Goal: Task Accomplishment & Management: Manage account settings

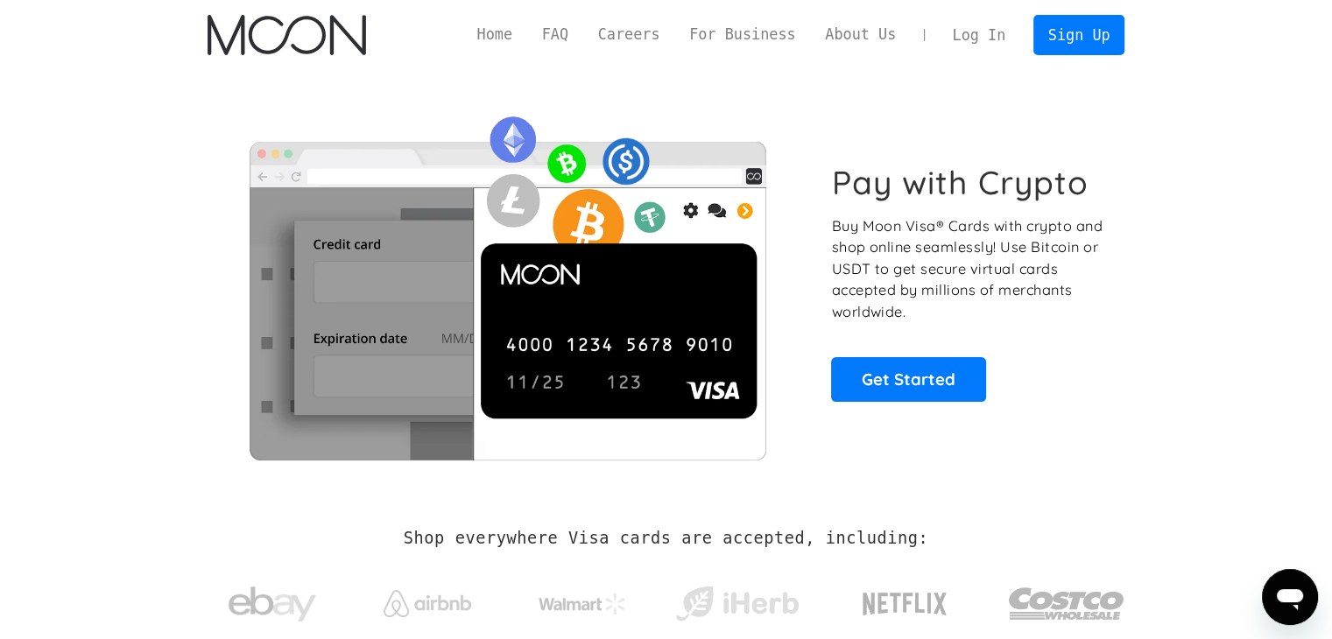
click at [993, 34] on link "Log In" at bounding box center [979, 35] width 82 height 39
click at [1003, 36] on link "Log In" at bounding box center [979, 35] width 82 height 39
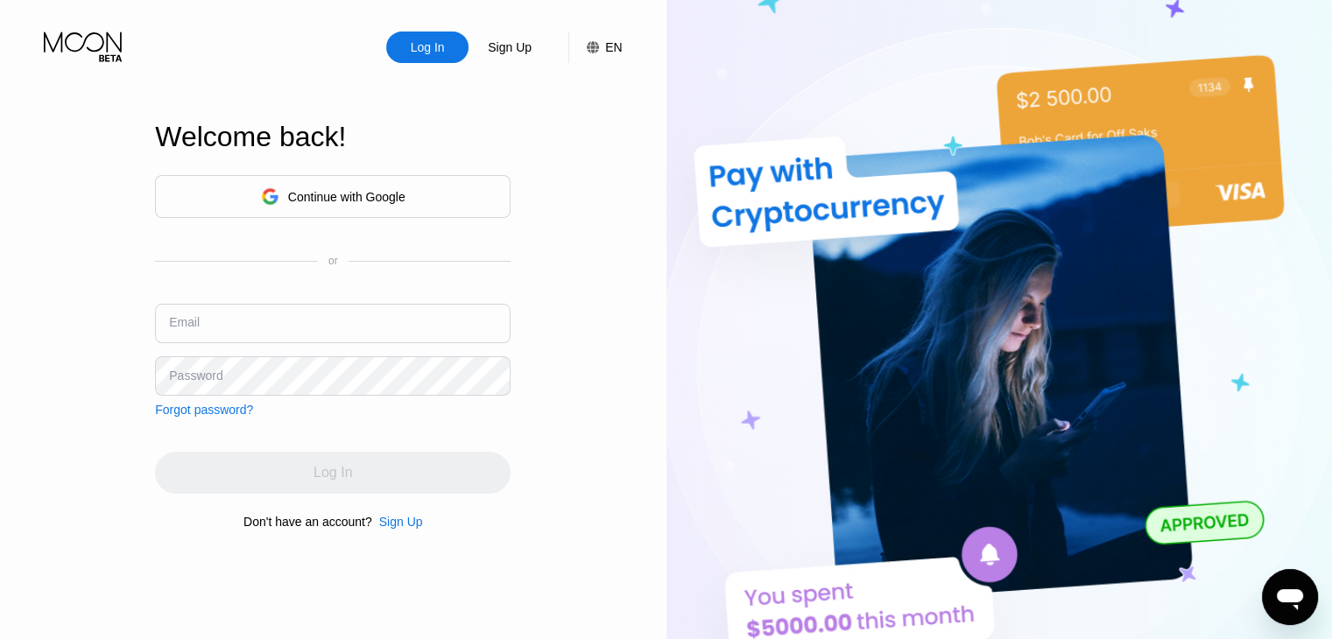
click at [300, 334] on input "text" at bounding box center [333, 323] width 356 height 39
type input "Visacard@zzamgk.com"
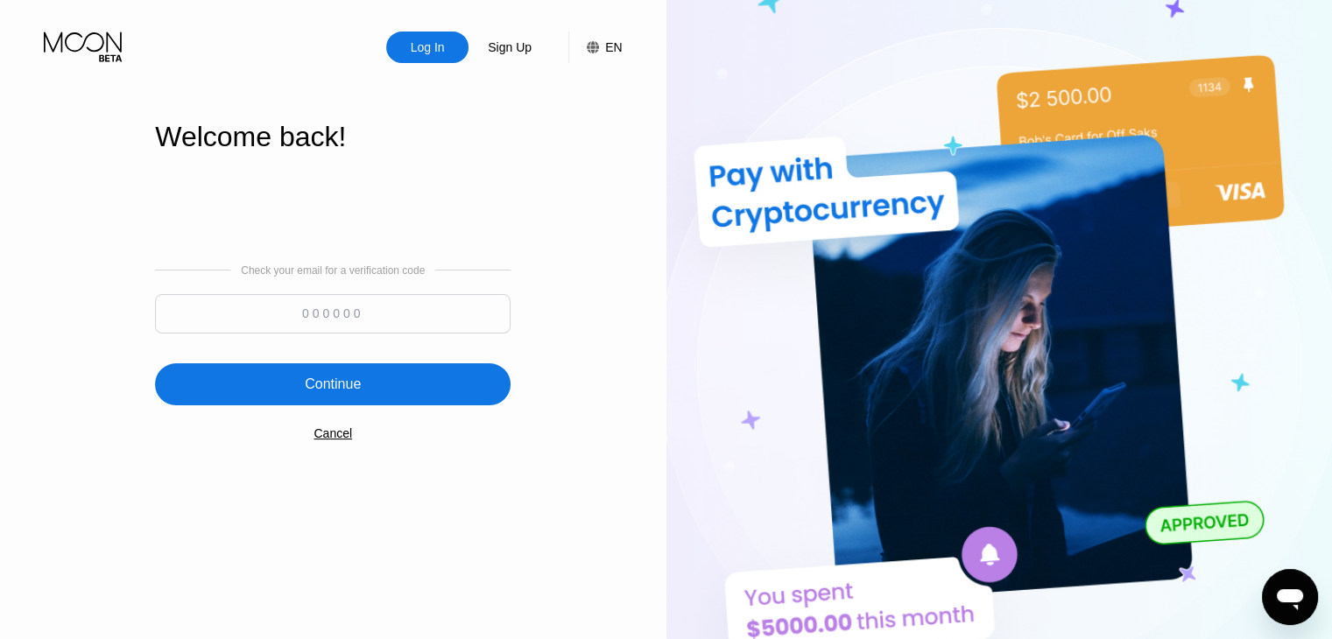
click at [319, 328] on input at bounding box center [333, 313] width 356 height 39
type input "330083"
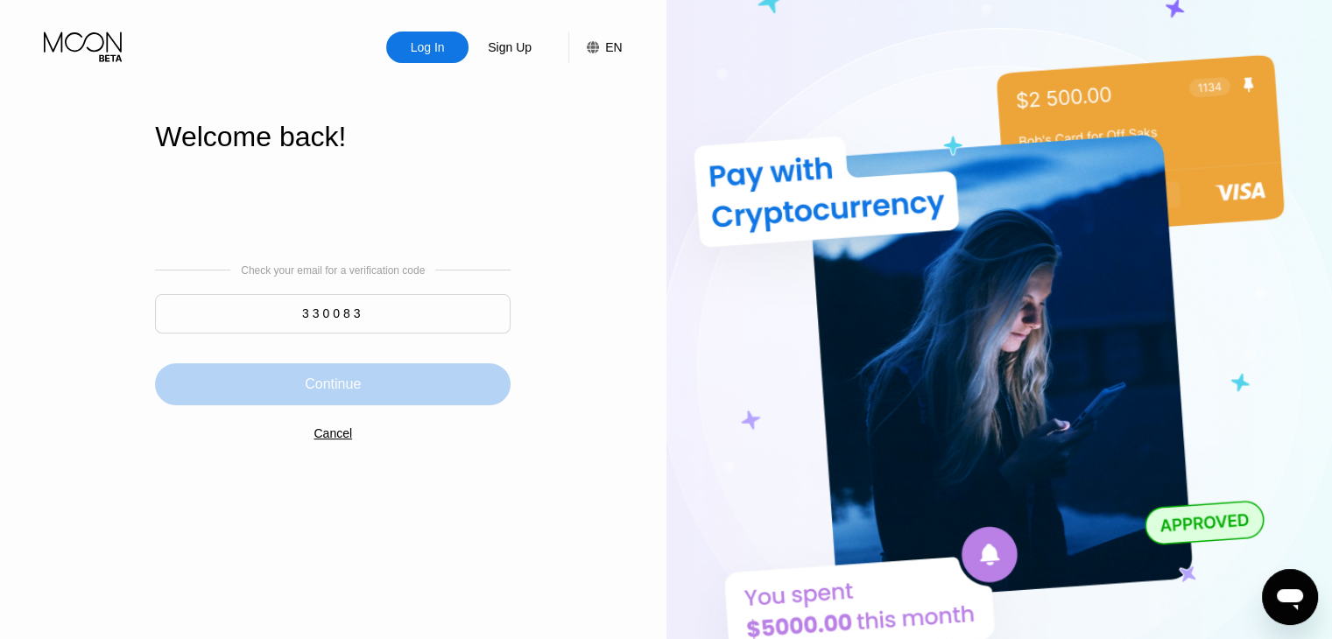
click at [326, 384] on div "Continue" at bounding box center [333, 385] width 56 height 18
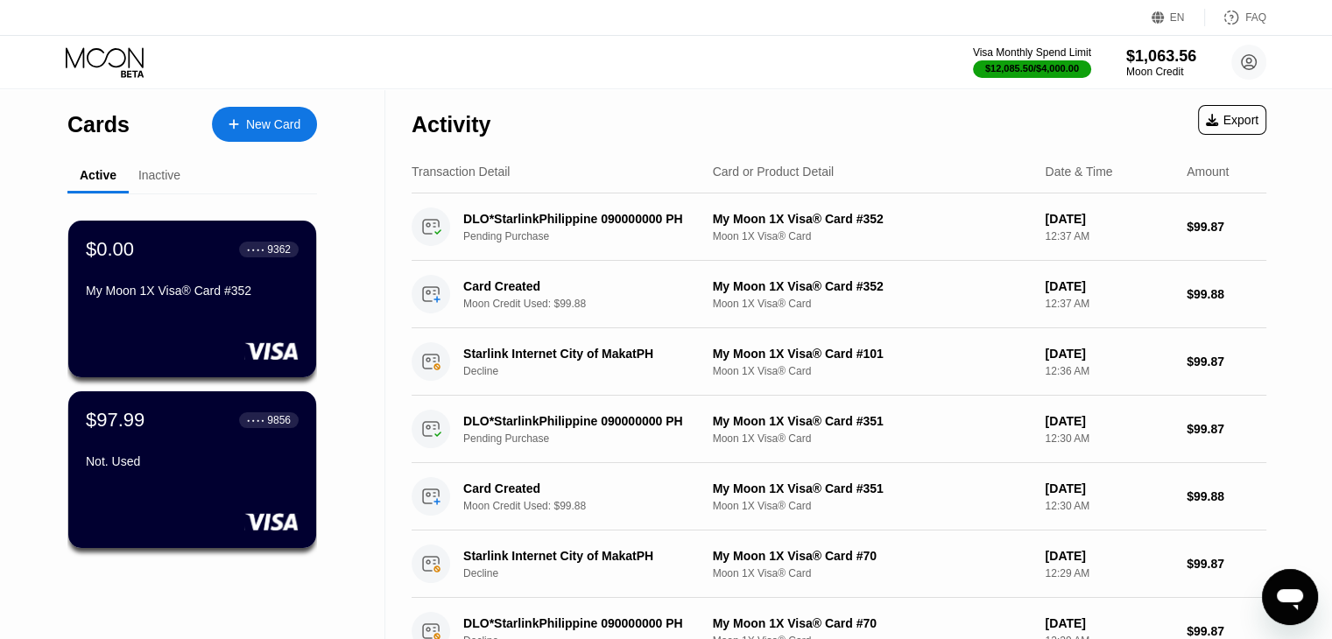
click at [171, 173] on div "Inactive" at bounding box center [159, 175] width 42 height 14
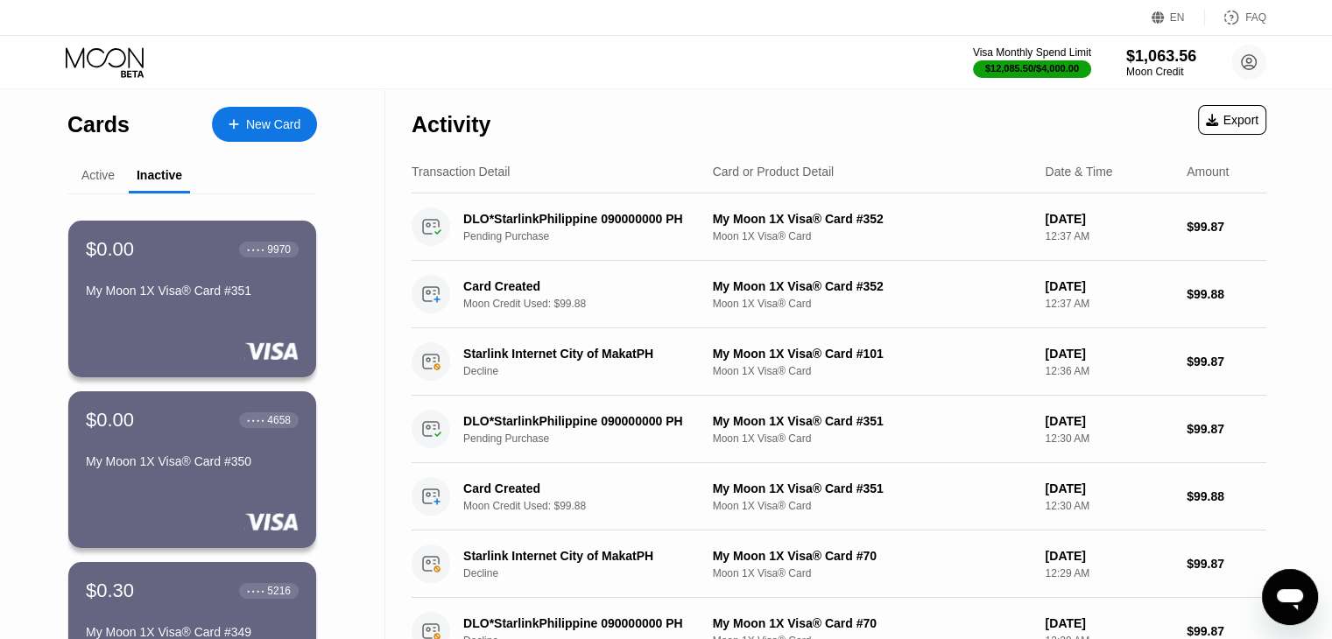
click at [96, 177] on div "Active" at bounding box center [97, 175] width 33 height 14
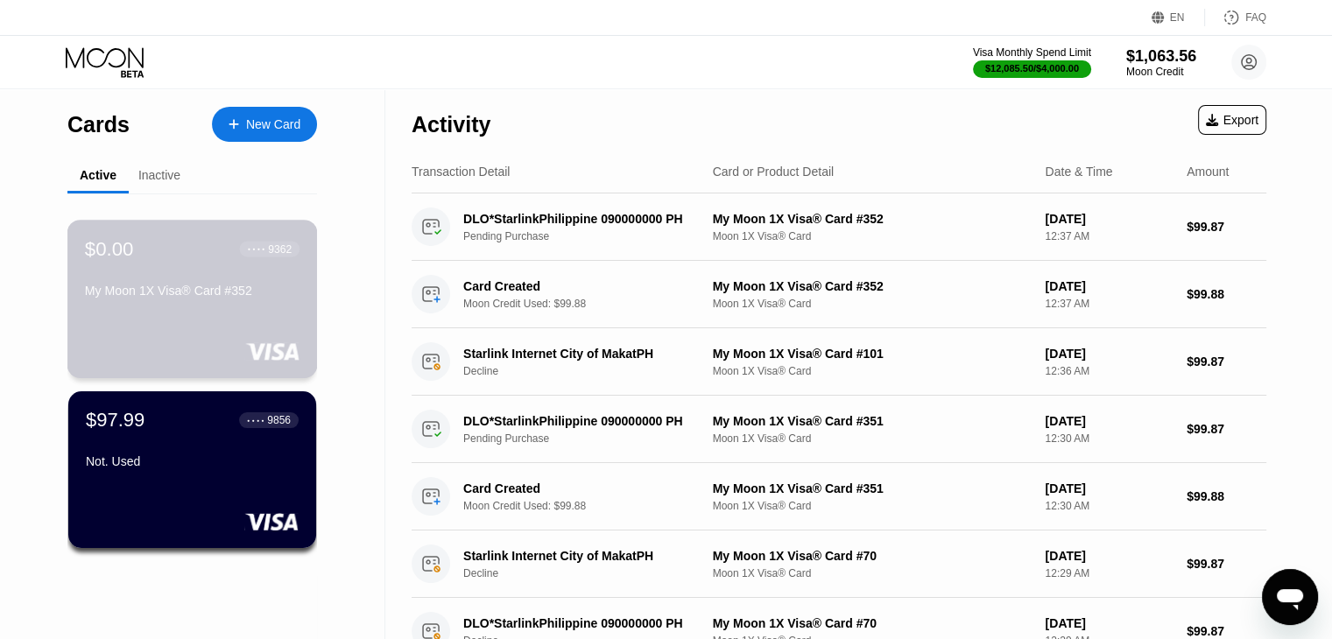
click at [186, 342] on div "$0.00 ● ● ● ● 9362 My Moon 1X Visa® Card #352" at bounding box center [192, 299] width 250 height 159
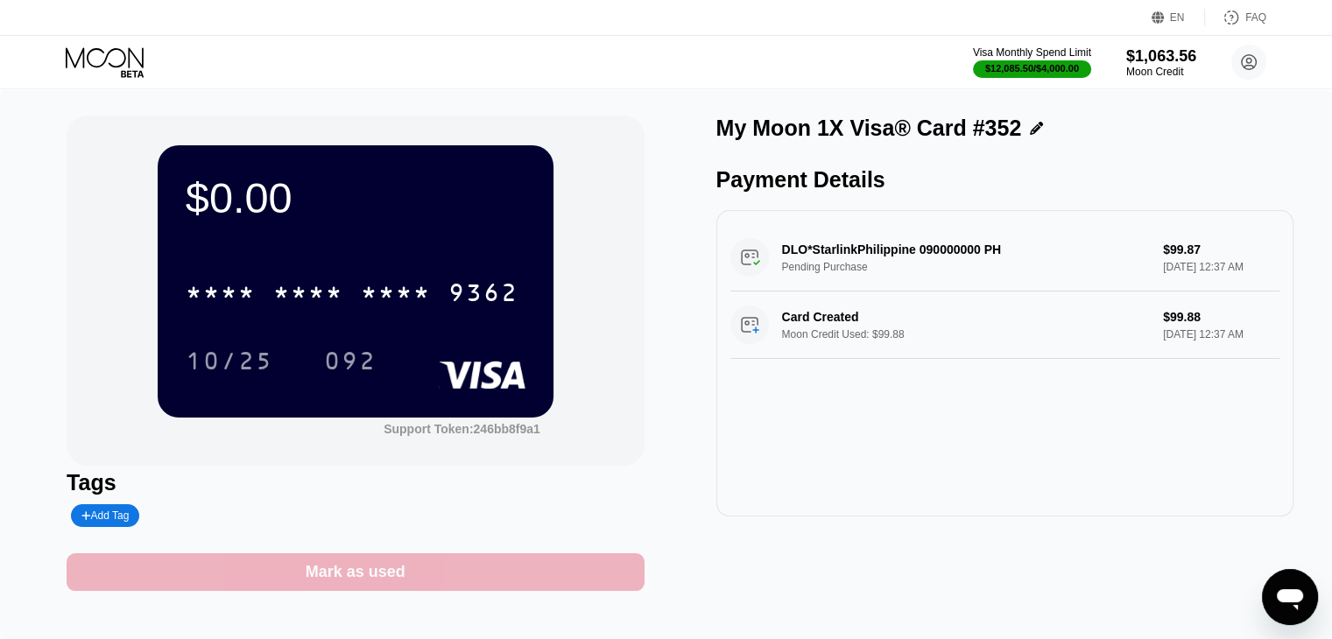
click at [378, 576] on div "Mark as used" at bounding box center [356, 572] width 100 height 20
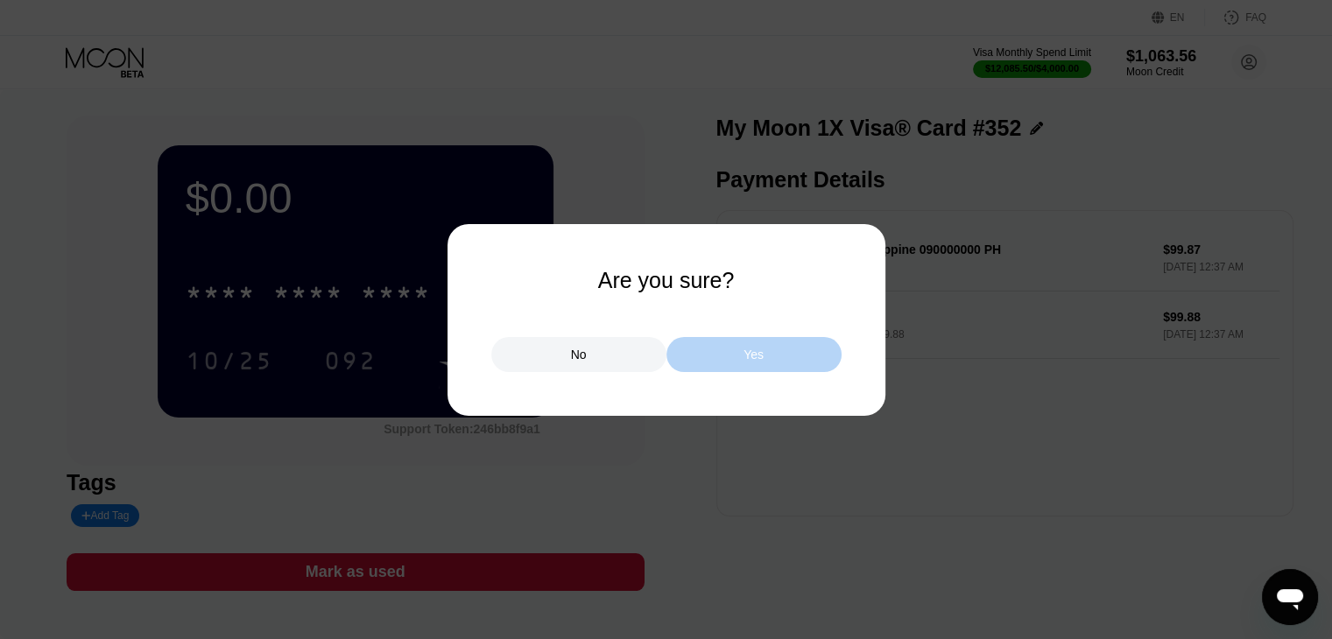
click at [757, 349] on div "Yes" at bounding box center [753, 355] width 20 height 16
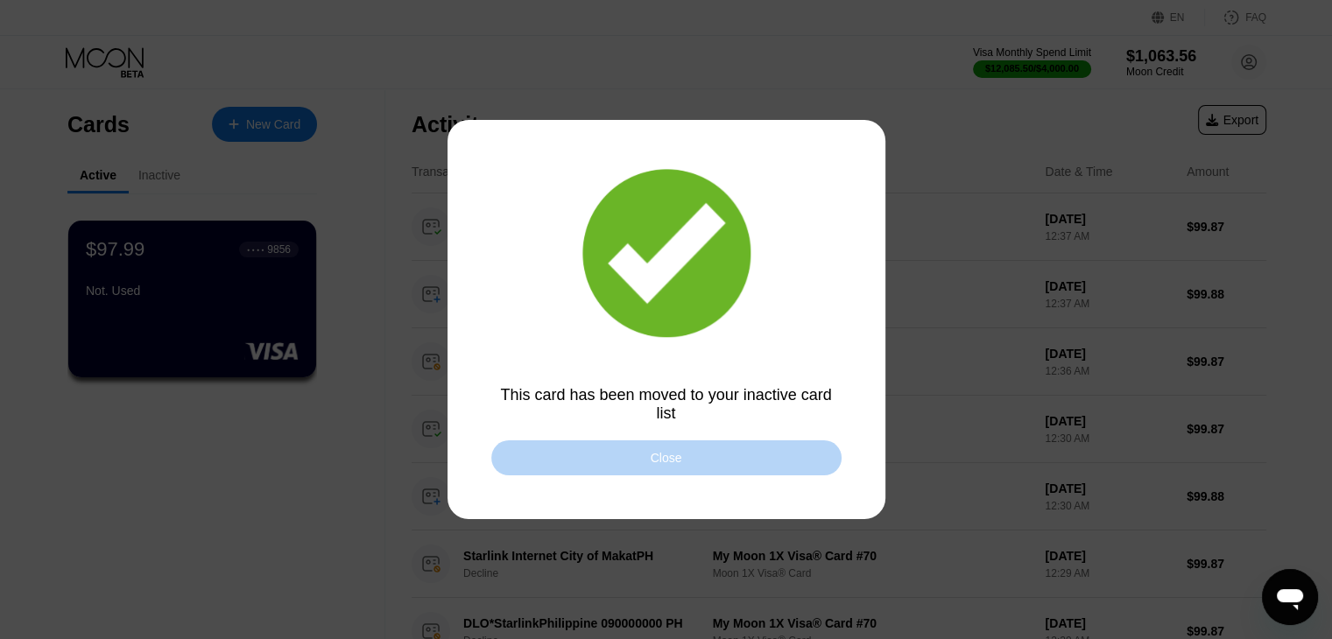
click at [554, 467] on div "Close" at bounding box center [666, 457] width 350 height 35
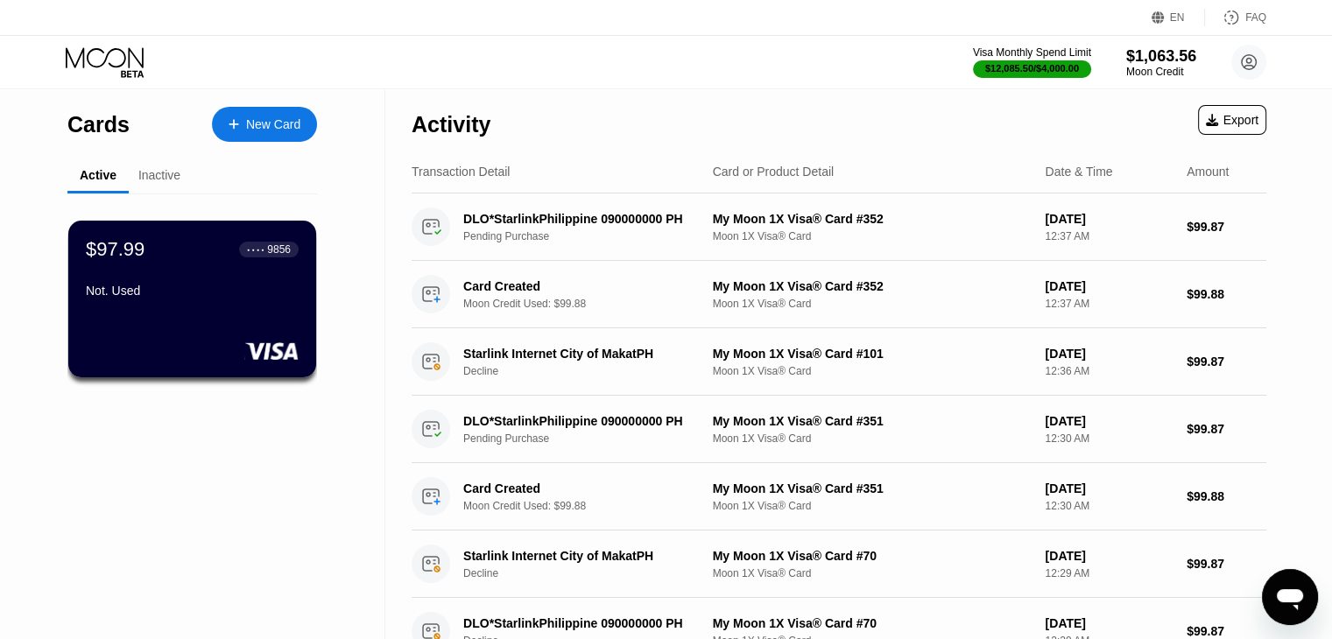
click at [152, 177] on div "Inactive" at bounding box center [159, 175] width 42 height 14
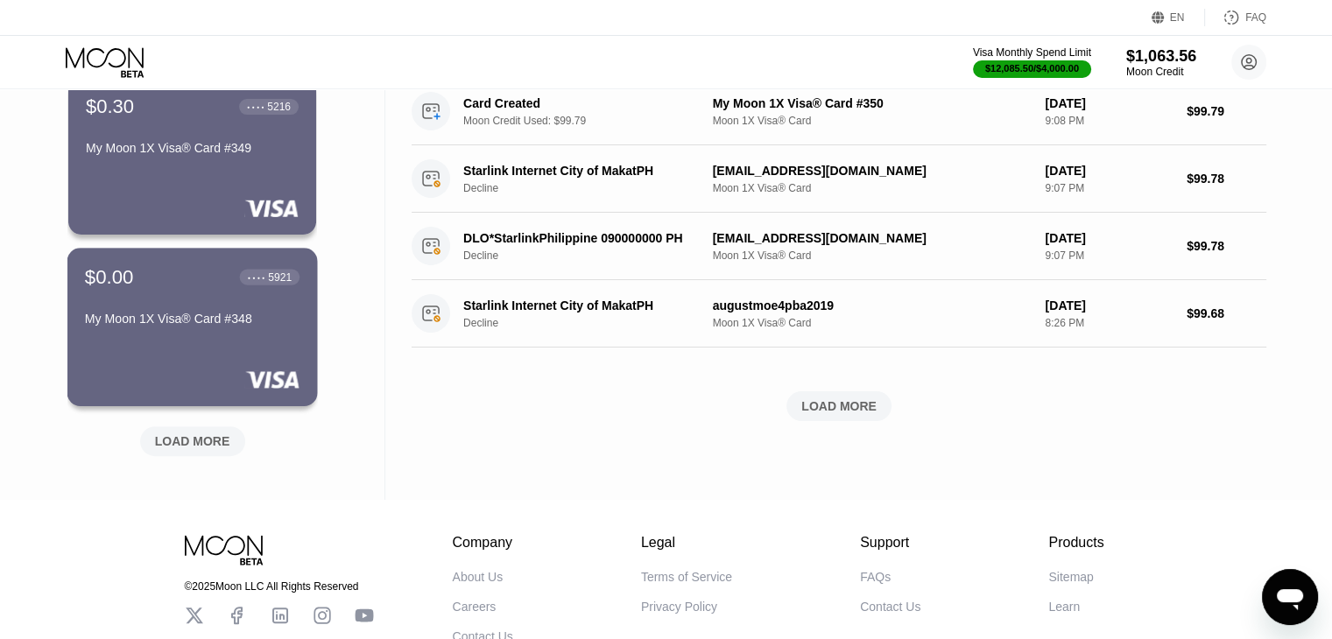
scroll to position [657, 0]
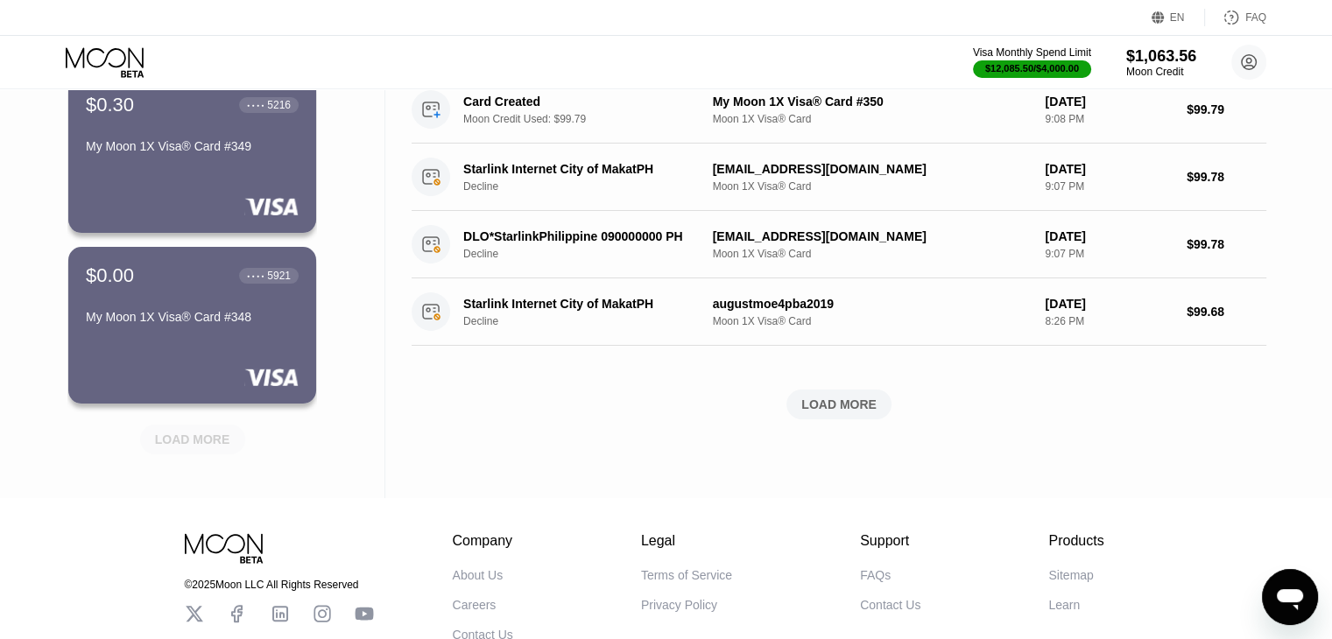
click at [198, 446] on div "LOAD MORE" at bounding box center [192, 440] width 75 height 16
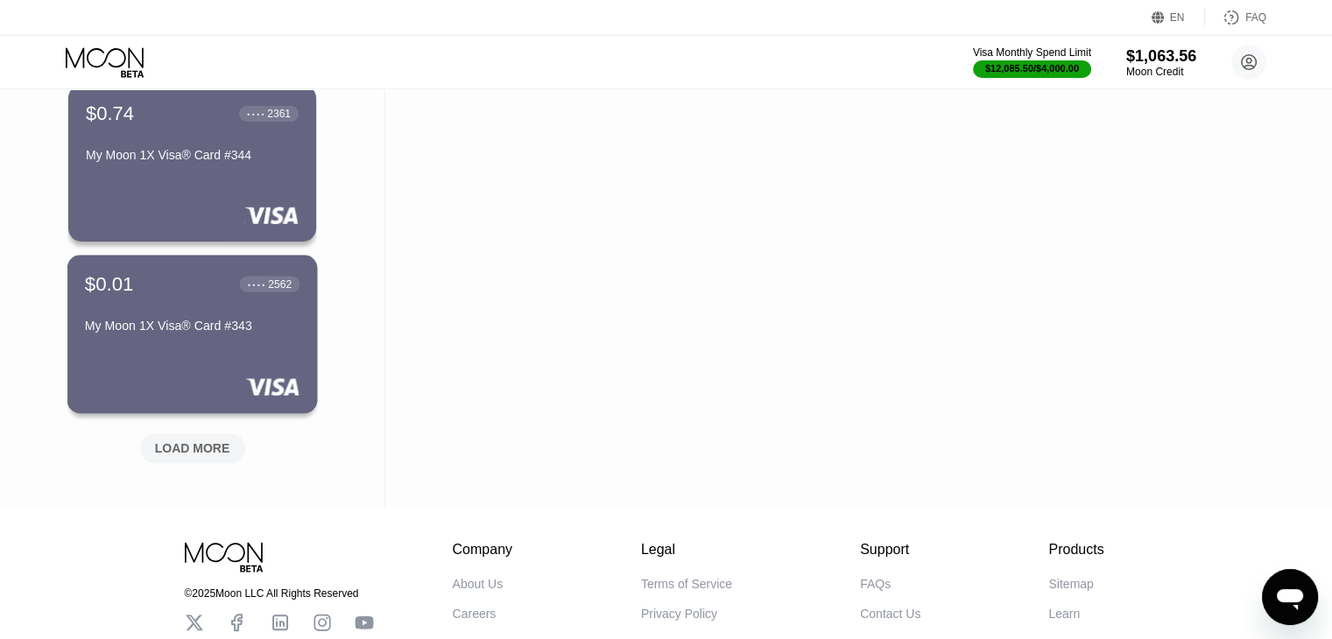
scroll to position [1503, 0]
click at [208, 446] on div "LOAD MORE" at bounding box center [192, 448] width 75 height 16
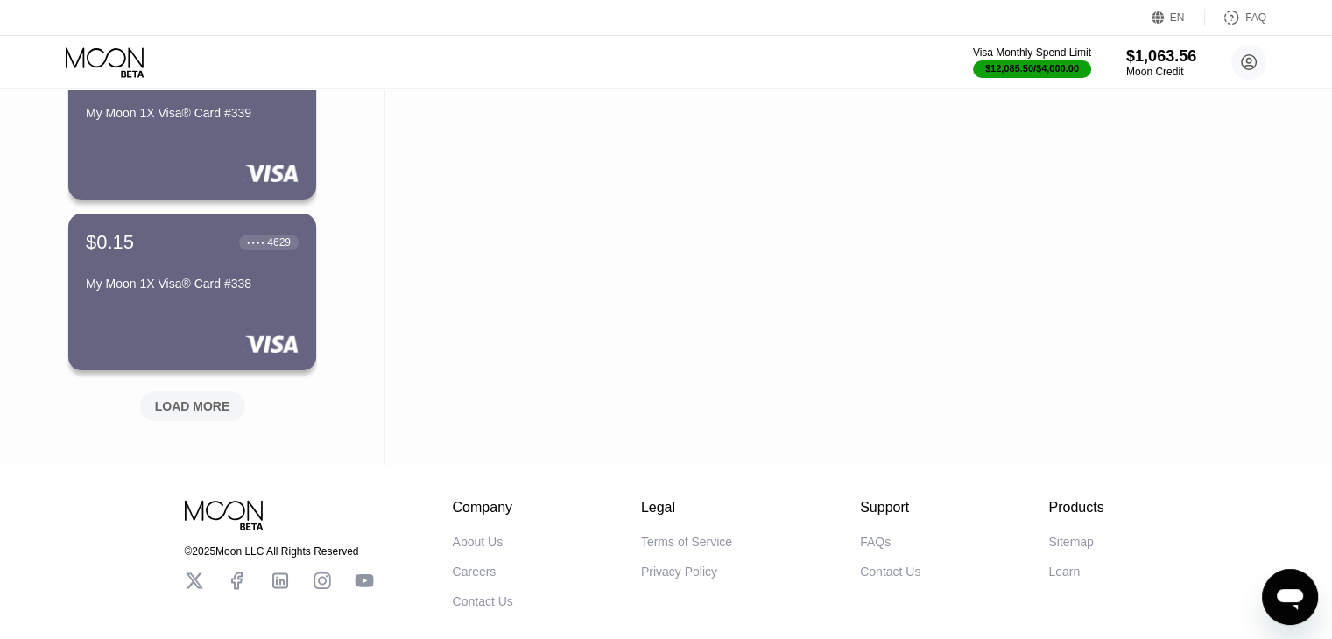
scroll to position [2408, 0]
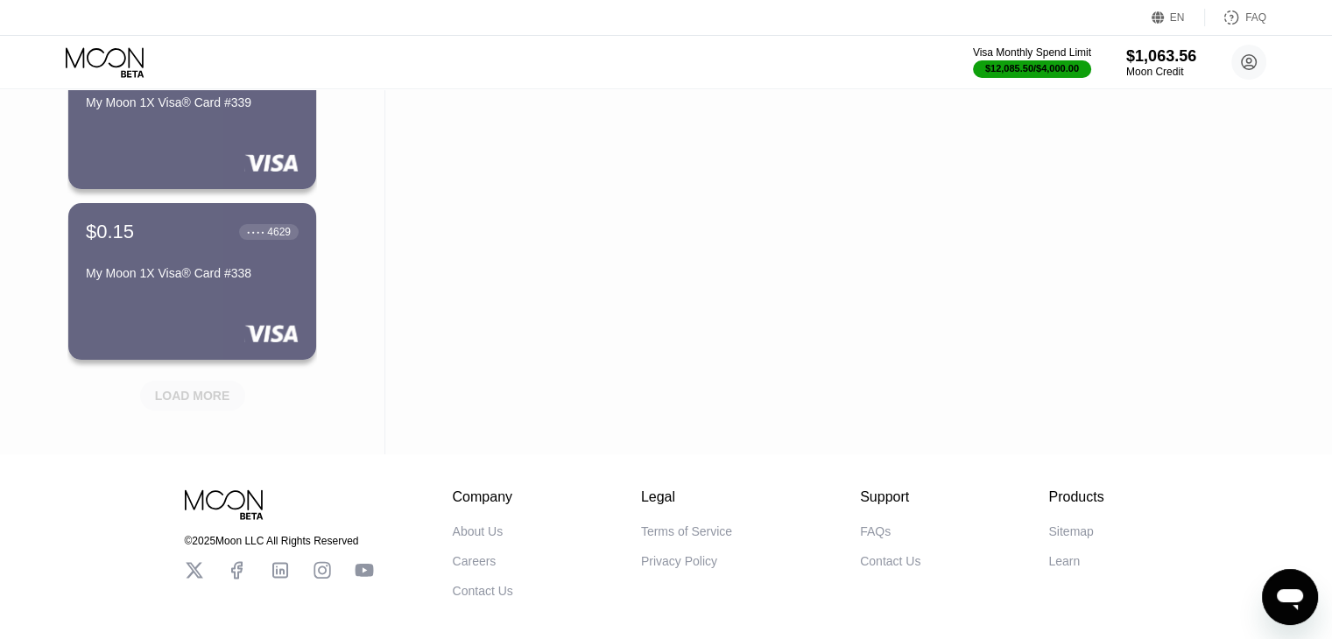
click at [229, 404] on div "LOAD MORE" at bounding box center [192, 396] width 105 height 30
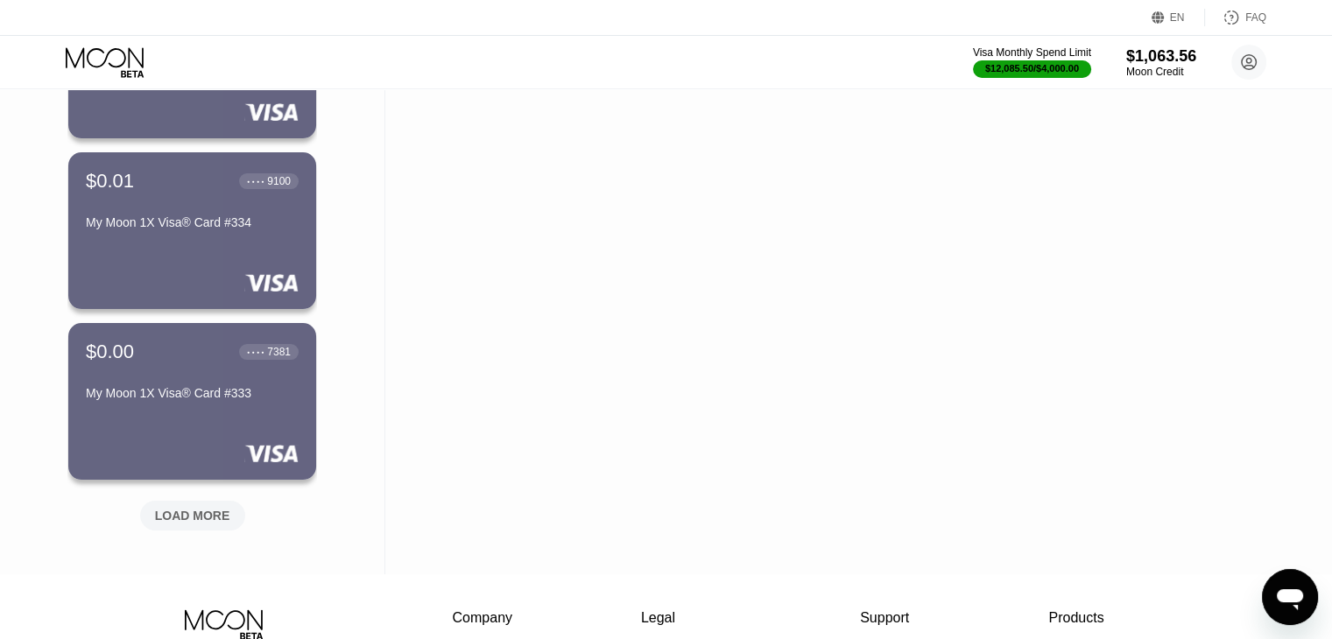
scroll to position [3152, 0]
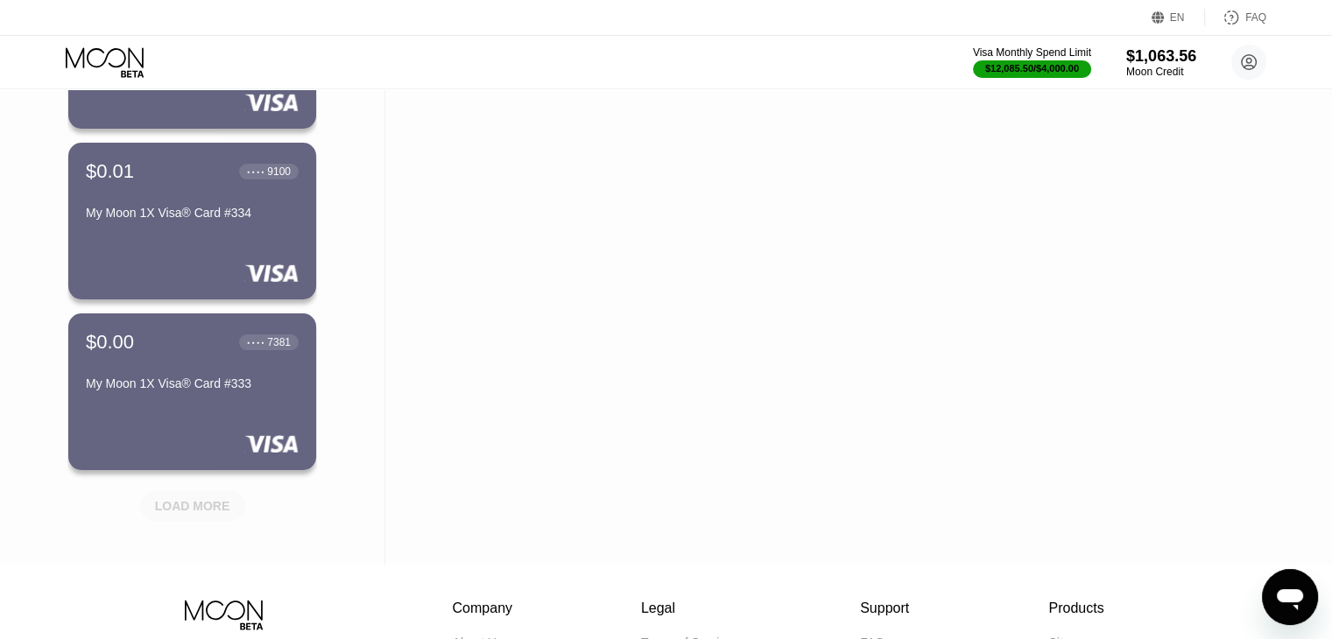
click at [215, 502] on div "LOAD MORE" at bounding box center [192, 506] width 75 height 16
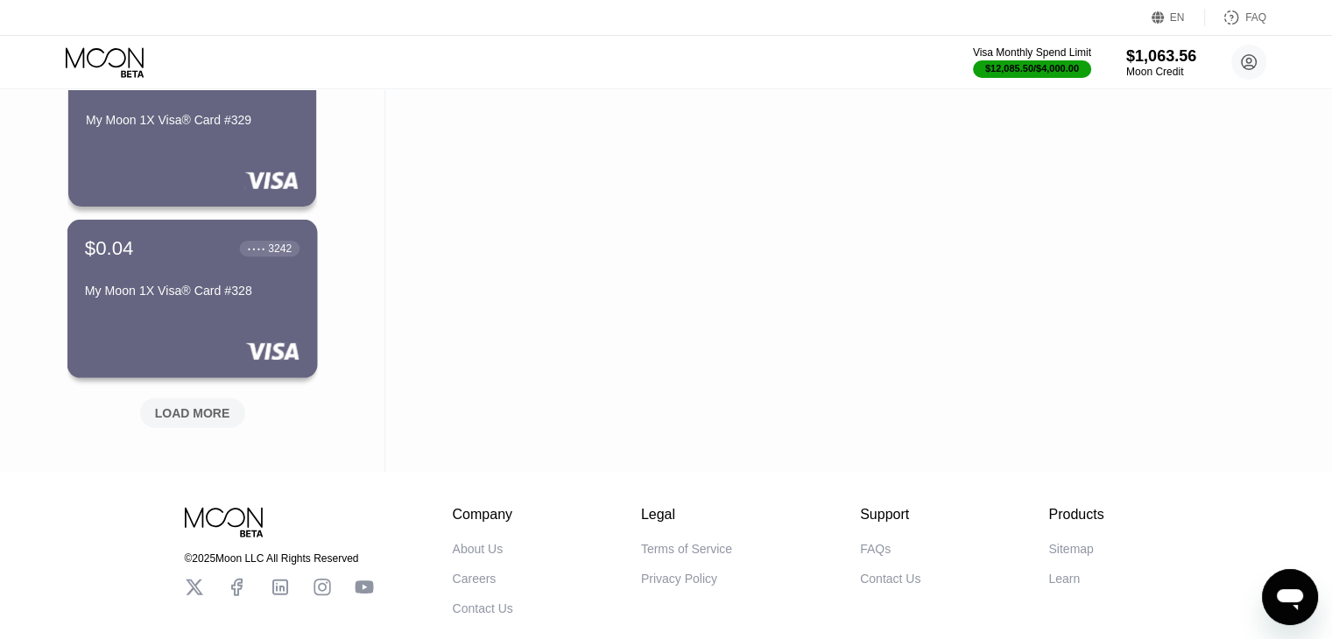
scroll to position [4112, 0]
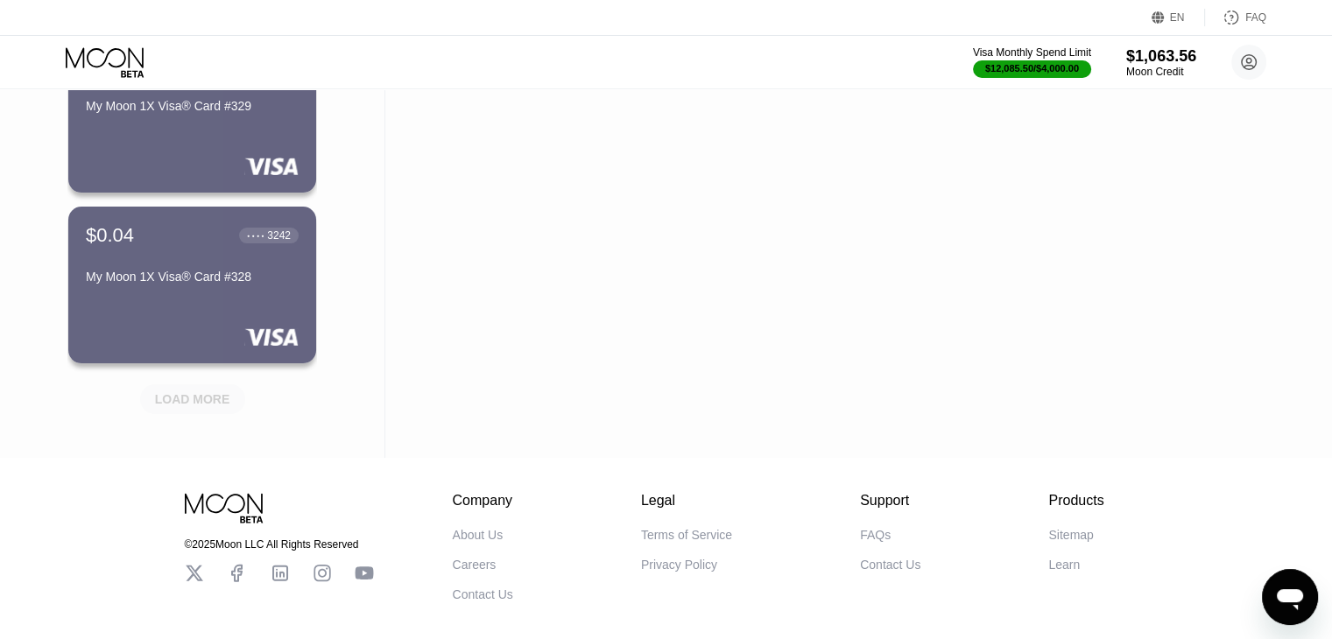
click at [222, 403] on div "LOAD MORE" at bounding box center [192, 399] width 75 height 16
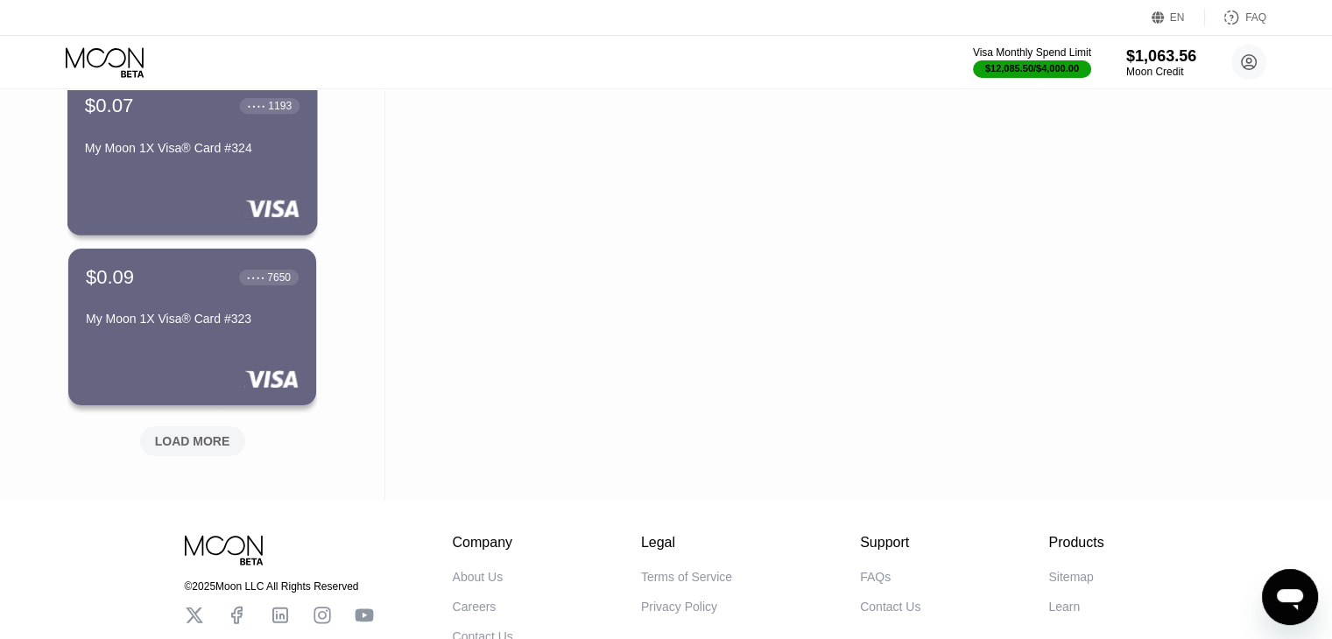
scroll to position [4931, 0]
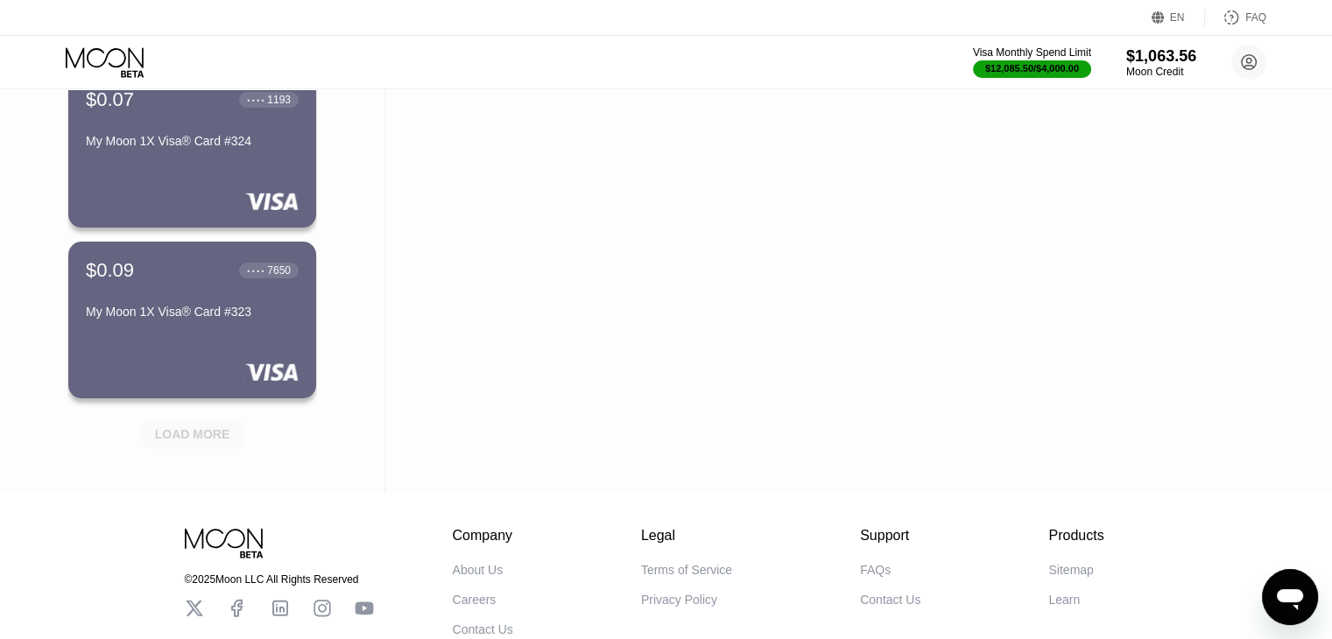
click at [190, 434] on div "LOAD MORE" at bounding box center [192, 434] width 75 height 16
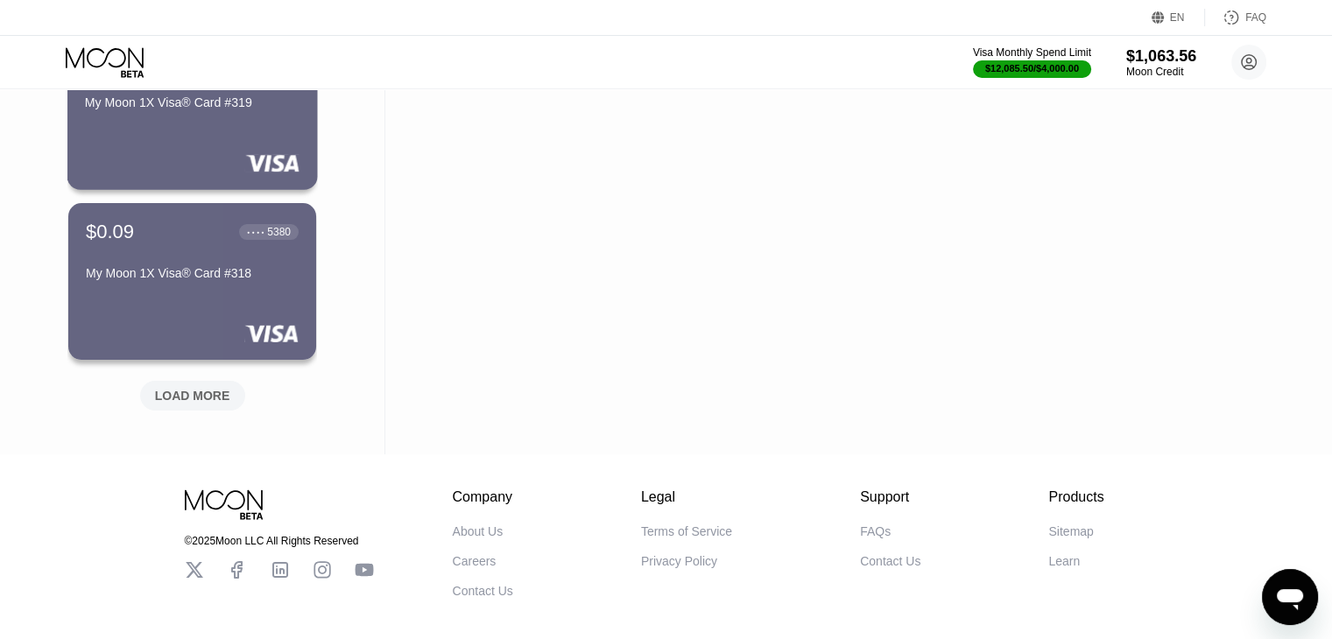
scroll to position [5829, 0]
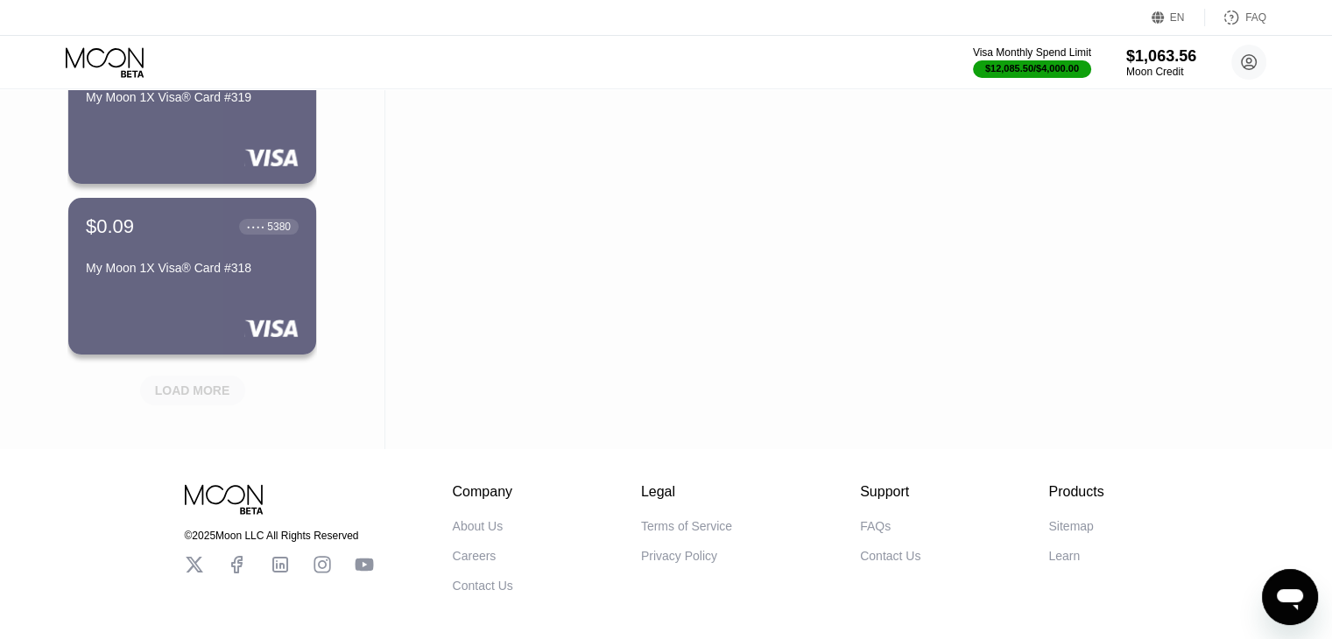
click at [196, 398] on div "LOAD MORE" at bounding box center [192, 391] width 75 height 16
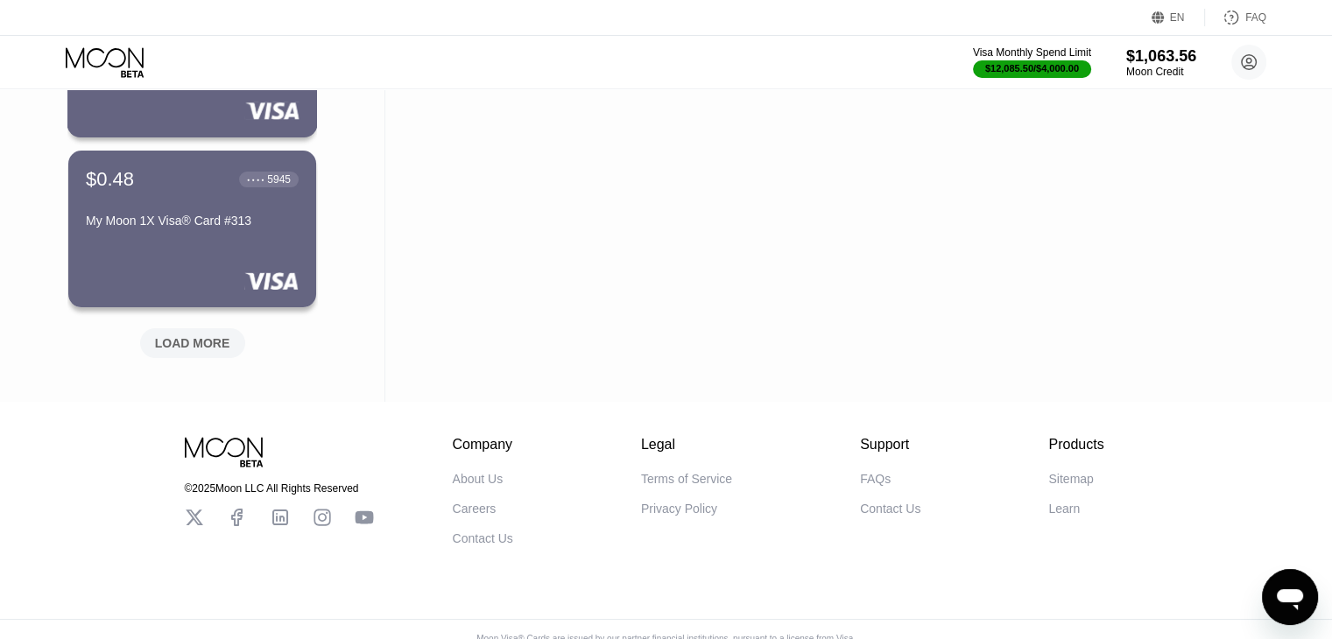
scroll to position [6737, 0]
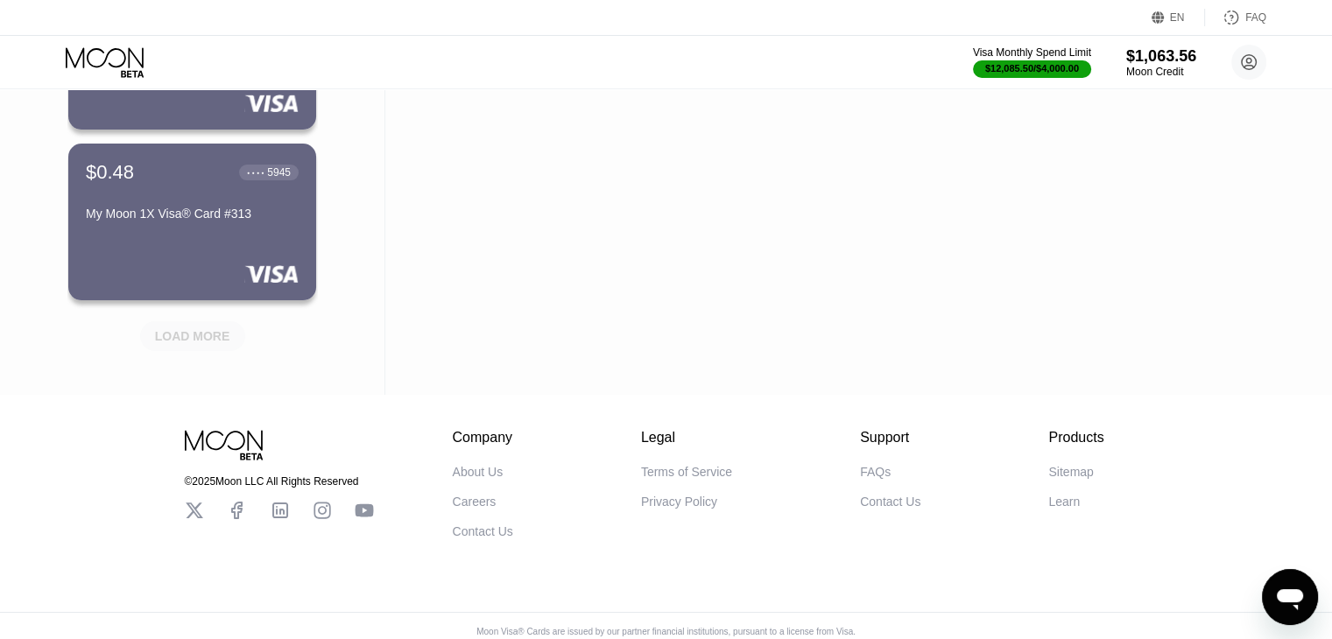
click at [208, 348] on div "LOAD MORE" at bounding box center [192, 336] width 105 height 30
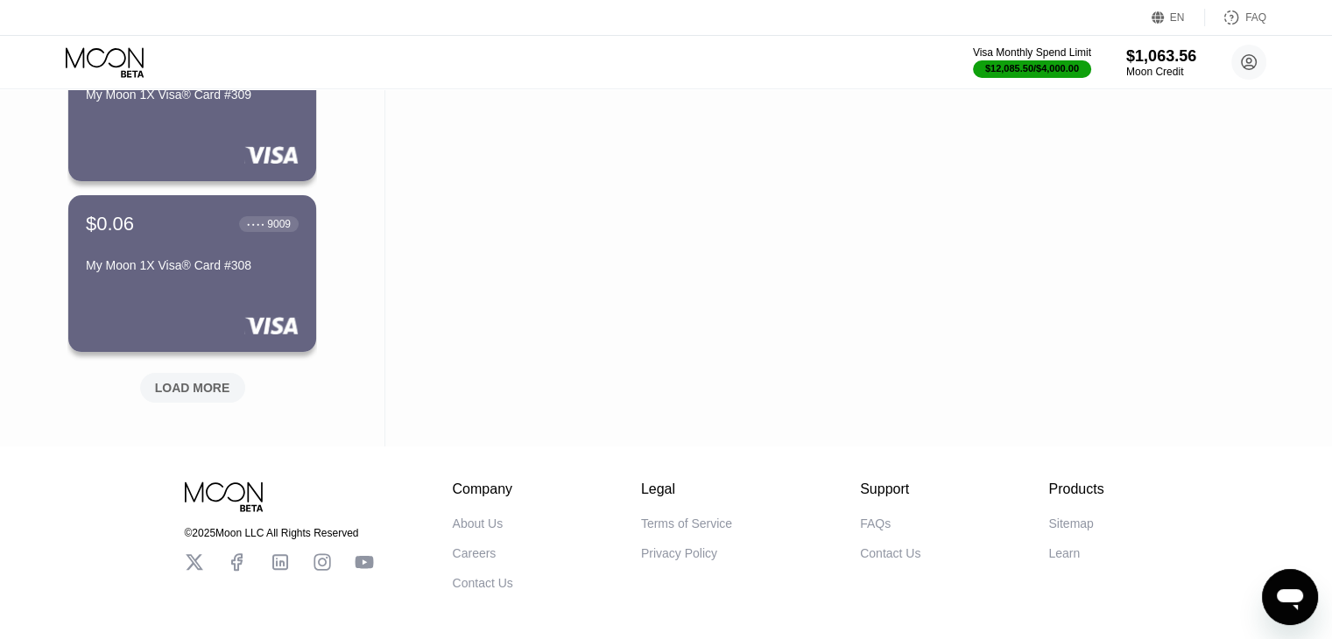
scroll to position [7540, 0]
click at [204, 388] on div "LOAD MORE" at bounding box center [192, 387] width 75 height 16
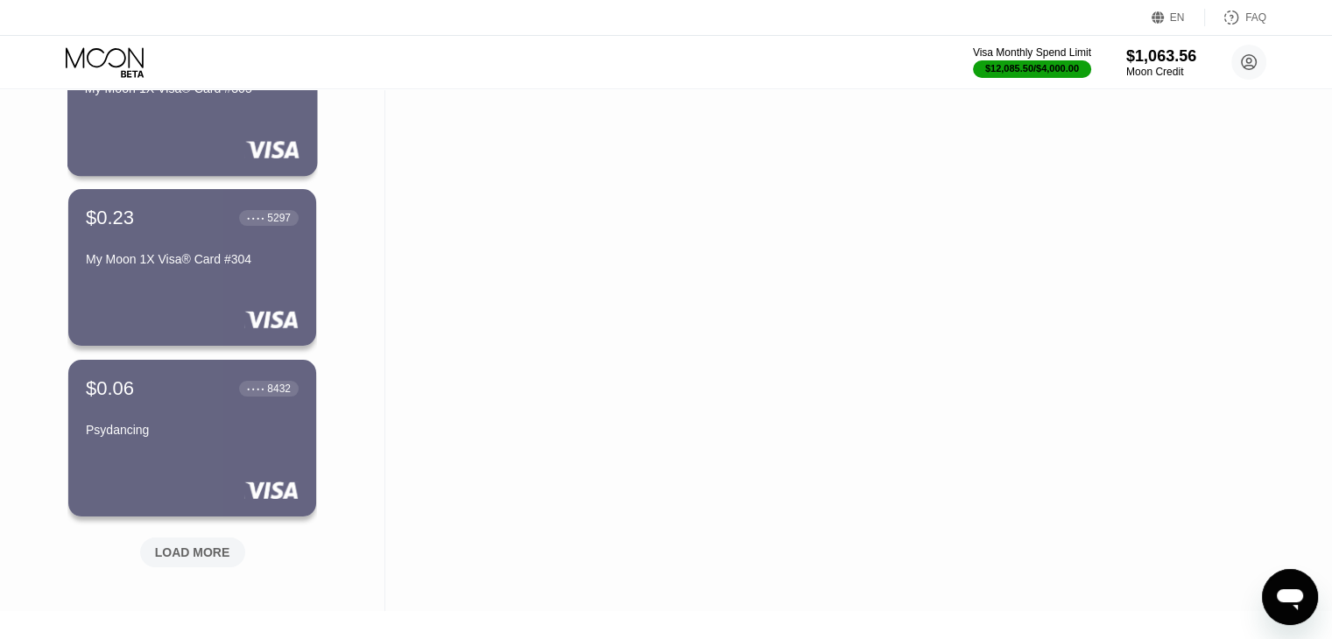
scroll to position [8232, 0]
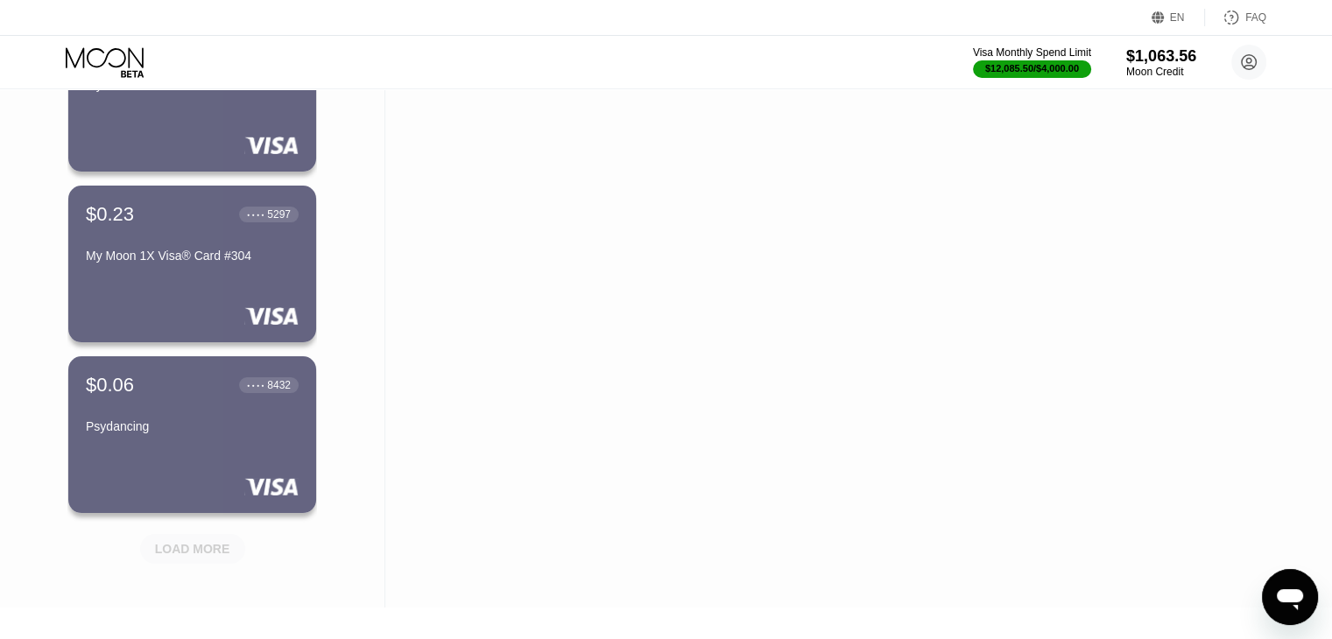
click at [197, 546] on div "LOAD MORE" at bounding box center [192, 549] width 75 height 16
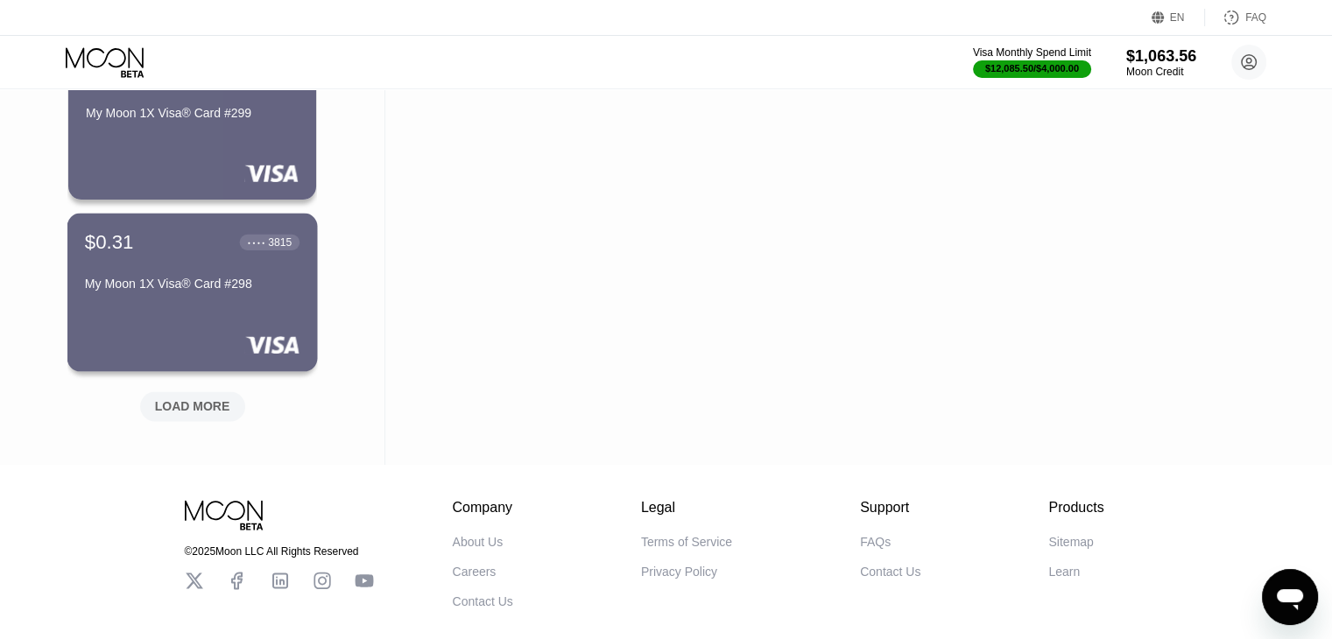
scroll to position [9229, 0]
click at [215, 404] on div "LOAD MORE" at bounding box center [192, 406] width 75 height 16
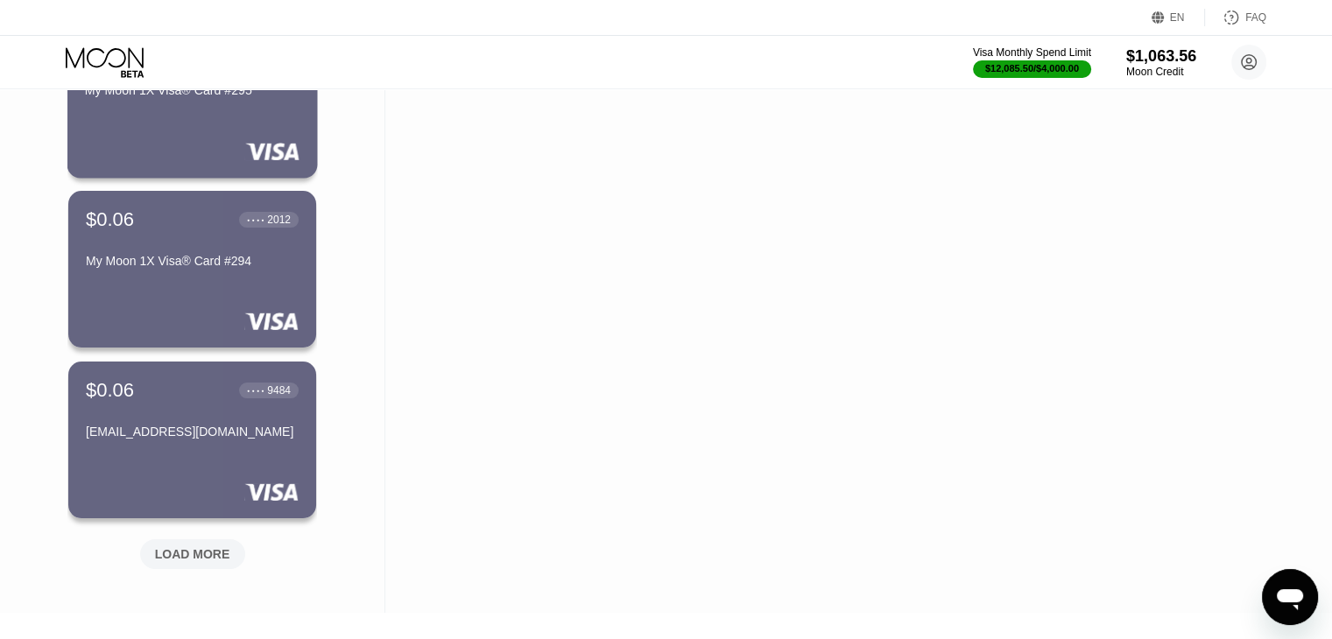
scroll to position [9942, 0]
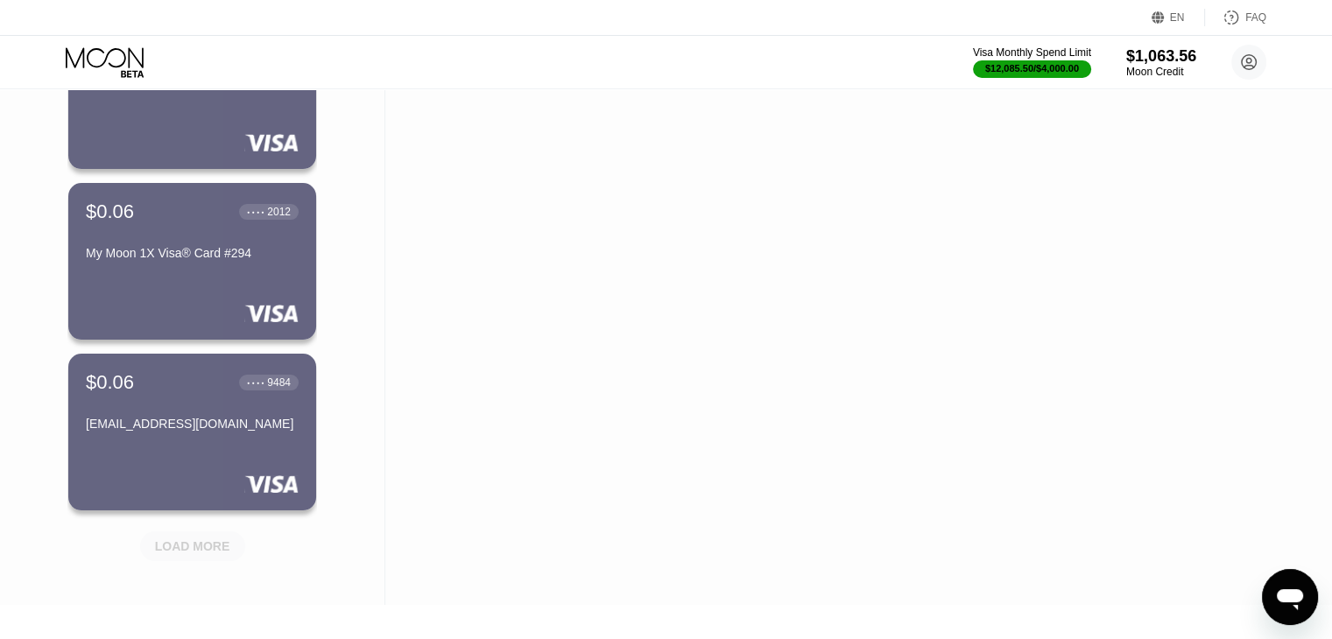
click at [189, 544] on div "LOAD MORE" at bounding box center [192, 547] width 75 height 16
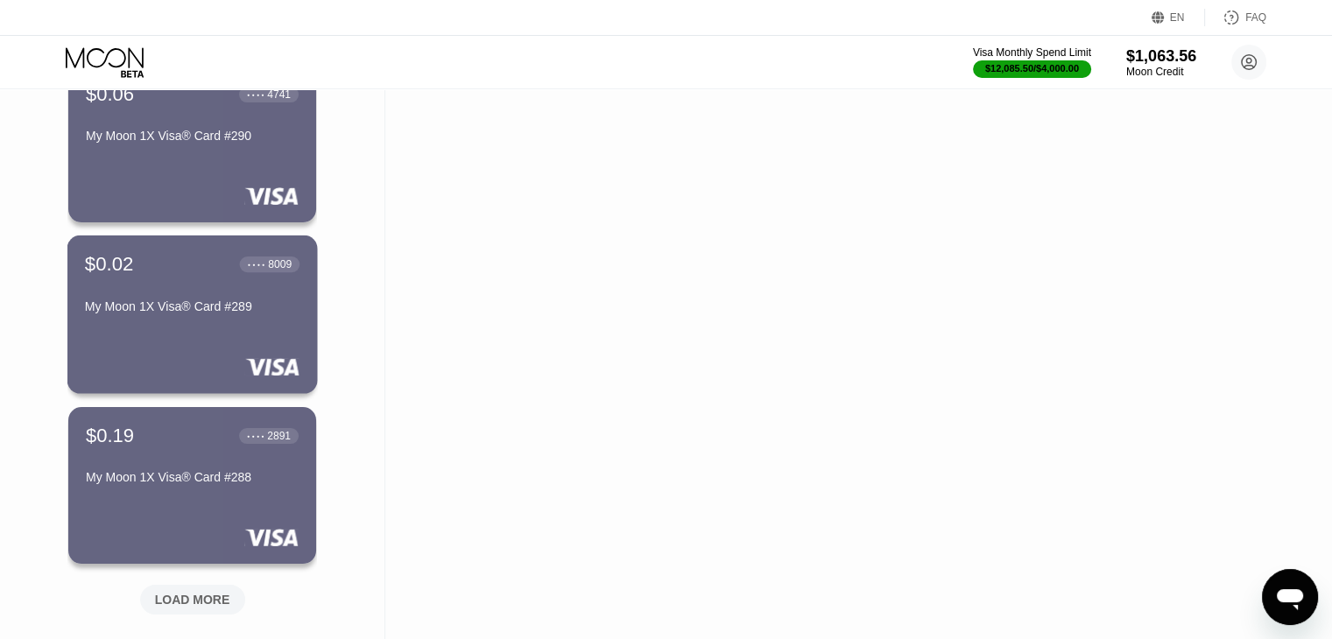
scroll to position [10744, 0]
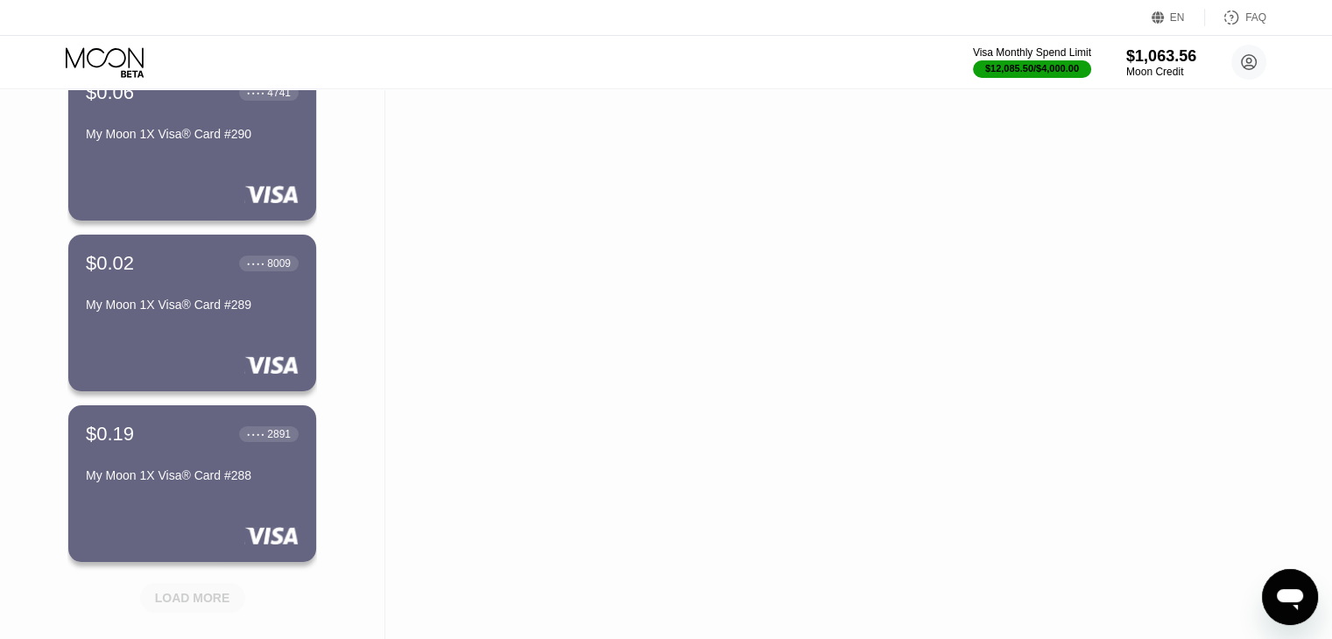
click at [195, 602] on div "LOAD MORE" at bounding box center [192, 598] width 75 height 16
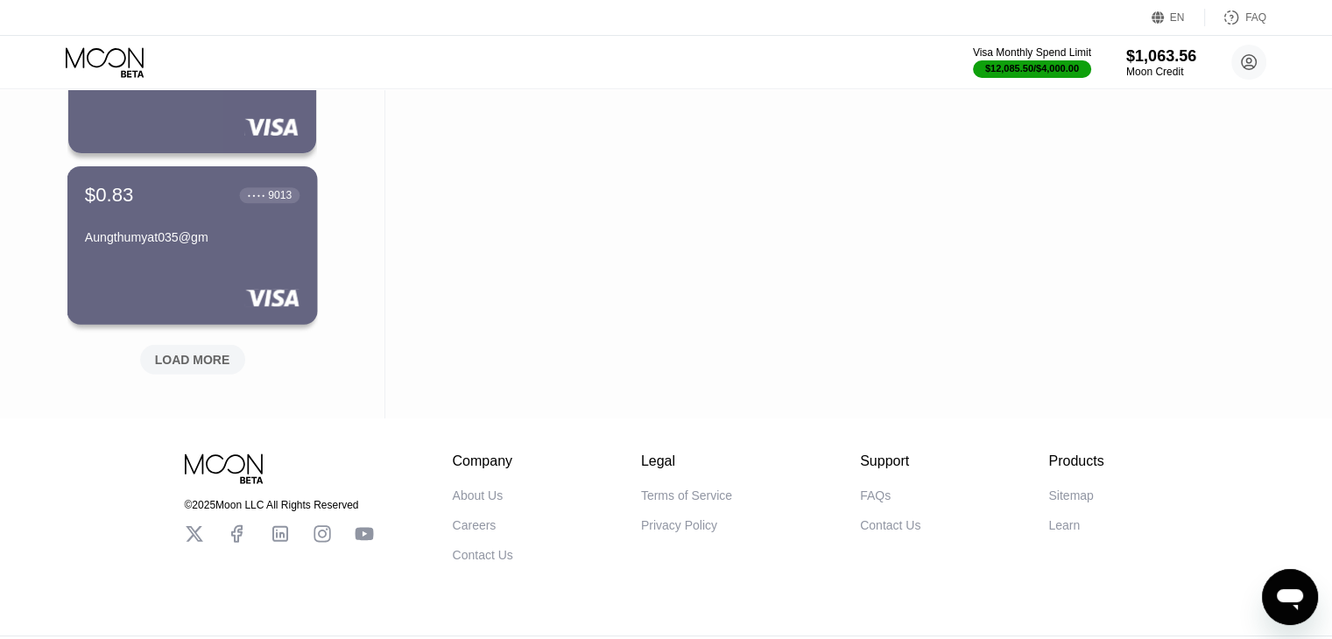
scroll to position [11842, 0]
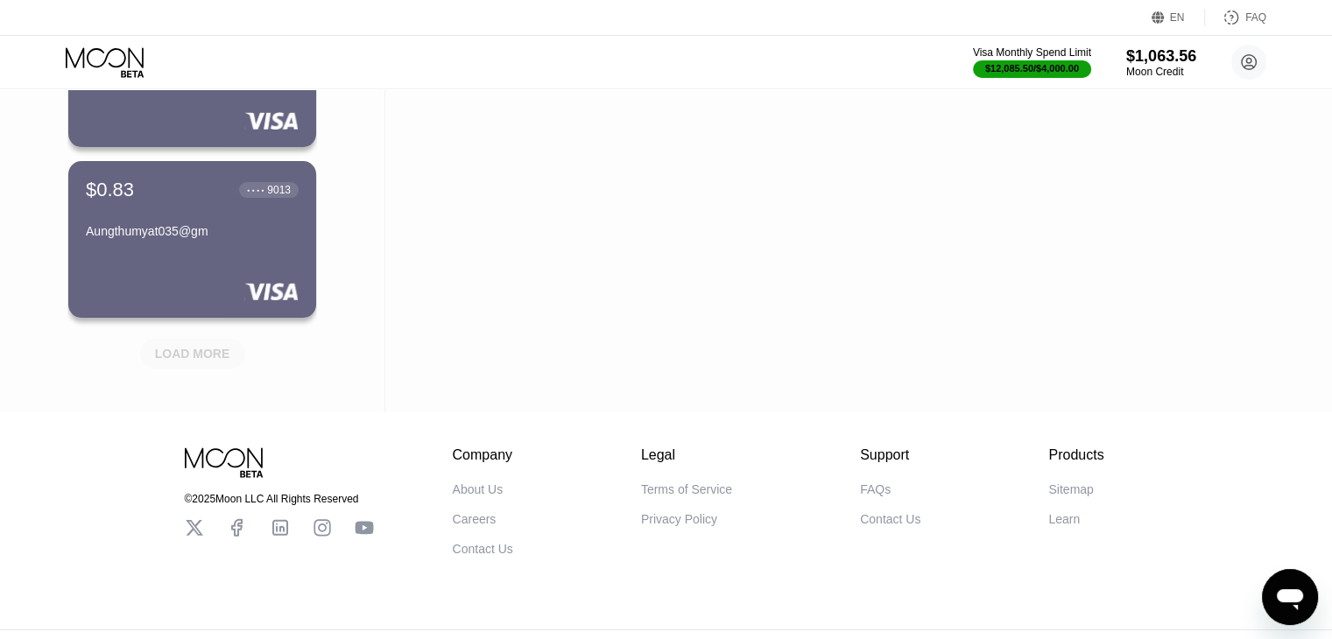
click at [210, 358] on div "LOAD MORE" at bounding box center [192, 354] width 75 height 16
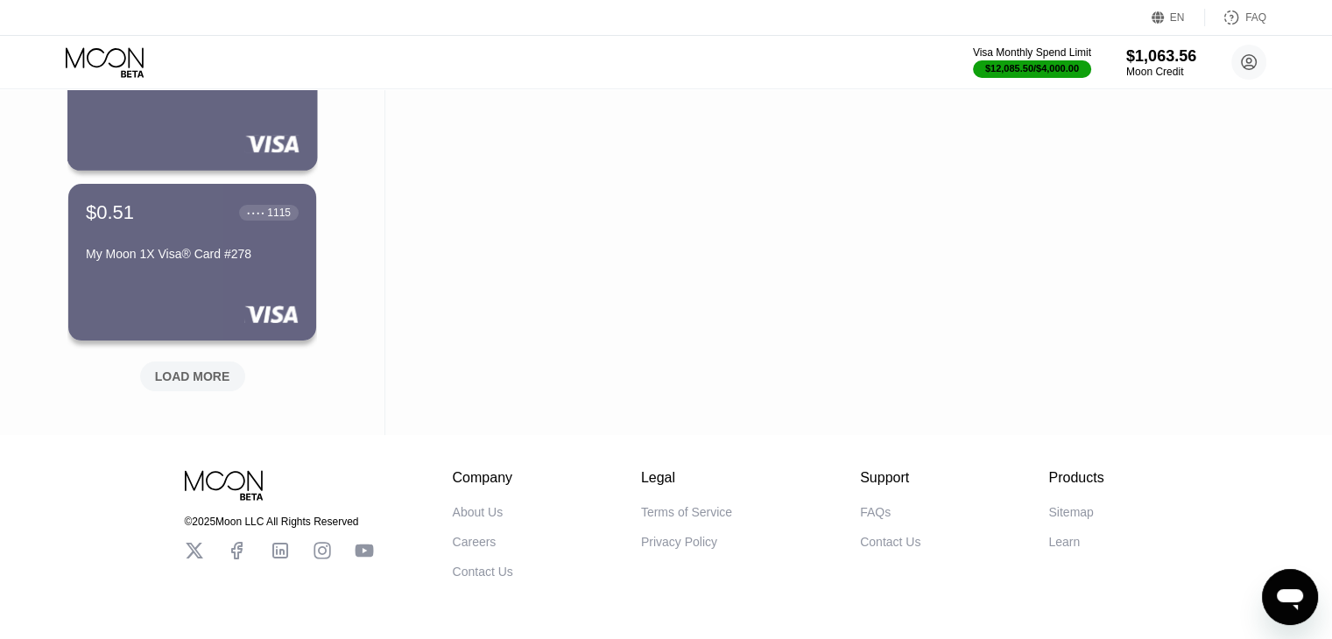
scroll to position [12679, 0]
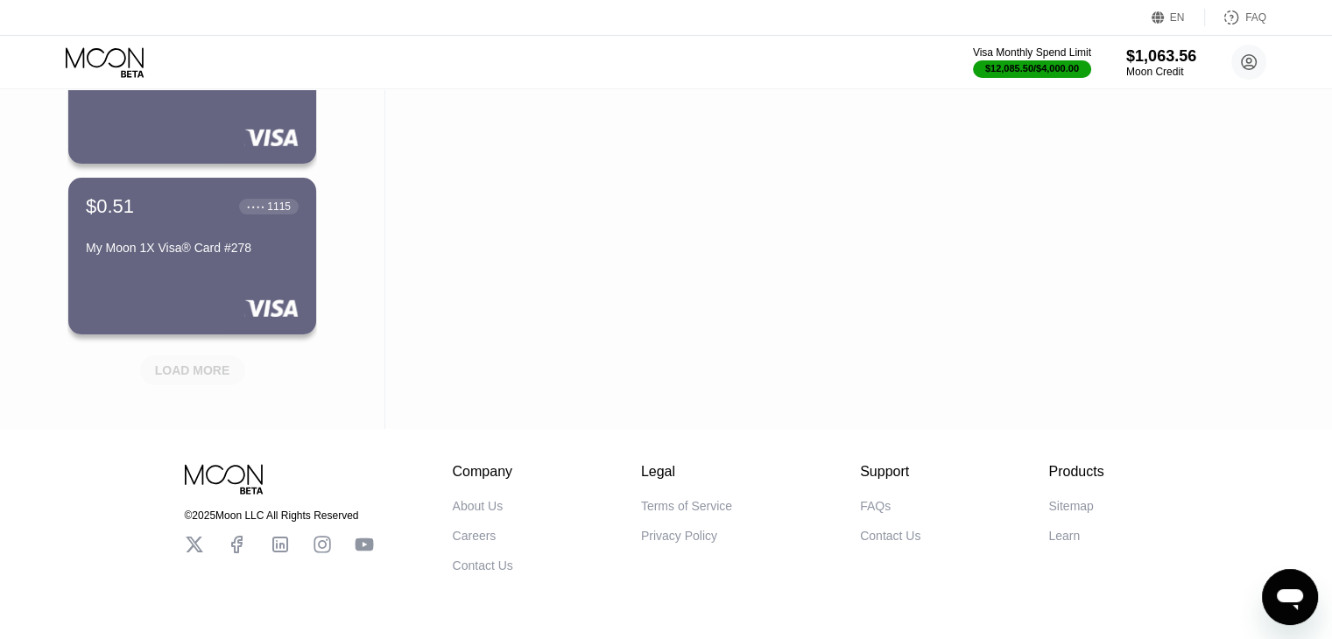
click at [209, 376] on div "LOAD MORE" at bounding box center [192, 371] width 75 height 16
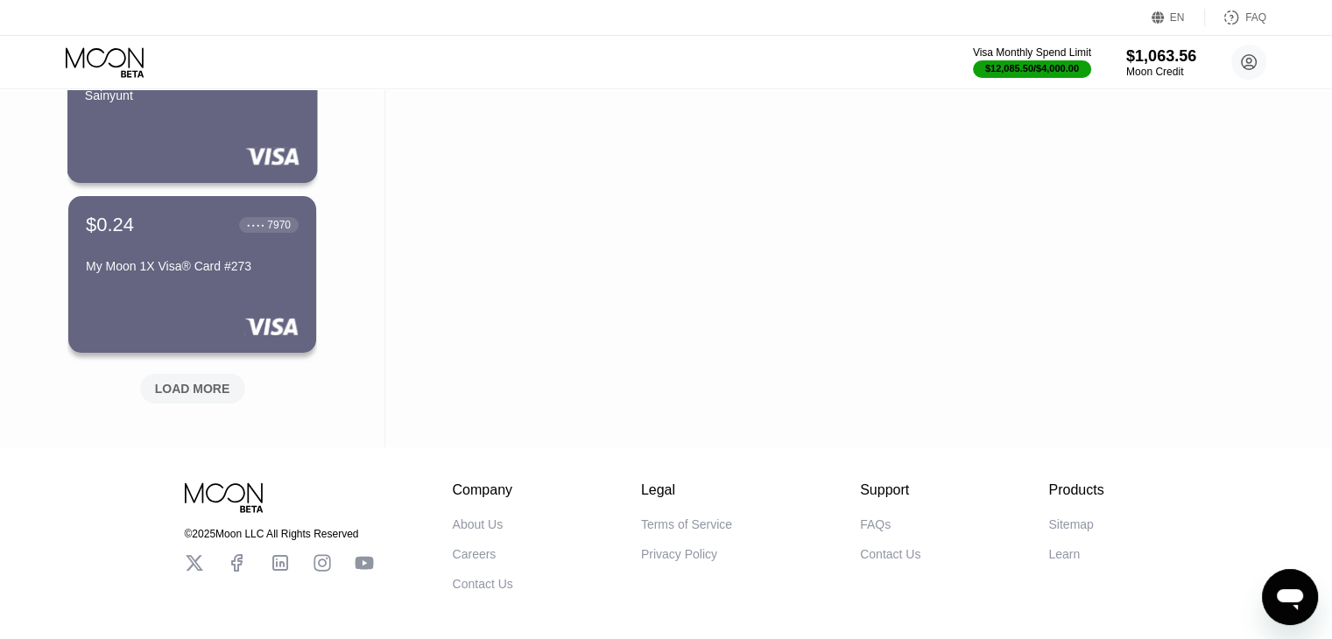
scroll to position [13519, 0]
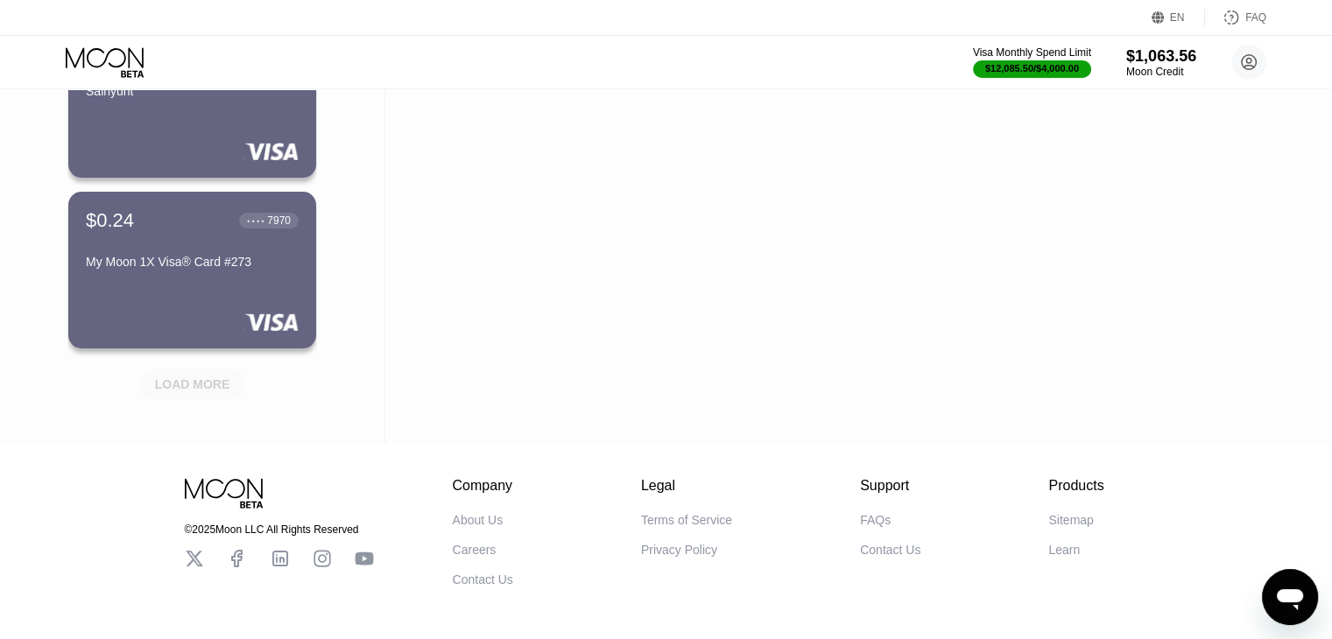
click at [221, 377] on div "LOAD MORE" at bounding box center [192, 385] width 75 height 16
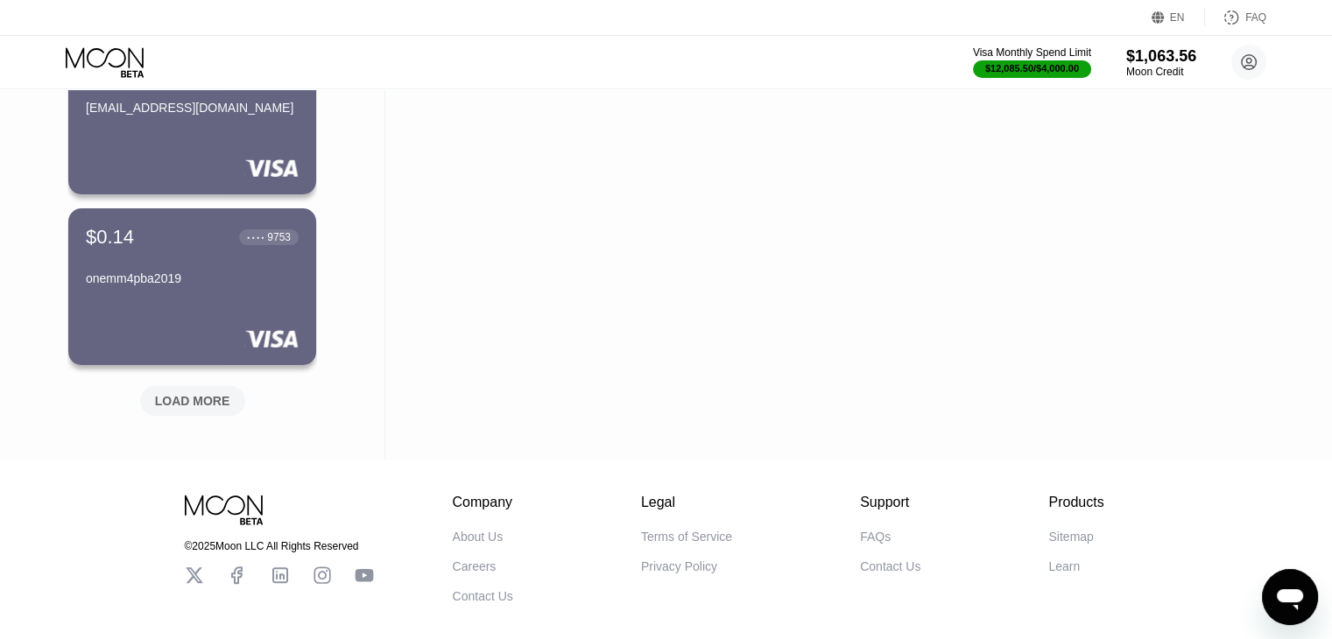
scroll to position [14357, 0]
click at [205, 413] on div "LOAD MORE" at bounding box center [192, 400] width 105 height 30
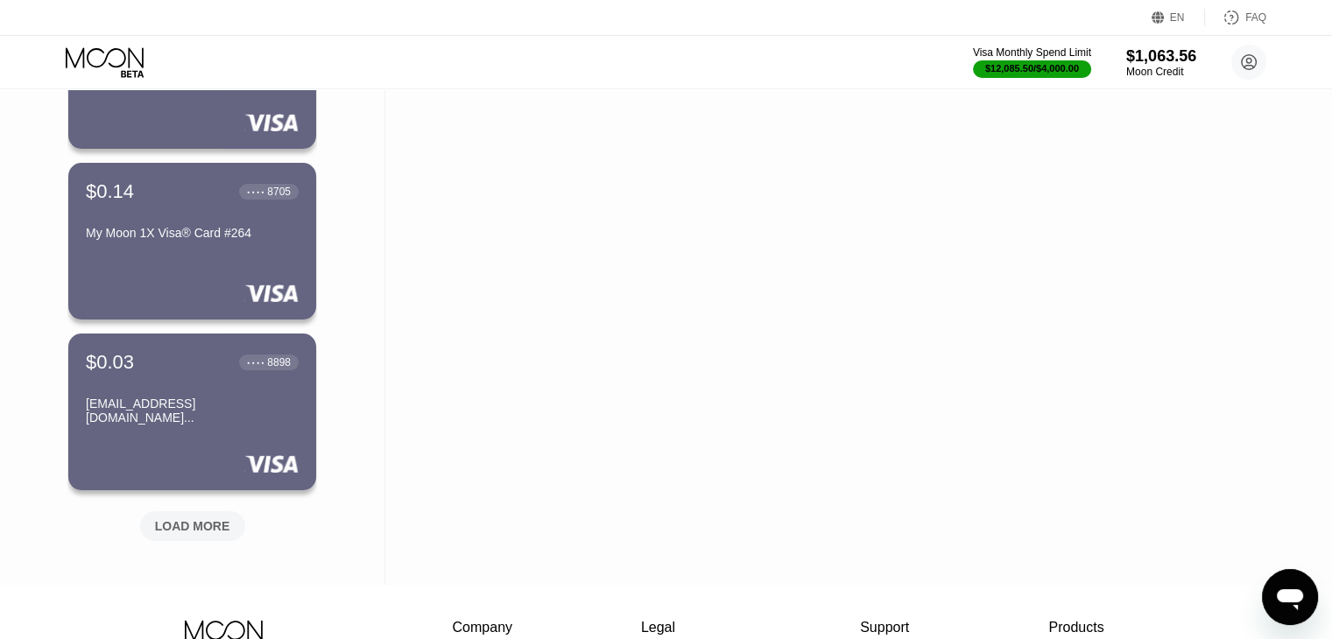
scroll to position [15090, 0]
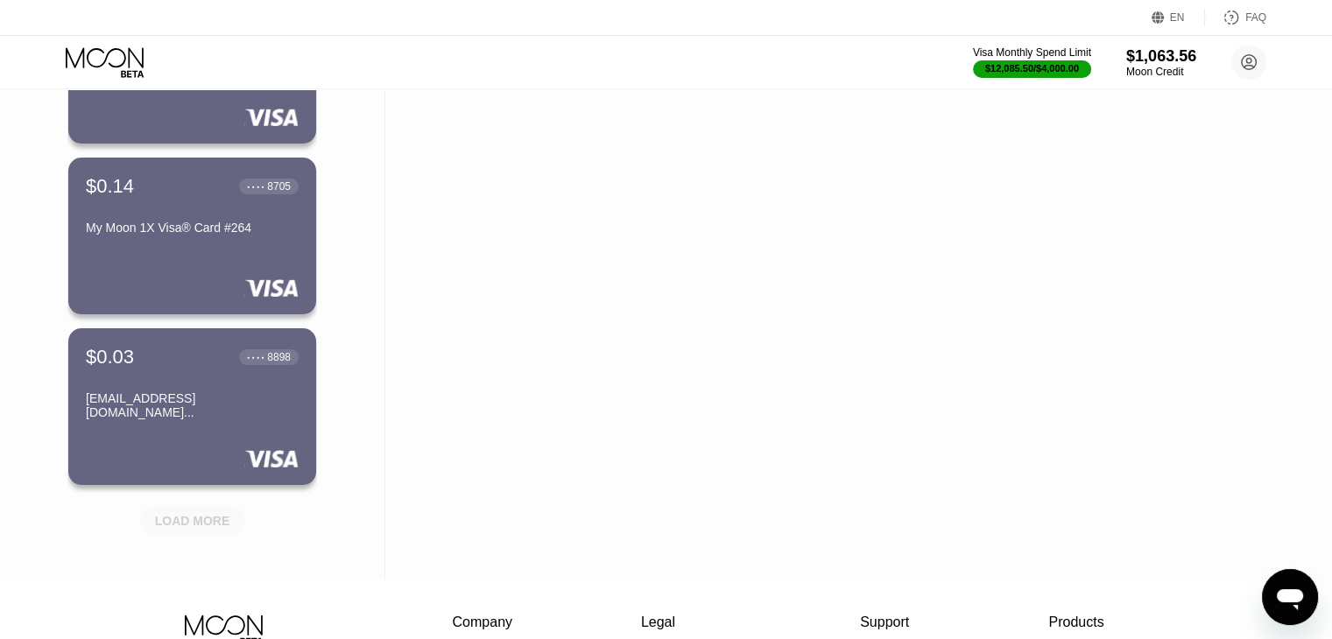
click at [208, 523] on div "LOAD MORE" at bounding box center [192, 521] width 75 height 16
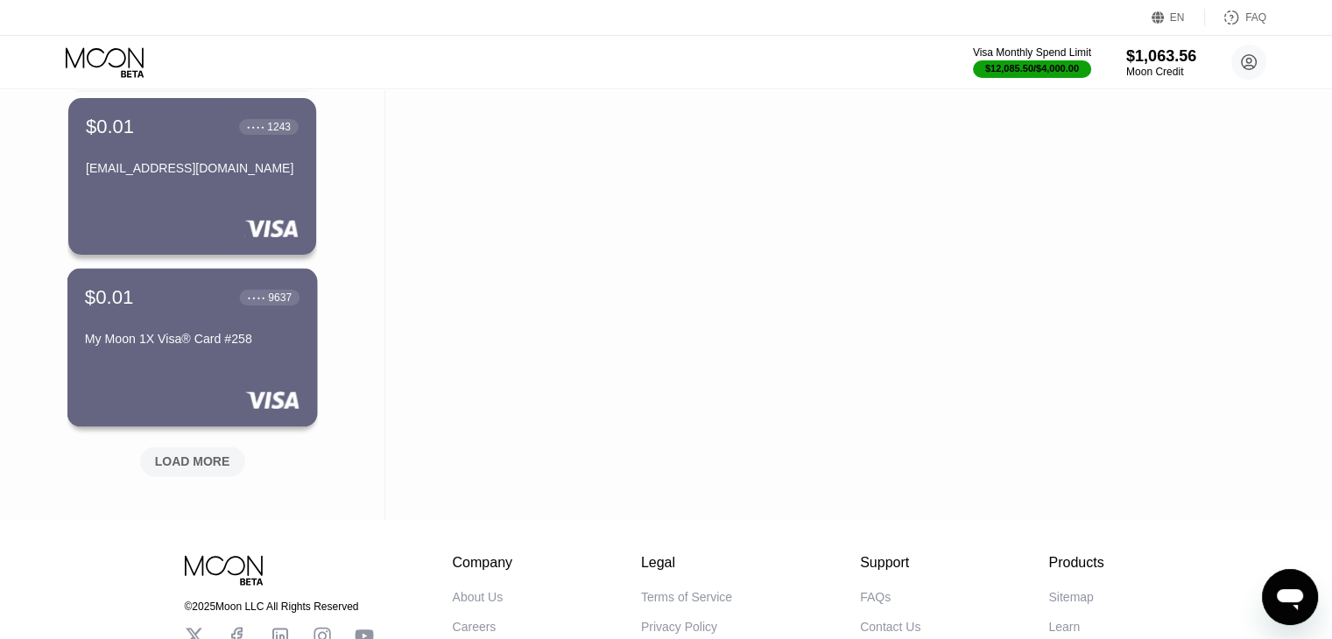
scroll to position [16008, 0]
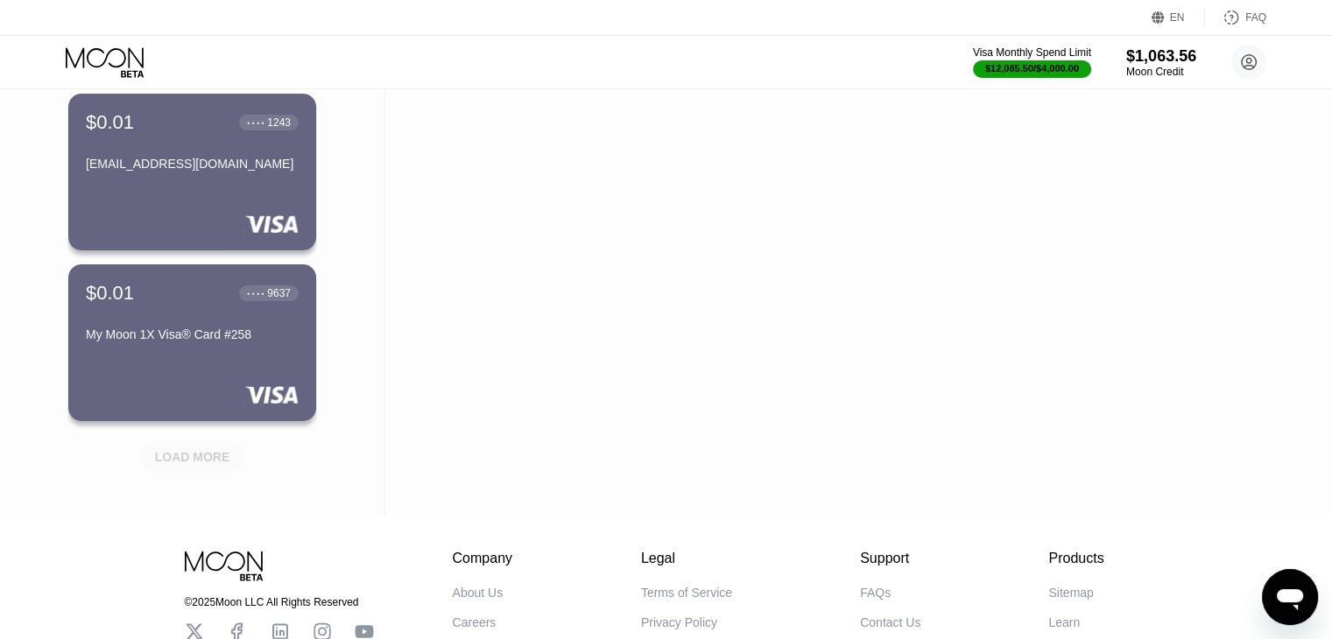
click at [222, 465] on div "LOAD MORE" at bounding box center [192, 457] width 75 height 16
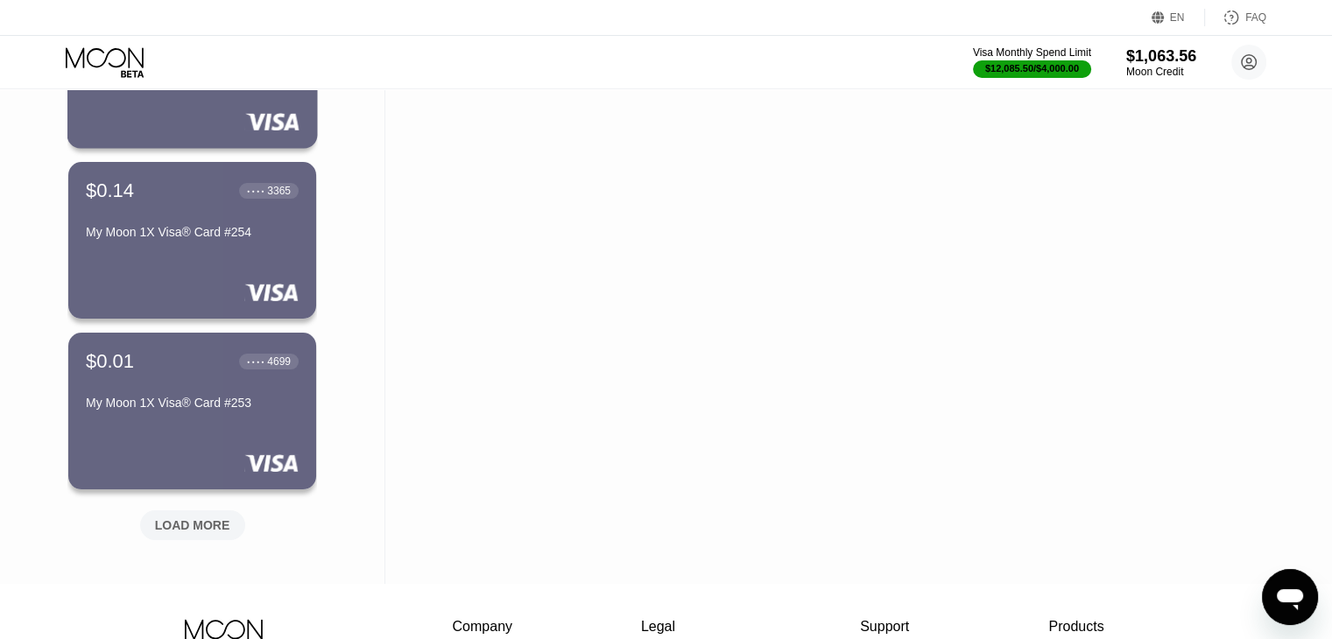
scroll to position [16794, 0]
click at [210, 526] on div "LOAD MORE" at bounding box center [192, 525] width 75 height 16
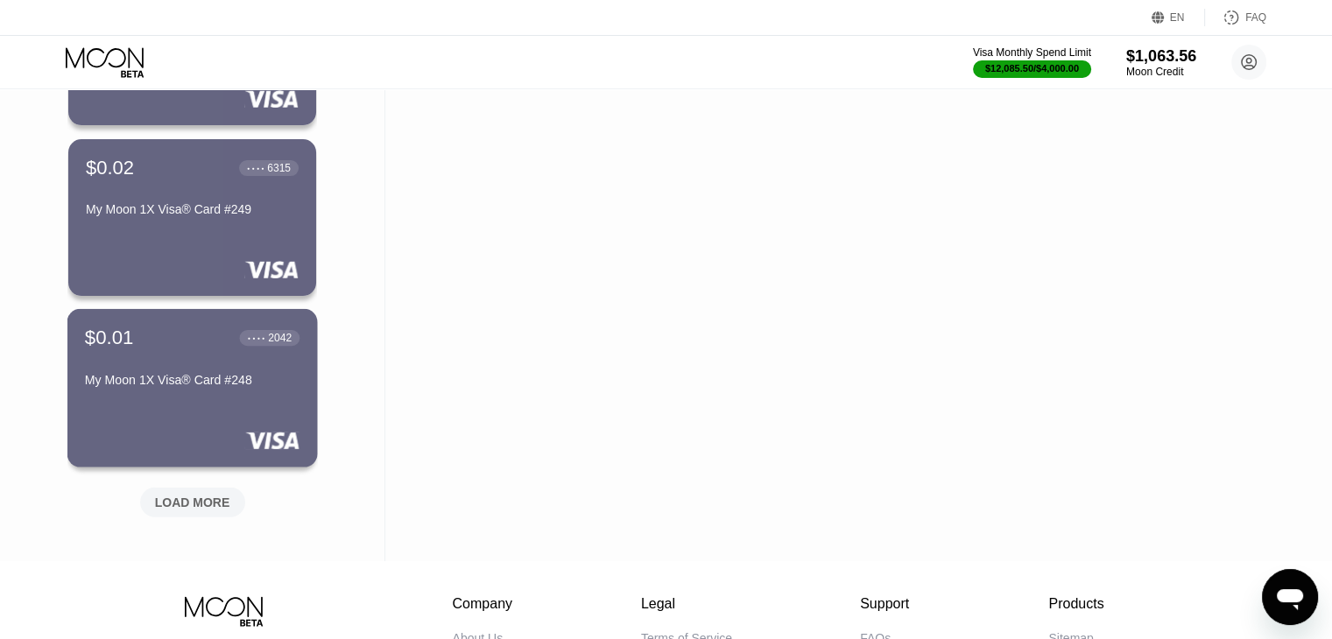
scroll to position [17673, 0]
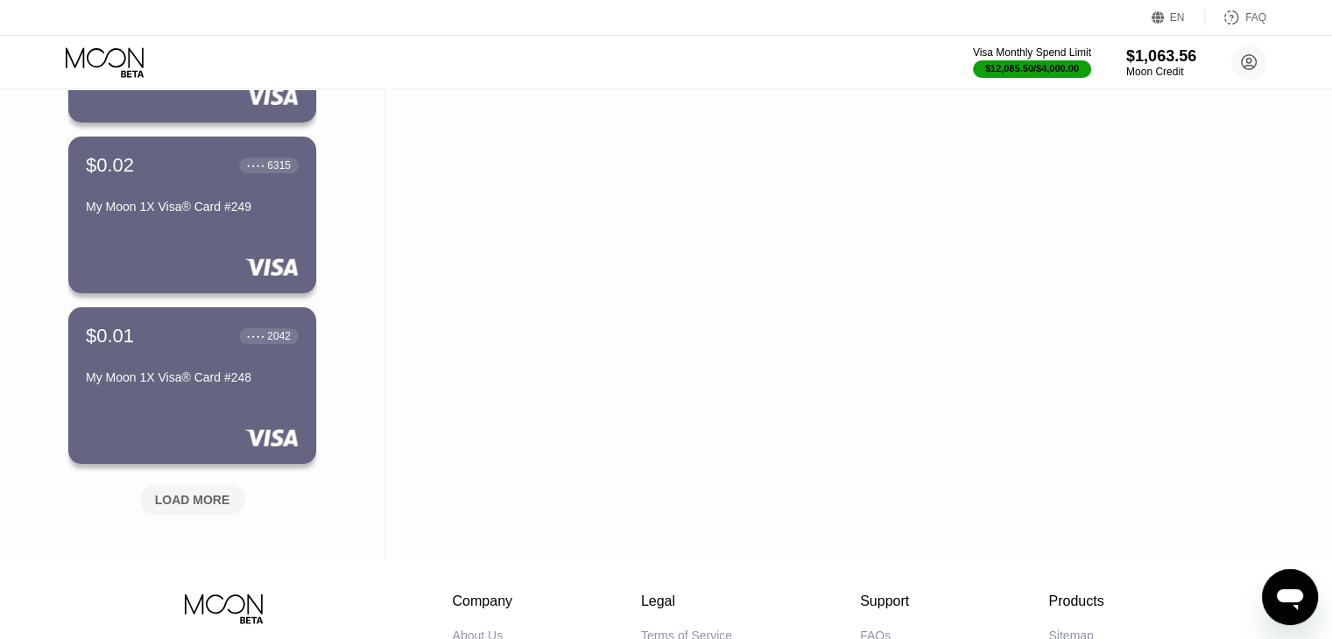
click at [207, 492] on div "LOAD MORE" at bounding box center [192, 500] width 75 height 16
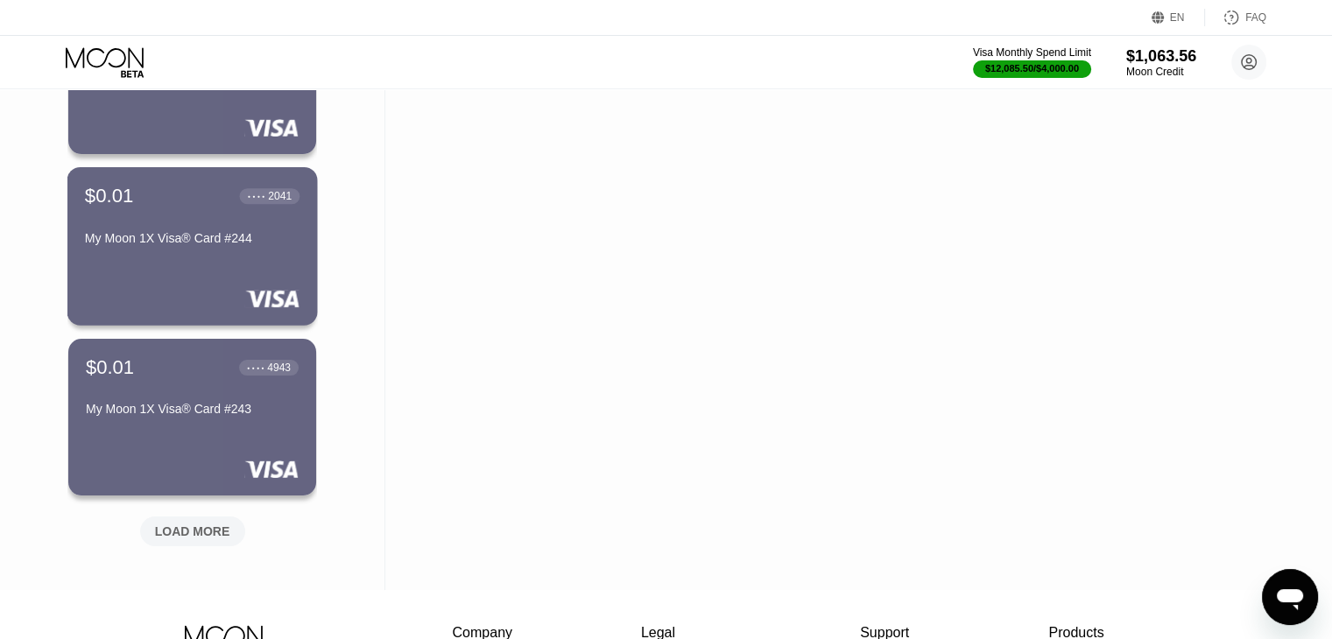
scroll to position [18499, 0]
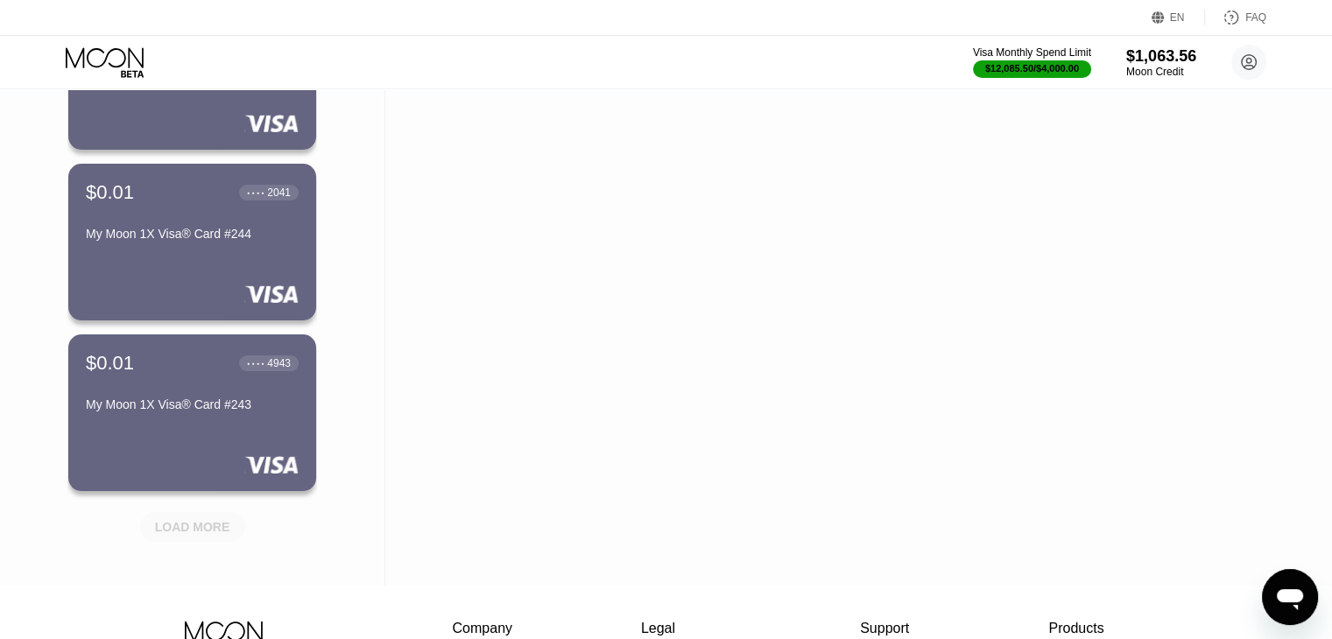
click at [203, 529] on div "LOAD MORE" at bounding box center [192, 527] width 75 height 16
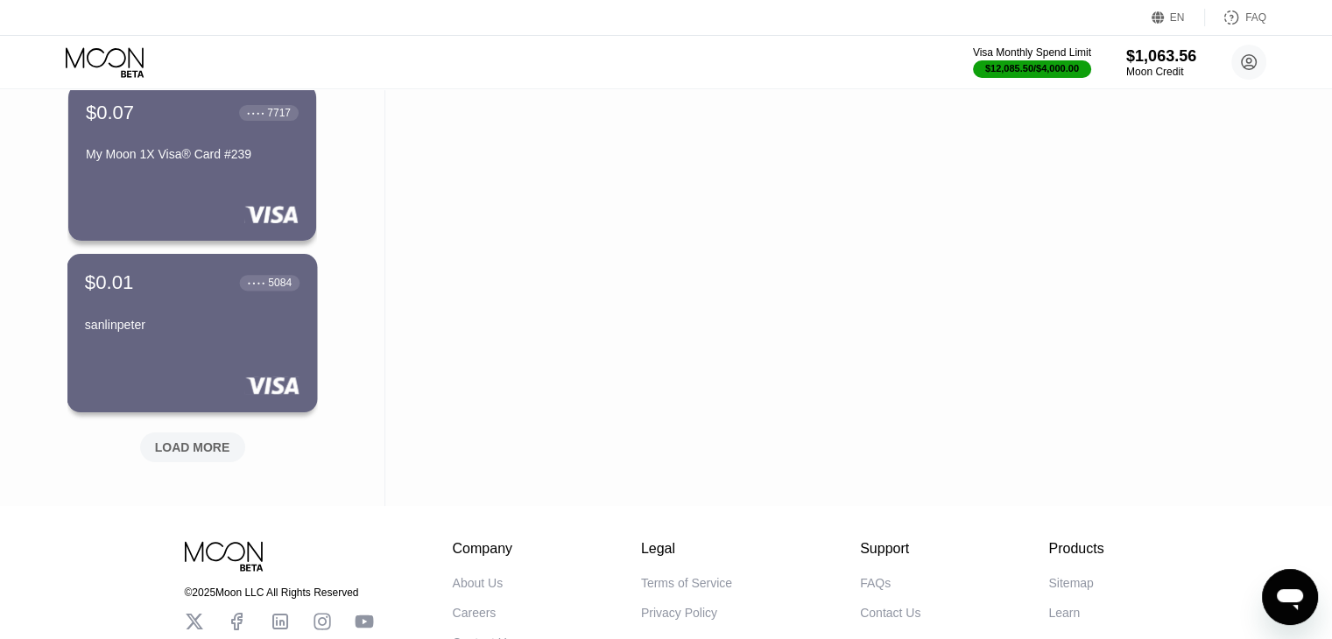
scroll to position [19434, 0]
click at [207, 454] on div "LOAD MORE" at bounding box center [192, 447] width 75 height 16
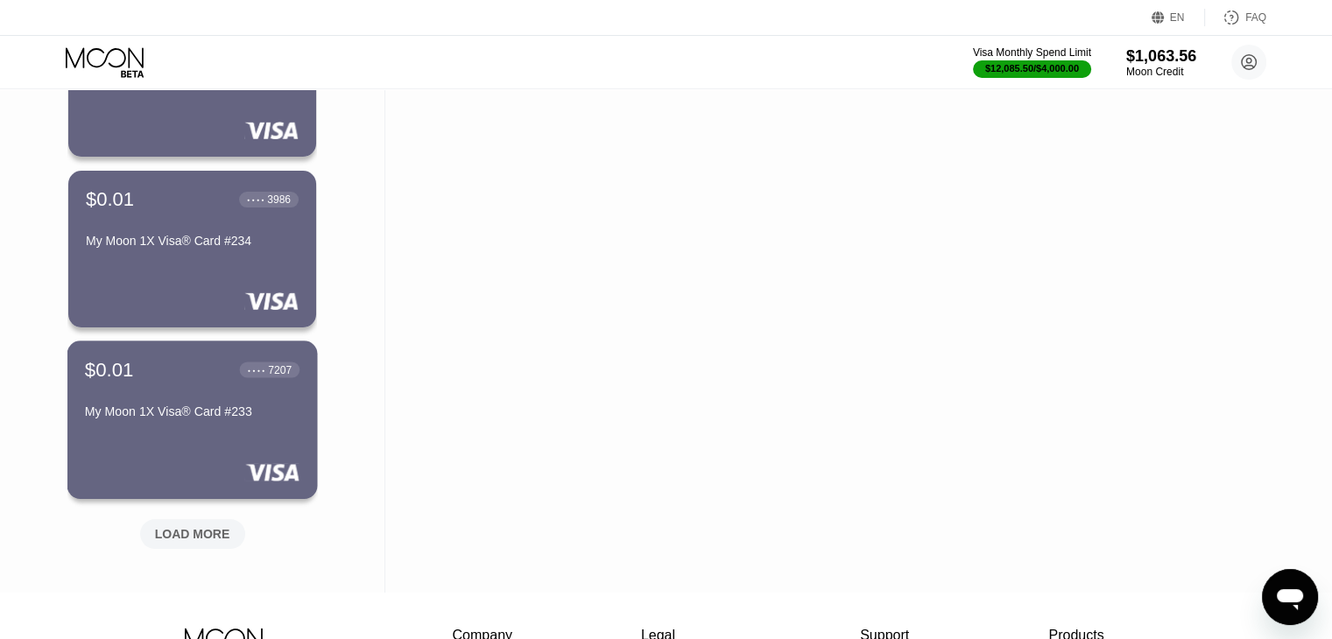
scroll to position [20201, 0]
click at [196, 523] on div "LOAD MORE" at bounding box center [192, 533] width 105 height 30
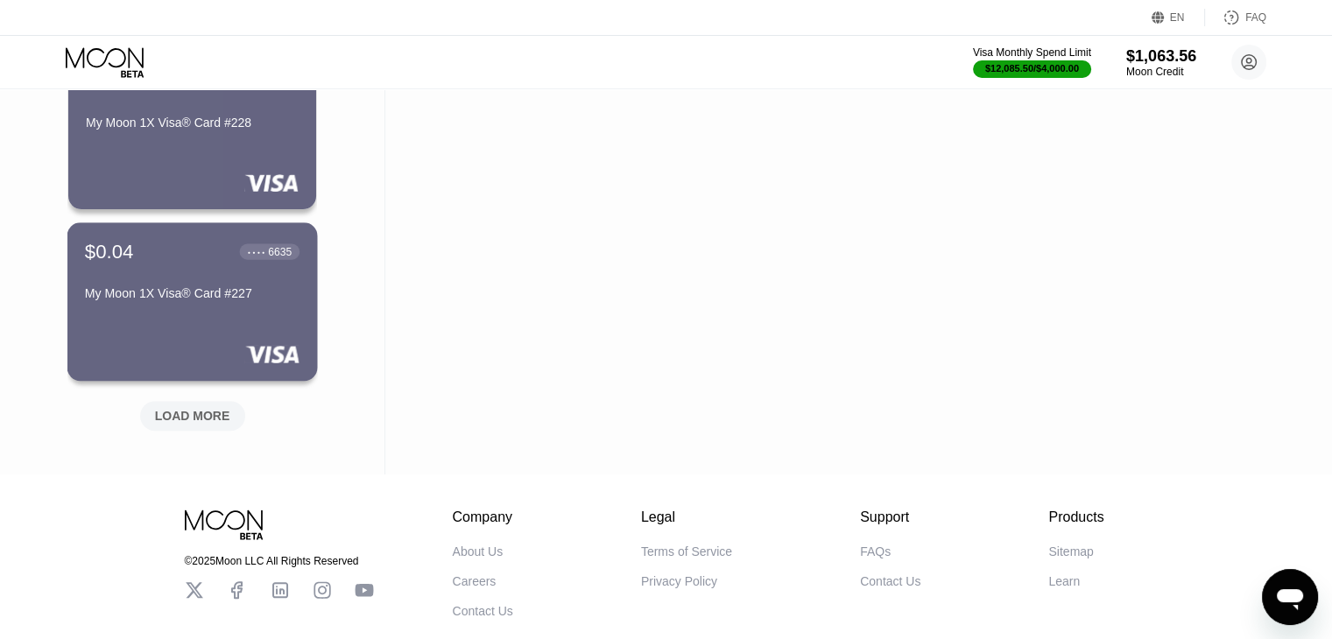
scroll to position [21177, 0]
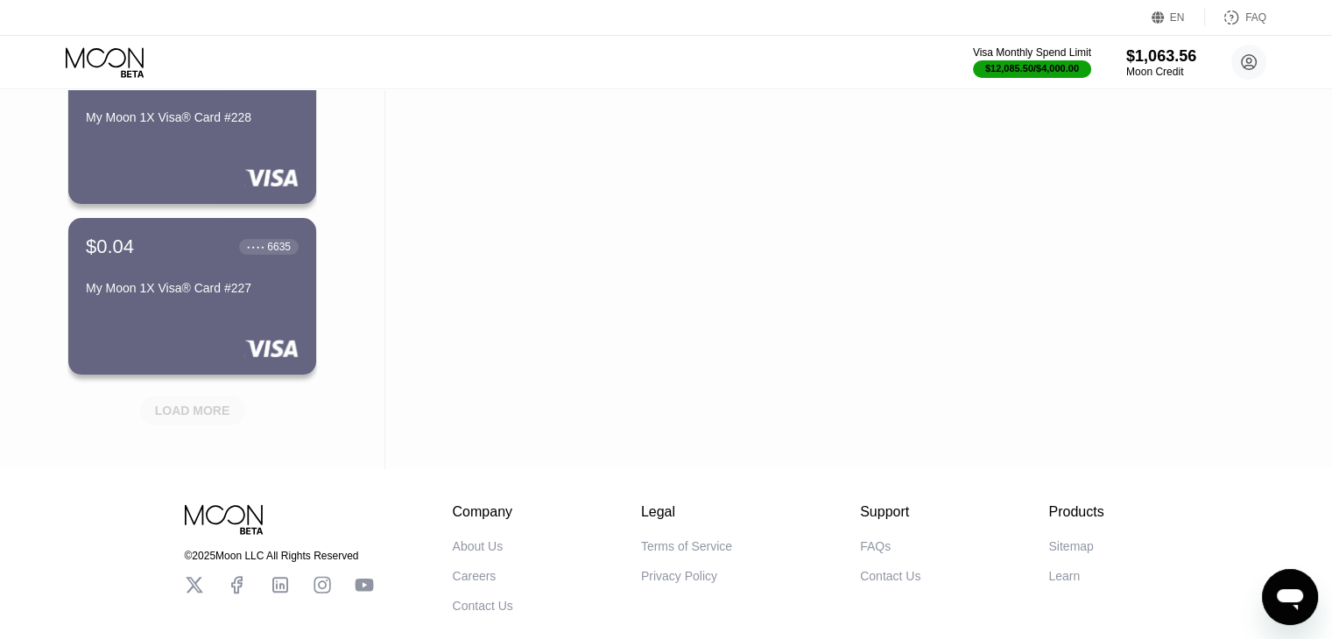
click at [203, 424] on div "LOAD MORE" at bounding box center [192, 411] width 105 height 30
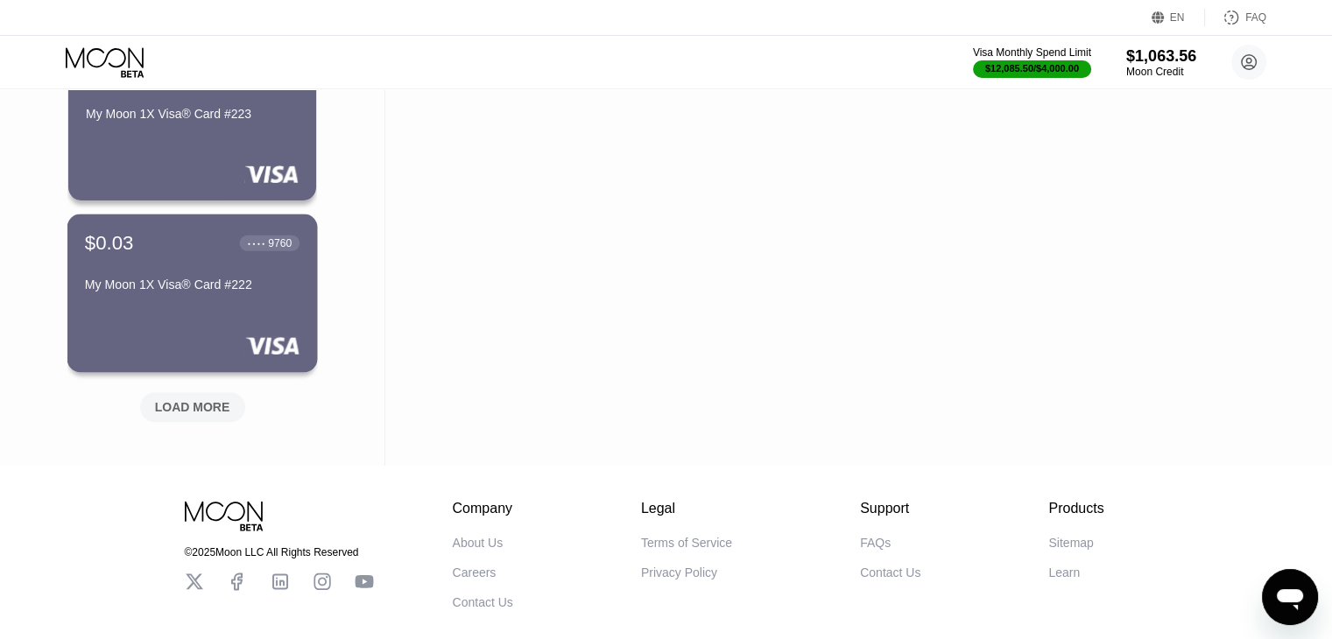
scroll to position [22037, 0]
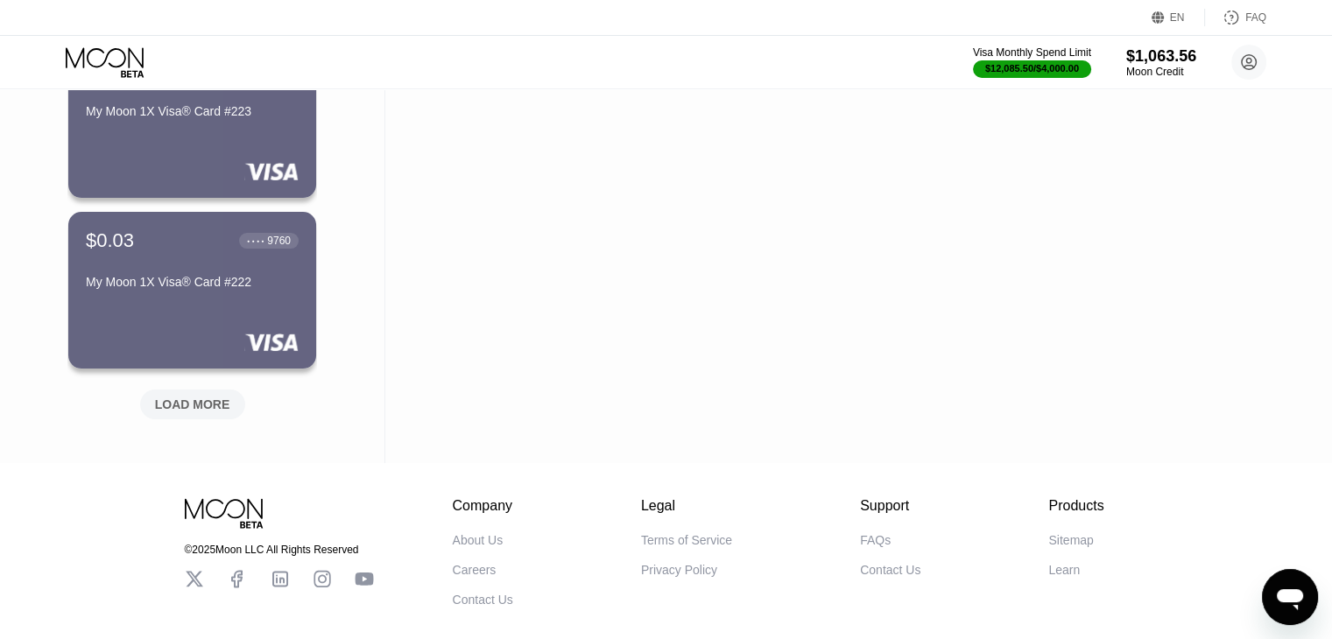
click at [209, 403] on div "LOAD MORE" at bounding box center [192, 405] width 75 height 16
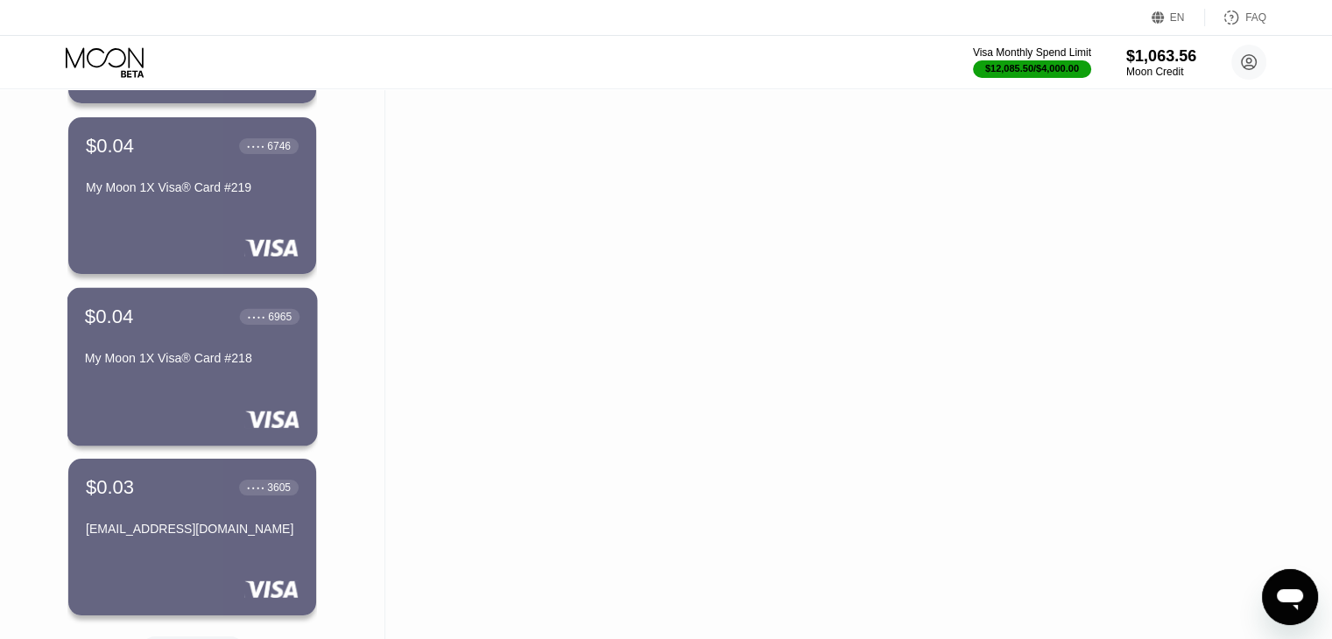
scroll to position [22983, 0]
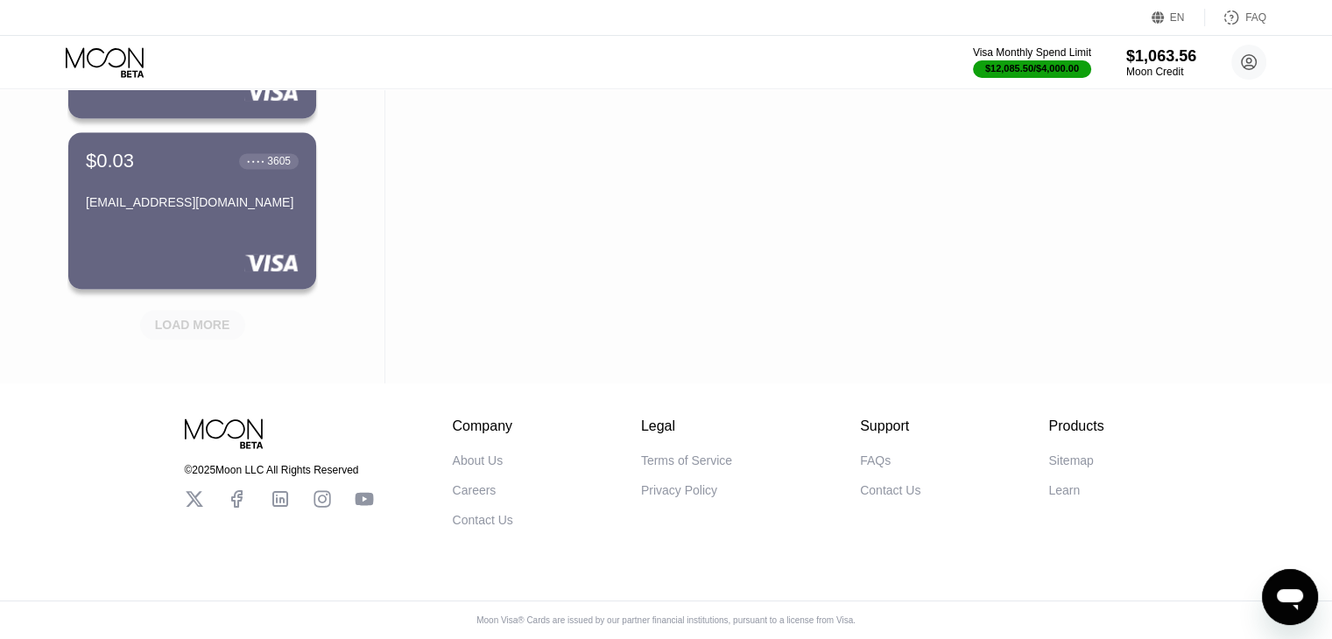
click at [209, 317] on div "LOAD MORE" at bounding box center [192, 325] width 75 height 16
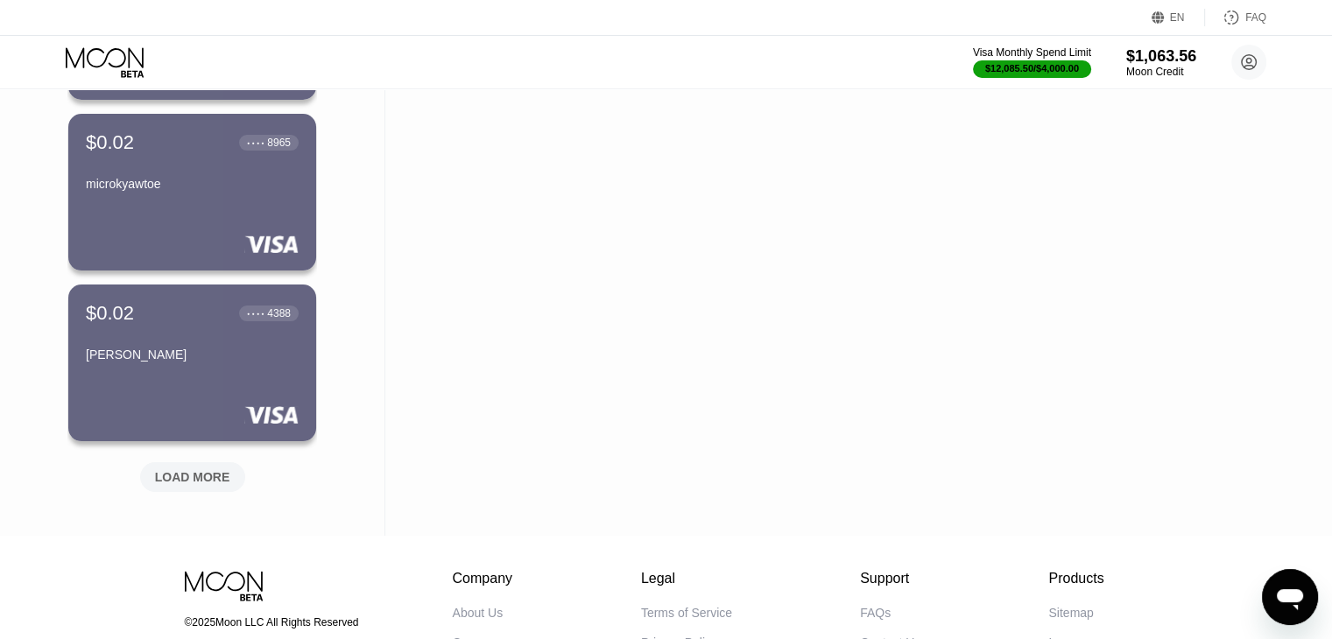
scroll to position [23675, 0]
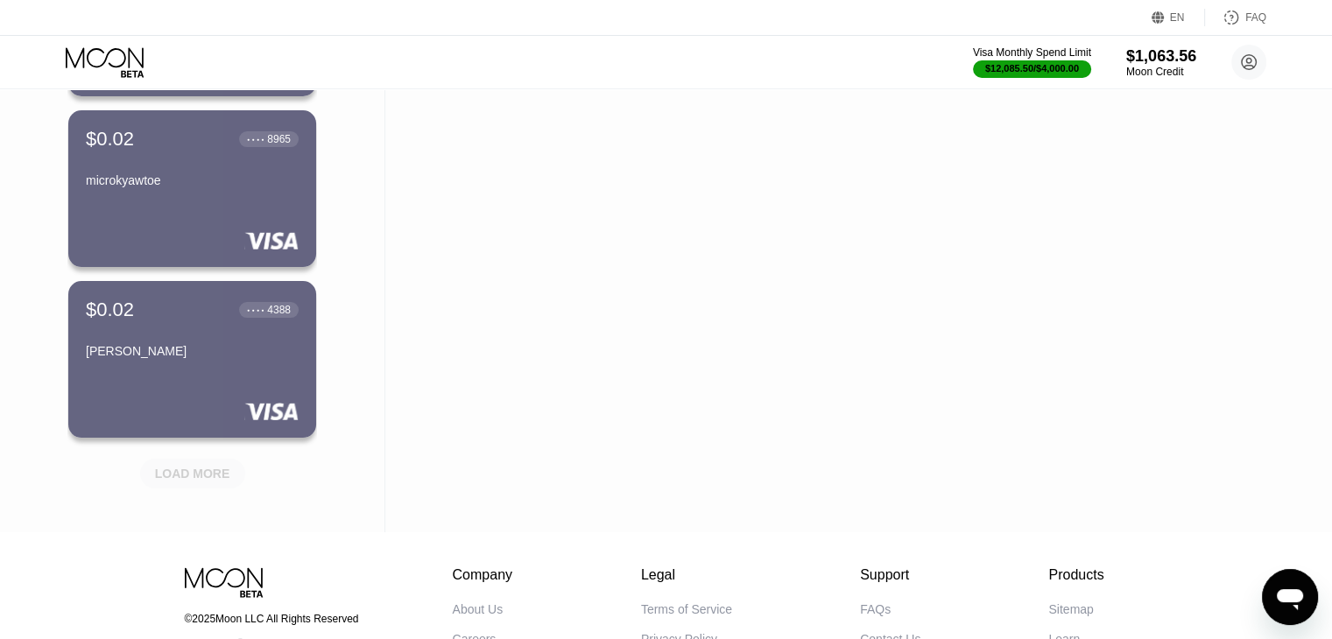
click at [207, 474] on div "LOAD MORE" at bounding box center [192, 474] width 75 height 16
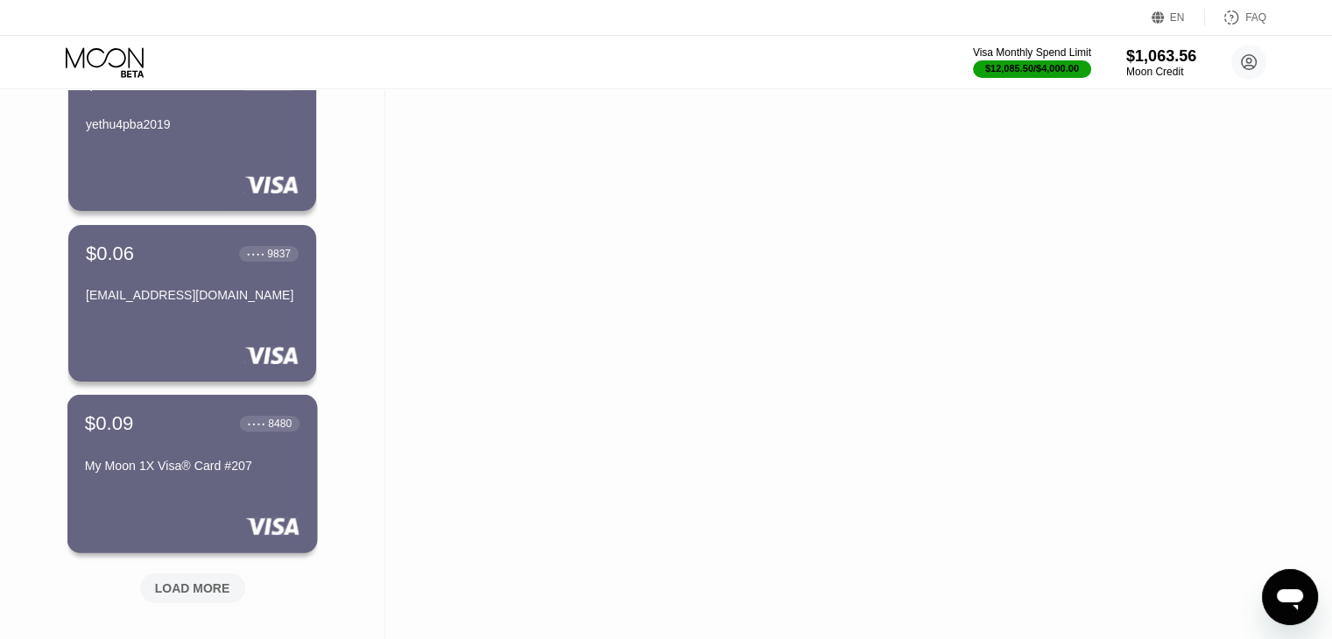
scroll to position [24510, 0]
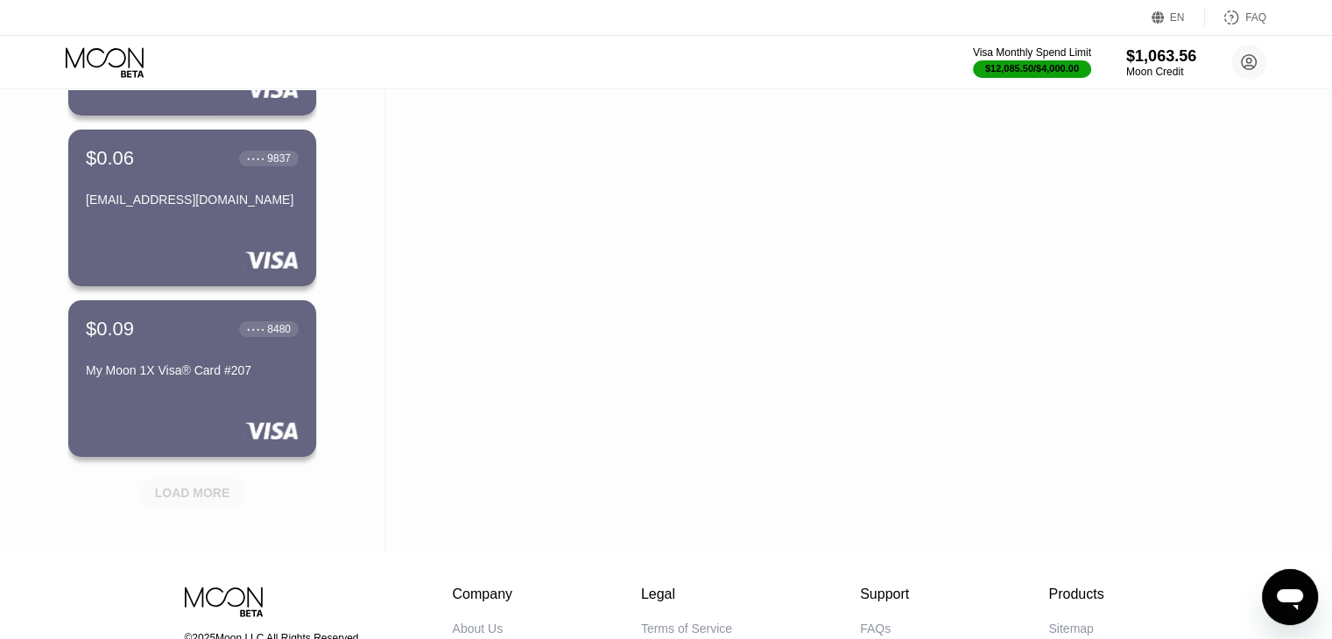
click at [194, 484] on div "LOAD MORE" at bounding box center [192, 493] width 105 height 30
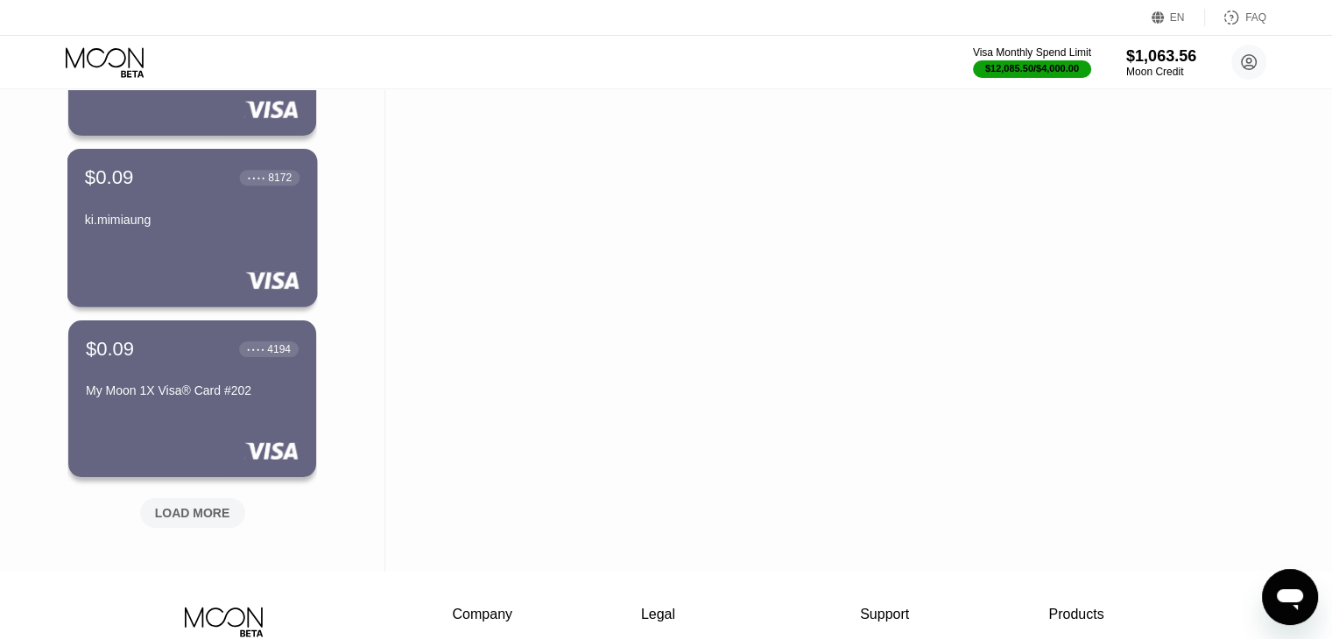
scroll to position [25346, 0]
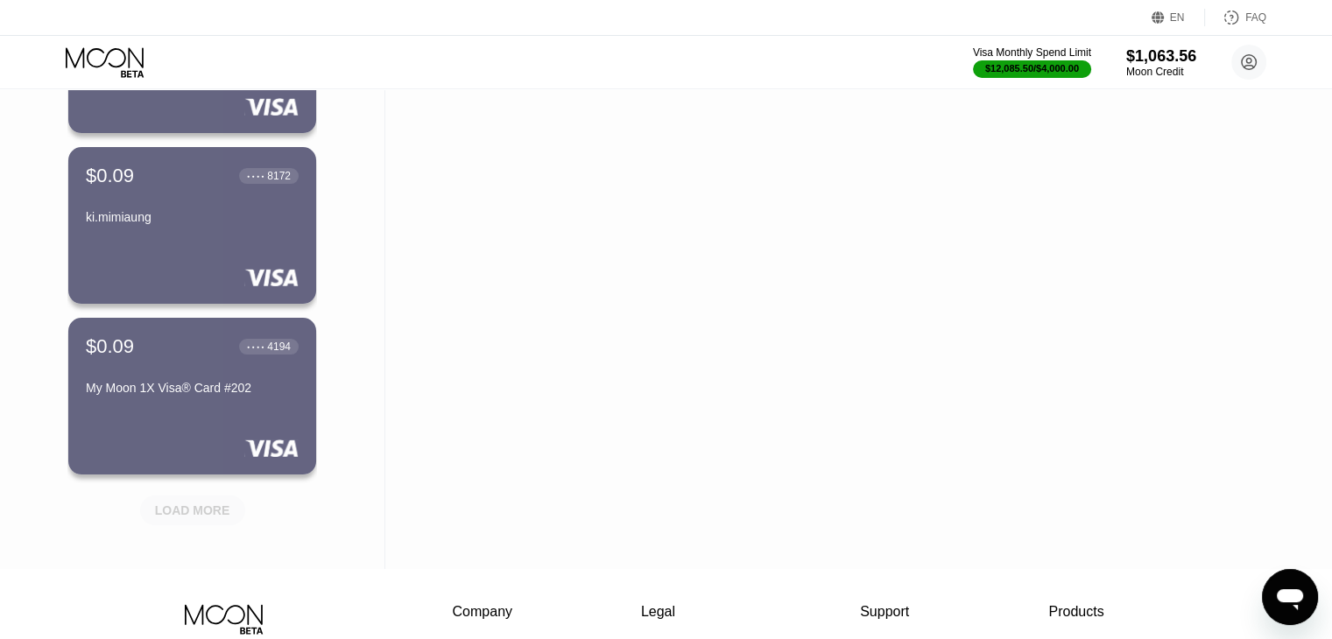
click at [197, 506] on div "LOAD MORE" at bounding box center [192, 511] width 75 height 16
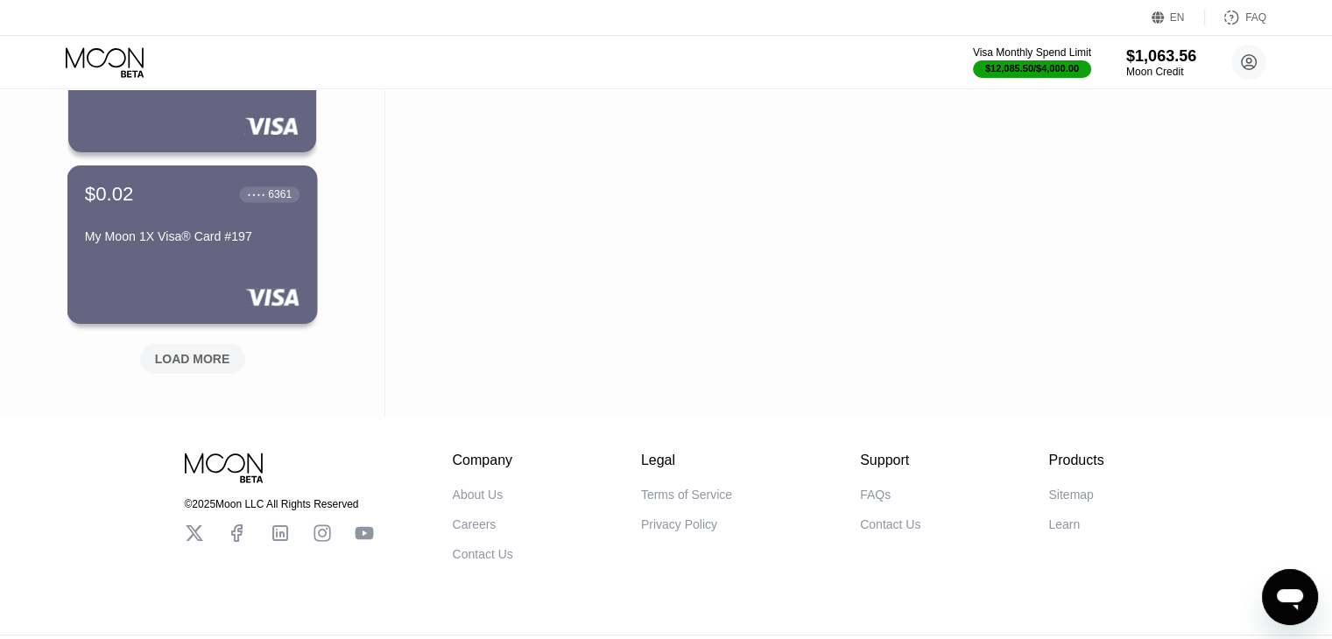
scroll to position [26398, 0]
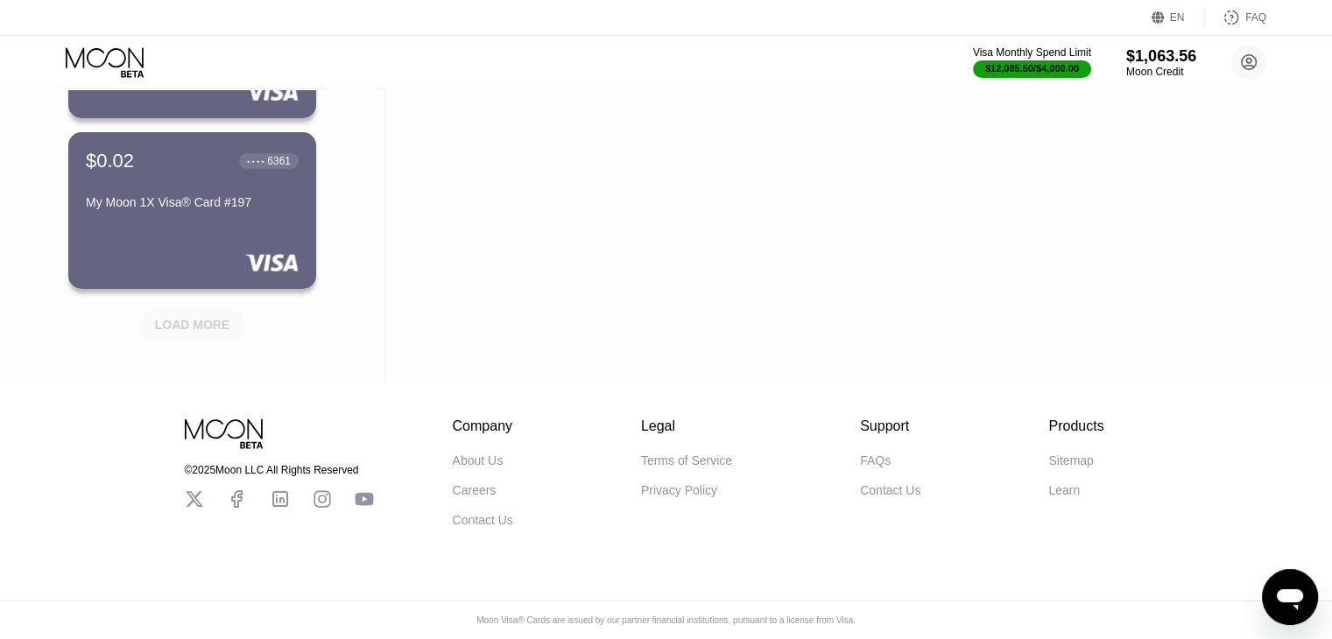
click at [207, 321] on div "LOAD MORE" at bounding box center [192, 325] width 75 height 16
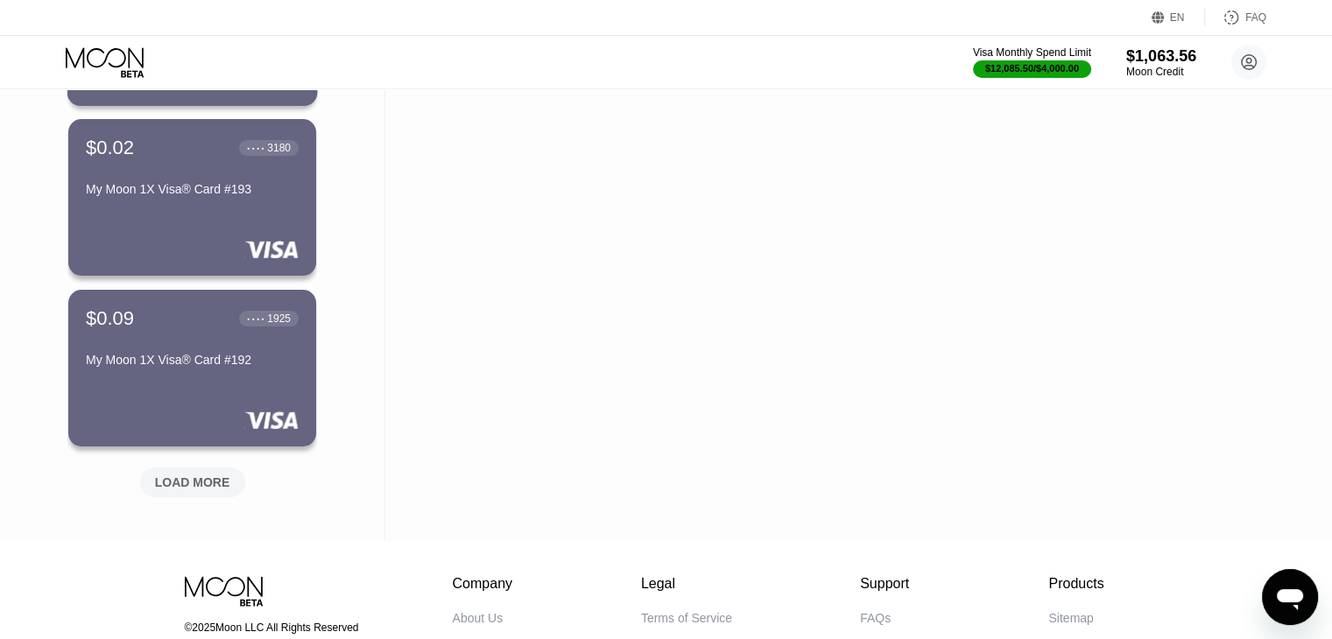
scroll to position [27094, 0]
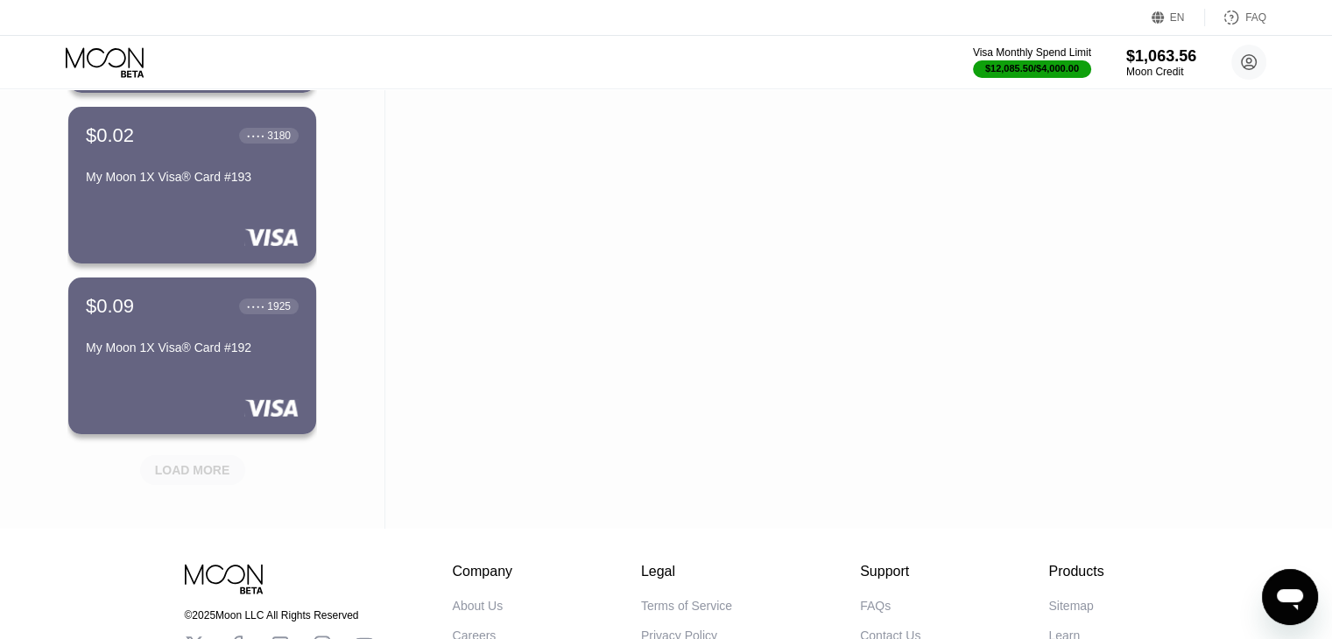
click at [203, 469] on div "LOAD MORE" at bounding box center [192, 470] width 75 height 16
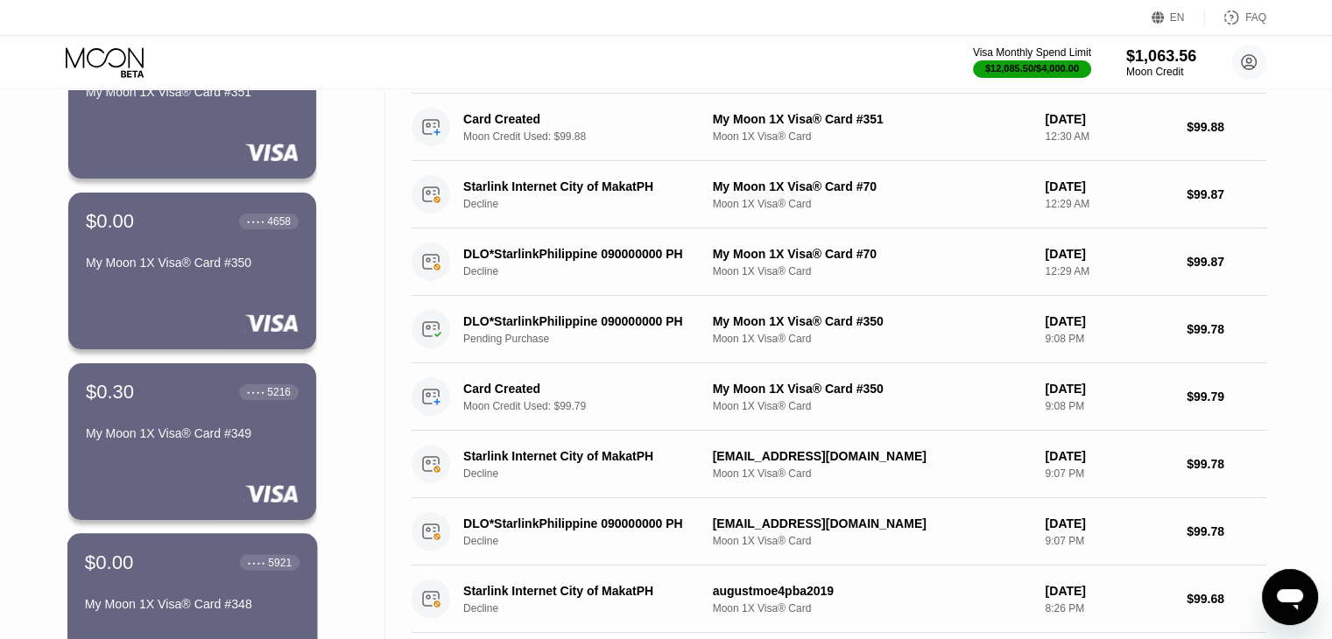
scroll to position [364, 0]
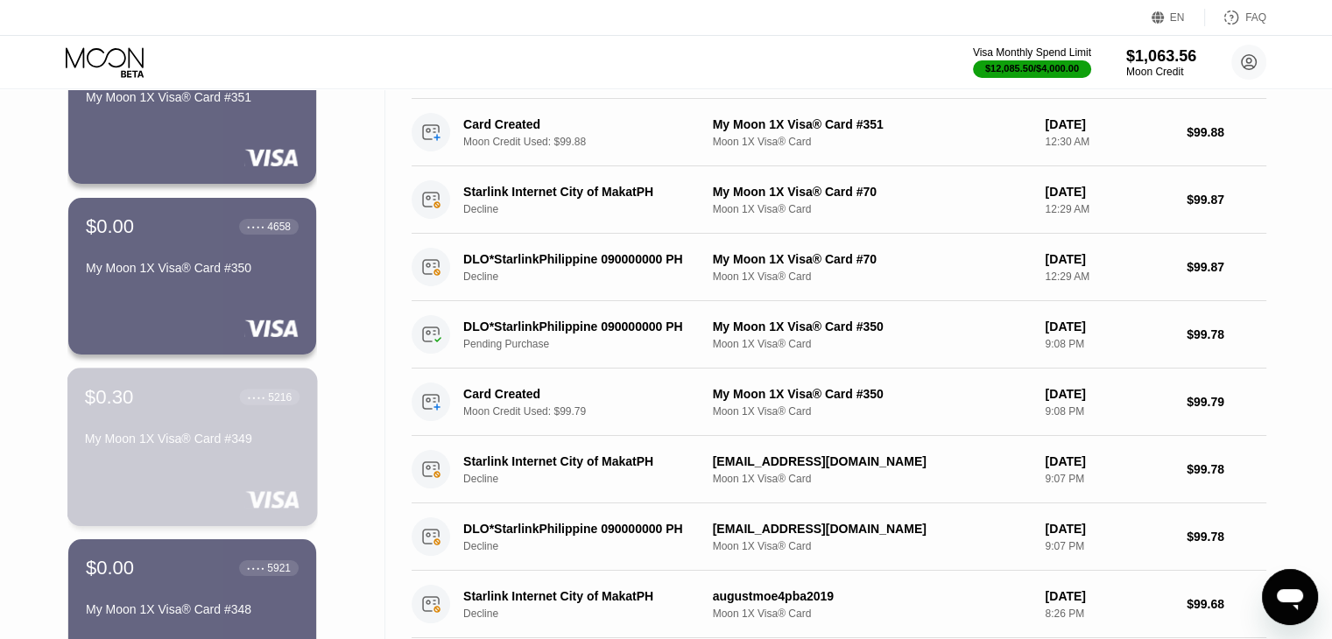
click at [165, 453] on div "My Moon 1X Visa® Card #349" at bounding box center [192, 442] width 215 height 21
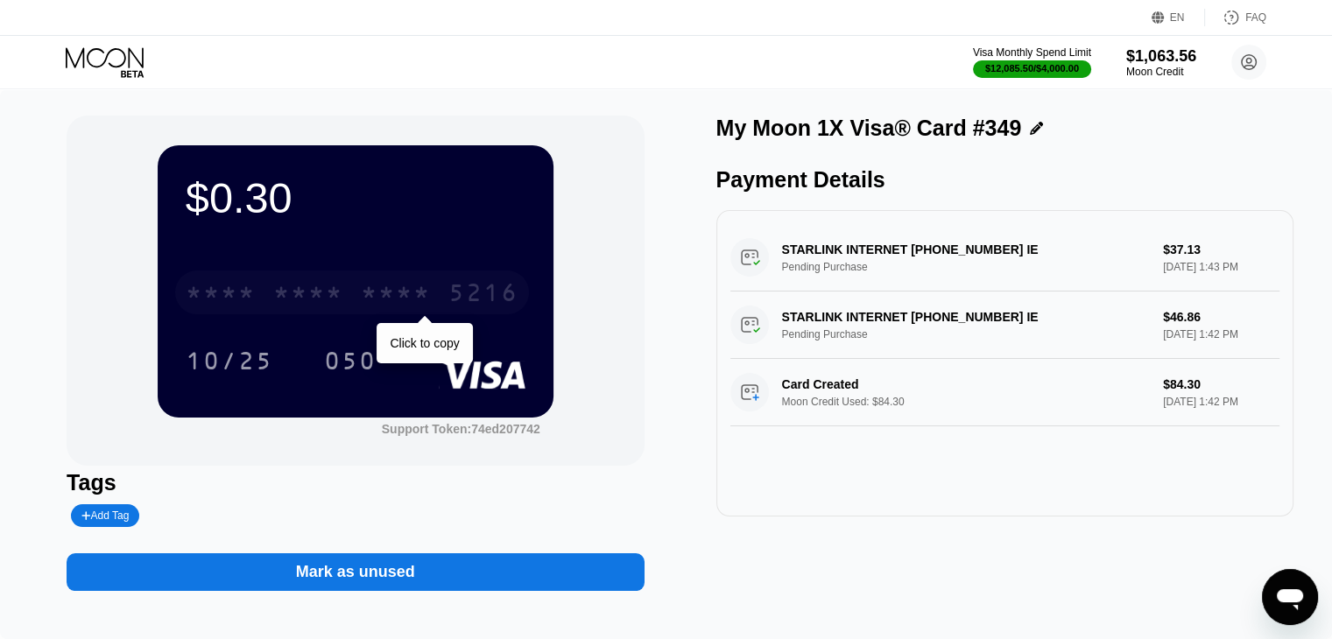
click at [354, 291] on div "* * * * * * * * * * * * 5216" at bounding box center [352, 293] width 354 height 44
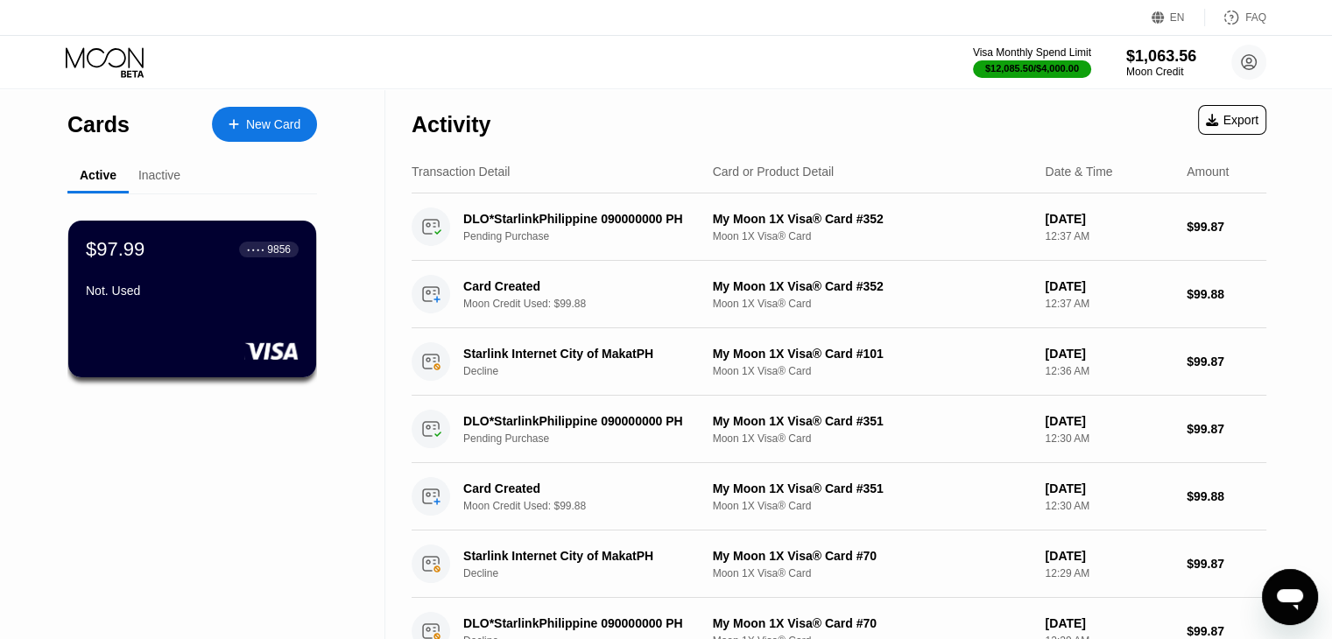
click at [135, 176] on div "Inactive" at bounding box center [159, 176] width 61 height 34
click at [148, 178] on div "Inactive" at bounding box center [159, 175] width 42 height 14
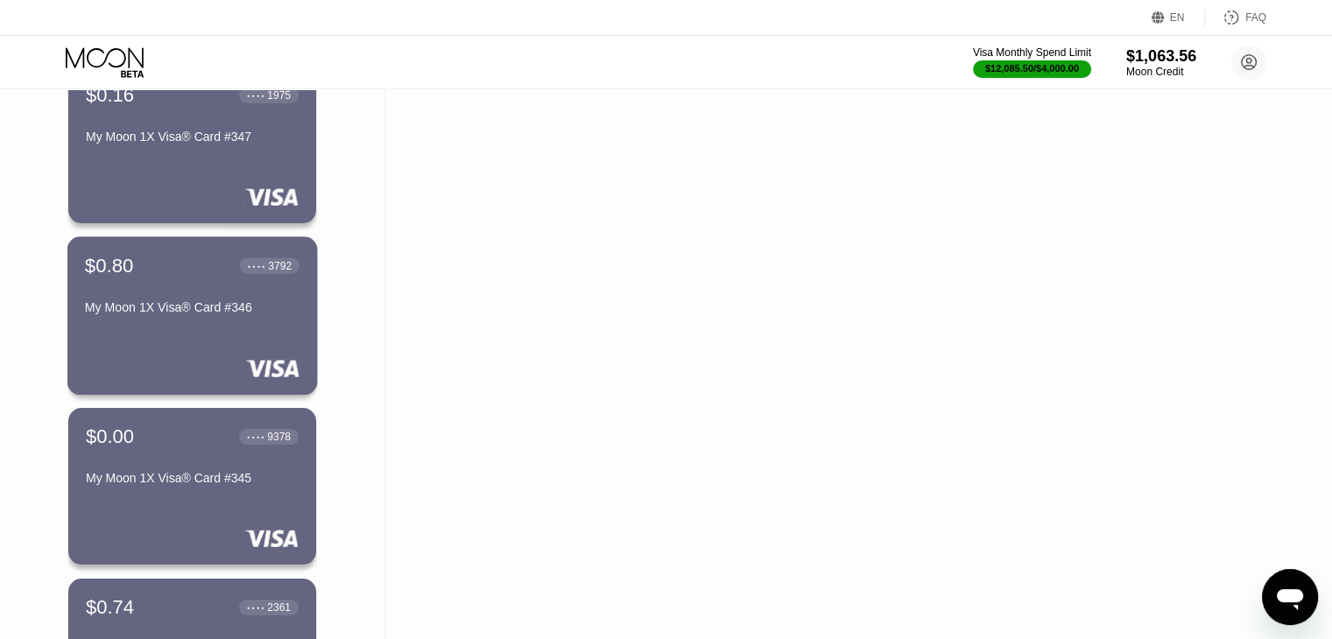
scroll to position [1009, 0]
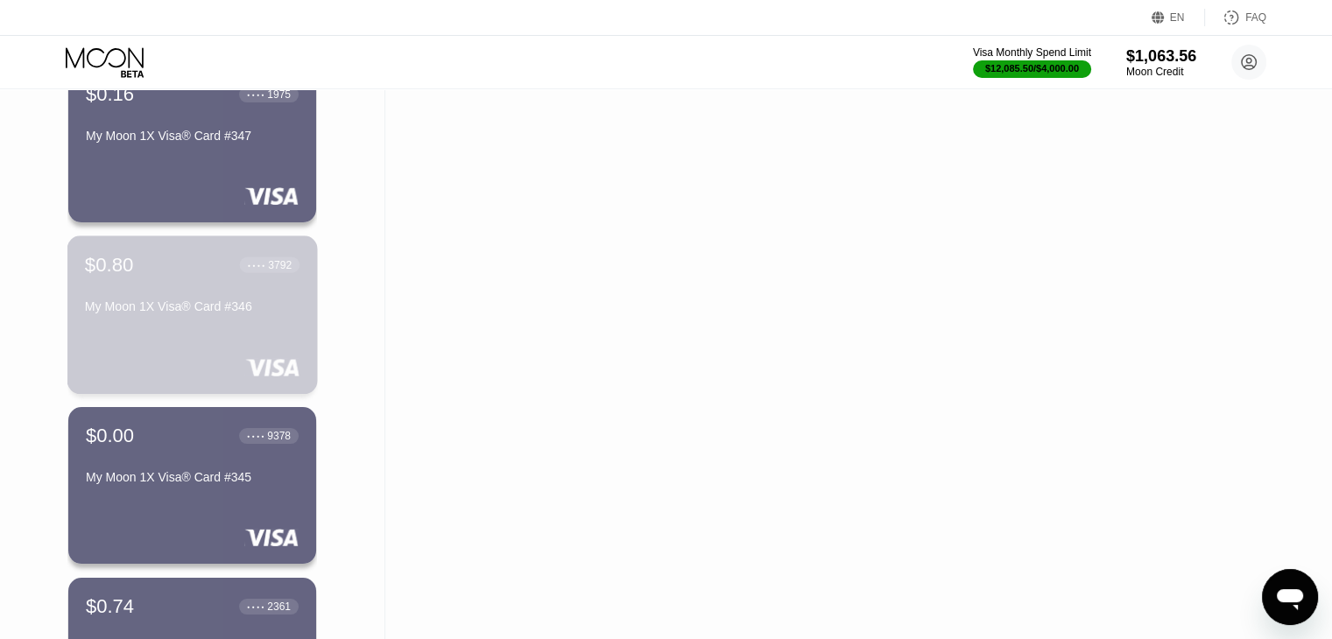
click at [175, 330] on div "$0.80 ● ● ● ● 3792 My Moon 1X Visa® Card #346" at bounding box center [192, 315] width 250 height 159
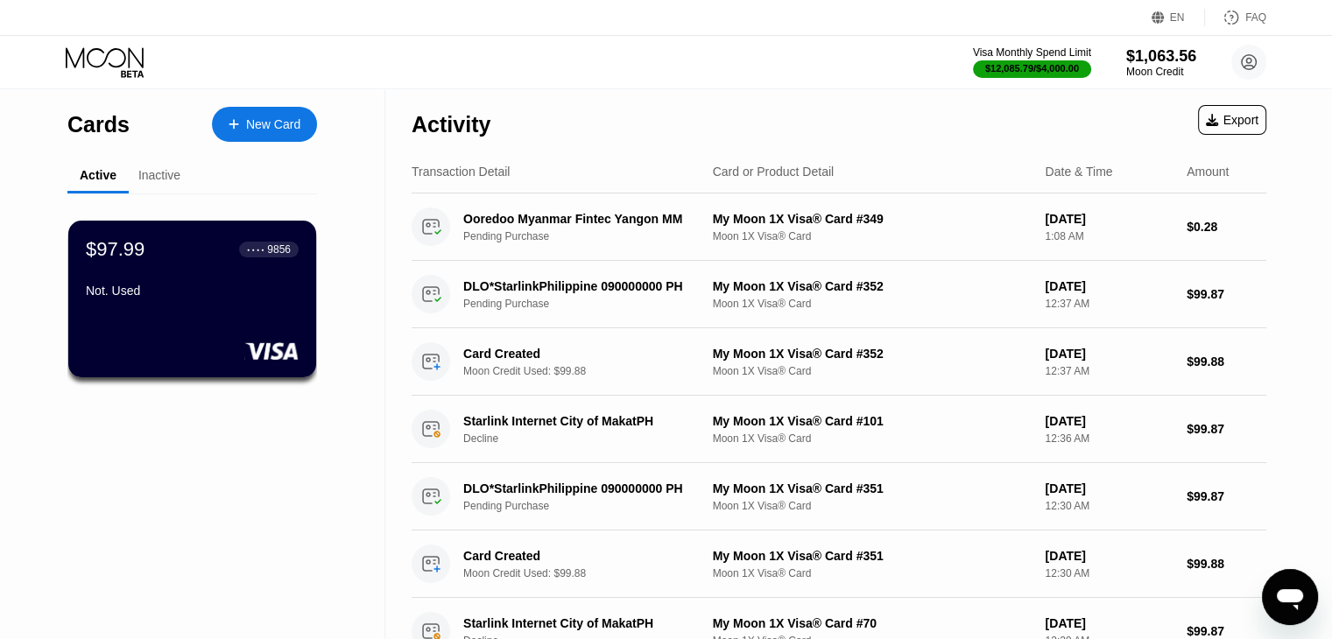
click at [161, 176] on div "Inactive" at bounding box center [159, 175] width 42 height 14
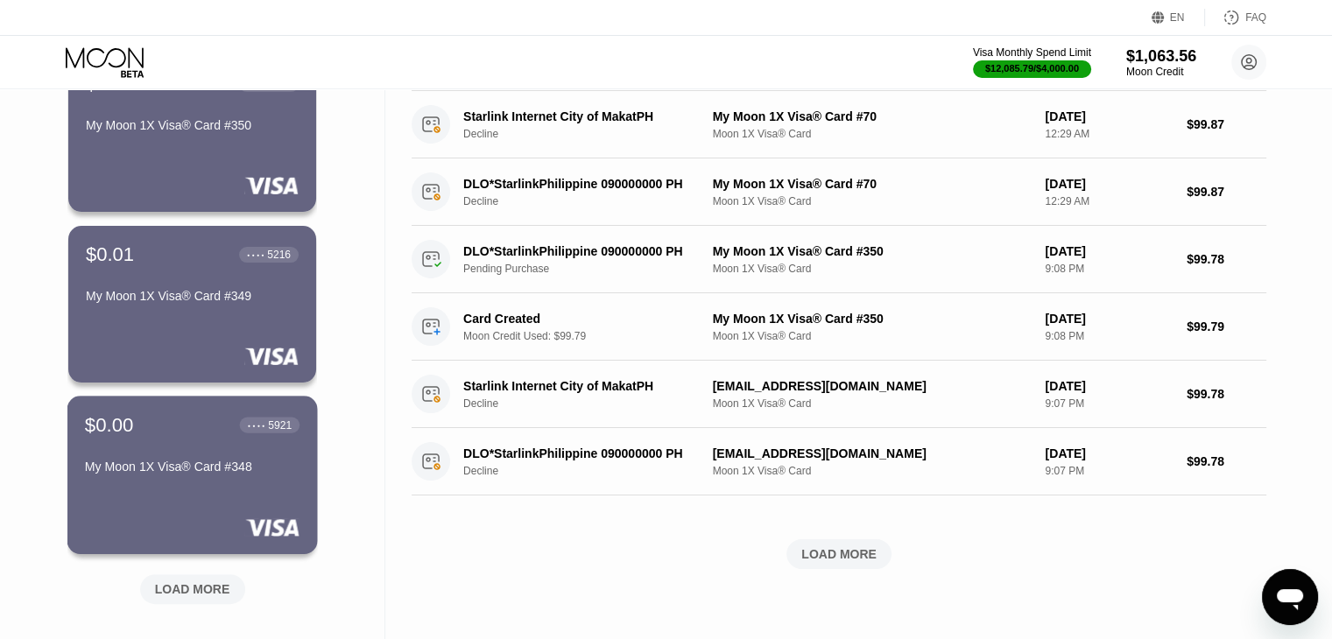
scroll to position [609, 0]
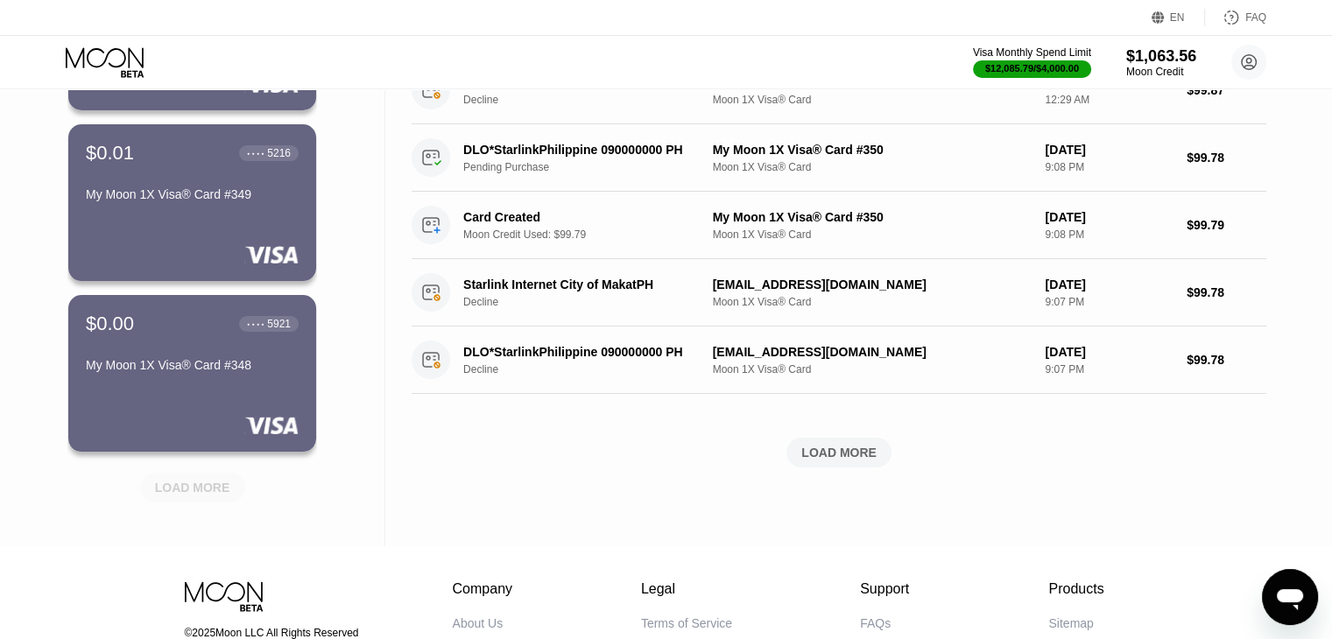
click at [208, 496] on div "LOAD MORE" at bounding box center [192, 488] width 75 height 16
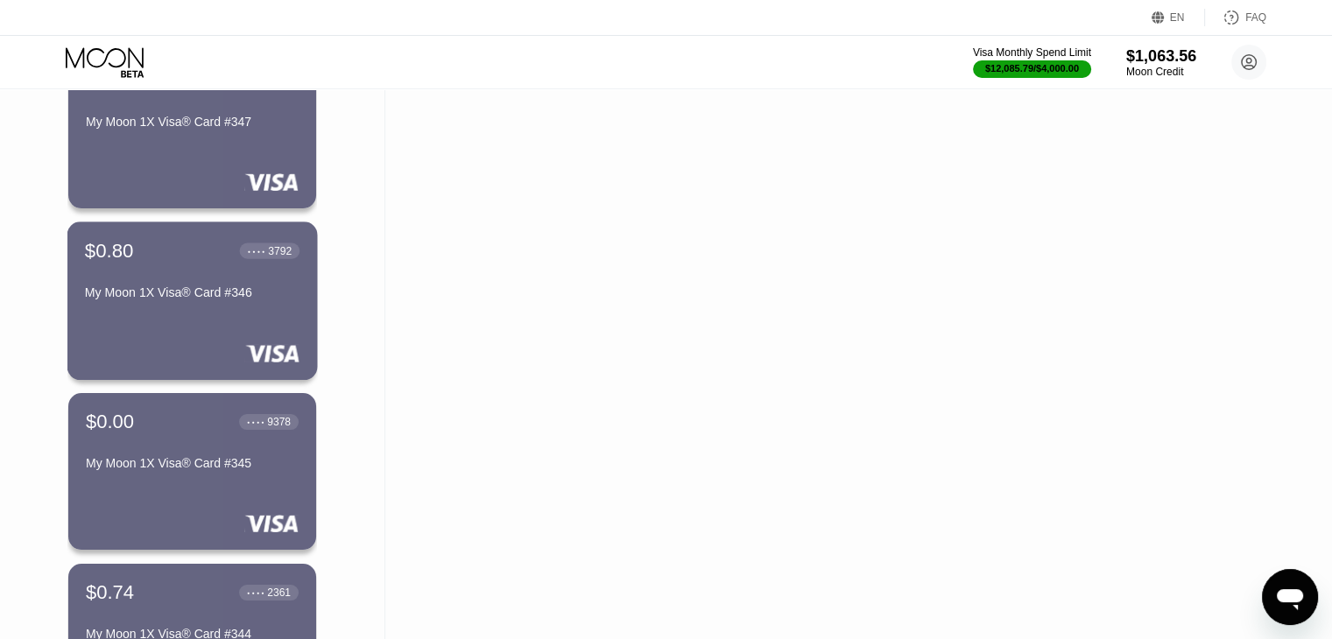
scroll to position [1023, 0]
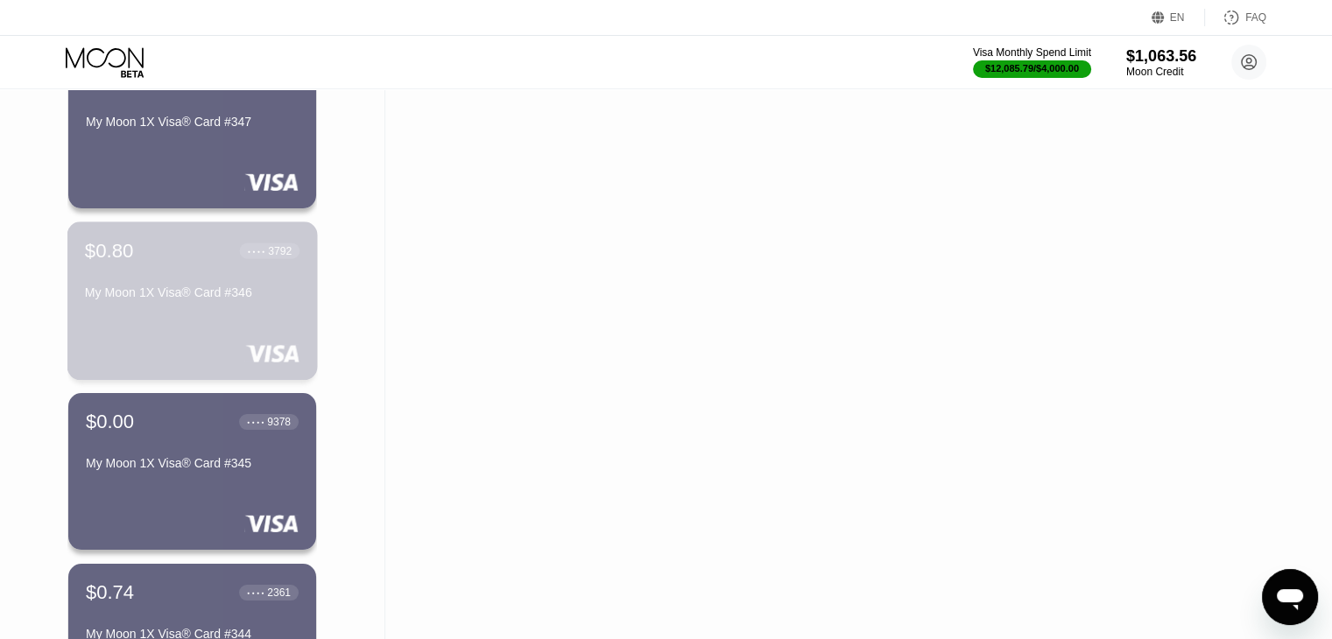
click at [200, 340] on div "$0.80 ● ● ● ● 3792 My Moon 1X Visa® Card #346" at bounding box center [192, 301] width 250 height 159
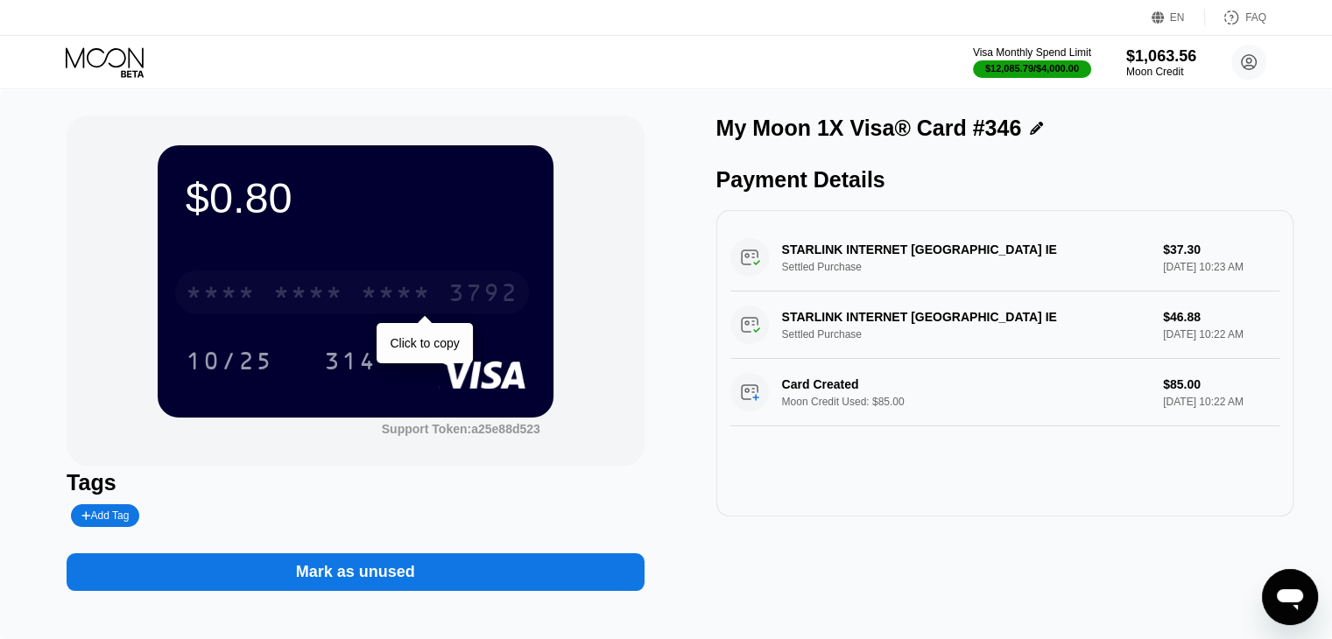
click at [343, 286] on div "* * * *" at bounding box center [308, 295] width 70 height 28
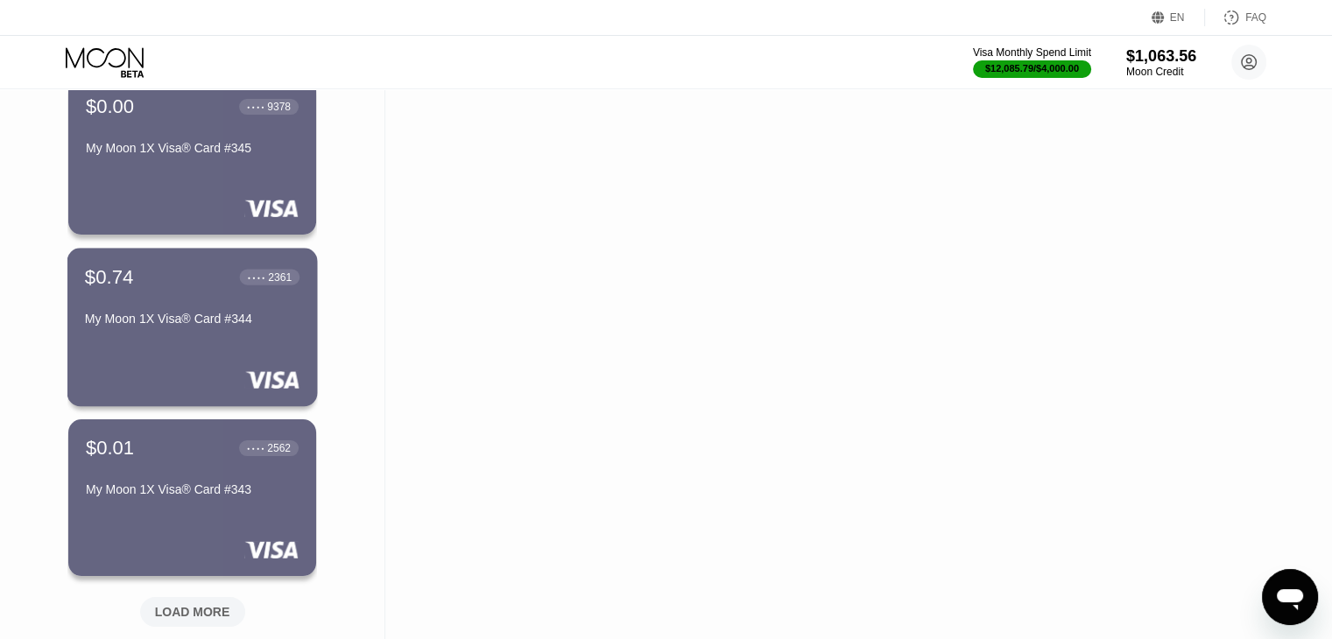
scroll to position [1392, 0]
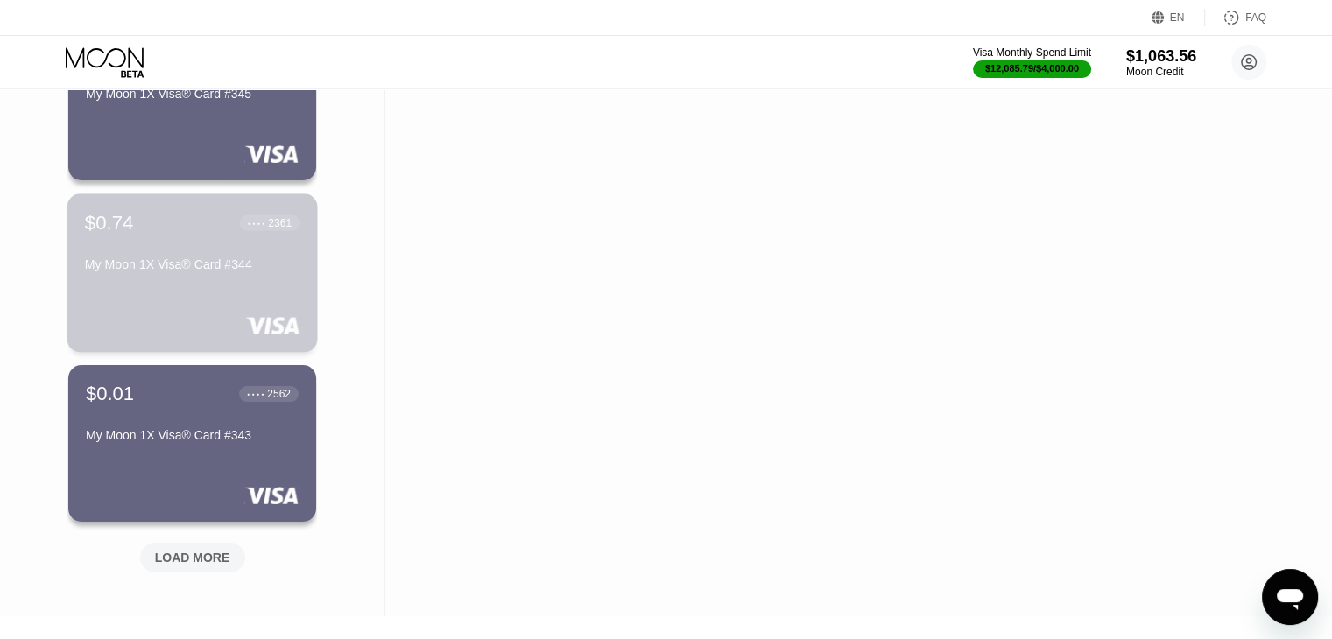
click at [179, 305] on div "$0.74 ● ● ● ● 2361 My Moon 1X Visa® Card #344" at bounding box center [192, 273] width 250 height 159
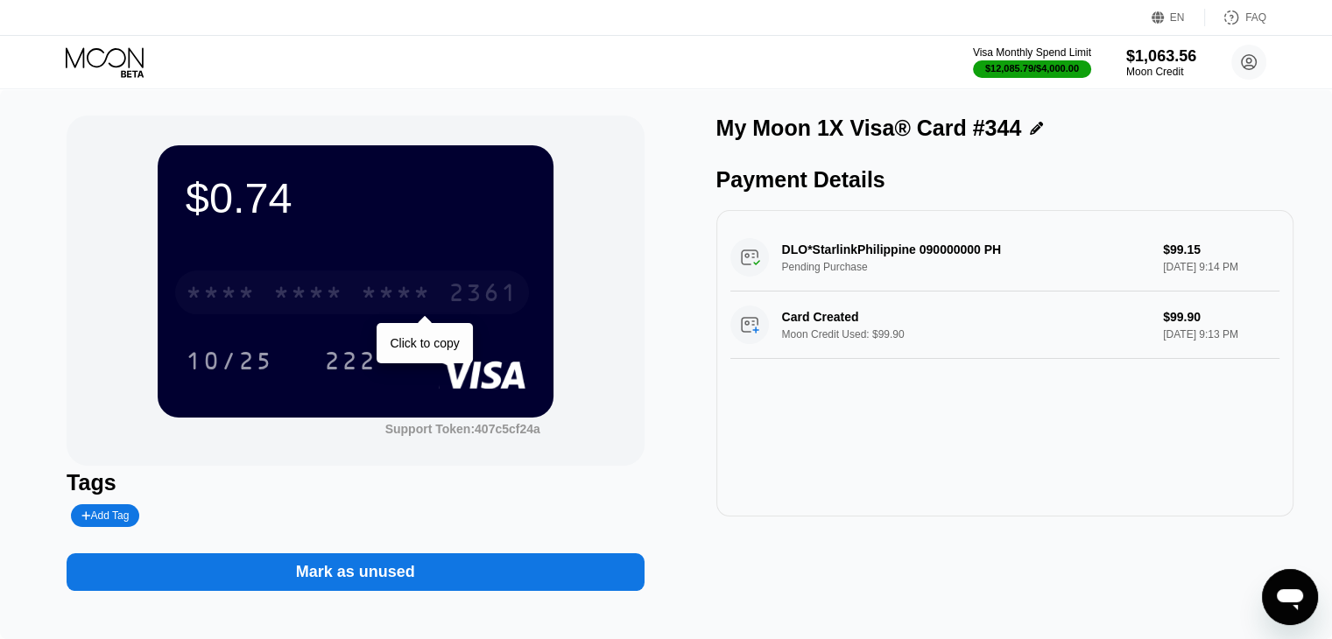
click at [179, 305] on div "* * * * * * * * * * * * 2361" at bounding box center [352, 293] width 354 height 44
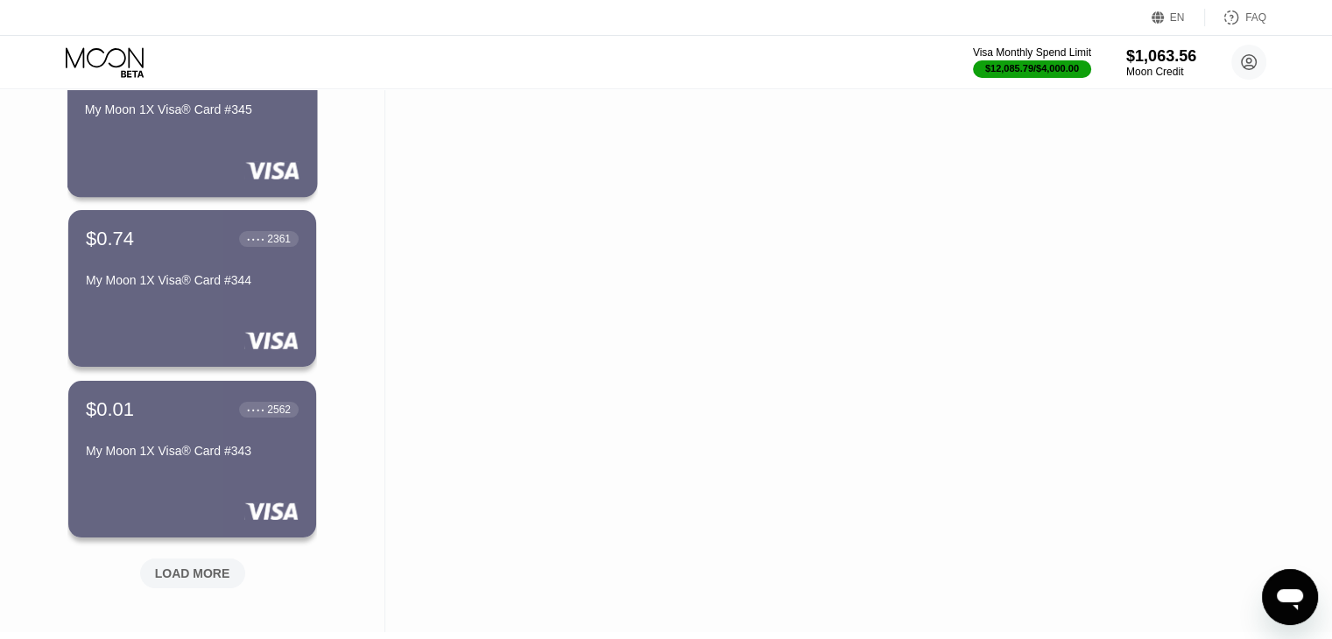
scroll to position [1394, 0]
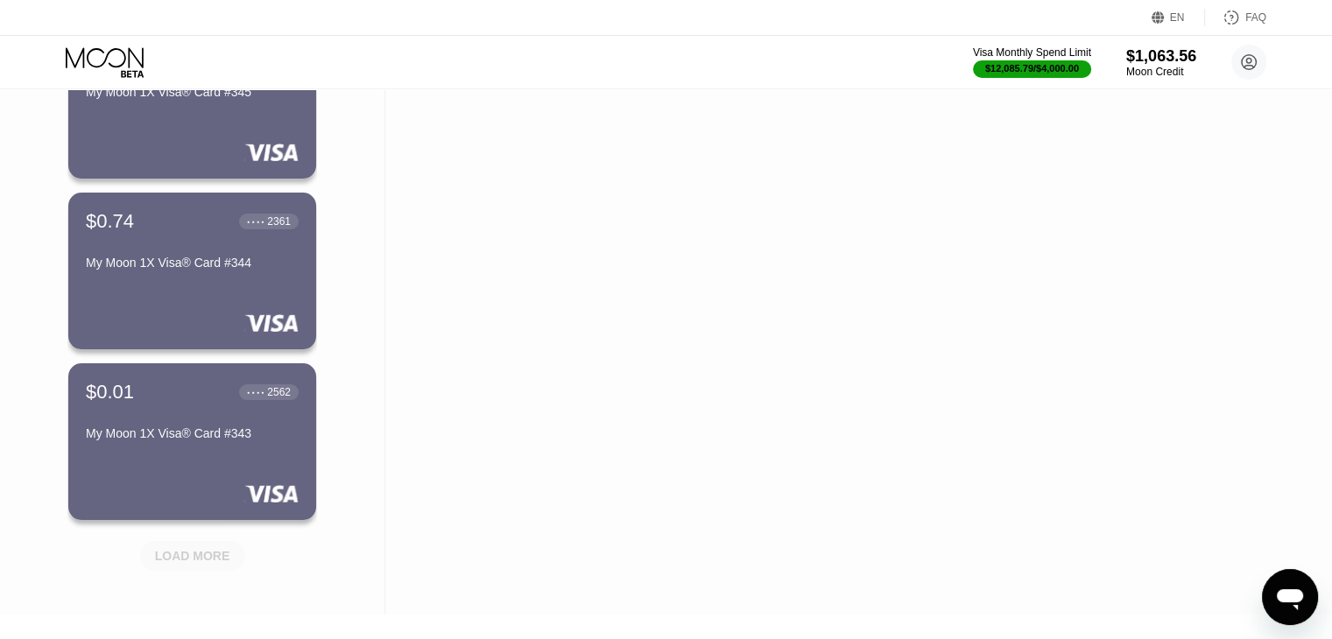
click at [211, 558] on div "LOAD MORE" at bounding box center [192, 556] width 75 height 16
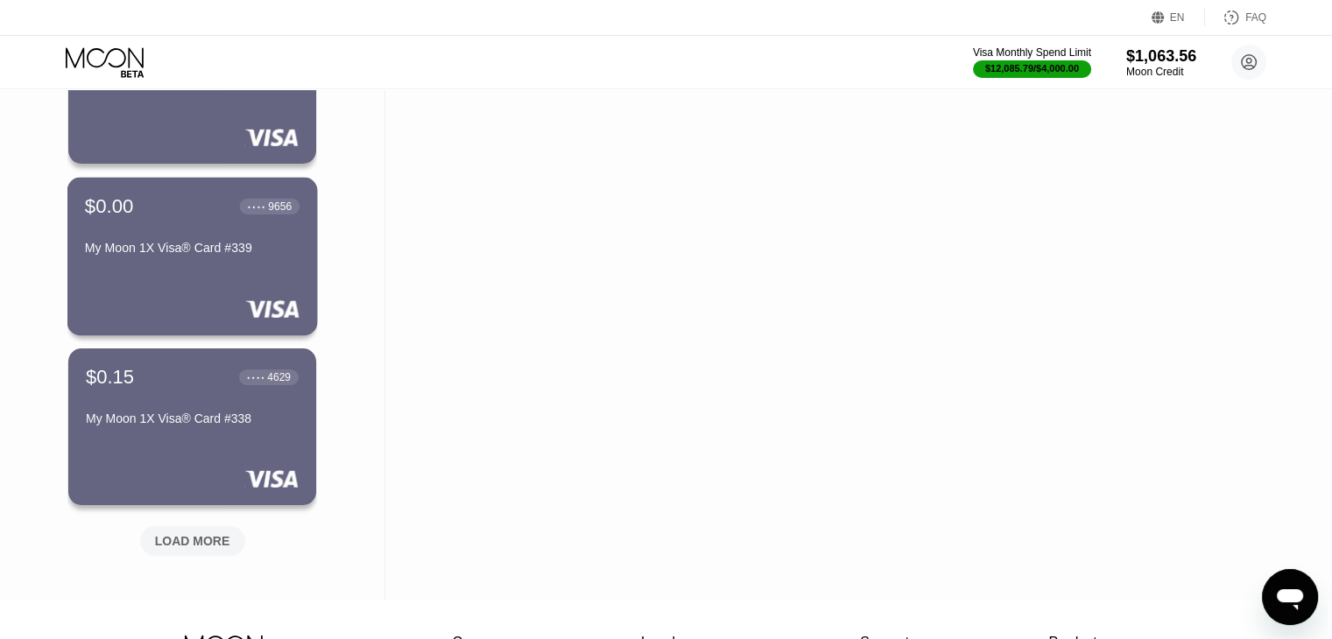
scroll to position [2266, 0]
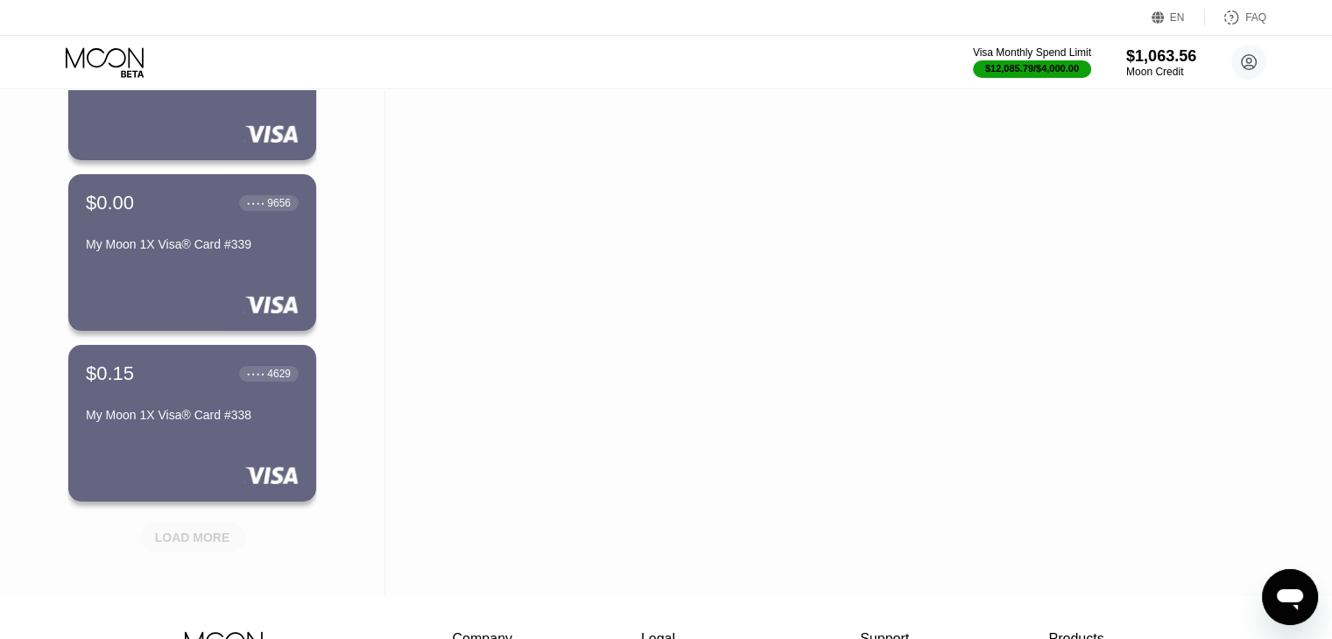
click at [195, 533] on div "LOAD MORE" at bounding box center [192, 538] width 75 height 16
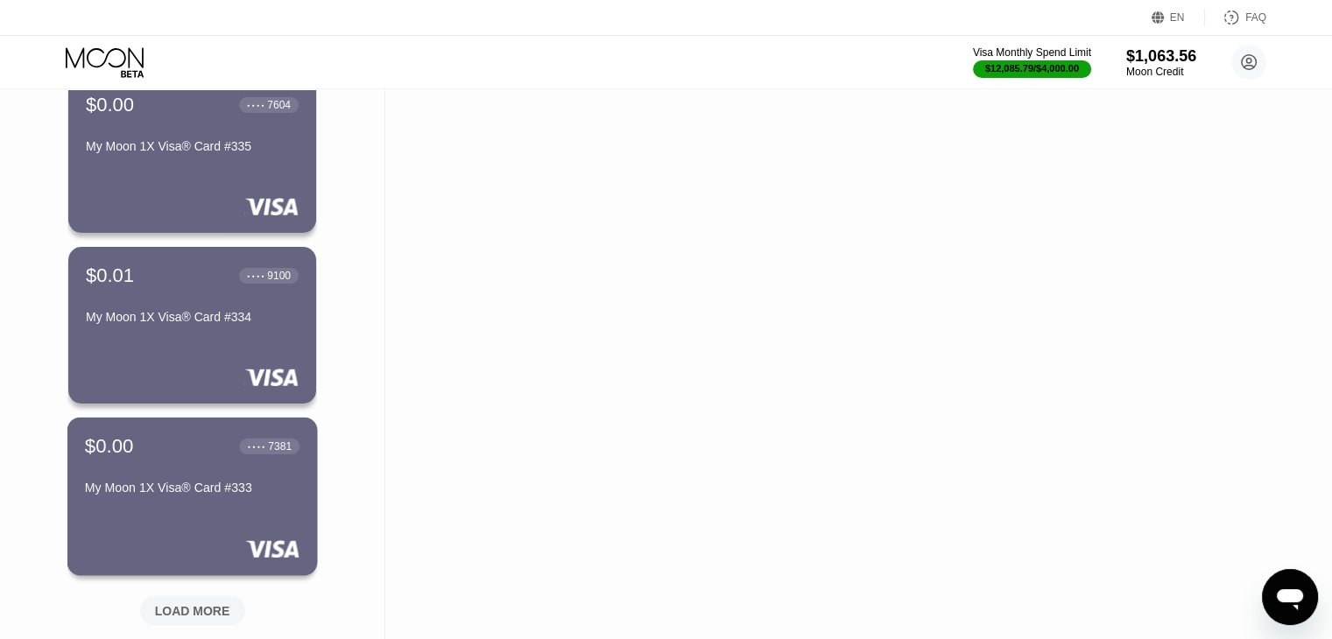
scroll to position [3049, 0]
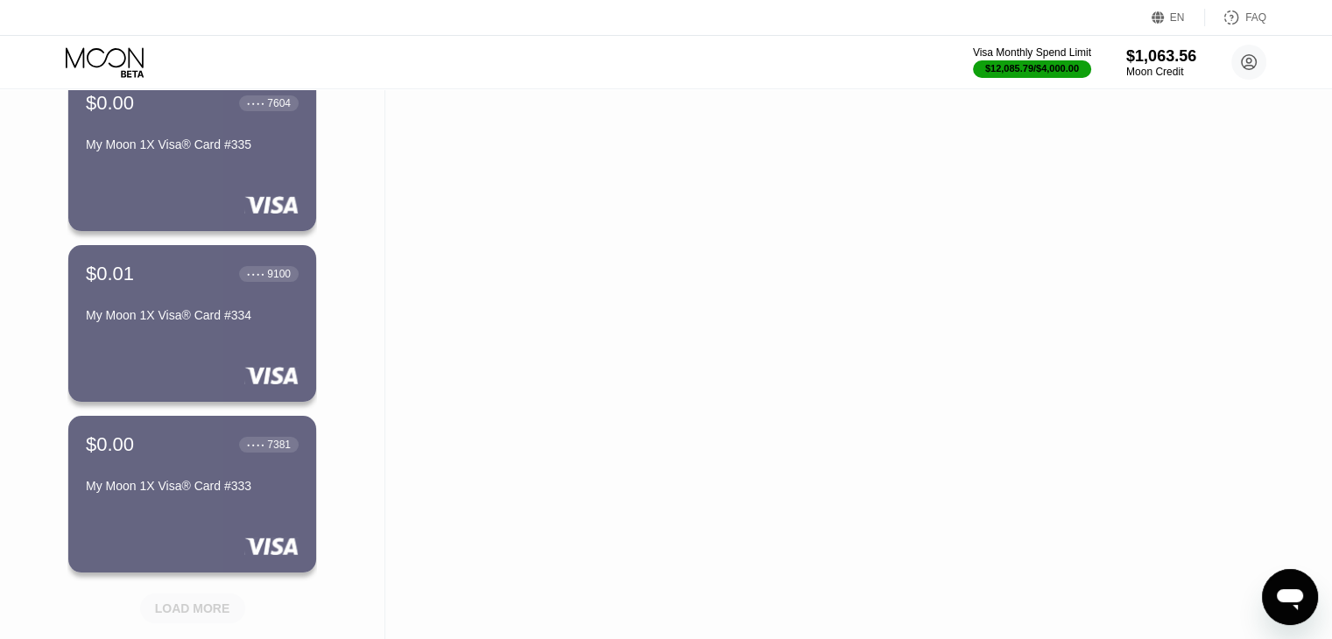
click at [197, 598] on div "LOAD MORE" at bounding box center [192, 609] width 105 height 30
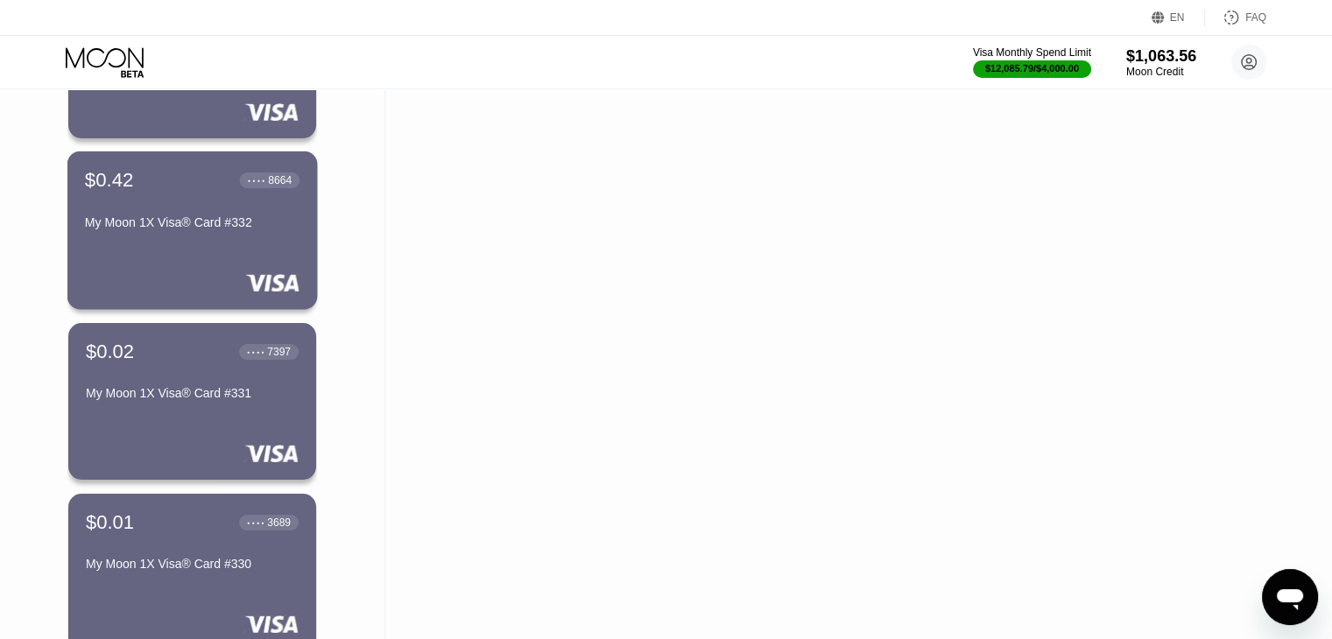
scroll to position [3485, 0]
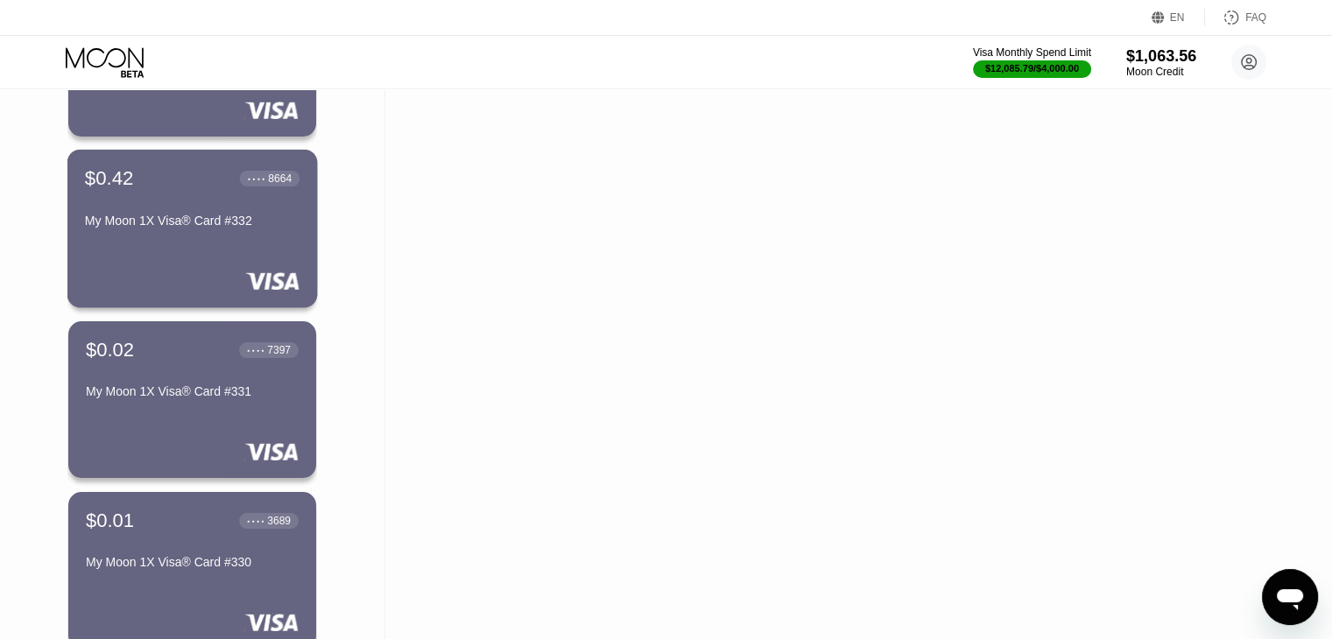
click at [193, 271] on div "$0.42 ● ● ● ● 8664 My Moon 1X Visa® Card #332" at bounding box center [192, 229] width 250 height 159
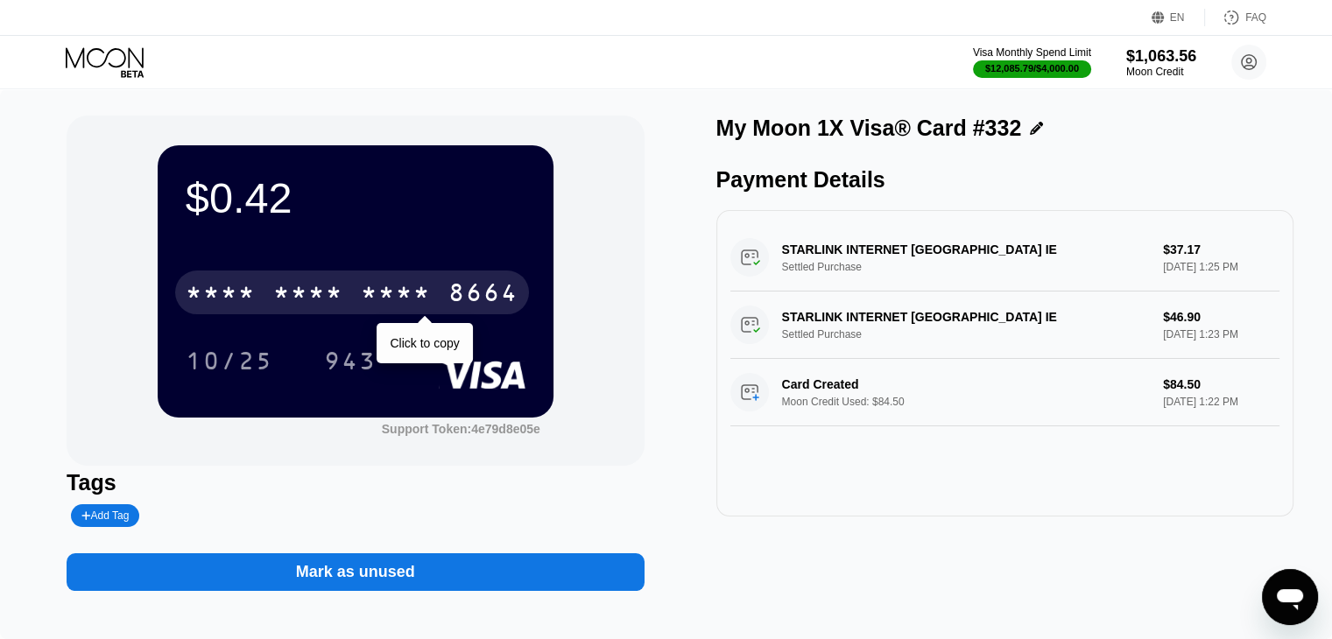
click at [196, 291] on div "* * * *" at bounding box center [221, 295] width 70 height 28
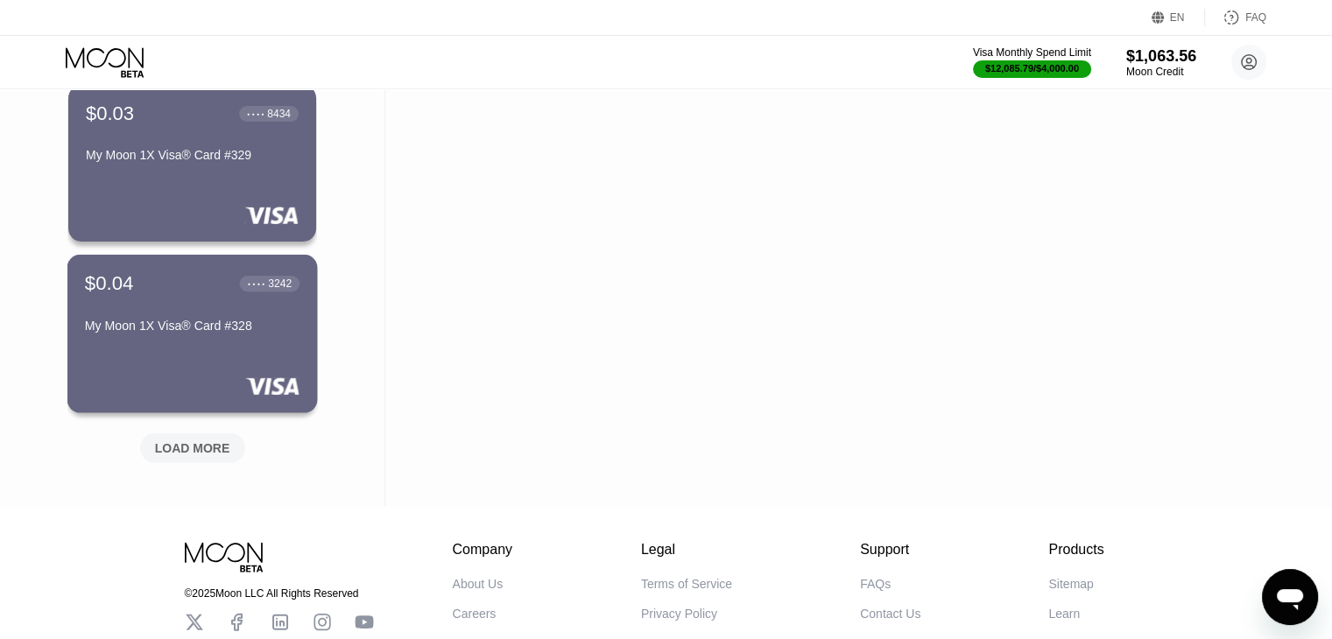
scroll to position [4063, 0]
click at [208, 452] on div "LOAD MORE" at bounding box center [192, 448] width 75 height 16
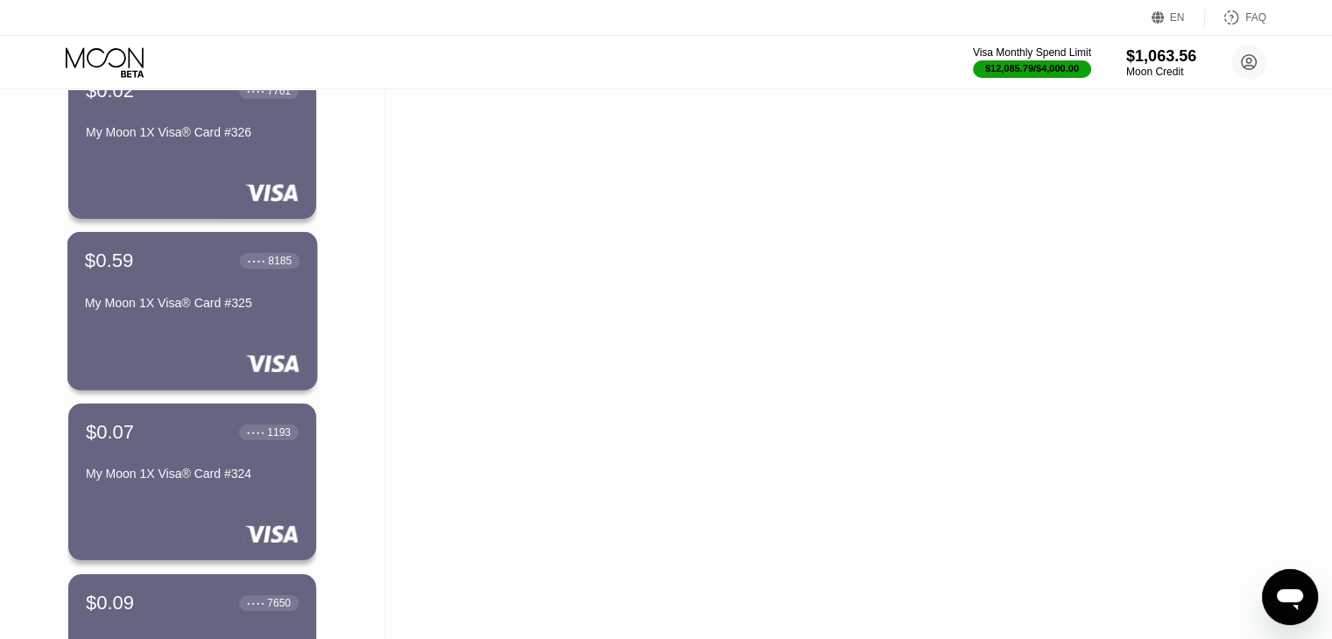
scroll to position [4599, 0]
drag, startPoint x: 201, startPoint y: 349, endPoint x: 145, endPoint y: 355, distance: 56.3
click at [145, 355] on div "$0.59 ● ● ● ● 8185 My Moon 1X Visa® Card #325" at bounding box center [192, 310] width 250 height 159
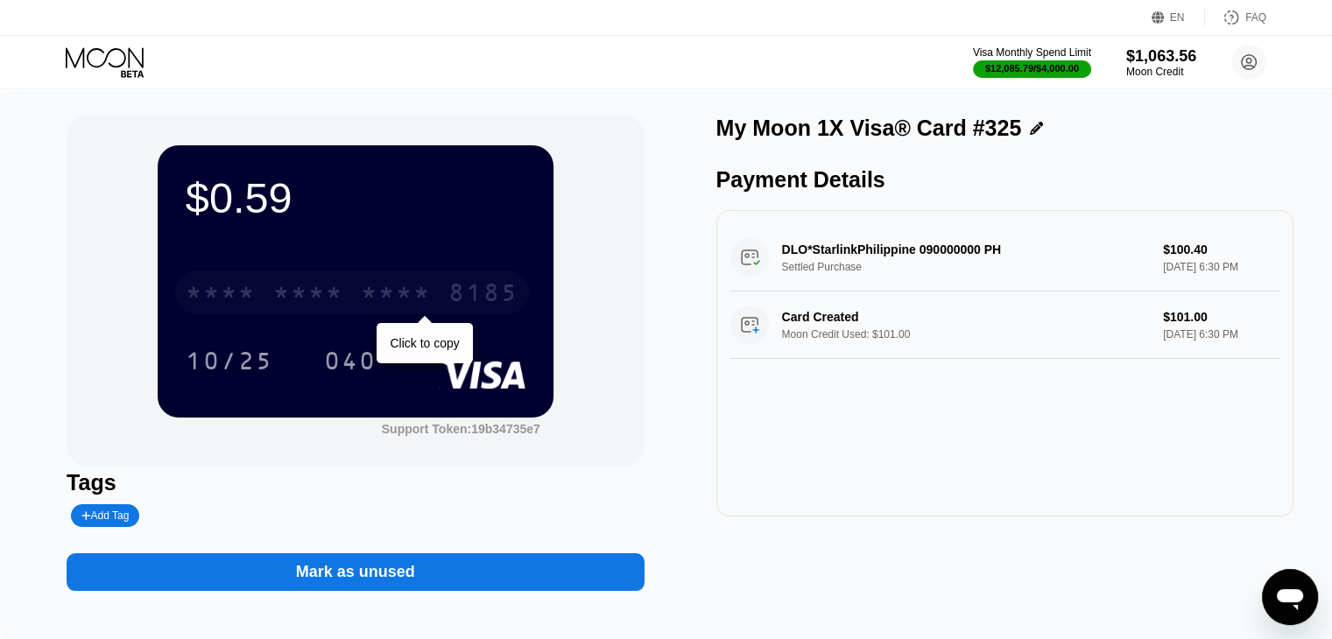
click at [221, 289] on div "* * * *" at bounding box center [221, 295] width 70 height 28
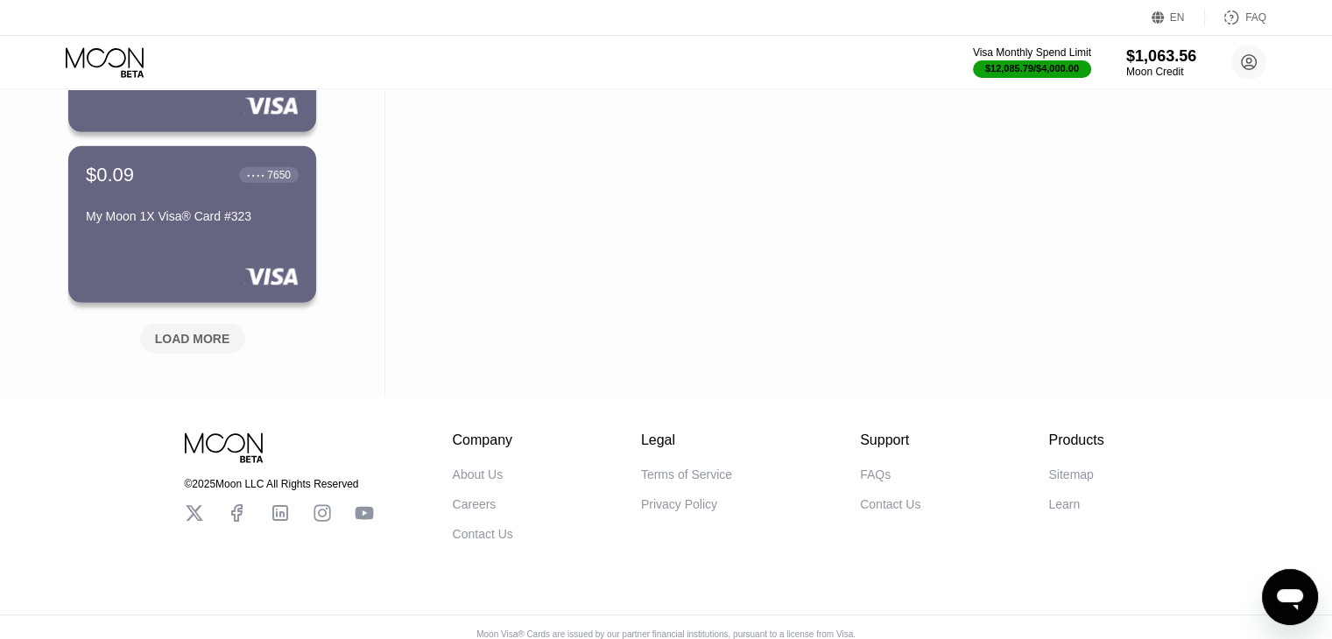
scroll to position [5053, 0]
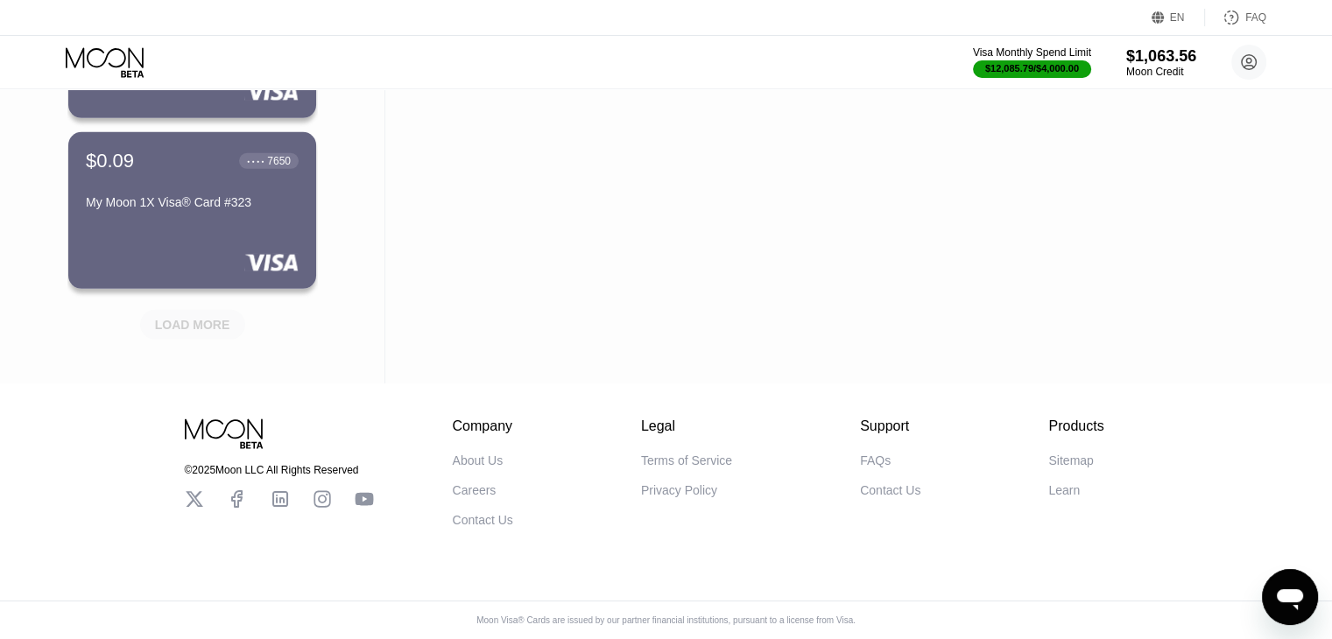
click at [224, 317] on div "LOAD MORE" at bounding box center [192, 325] width 75 height 16
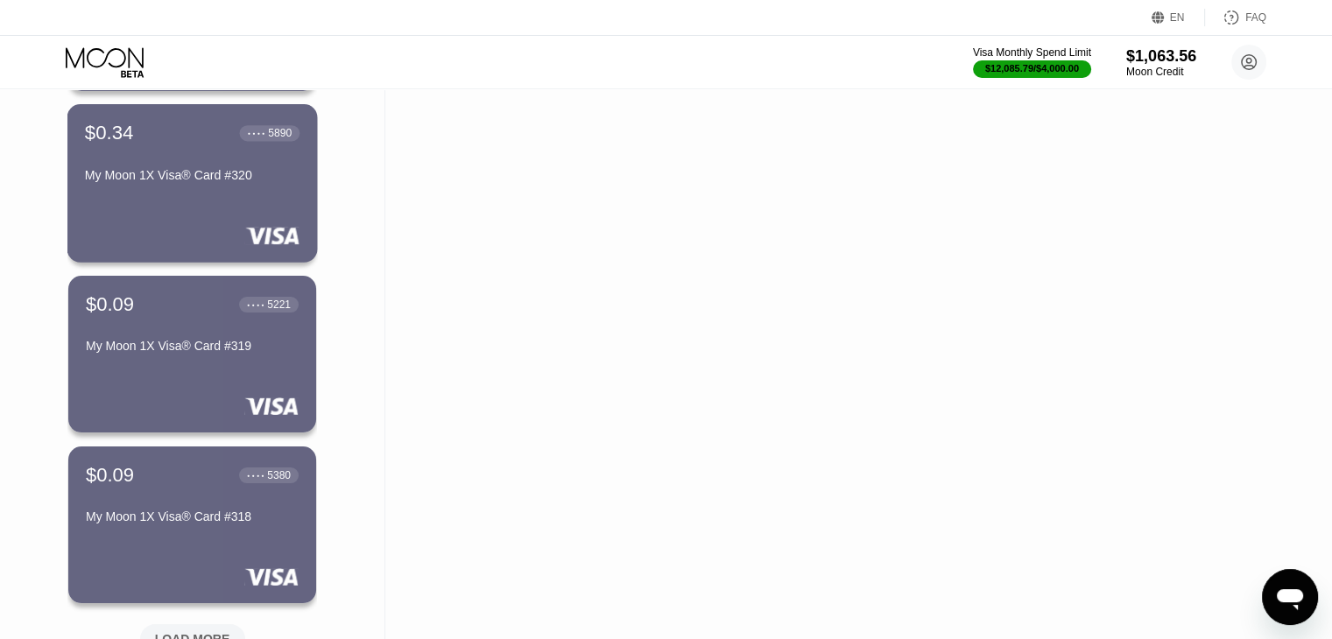
scroll to position [5579, 0]
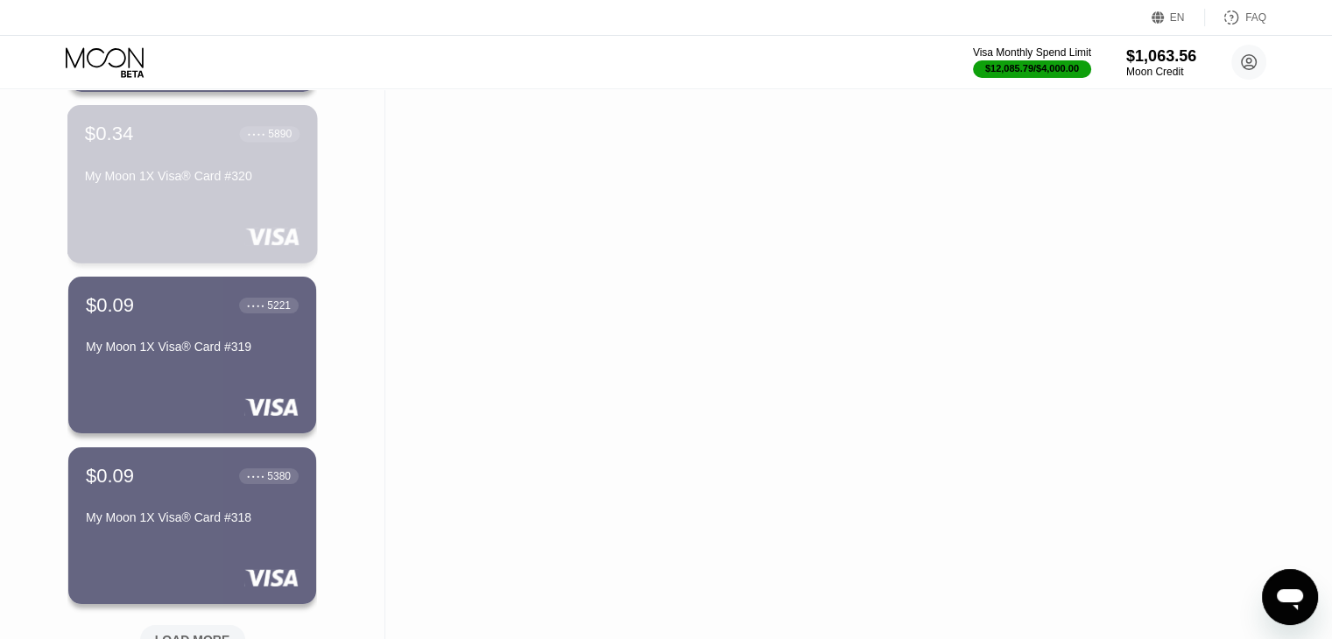
click at [190, 229] on div at bounding box center [192, 237] width 215 height 18
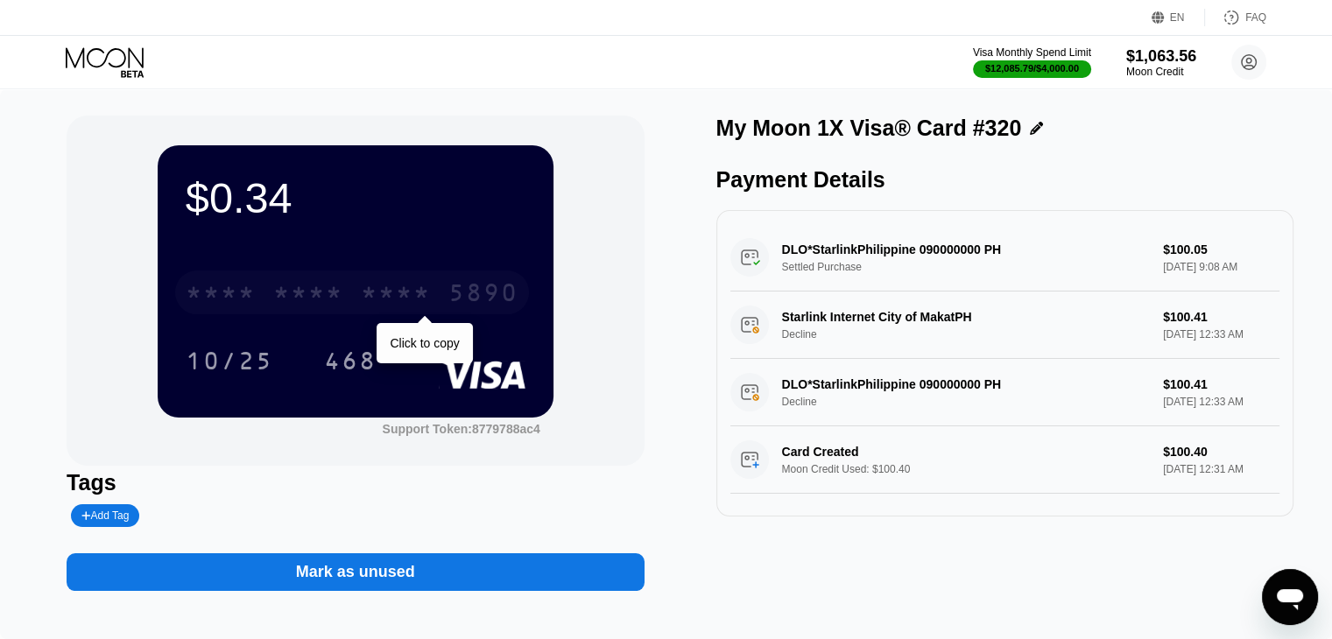
click at [212, 277] on div "* * * * * * * * * * * * 5890" at bounding box center [352, 293] width 354 height 44
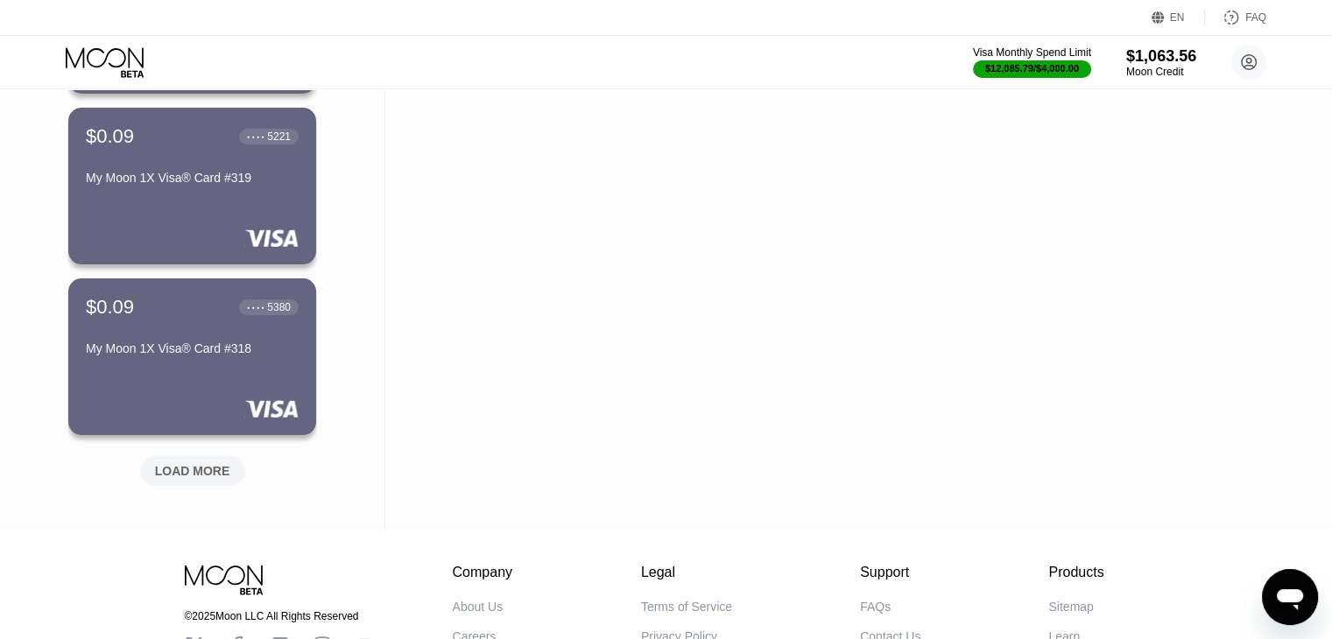
scroll to position [5746, 0]
click at [221, 474] on div "LOAD MORE" at bounding box center [192, 473] width 75 height 16
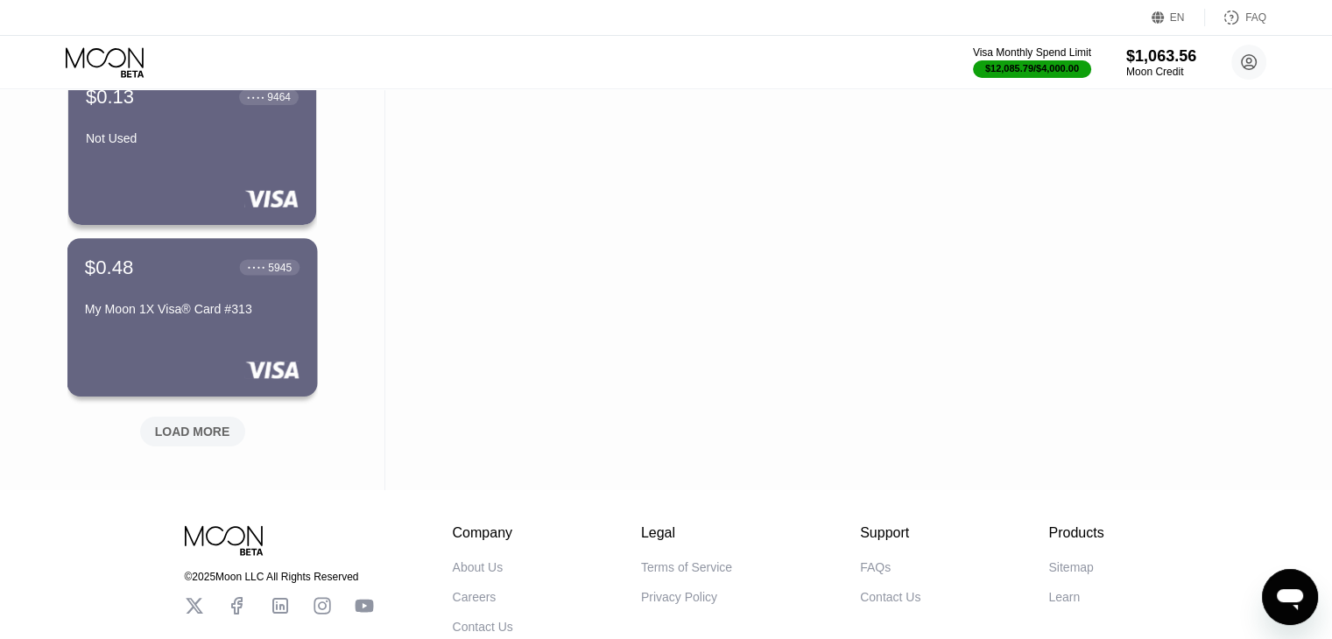
scroll to position [6653, 0]
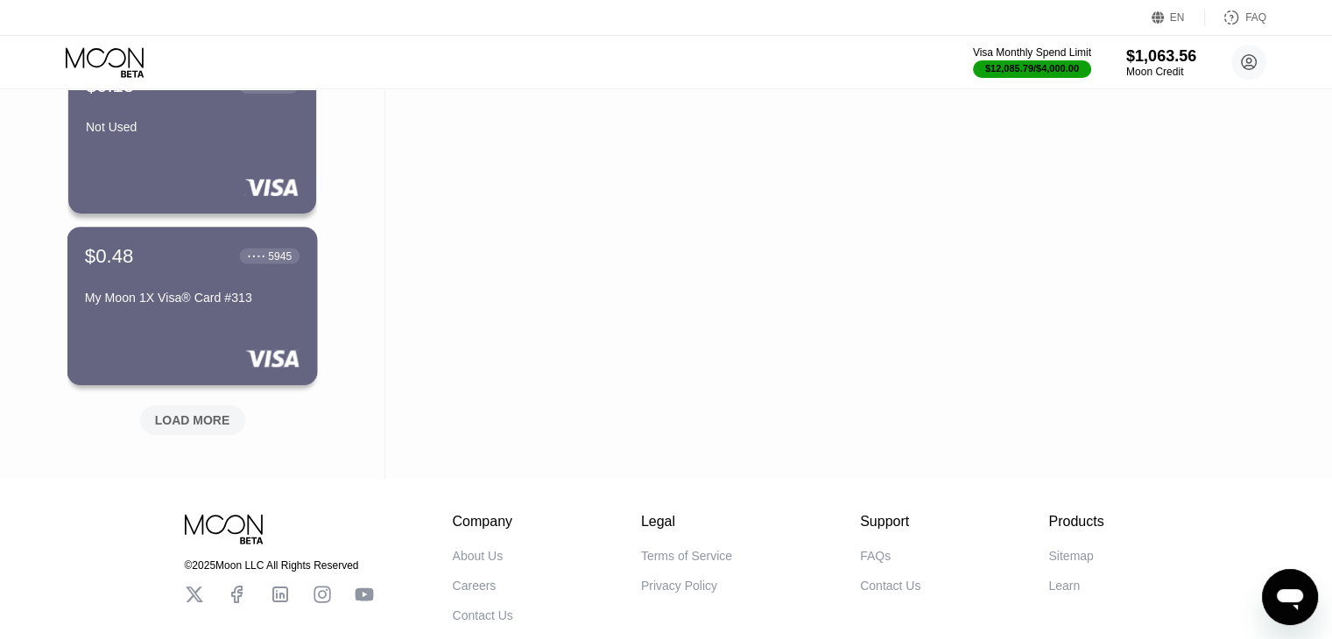
click at [178, 320] on div "$0.48 ● ● ● ● 5945 My Moon 1X Visa® Card #313" at bounding box center [192, 306] width 250 height 159
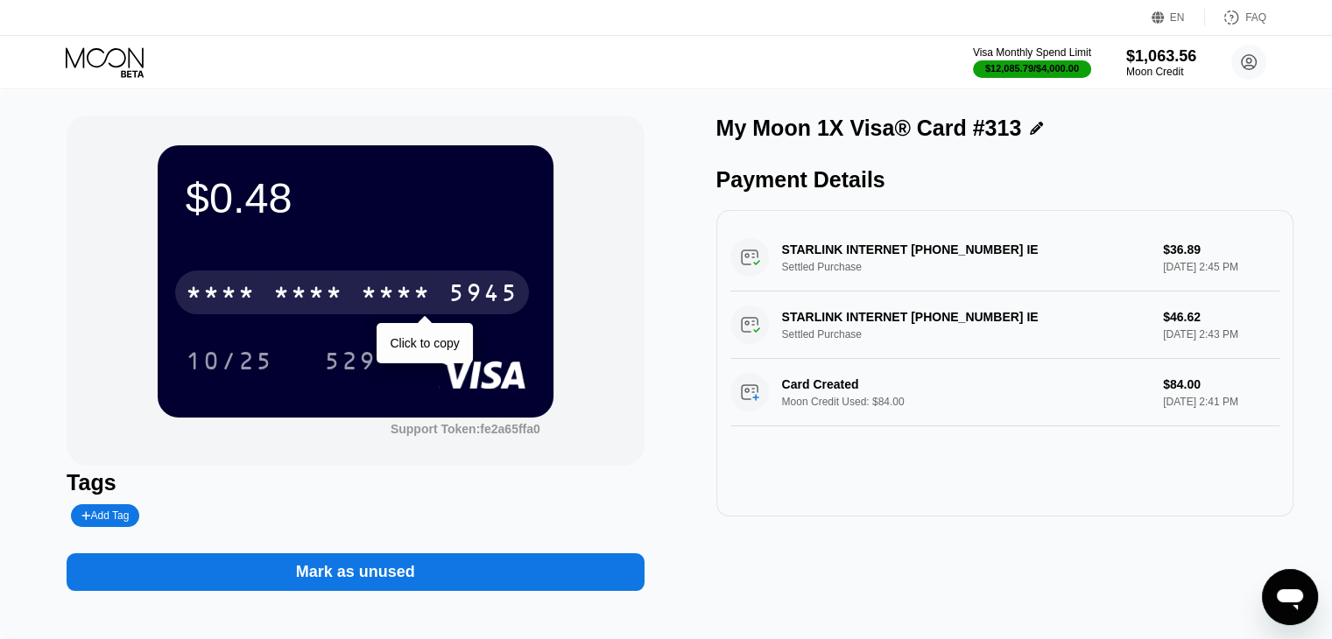
click at [210, 303] on div "* * * *" at bounding box center [221, 295] width 70 height 28
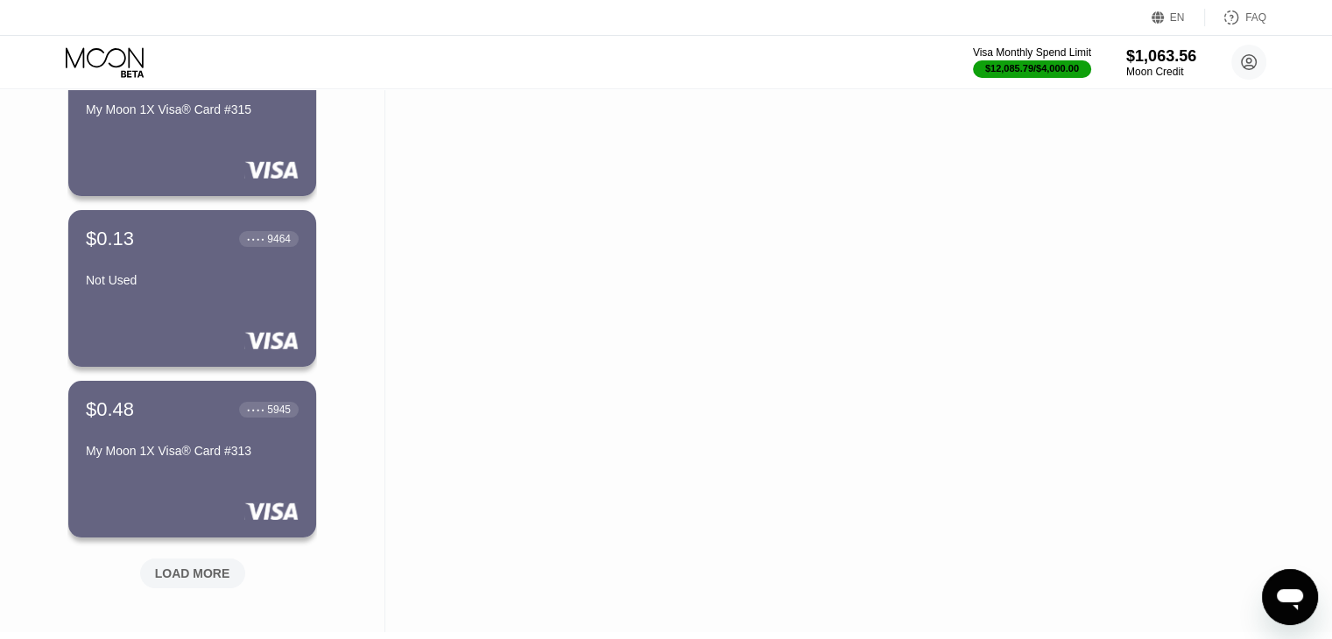
scroll to position [6760, 0]
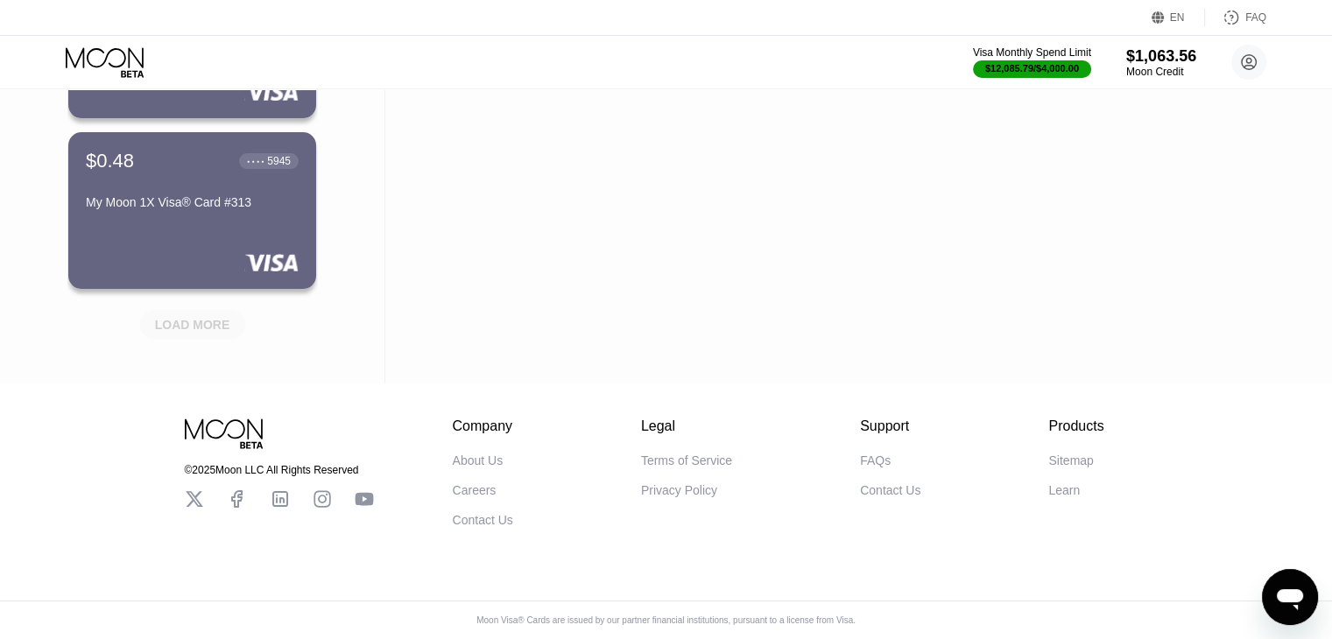
click at [208, 317] on div "LOAD MORE" at bounding box center [192, 325] width 75 height 16
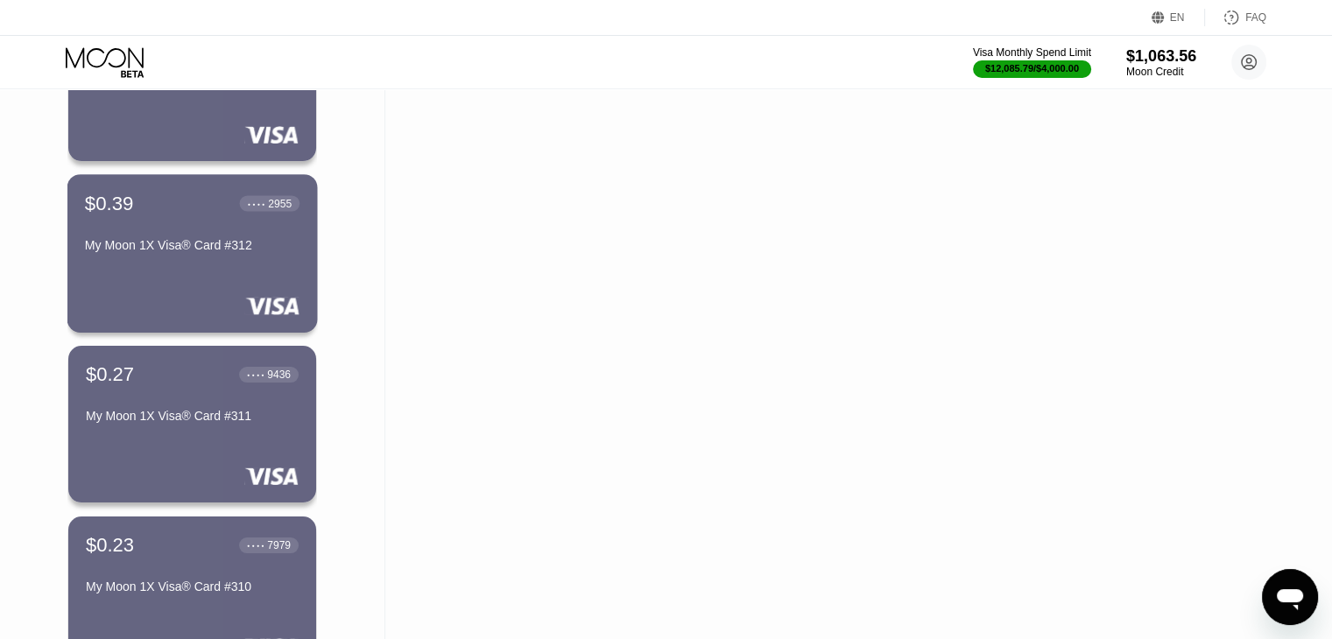
scroll to position [6880, 0]
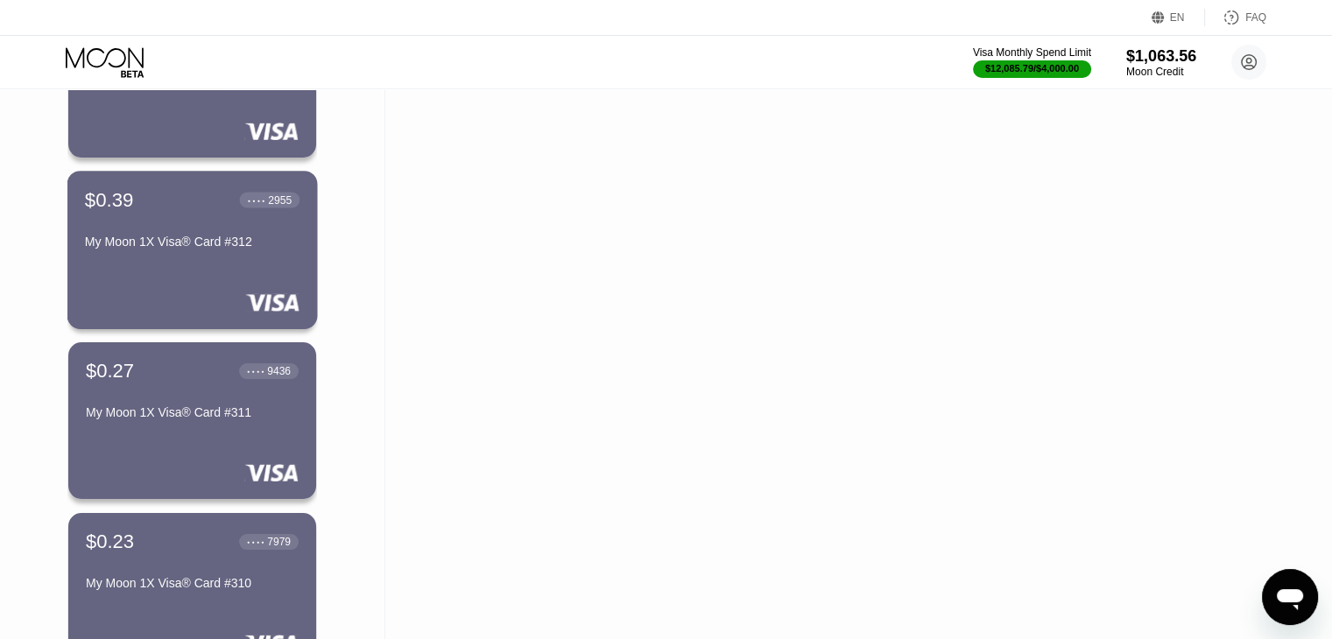
click at [198, 278] on div "$0.39 ● ● ● ● 2955 My Moon 1X Visa® Card #312" at bounding box center [192, 250] width 250 height 159
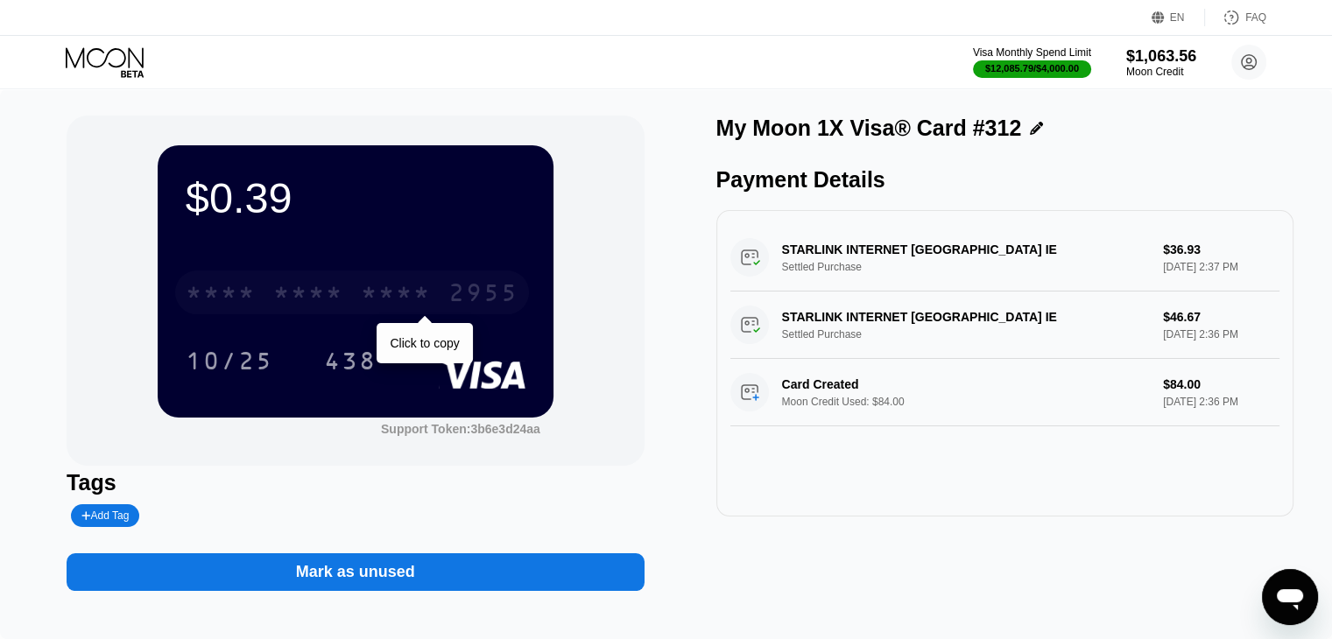
click at [201, 291] on div "* * * *" at bounding box center [221, 295] width 70 height 28
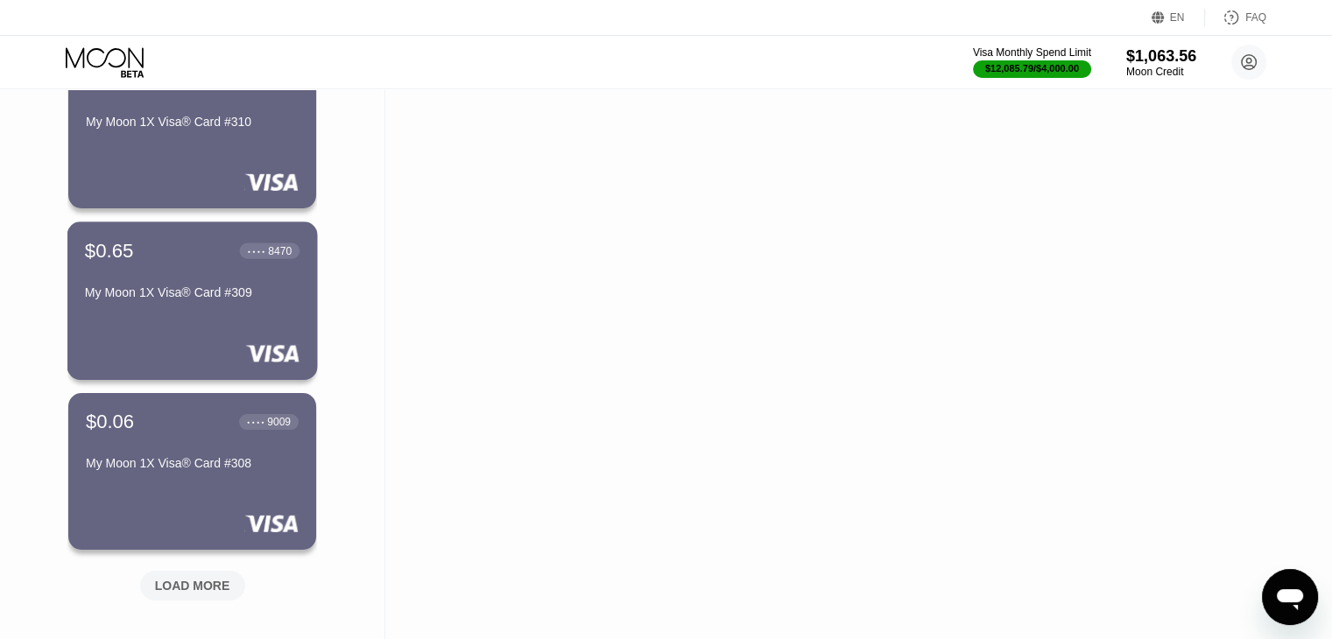
scroll to position [7349, 0]
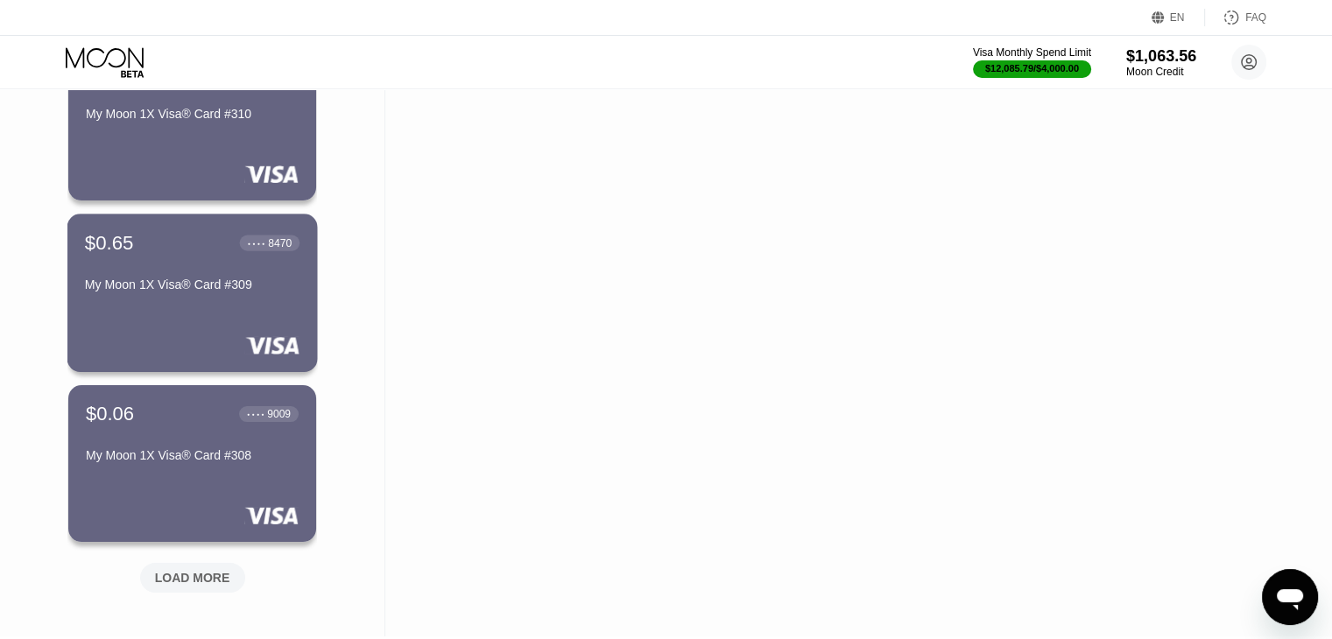
click at [207, 312] on div "$0.65 ● ● ● ● 8470 My Moon 1X Visa® Card #309" at bounding box center [192, 293] width 250 height 159
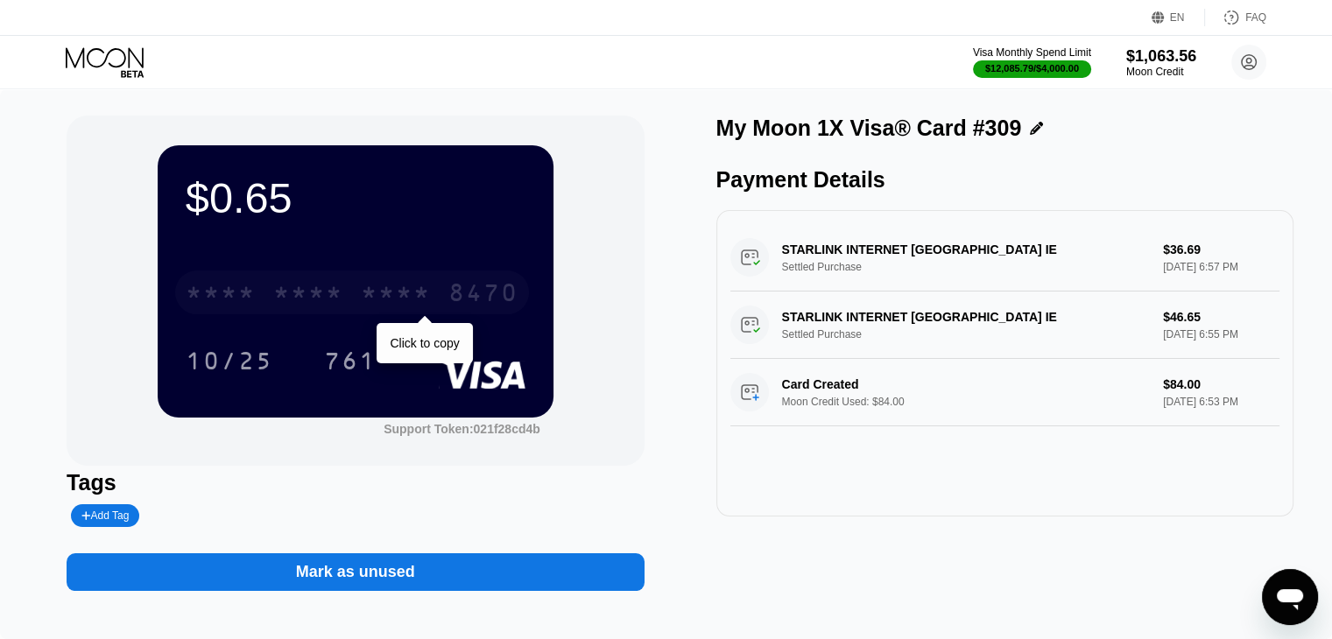
click at [207, 309] on div "* * * *" at bounding box center [221, 295] width 70 height 28
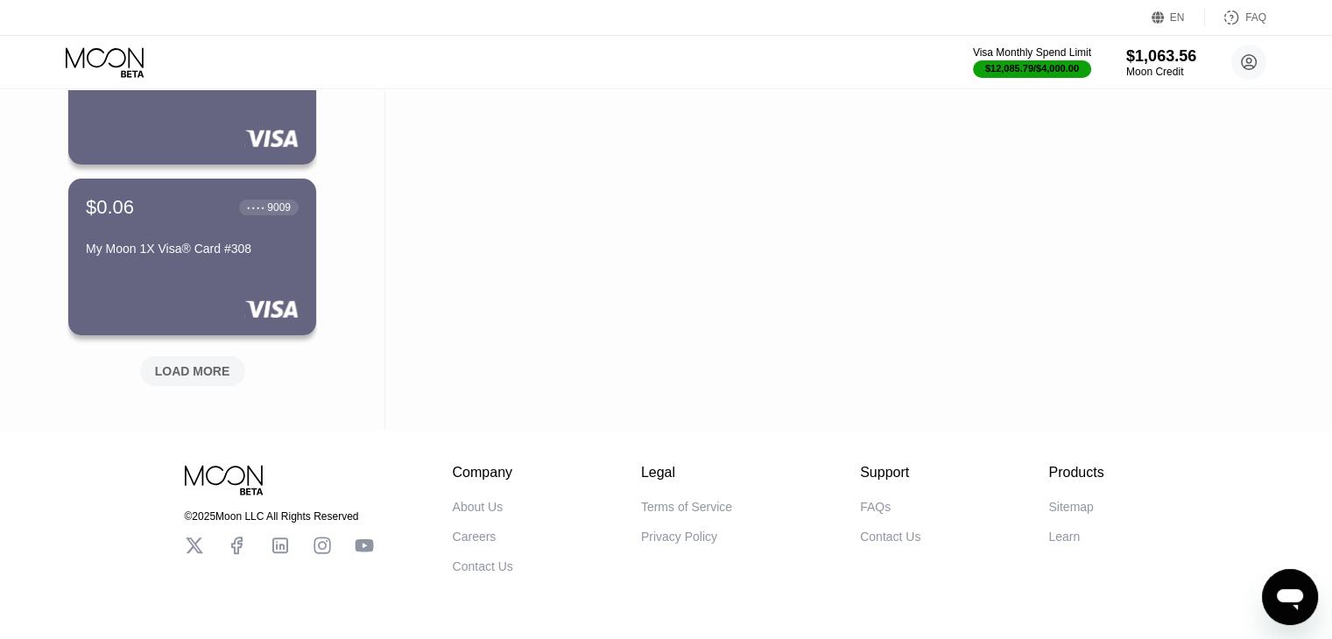
scroll to position [7556, 0]
click at [209, 383] on div "LOAD MORE" at bounding box center [192, 371] width 105 height 30
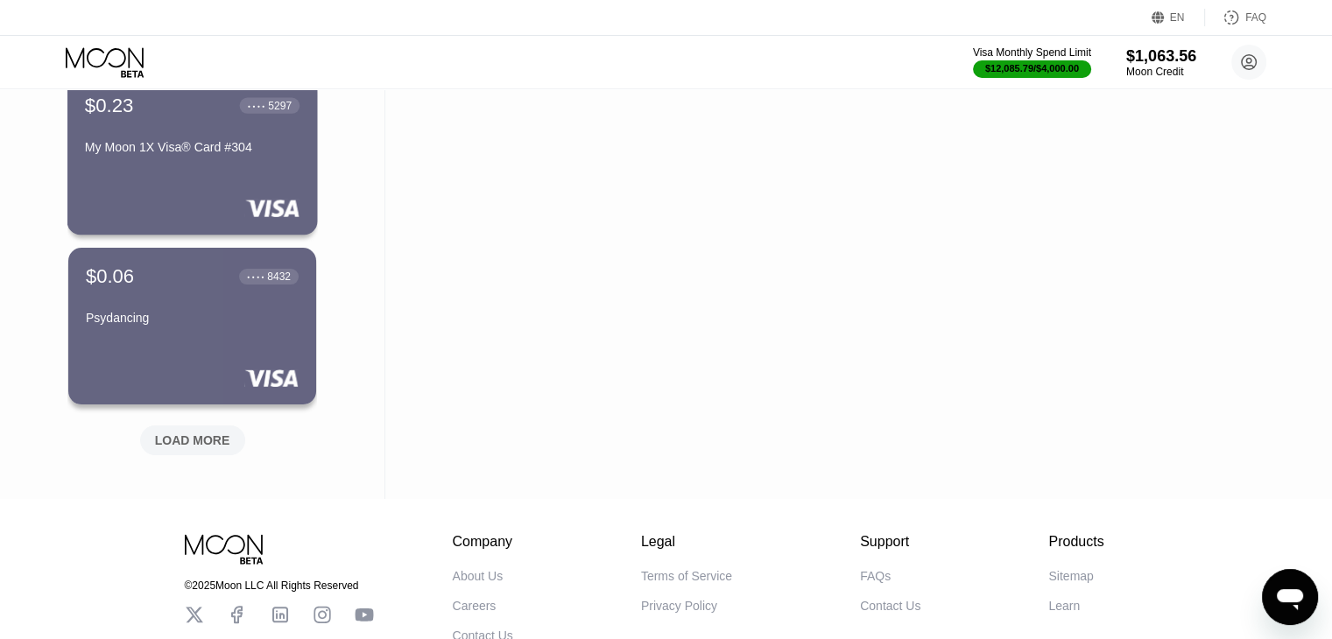
scroll to position [8344, 0]
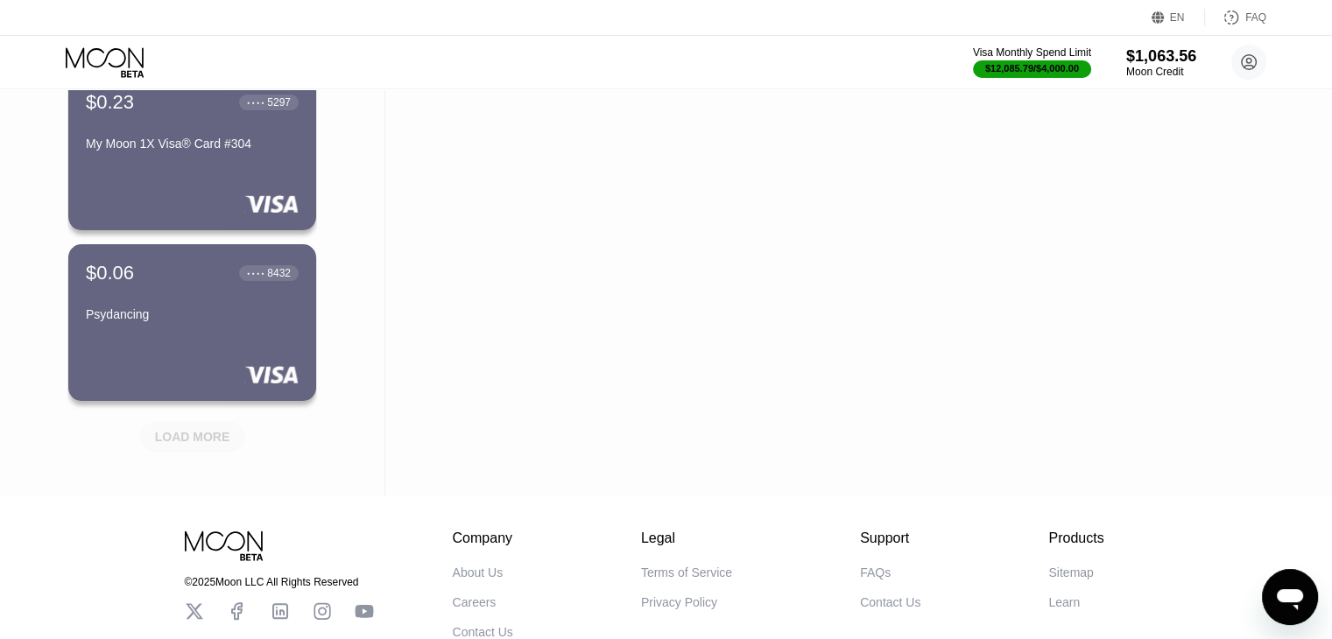
click at [211, 432] on div "LOAD MORE" at bounding box center [192, 437] width 75 height 16
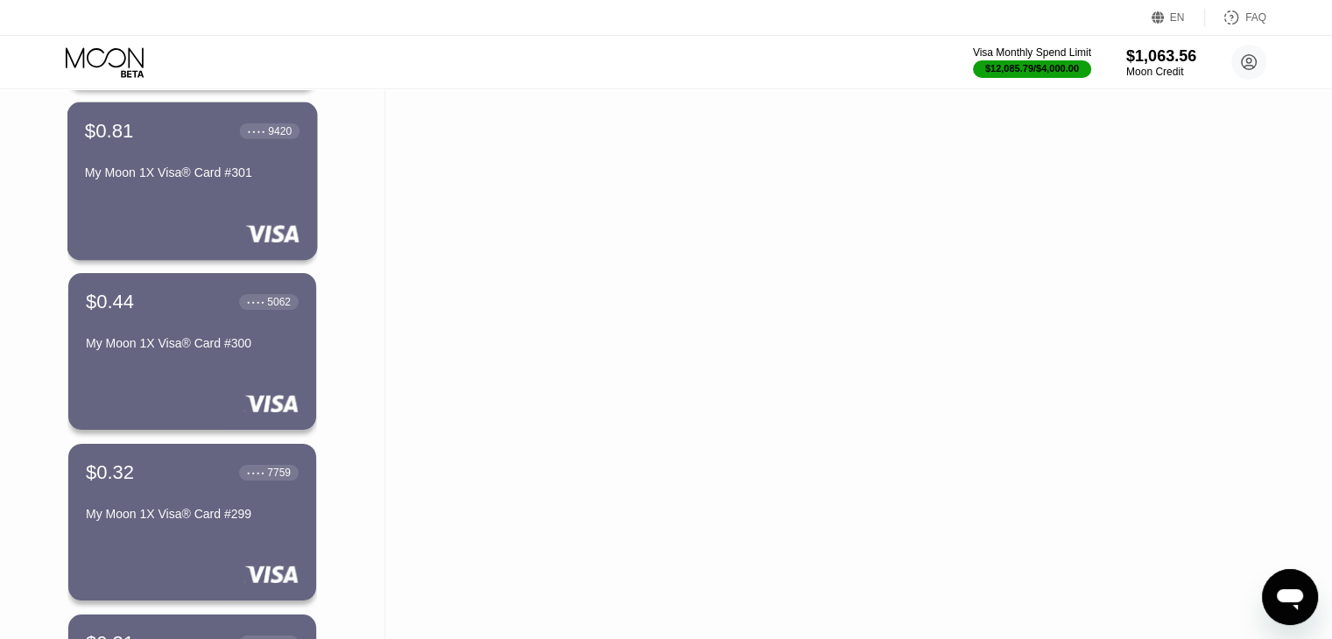
scroll to position [8830, 0]
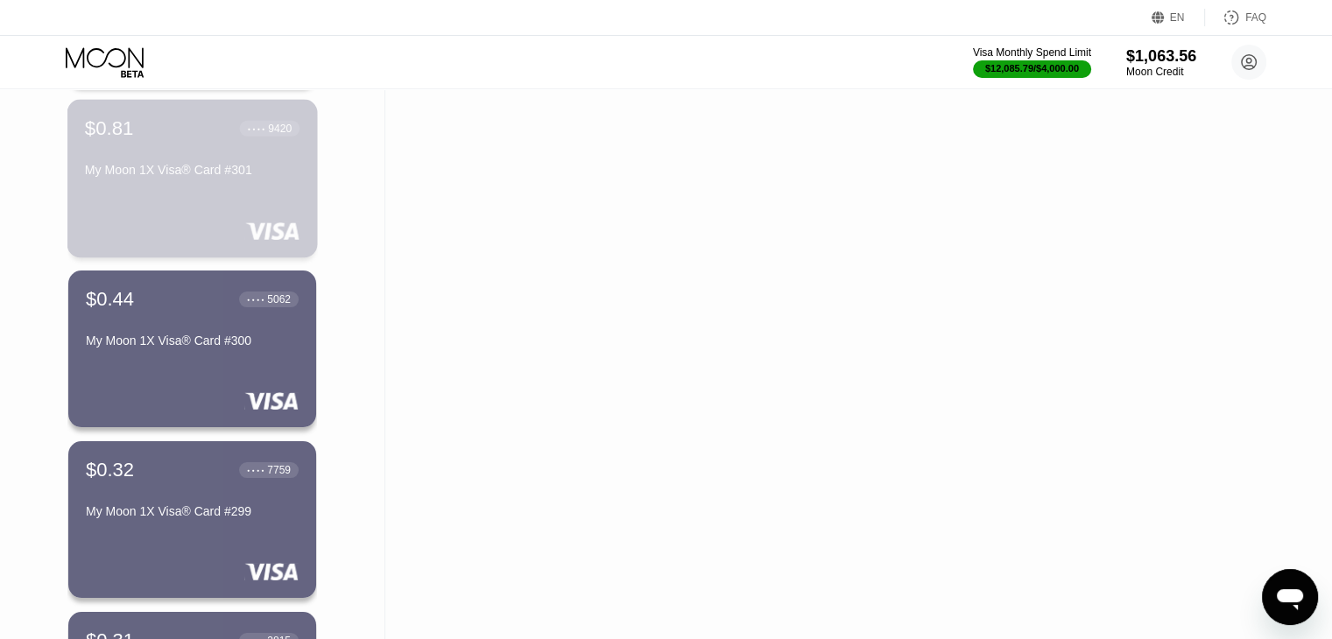
click at [194, 196] on div "$0.81 ● ● ● ● 9420 My Moon 1X Visa® Card #301" at bounding box center [192, 178] width 250 height 159
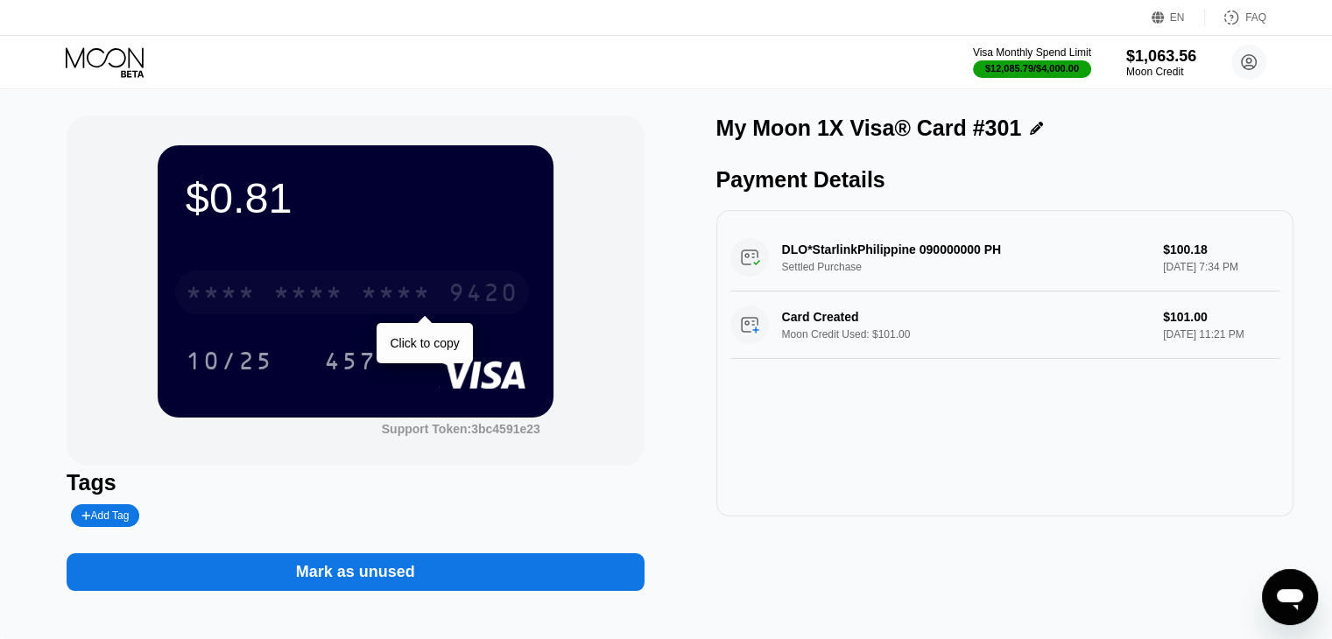
click at [247, 281] on div "* * * * * * * * * * * * 9420" at bounding box center [352, 293] width 354 height 44
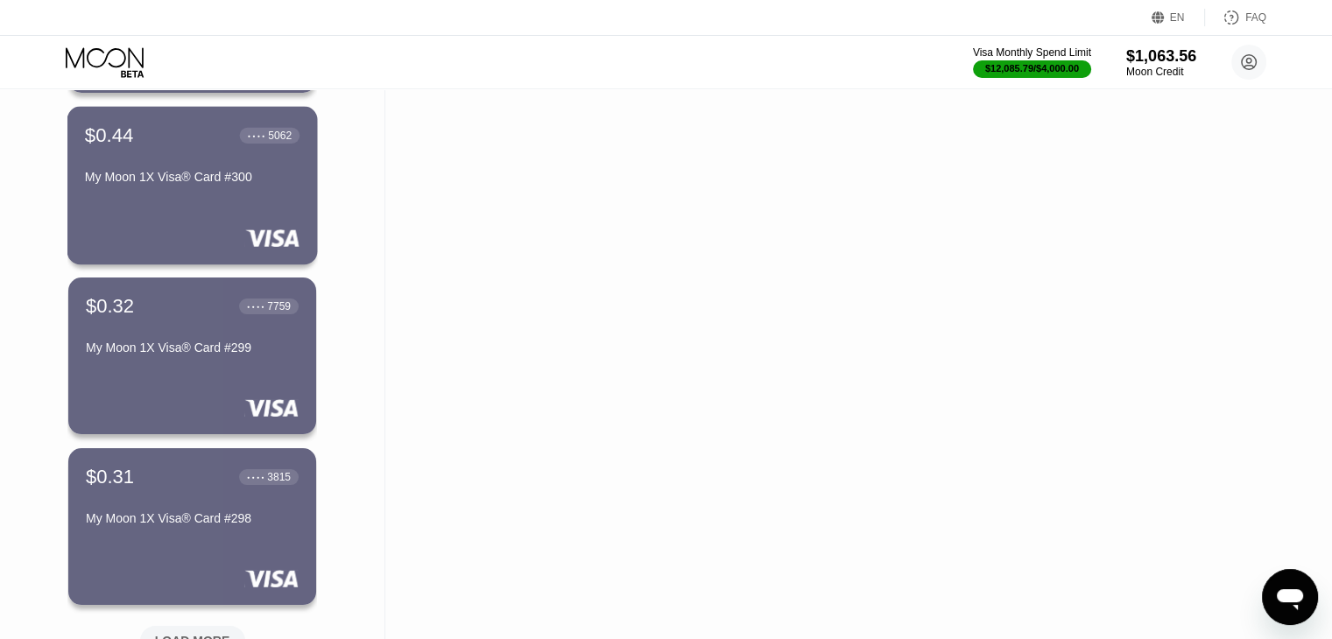
scroll to position [8995, 0]
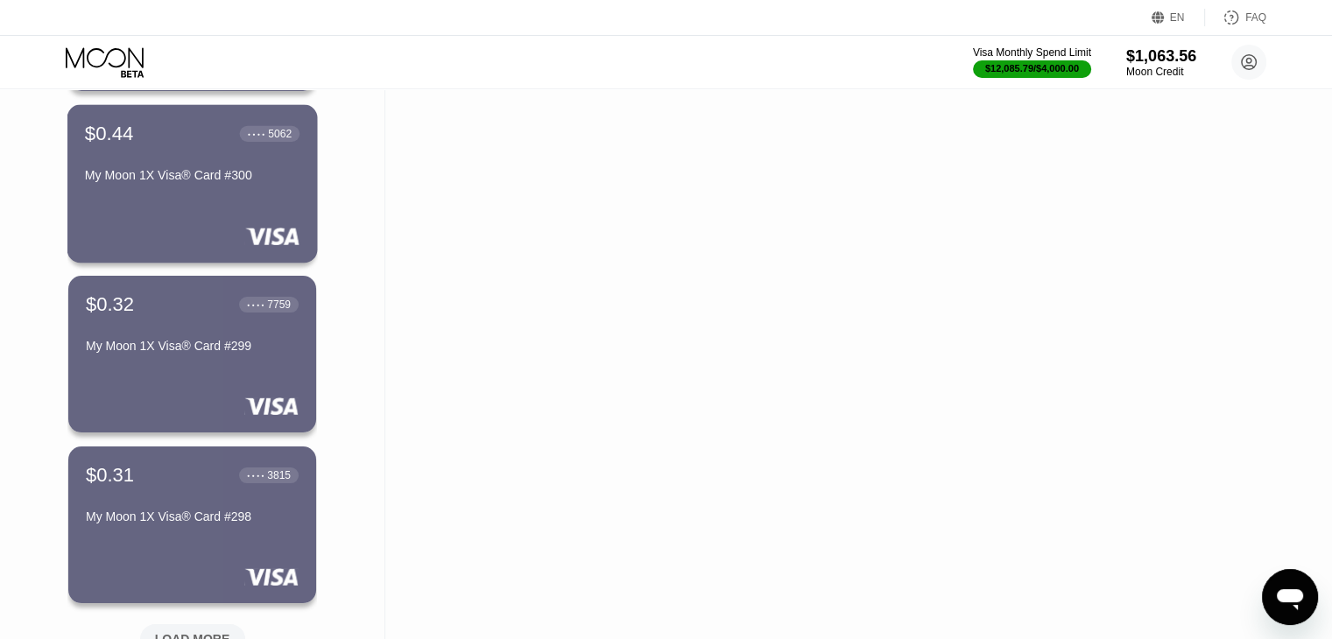
click at [195, 218] on div "$0.44 ● ● ● ● 5062 My Moon 1X Visa® Card #300" at bounding box center [192, 183] width 250 height 159
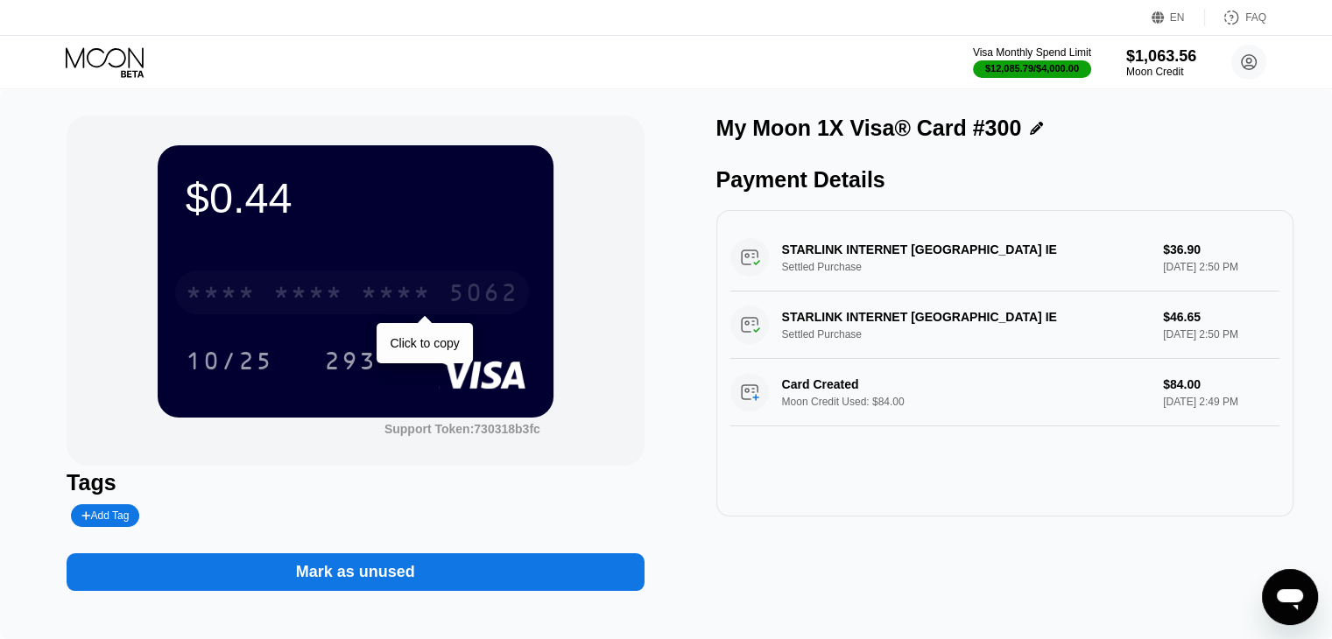
click at [268, 289] on div "* * * * * * * * * * * * 5062" at bounding box center [352, 293] width 354 height 44
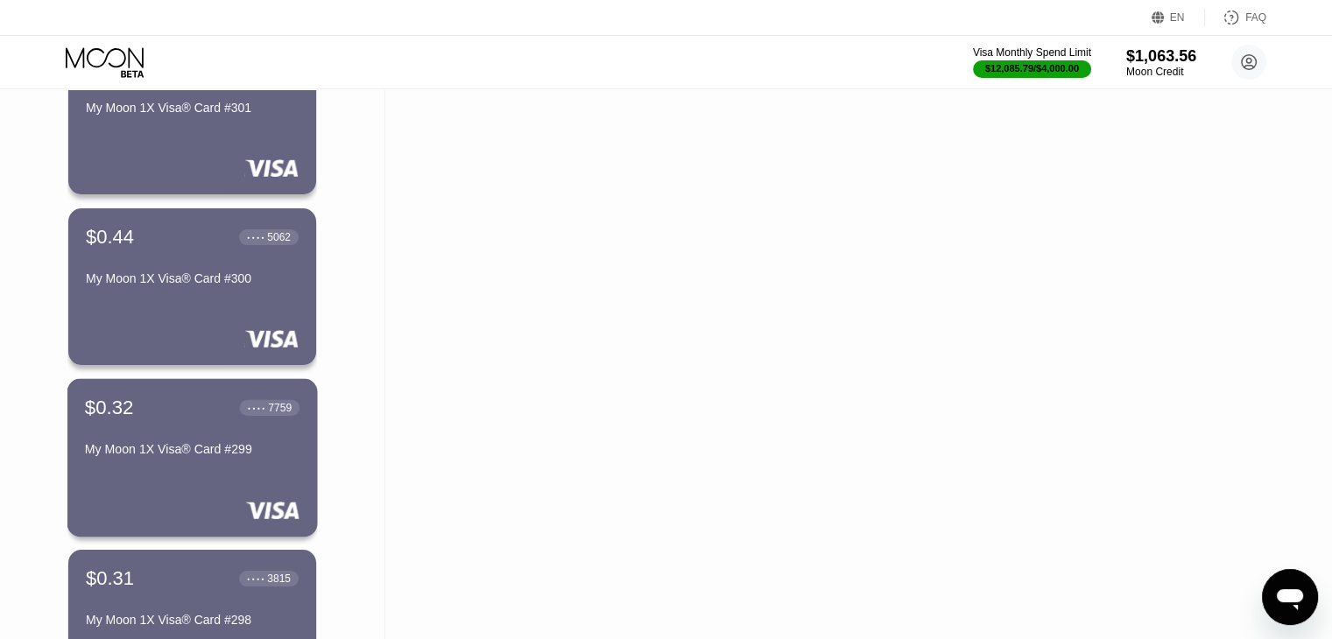
scroll to position [8881, 0]
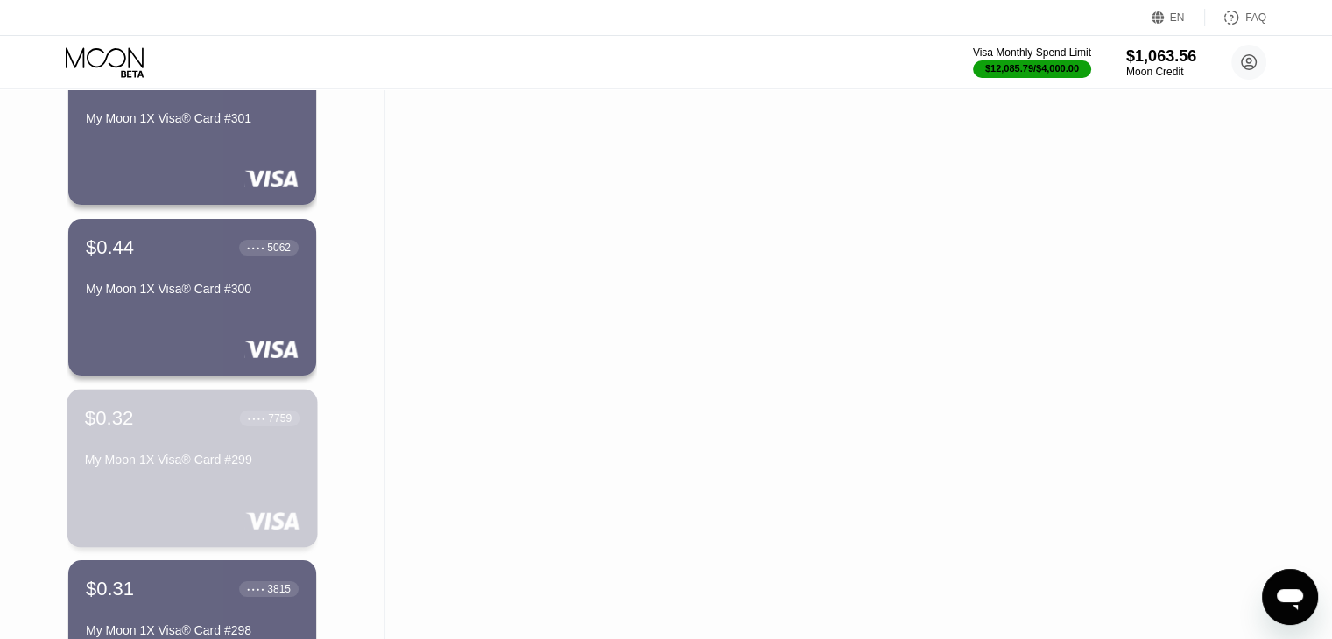
click at [143, 451] on div "$0.32 ● ● ● ● 7759 My Moon 1X Visa® Card #299" at bounding box center [192, 439] width 215 height 67
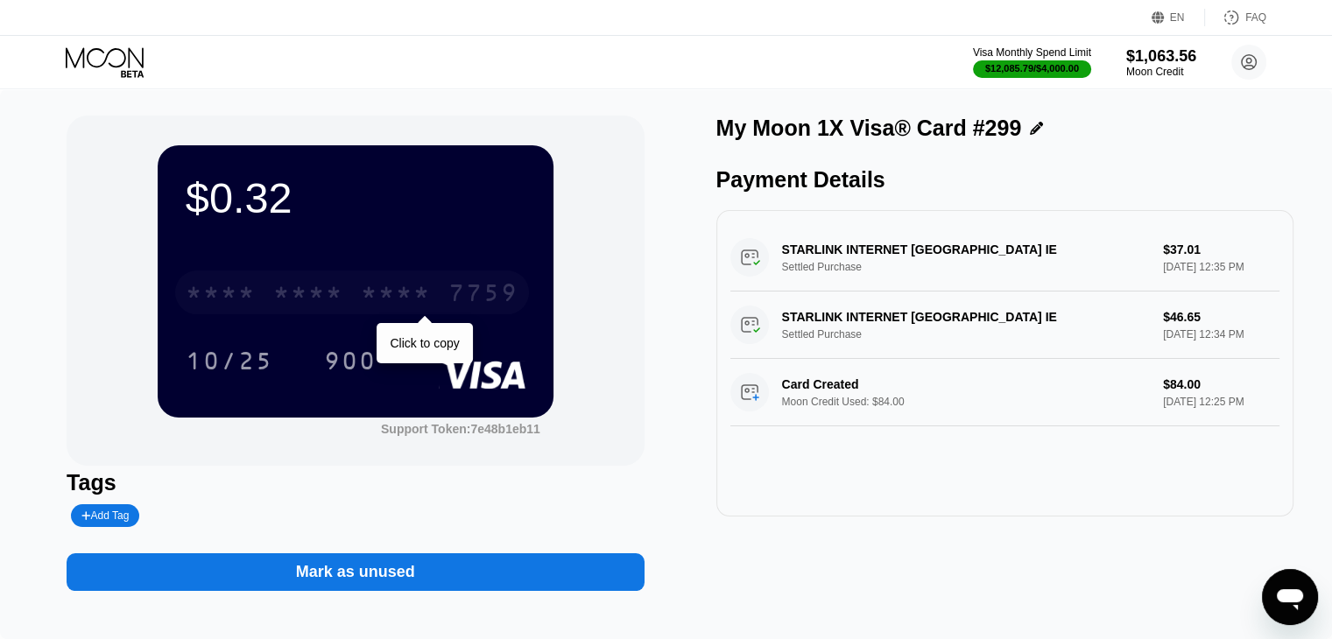
click at [296, 313] on div "* * * * * * * * * * * * 7759" at bounding box center [352, 293] width 354 height 44
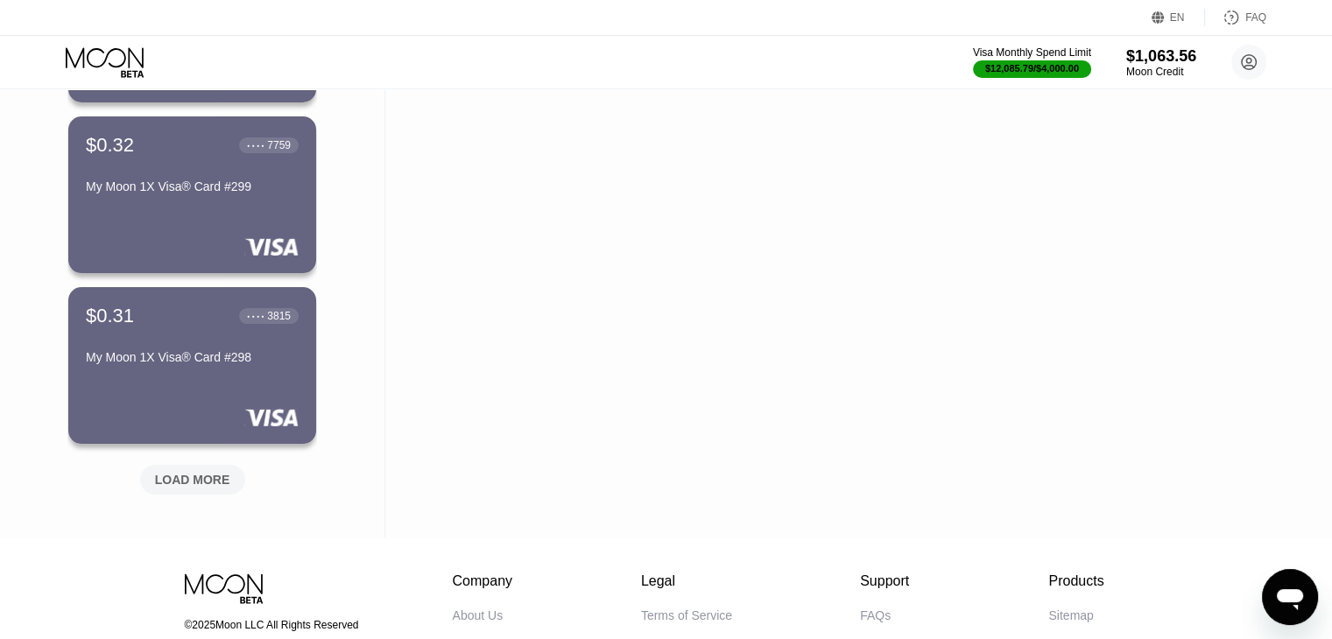
scroll to position [9125, 0]
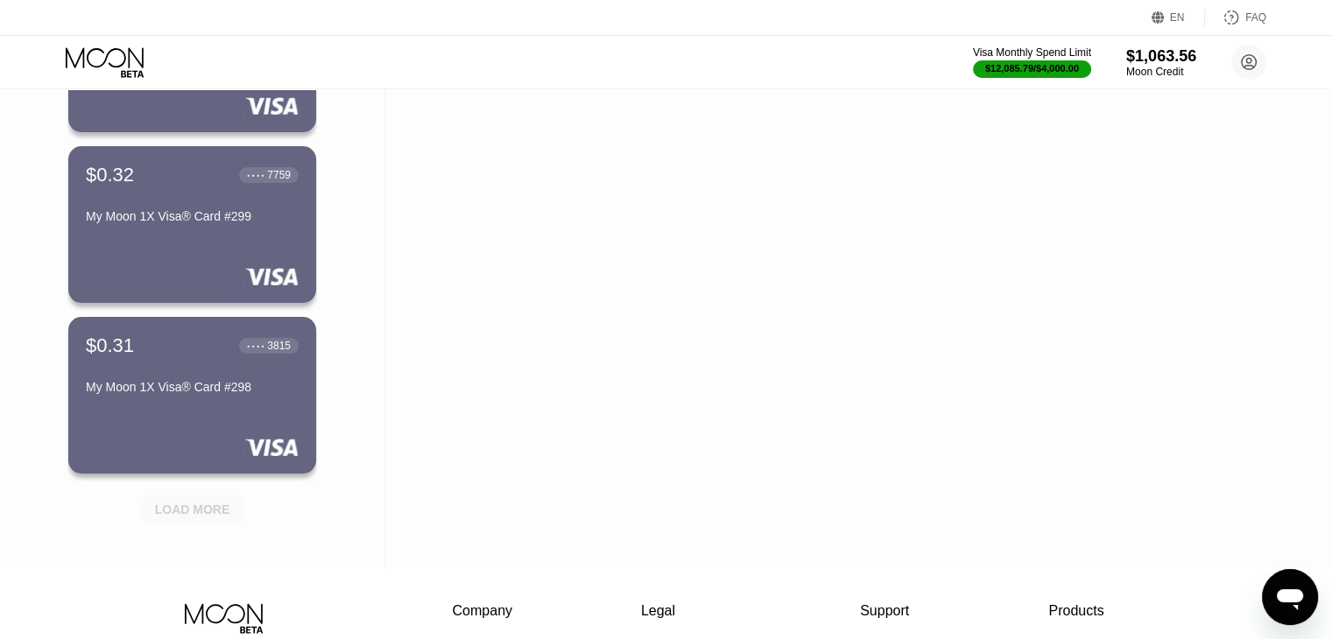
click at [223, 495] on div "LOAD MORE" at bounding box center [192, 510] width 105 height 30
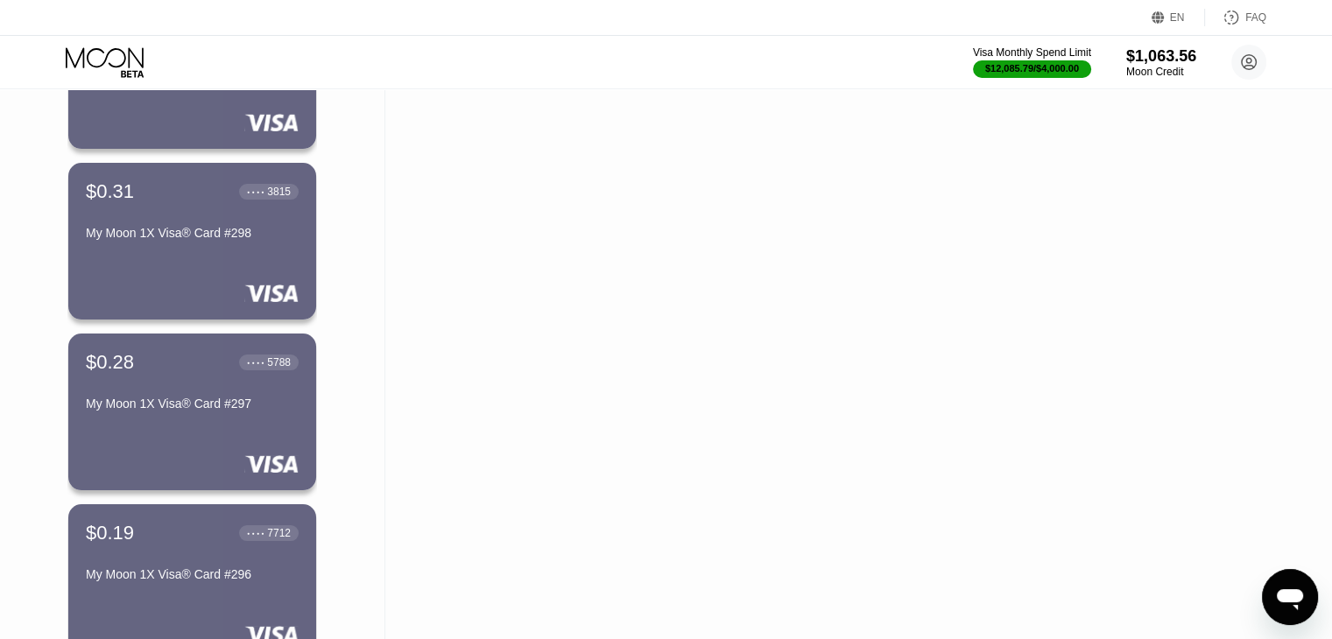
scroll to position [9280, 0]
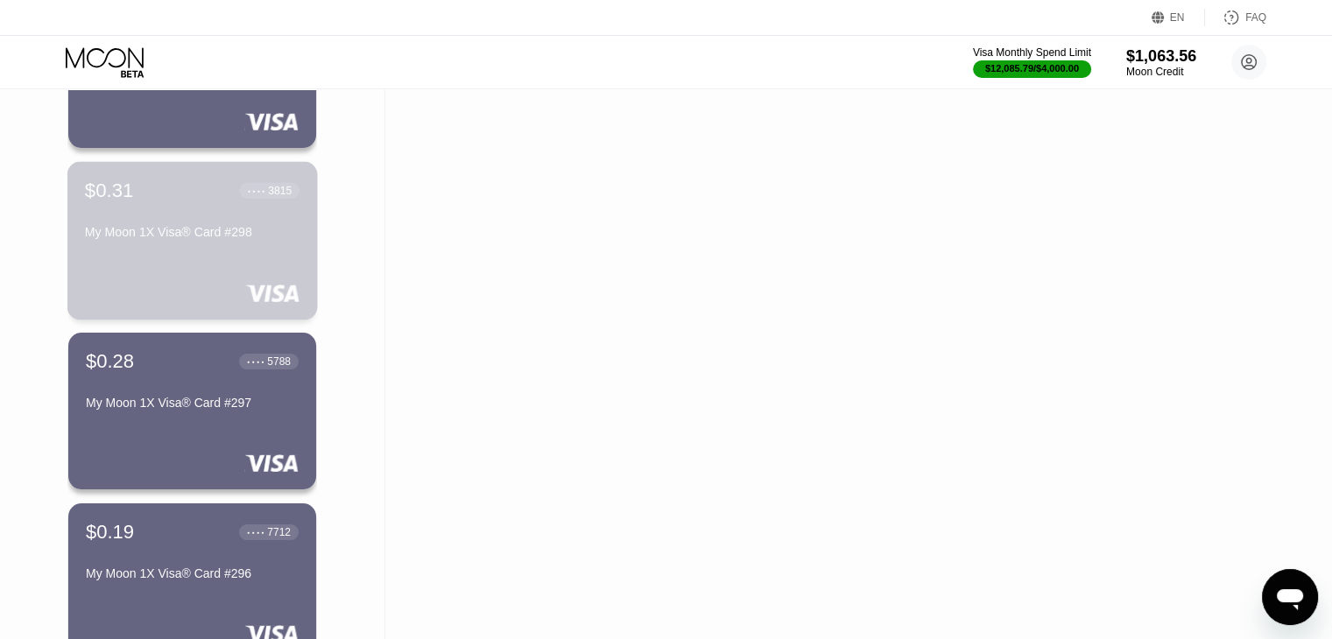
click at [264, 271] on div "$0.31 ● ● ● ● 3815 My Moon 1X Visa® Card #298" at bounding box center [192, 240] width 250 height 159
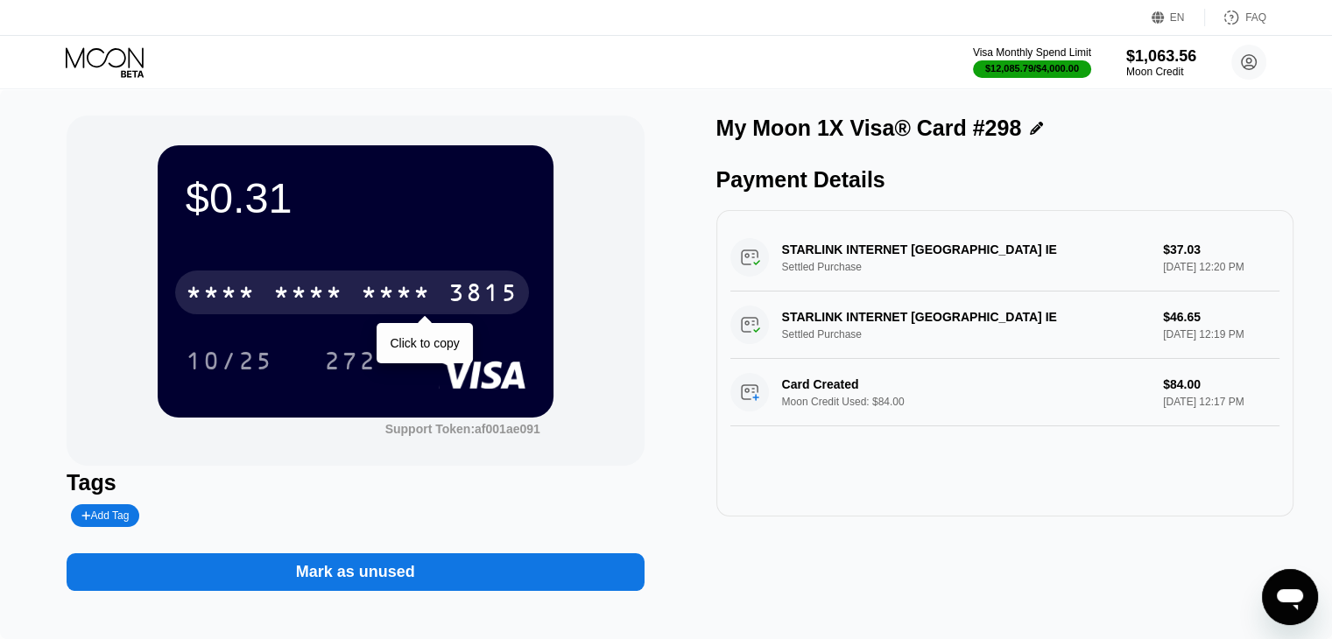
click at [256, 297] on div "* * * *" at bounding box center [221, 295] width 70 height 28
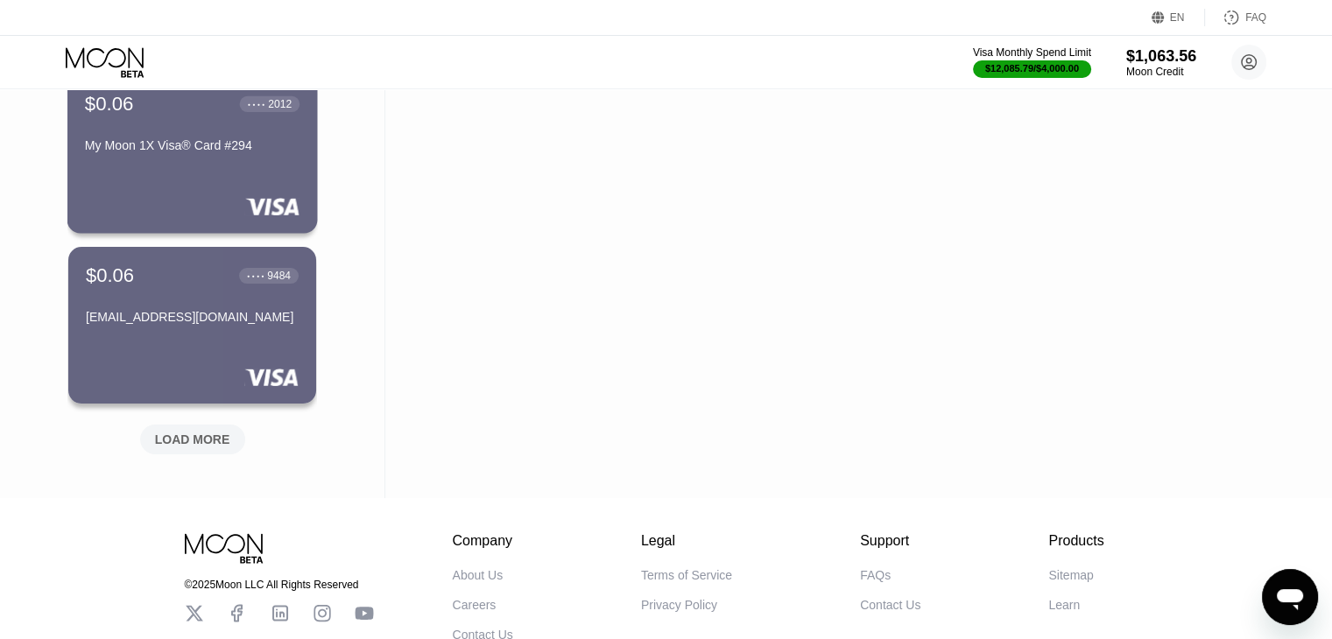
scroll to position [10050, 0]
click at [186, 442] on div "LOAD MORE" at bounding box center [192, 439] width 75 height 16
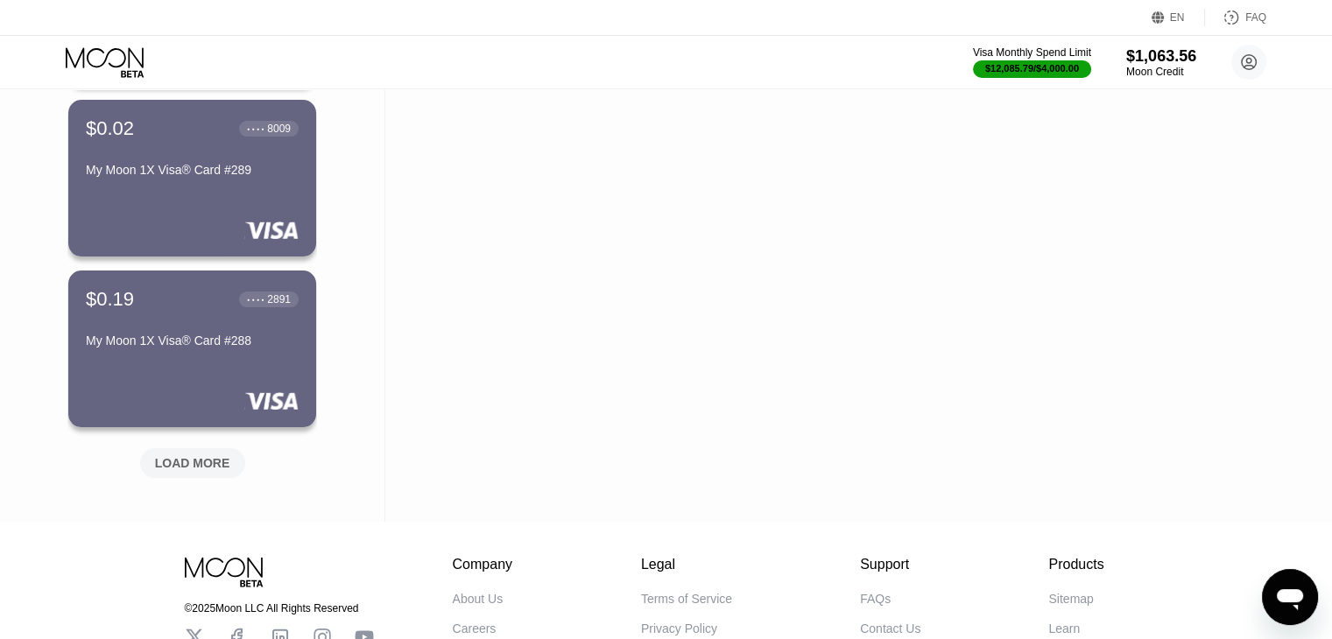
scroll to position [10880, 0]
click at [189, 467] on div "LOAD MORE" at bounding box center [192, 462] width 75 height 16
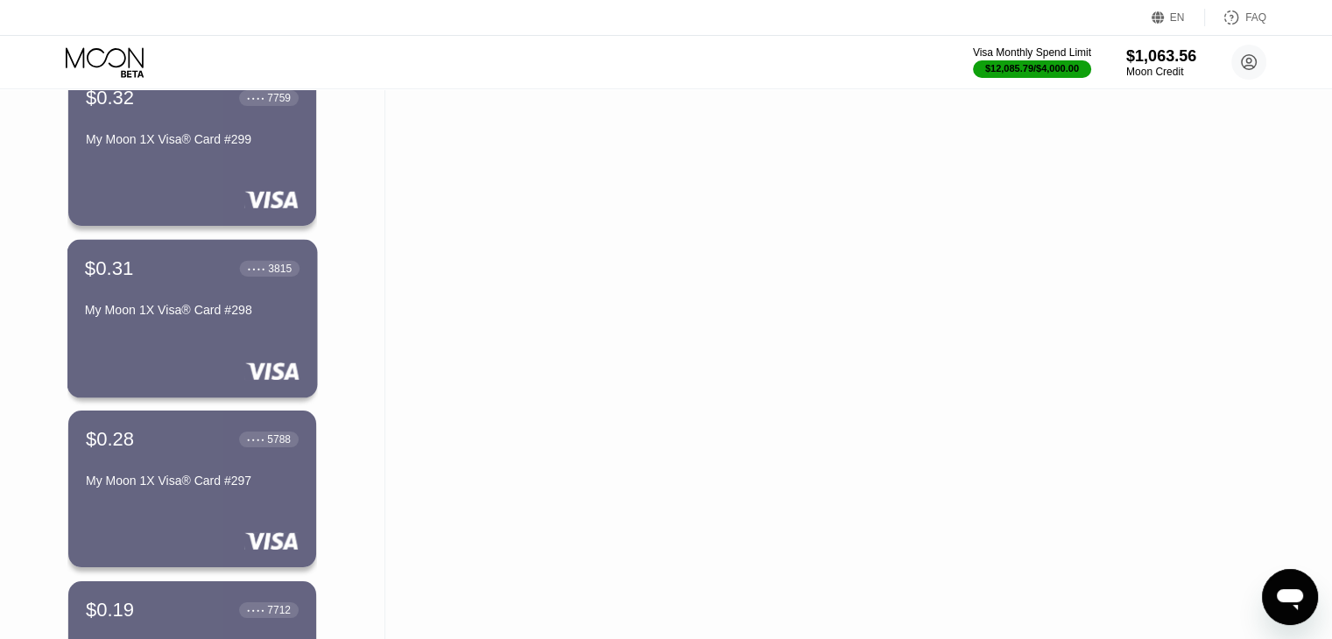
scroll to position [9202, 0]
click at [168, 488] on div "My Moon 1X Visa® Card #297" at bounding box center [192, 481] width 215 height 14
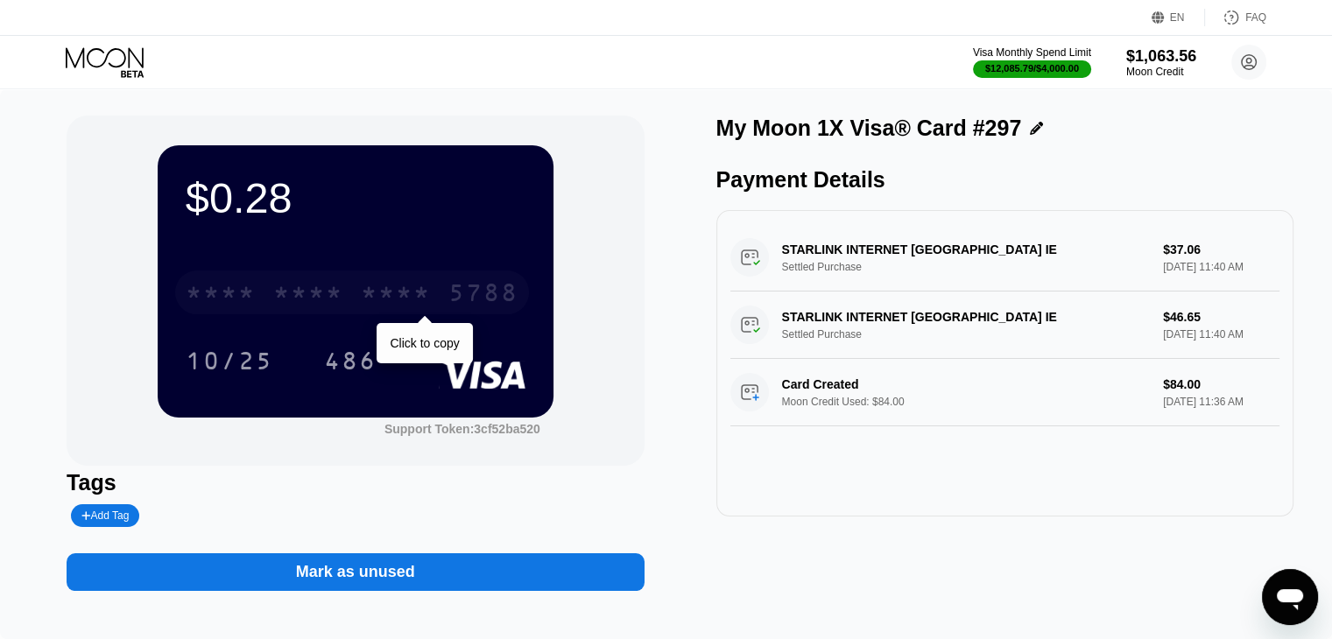
click at [320, 299] on div "* * * *" at bounding box center [308, 295] width 70 height 28
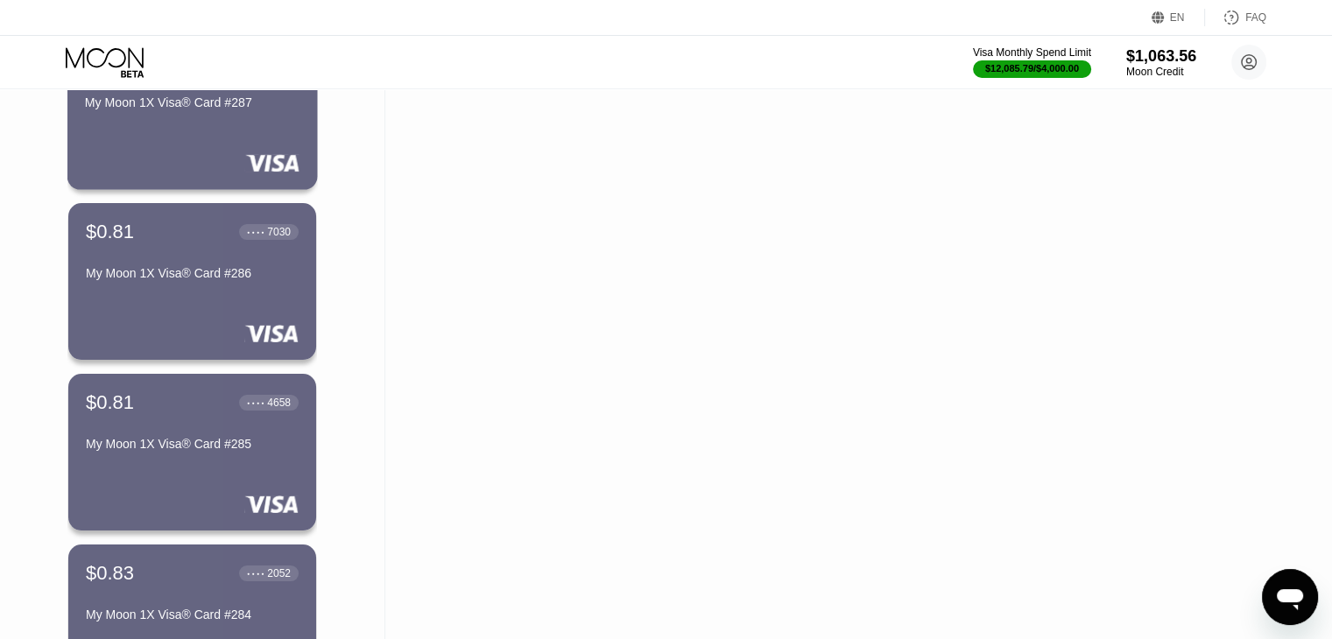
scroll to position [11290, 0]
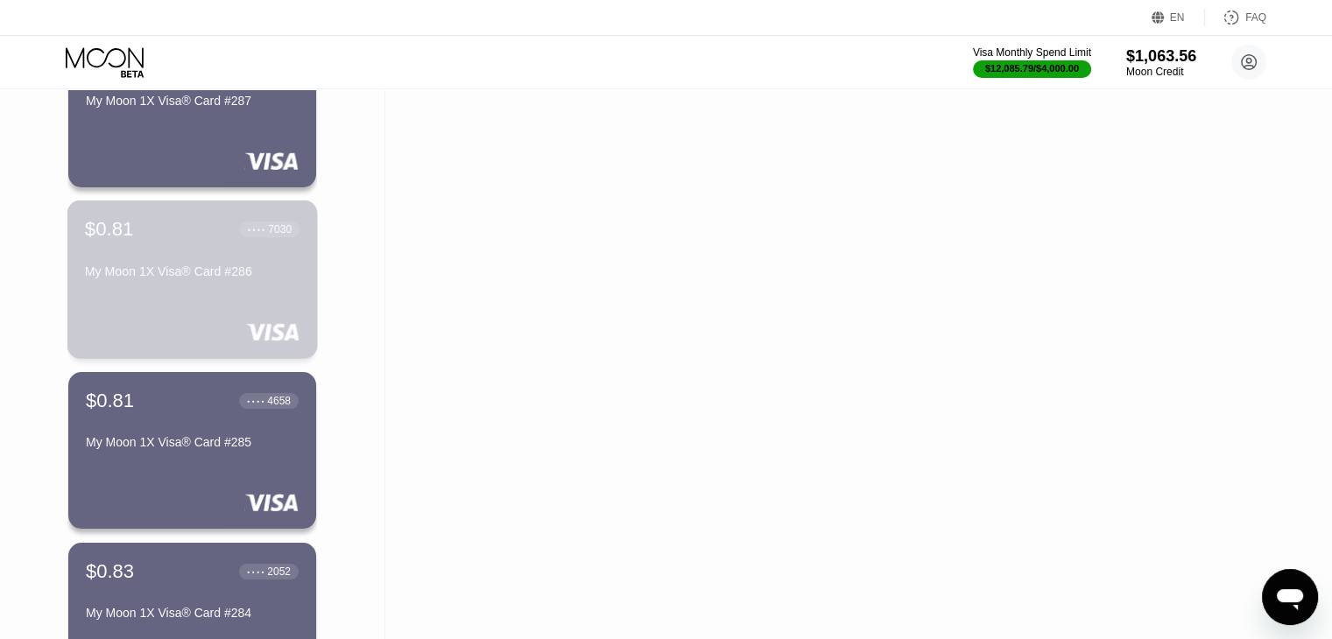
click at [194, 278] on div "My Moon 1X Visa® Card #286" at bounding box center [192, 271] width 215 height 14
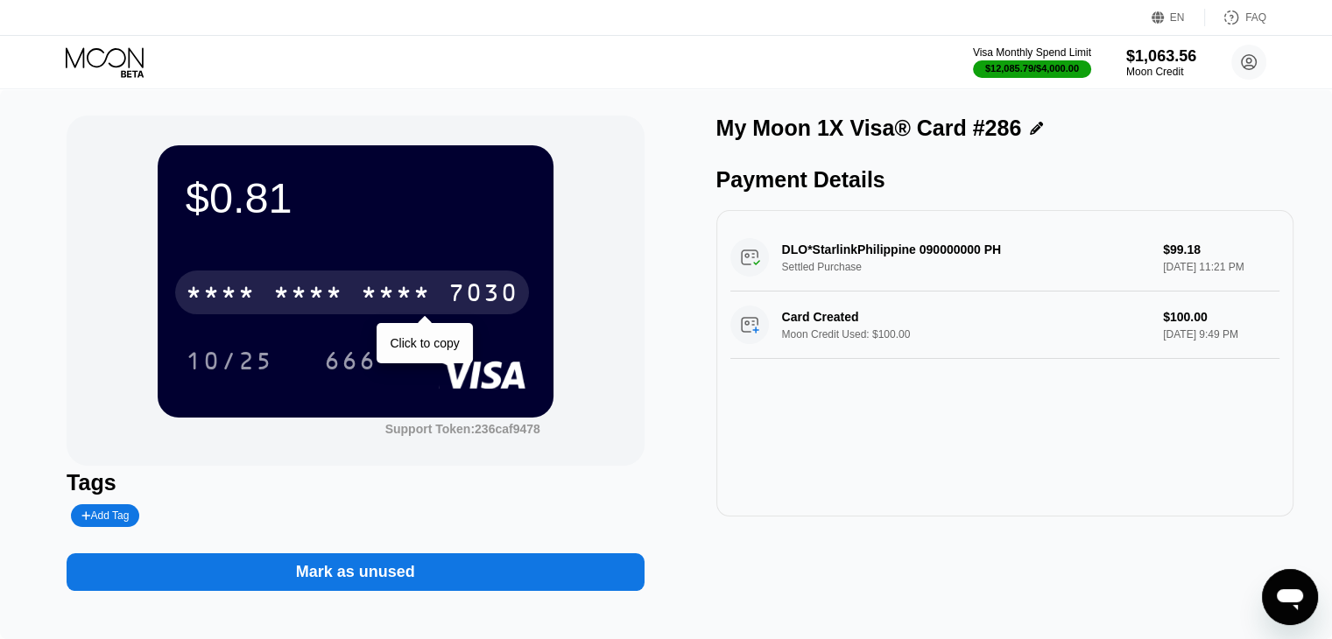
click at [194, 281] on div "* * * * * * * * * * * * 7030" at bounding box center [352, 293] width 354 height 44
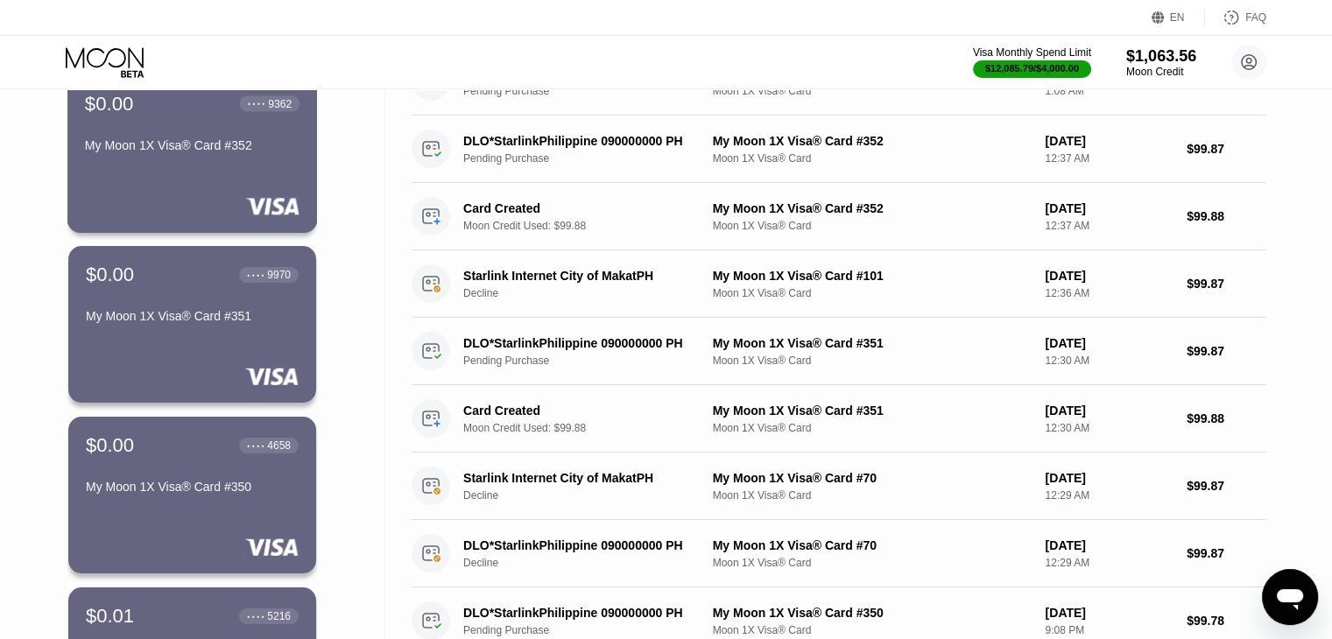
scroll to position [147, 0]
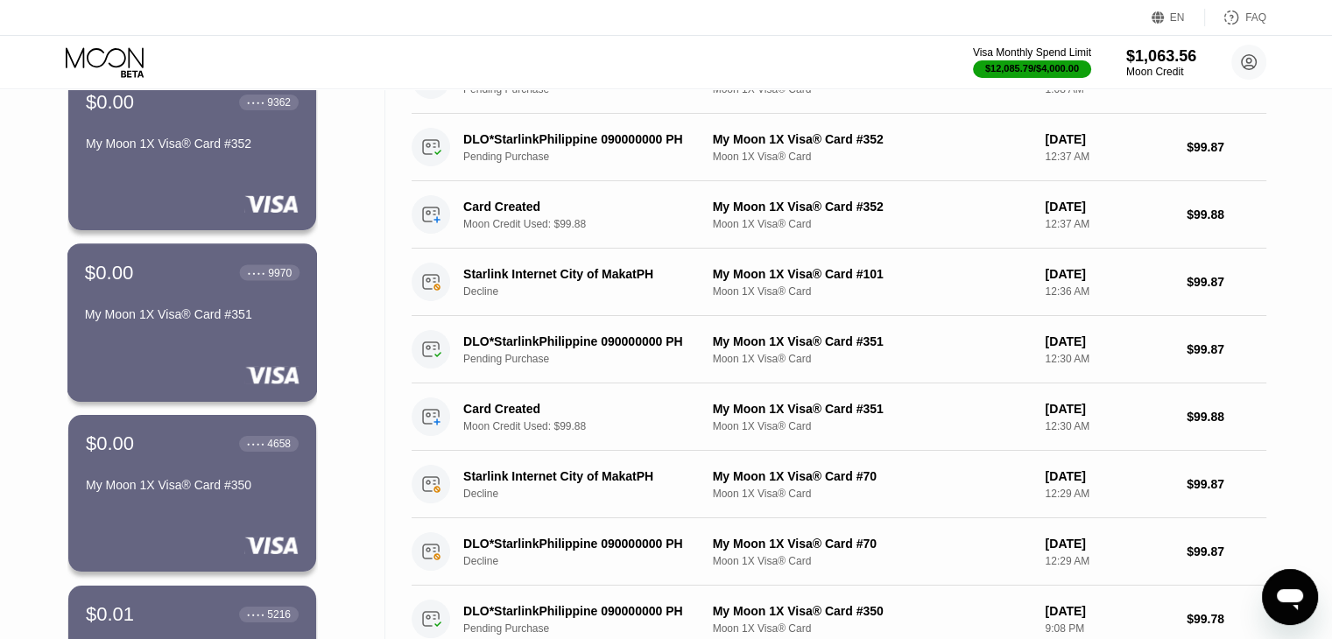
drag, startPoint x: 162, startPoint y: 278, endPoint x: 127, endPoint y: 223, distance: 65.3
click at [127, 223] on div "$0.00 ● ● ● ● 9362 My Moon 1X Visa® Card #352" at bounding box center [192, 152] width 248 height 157
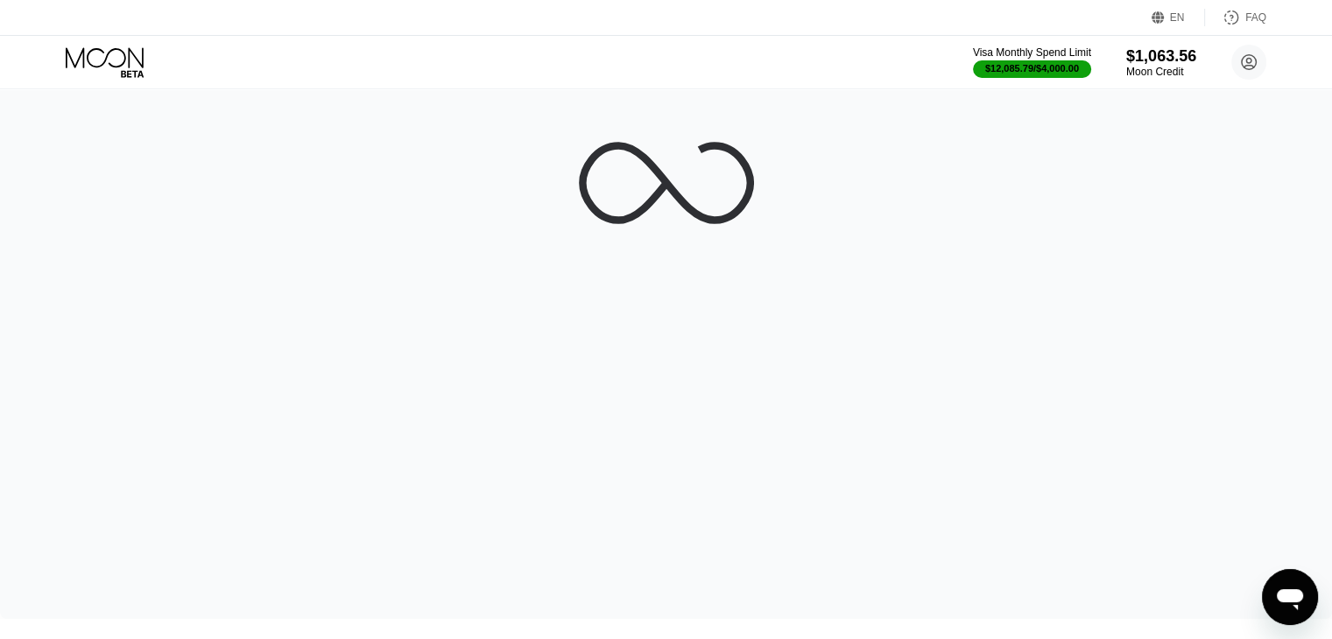
scroll to position [31, 0]
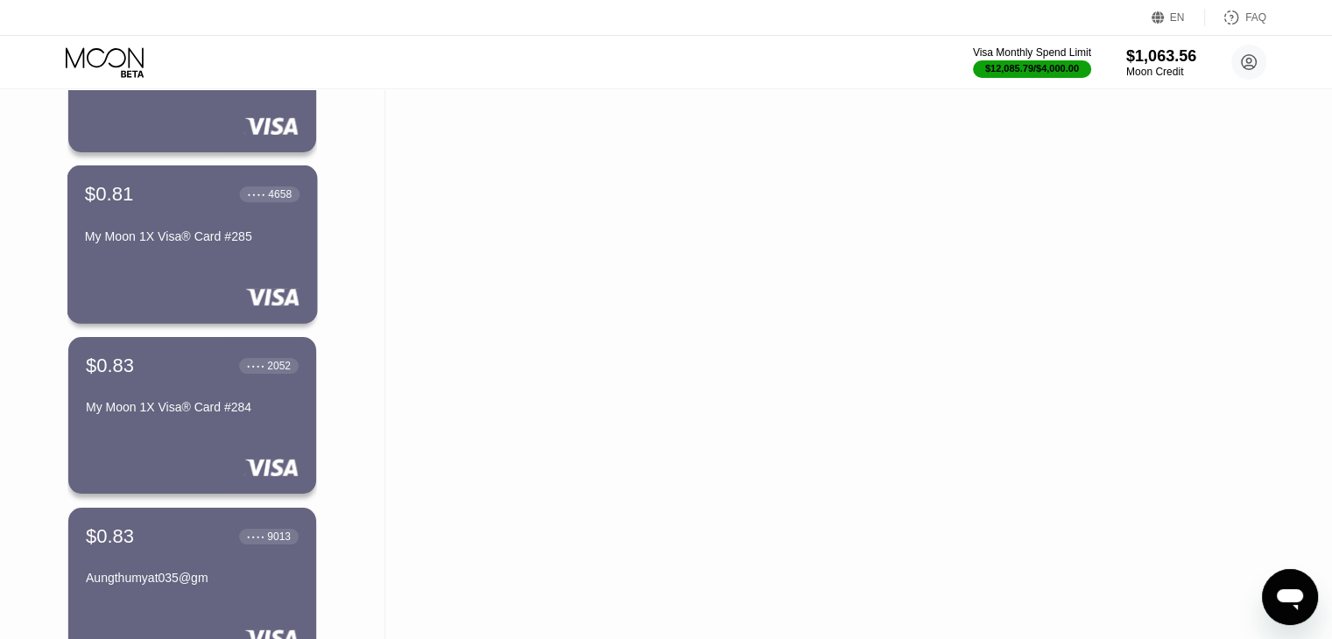
scroll to position [11498, 0]
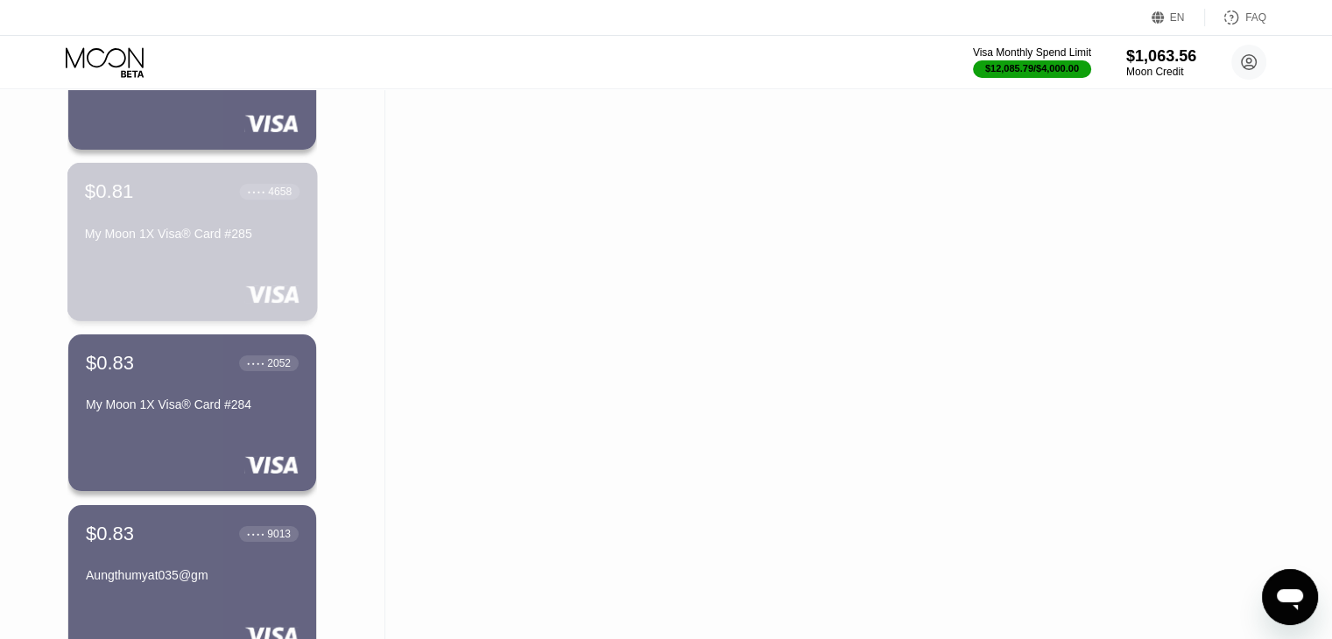
click at [236, 263] on div "$0.81 ● ● ● ● 4658 My Moon 1X Visa® Card #285" at bounding box center [192, 242] width 250 height 159
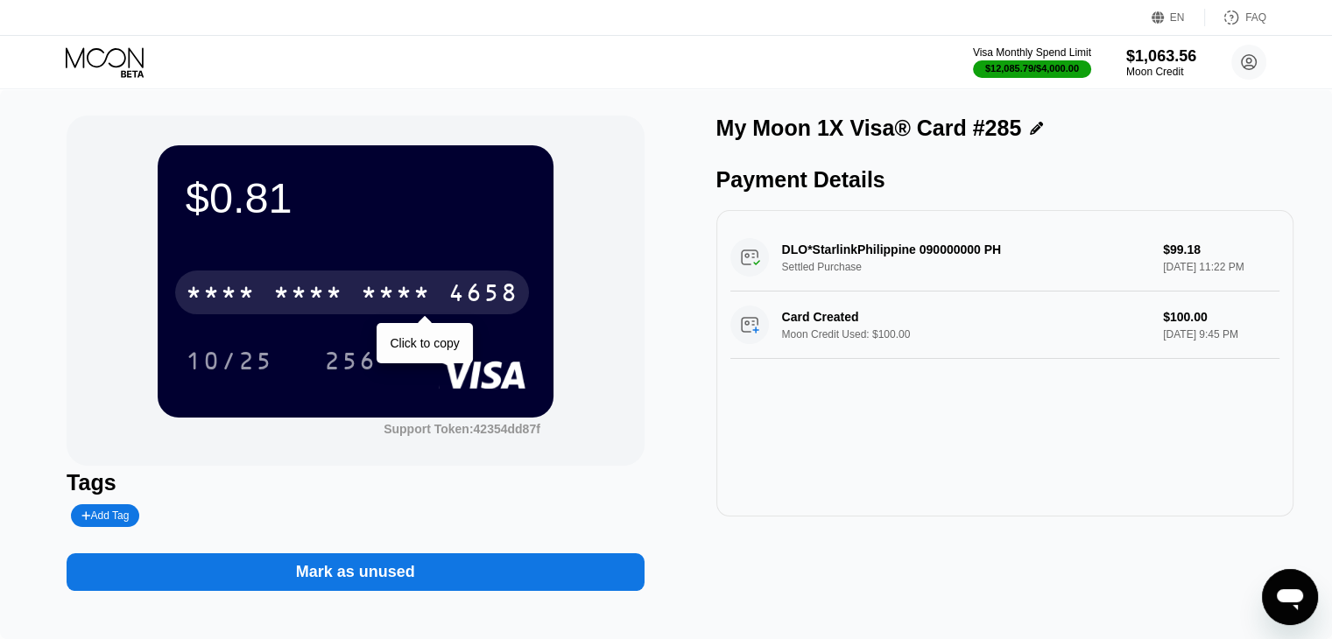
click at [236, 286] on div "* * * *" at bounding box center [221, 295] width 70 height 28
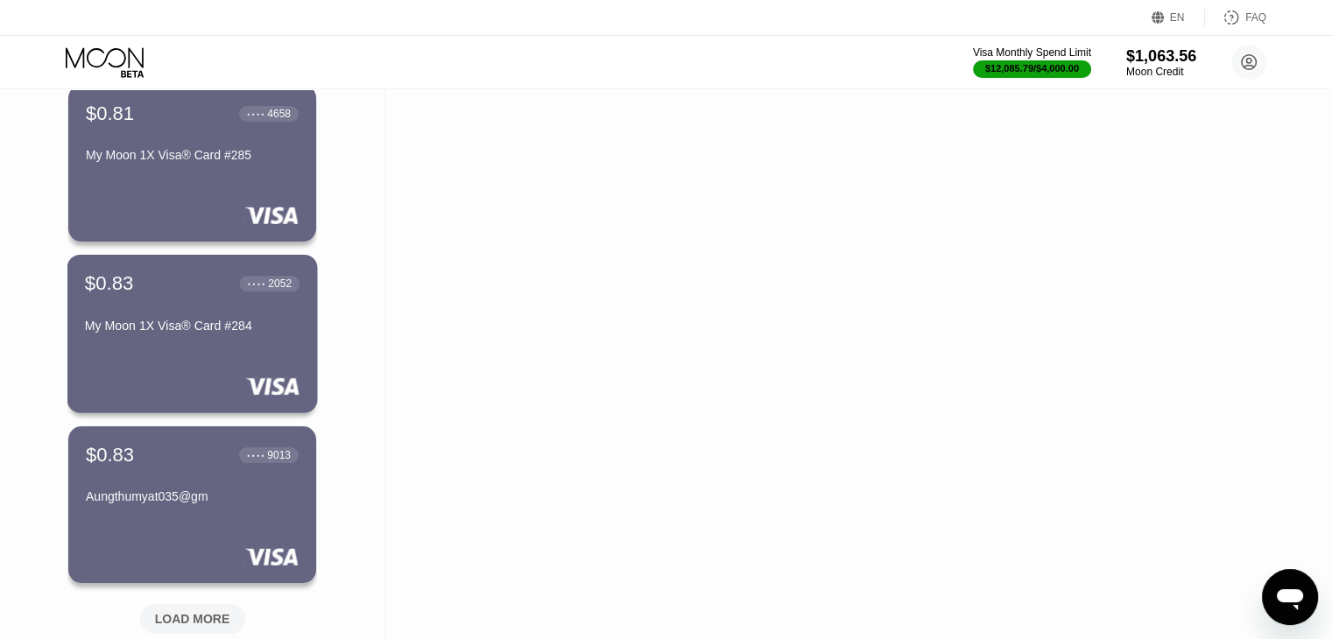
scroll to position [11578, 0]
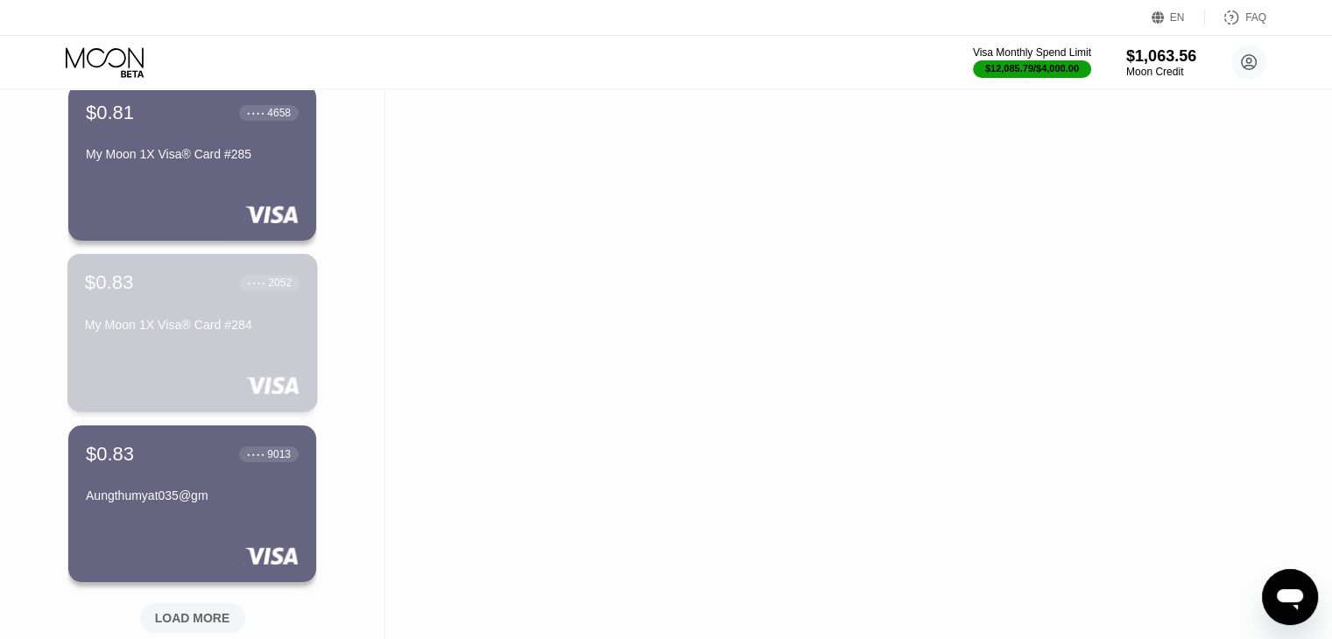
click at [188, 362] on div "$0.83 ● ● ● ● 2052 My Moon 1X Visa® Card #284" at bounding box center [192, 333] width 250 height 159
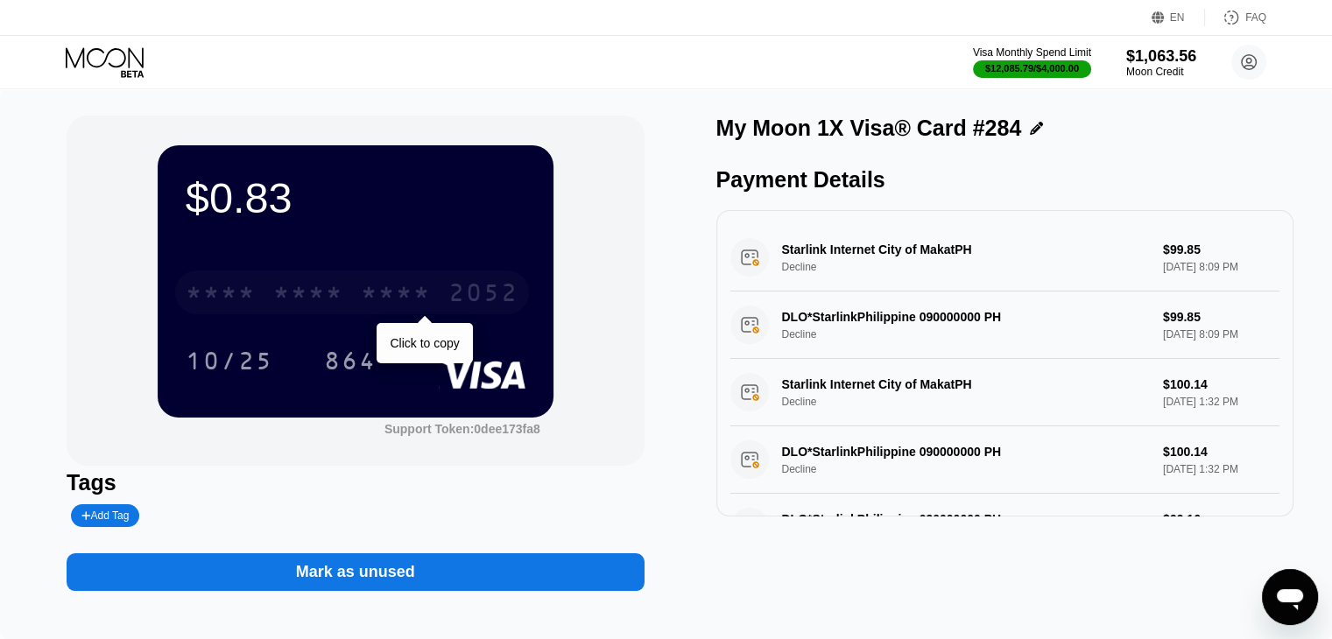
click at [389, 278] on div "* * * * * * * * * * * * 2052" at bounding box center [352, 293] width 354 height 44
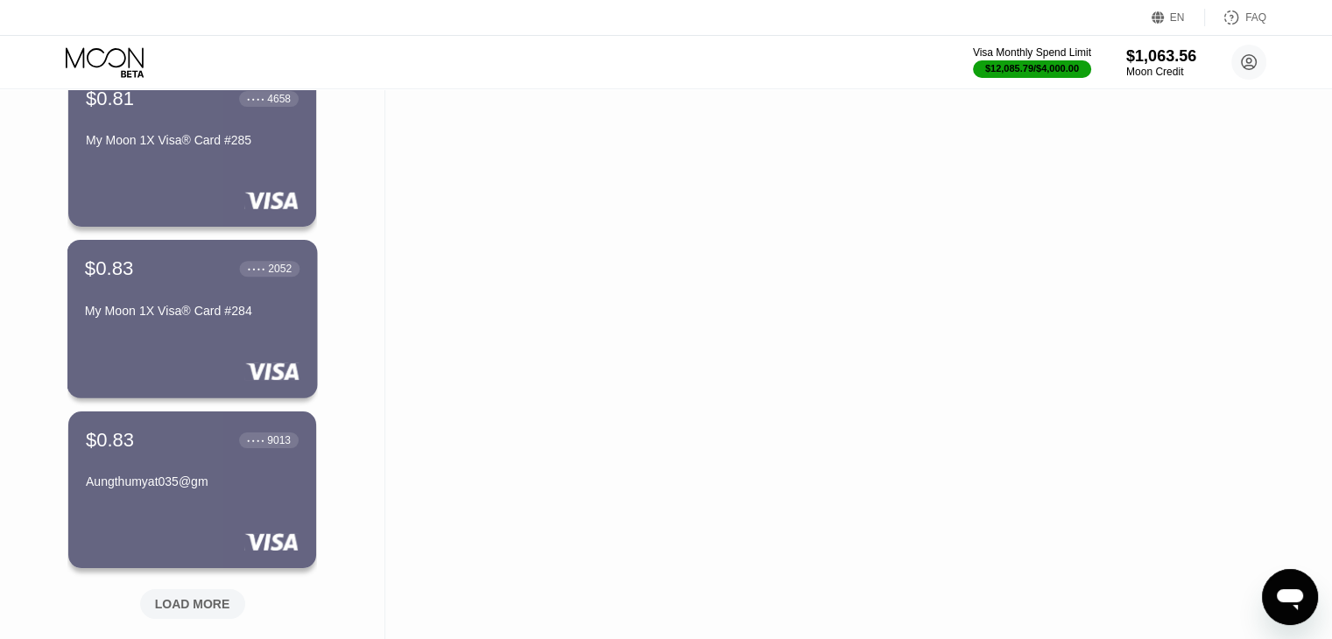
scroll to position [11674, 0]
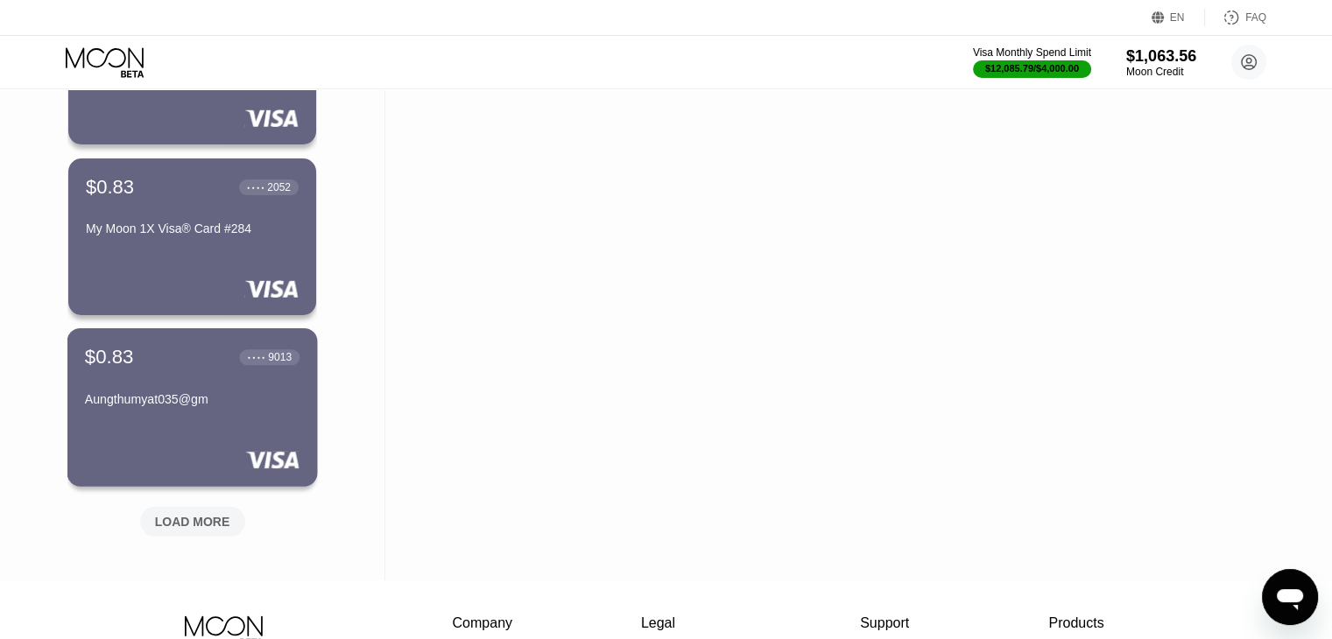
click at [185, 448] on div "$0.83 ● ● ● ● 9013 Aungthumyat035@gm" at bounding box center [192, 407] width 250 height 159
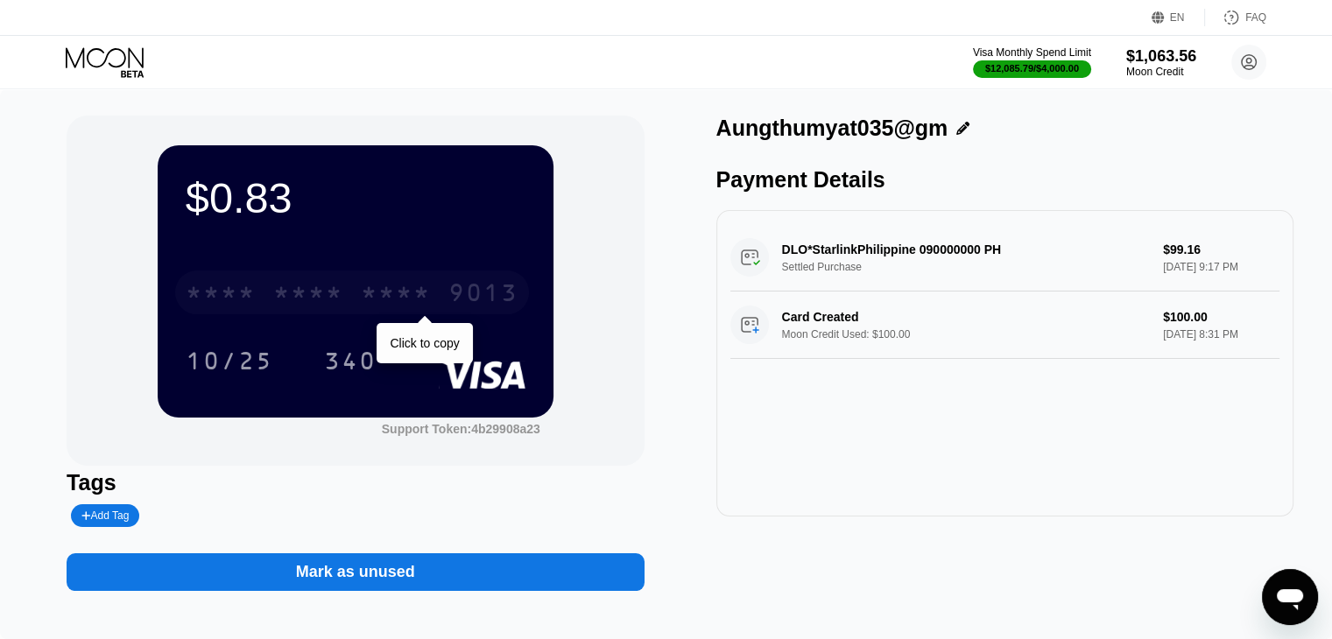
click at [354, 278] on div "* * * * * * * * * * * * 9013" at bounding box center [352, 293] width 354 height 44
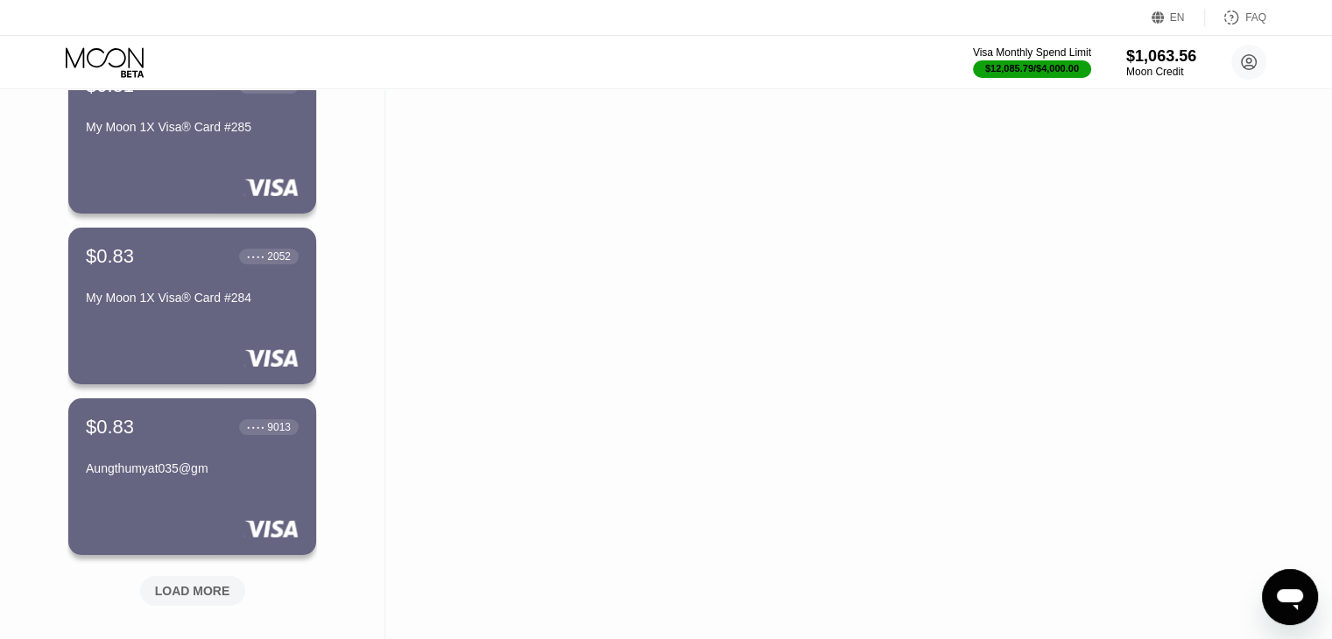
scroll to position [11883, 0]
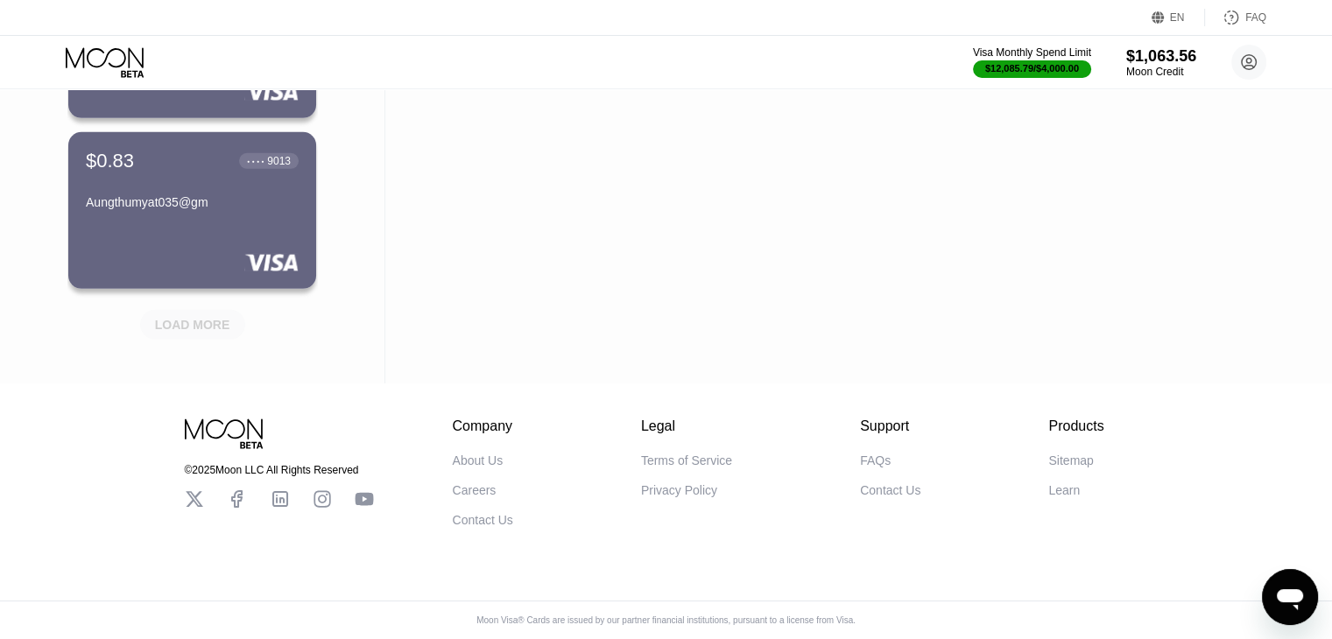
click at [210, 325] on div "LOAD MORE" at bounding box center [192, 325] width 105 height 30
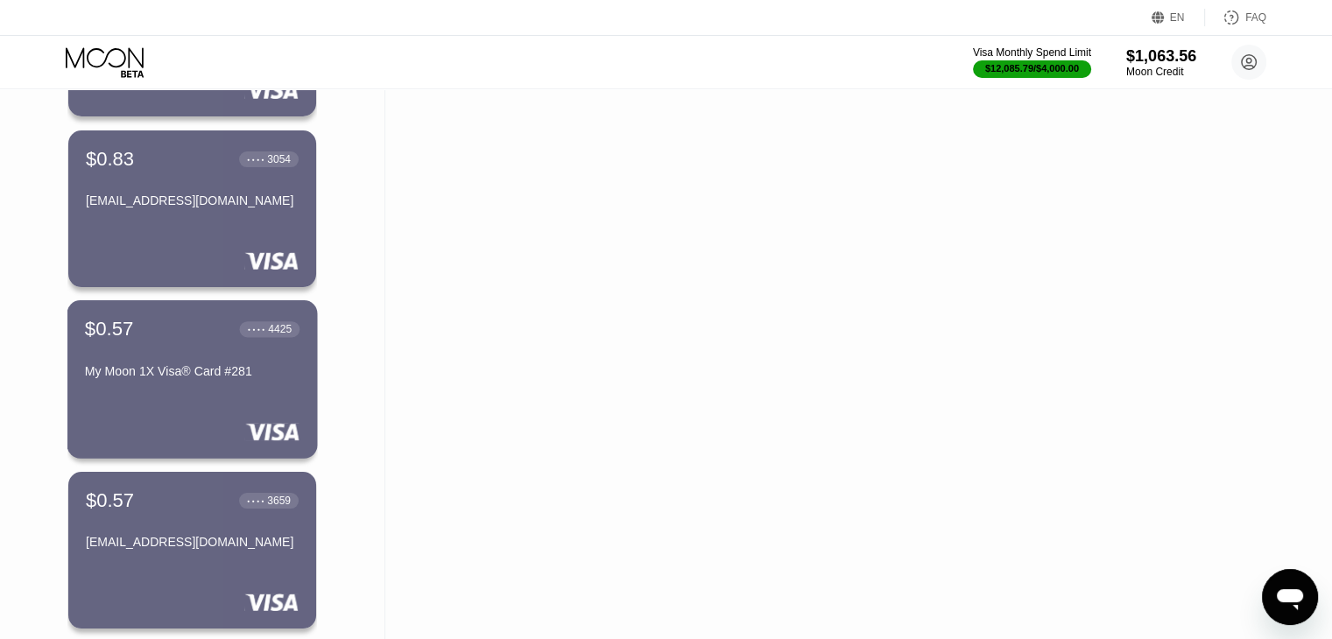
scroll to position [12044, 0]
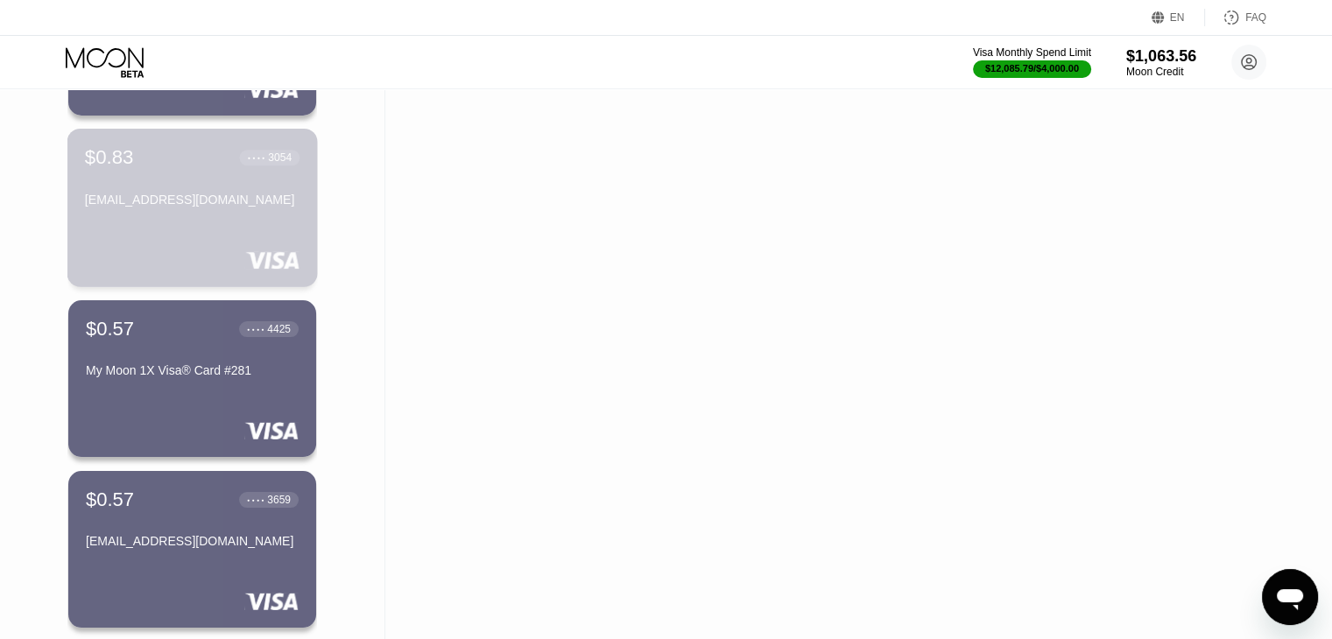
click at [189, 236] on div "$0.83 ● ● ● ● 3054 Thura5892@gmail.com" at bounding box center [192, 208] width 250 height 159
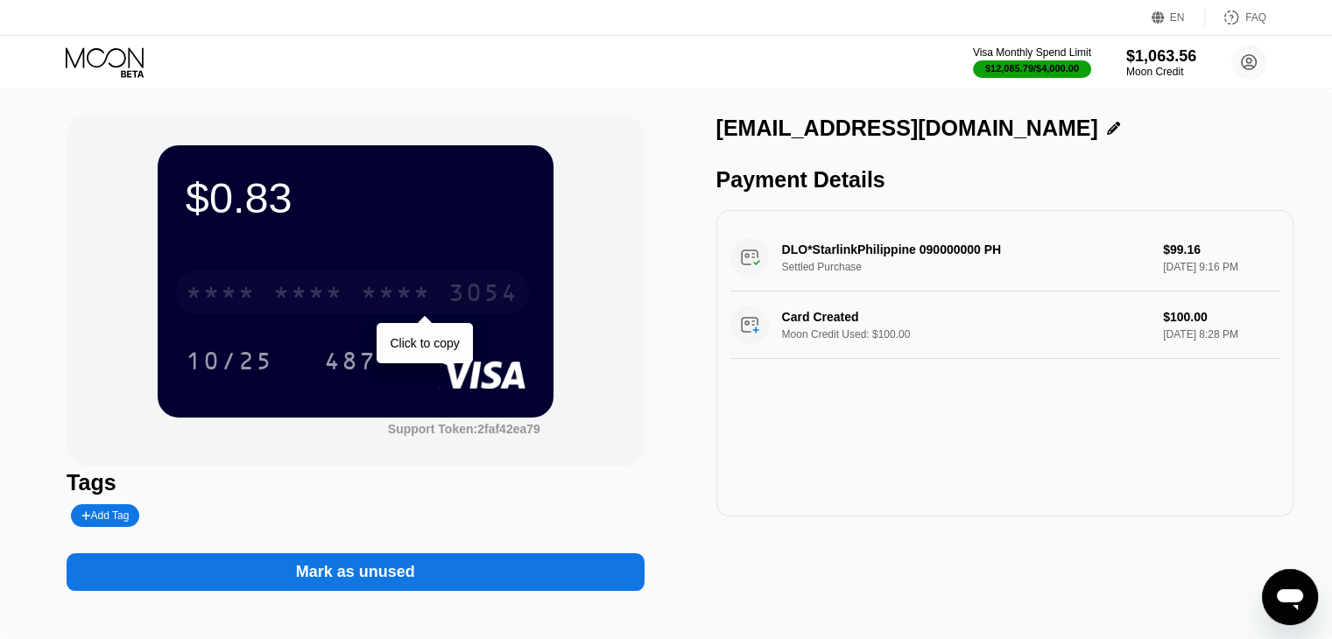
click at [221, 296] on div "* * * *" at bounding box center [221, 295] width 70 height 28
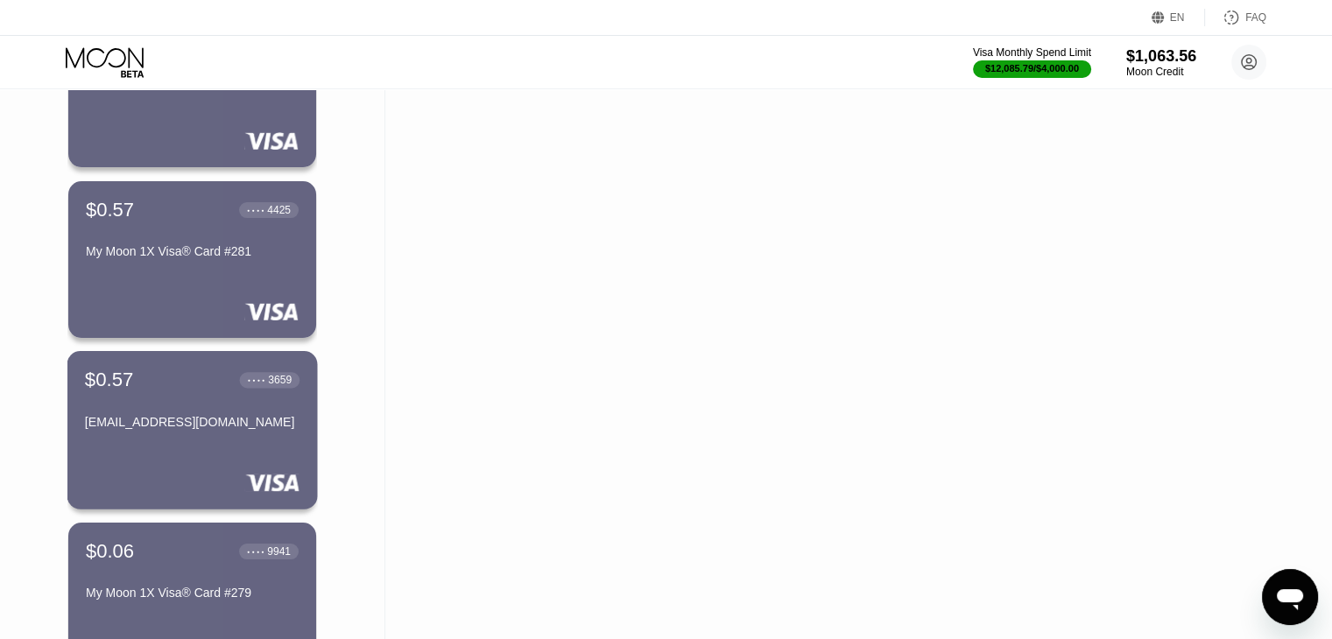
scroll to position [12158, 0]
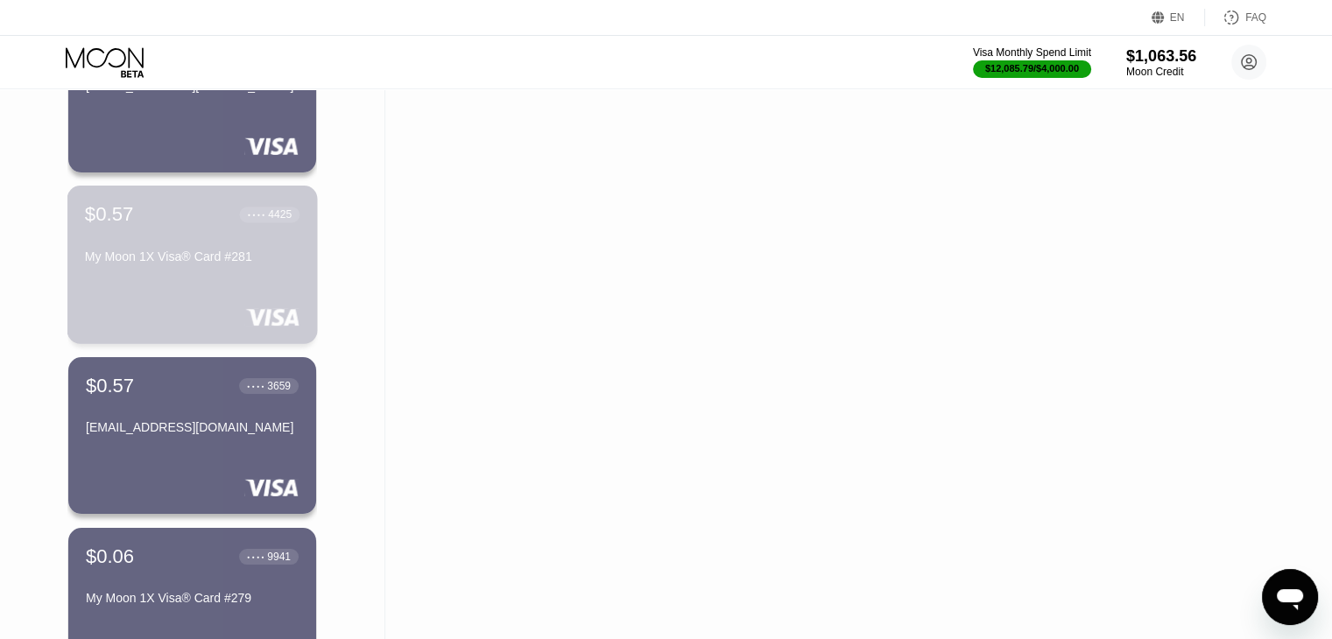
click at [197, 289] on div "$0.57 ● ● ● ● 4425 My Moon 1X Visa® Card #281" at bounding box center [192, 265] width 250 height 159
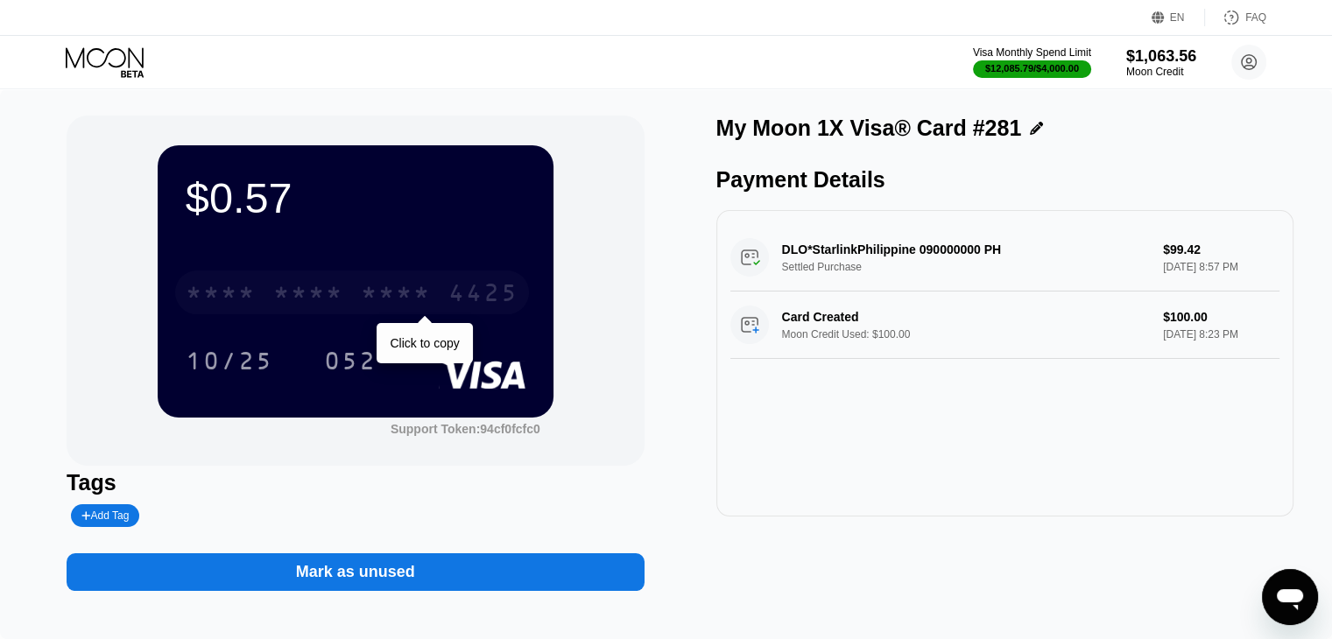
click at [359, 292] on div "* * * * * * * * * * * * 4425" at bounding box center [352, 293] width 354 height 44
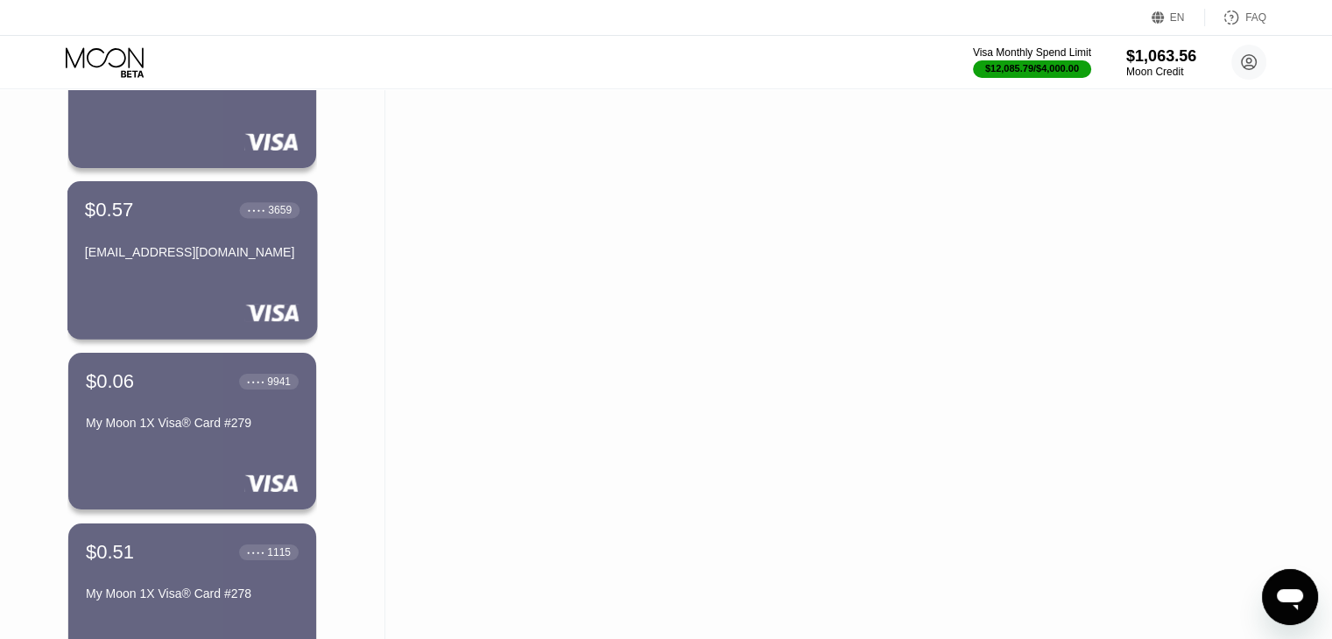
scroll to position [12337, 0]
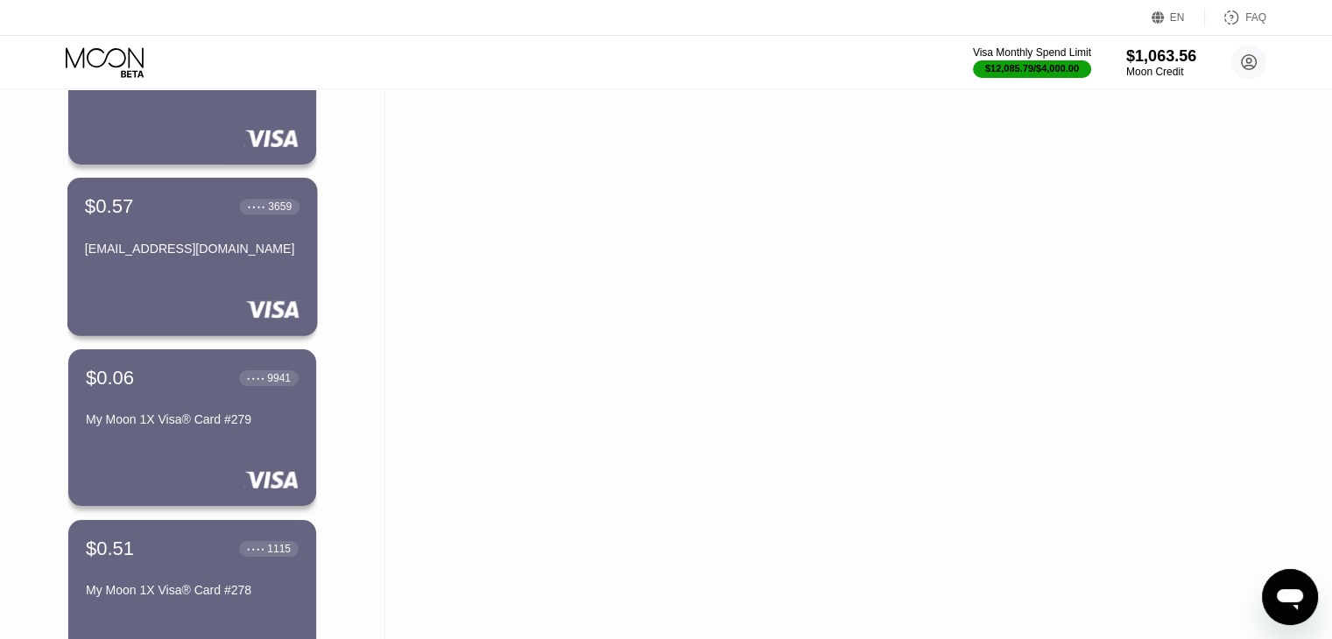
click at [170, 263] on div "[EMAIL_ADDRESS][DOMAIN_NAME]" at bounding box center [192, 252] width 215 height 21
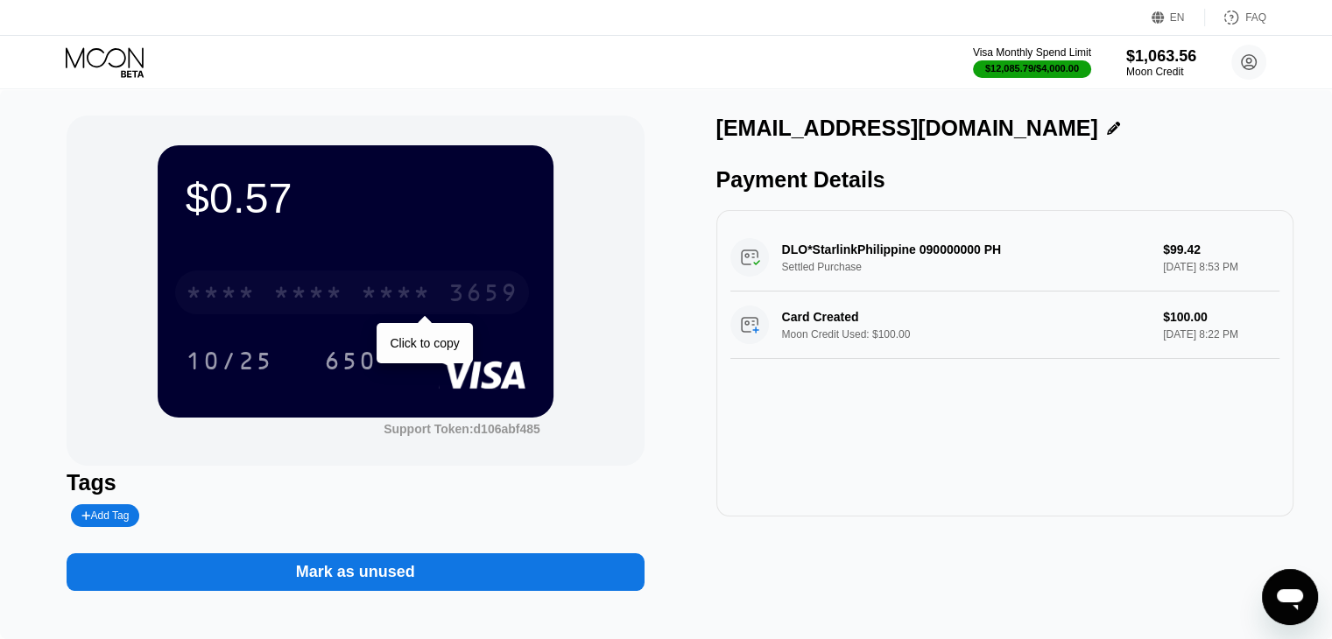
click at [481, 299] on div "3659" at bounding box center [483, 295] width 70 height 28
click at [270, 304] on div "* * * * * * * * * * * * 3659" at bounding box center [352, 293] width 354 height 44
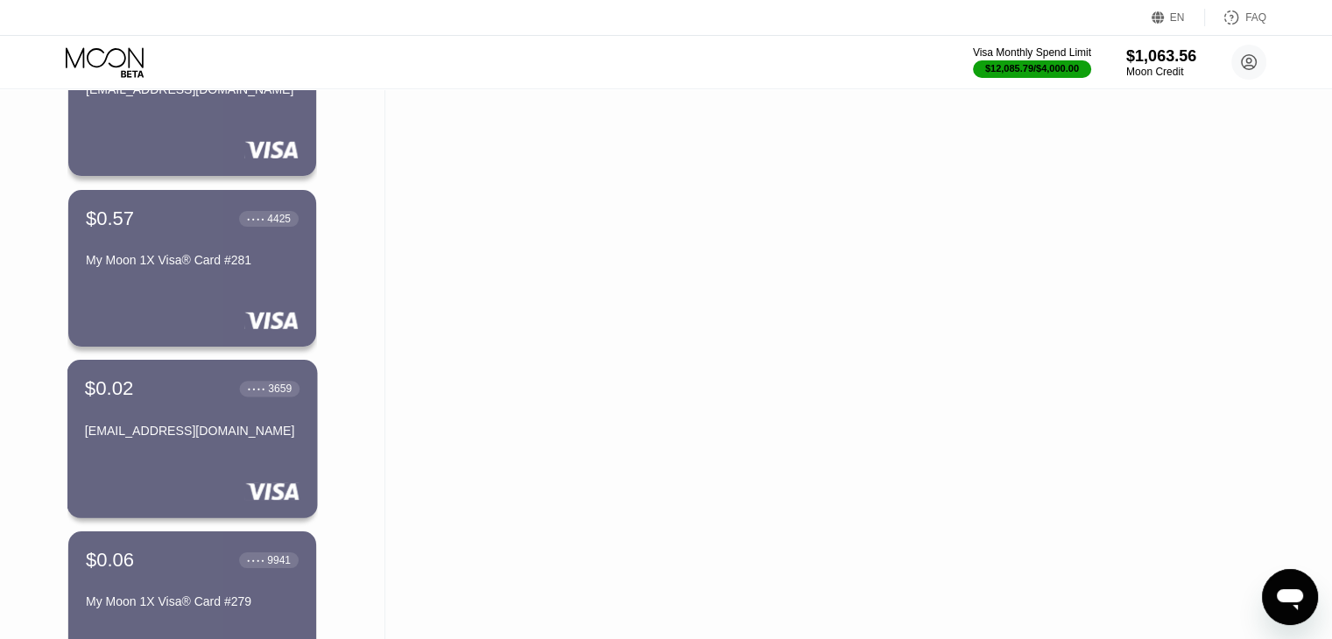
scroll to position [12149, 0]
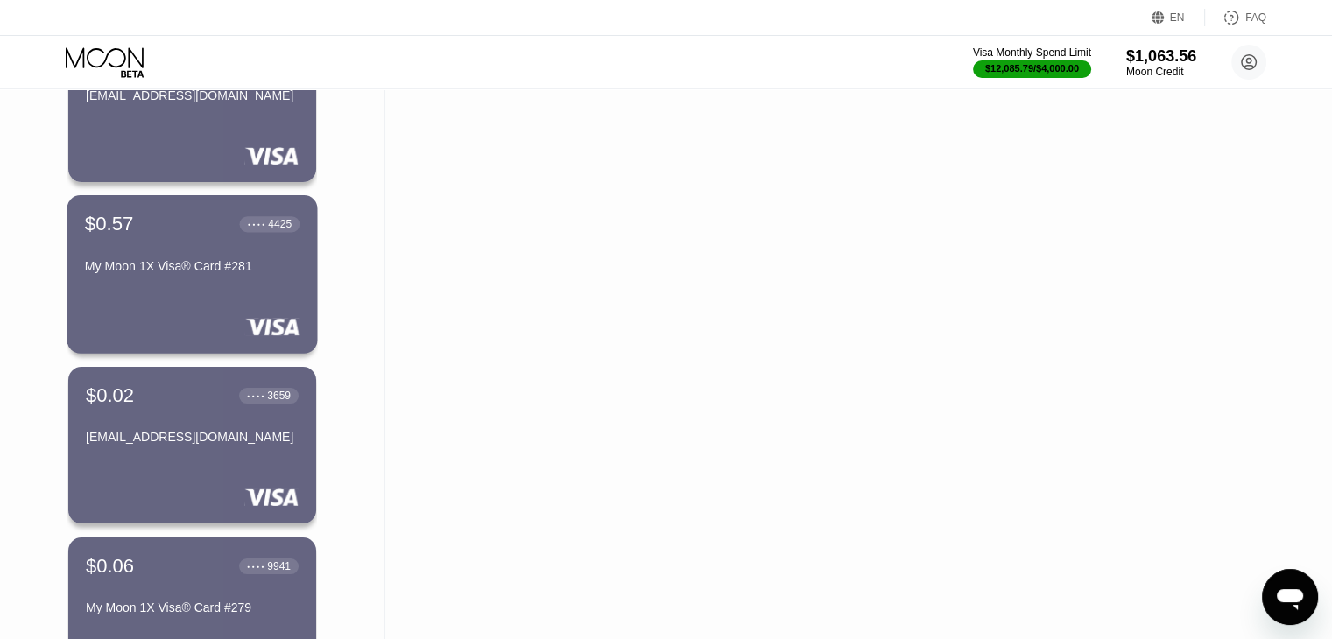
click at [166, 292] on div "$0.57 ● ● ● ● 4425 My Moon 1X Visa® Card #281" at bounding box center [192, 274] width 250 height 159
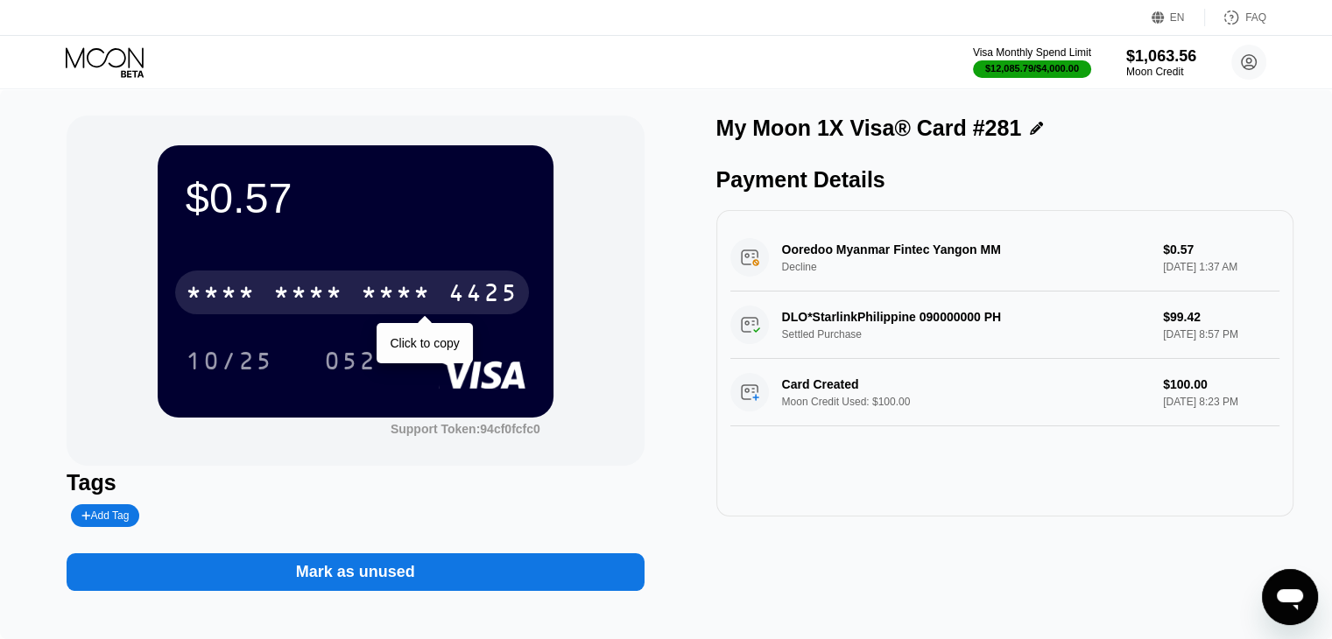
click at [234, 274] on div "* * * * * * * * * * * * 4425" at bounding box center [352, 293] width 354 height 44
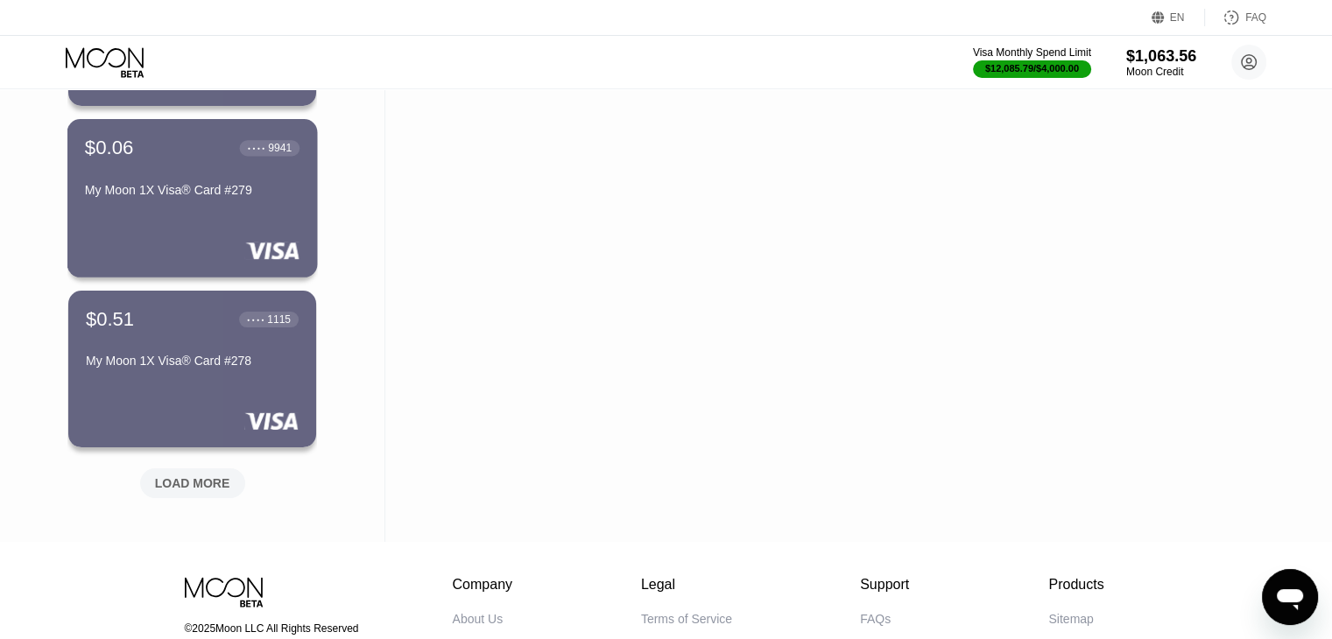
scroll to position [12580, 0]
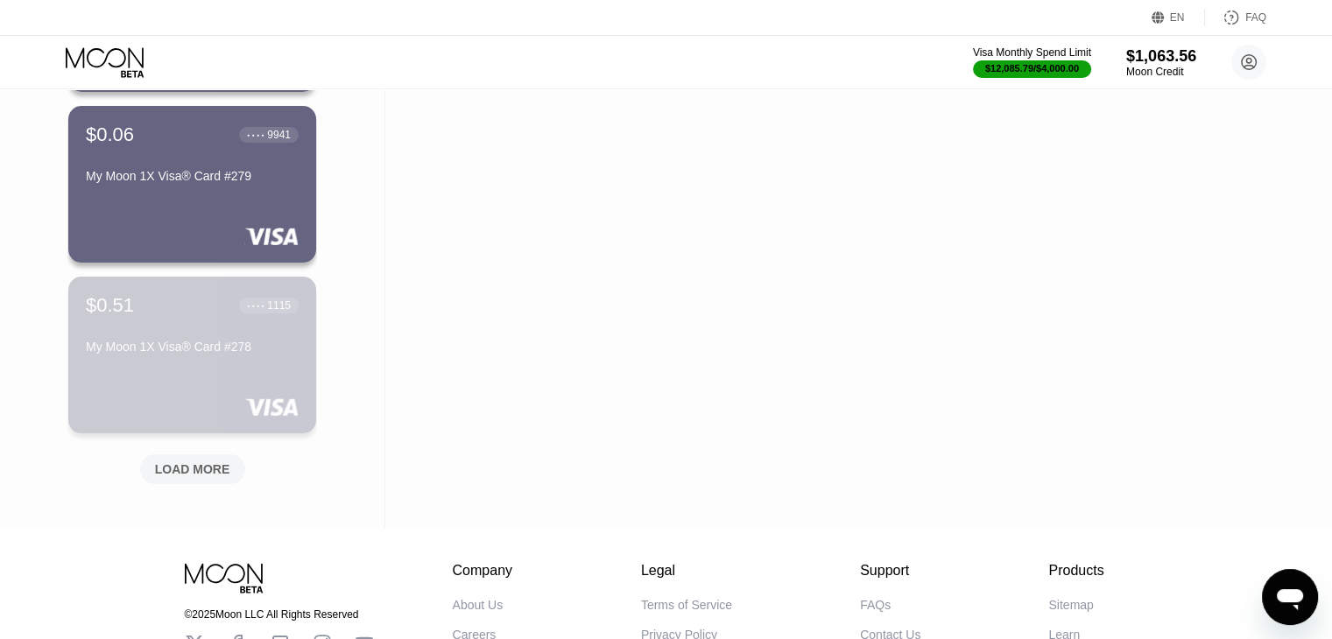
click at [151, 385] on div "$0.51 ● ● ● ● 1115 My Moon 1X Visa® Card #278" at bounding box center [192, 355] width 248 height 157
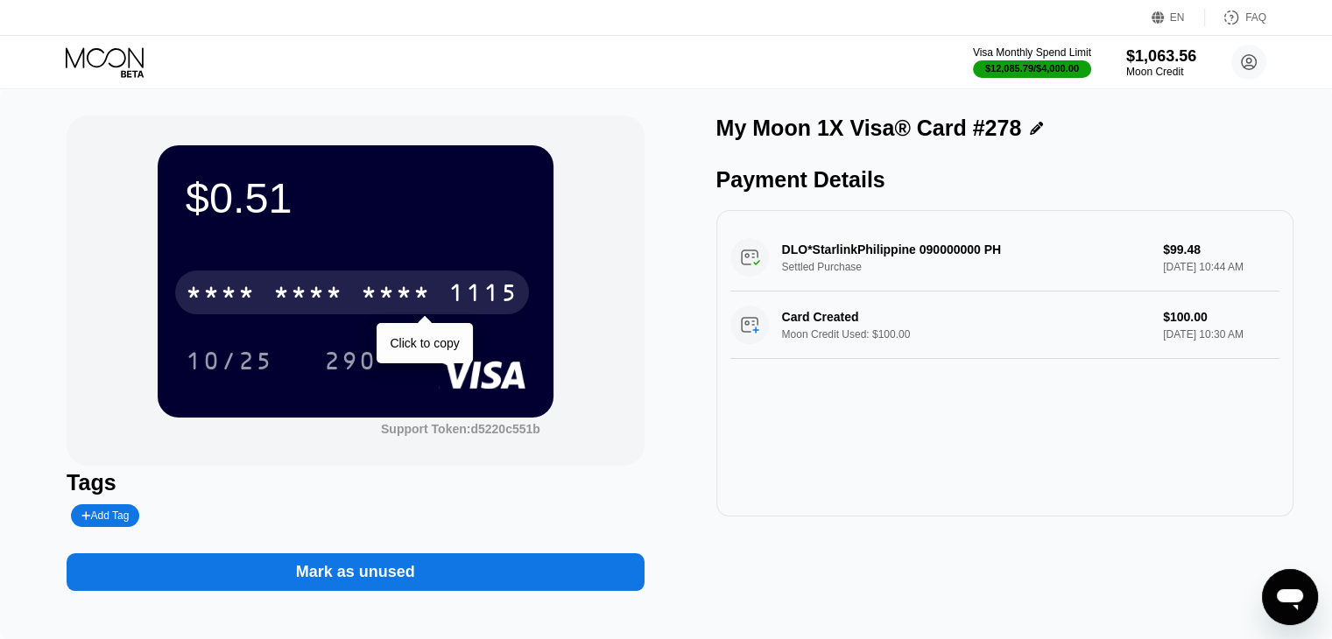
click at [294, 291] on div "* * * *" at bounding box center [308, 295] width 70 height 28
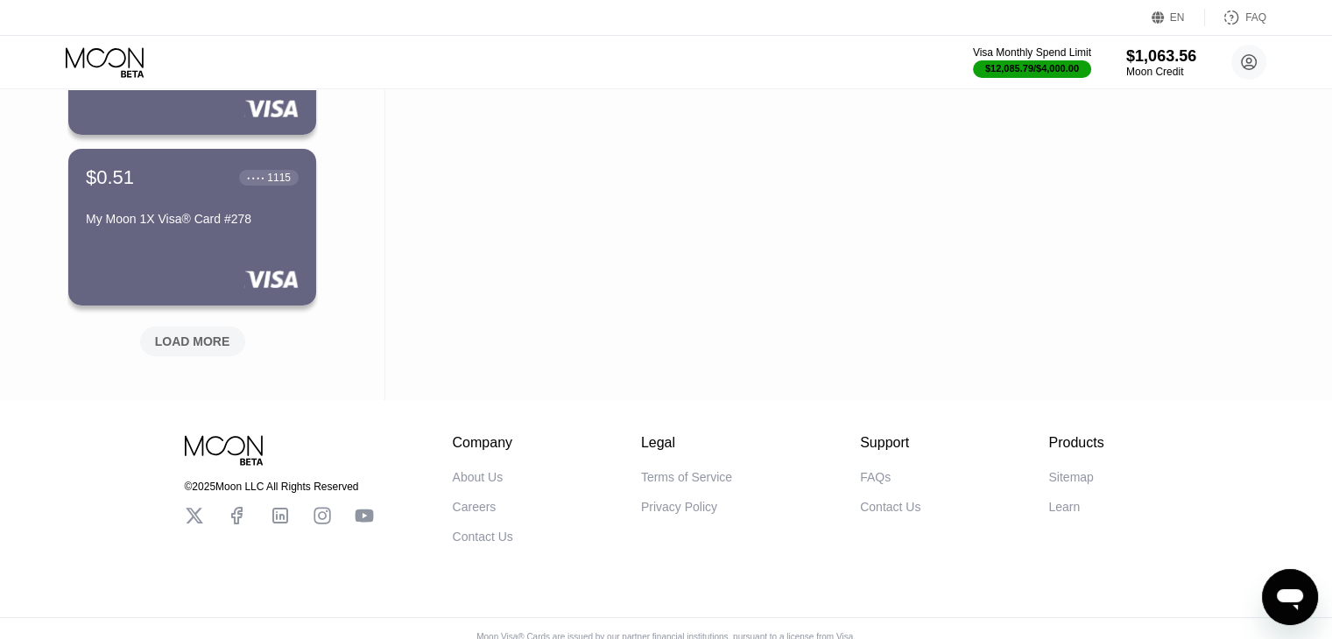
scroll to position [12737, 0]
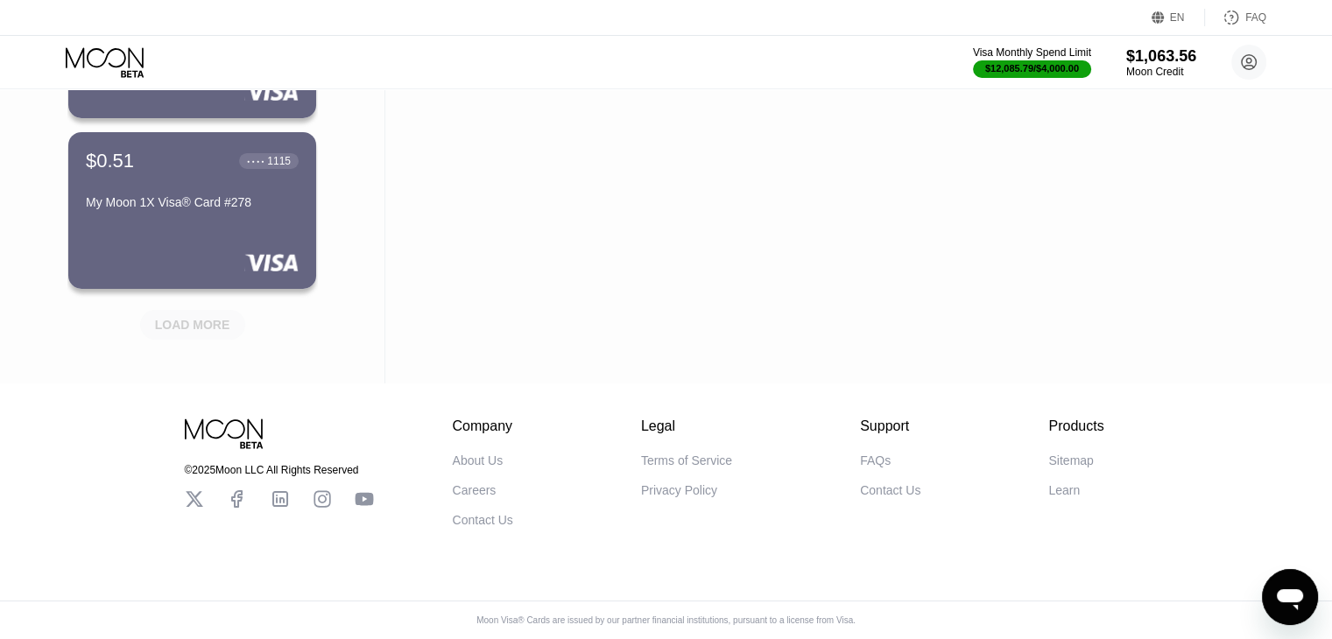
click at [204, 317] on div "LOAD MORE" at bounding box center [192, 325] width 75 height 16
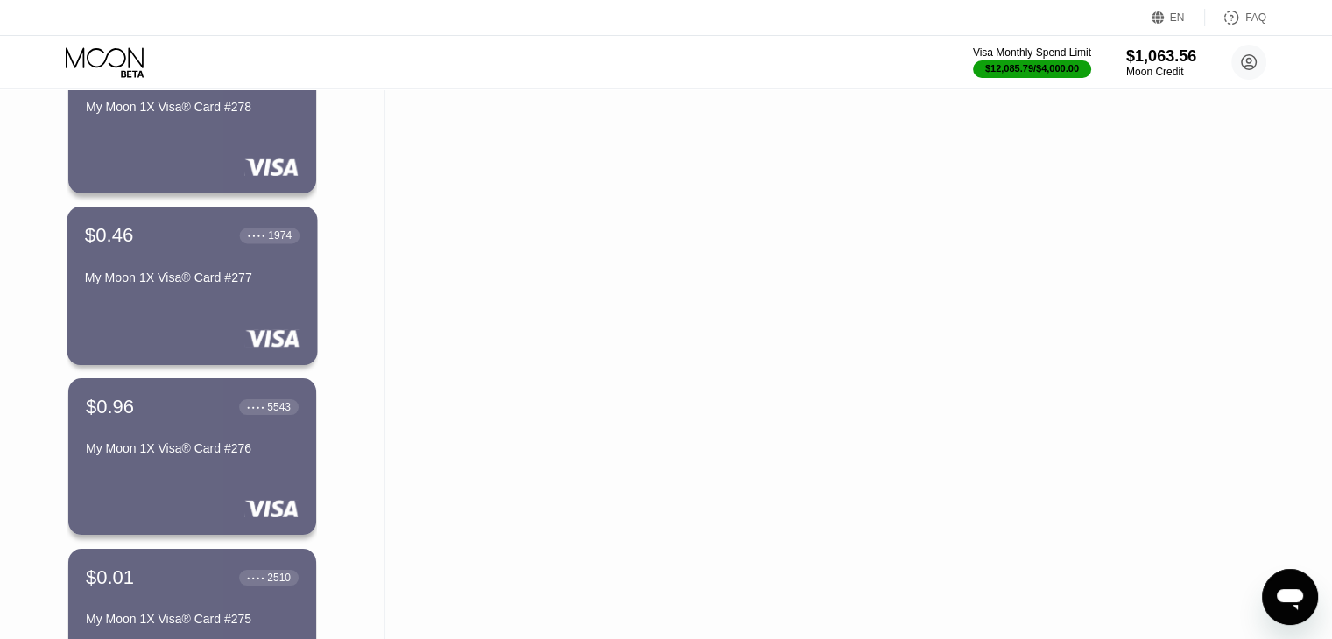
scroll to position [12822, 0]
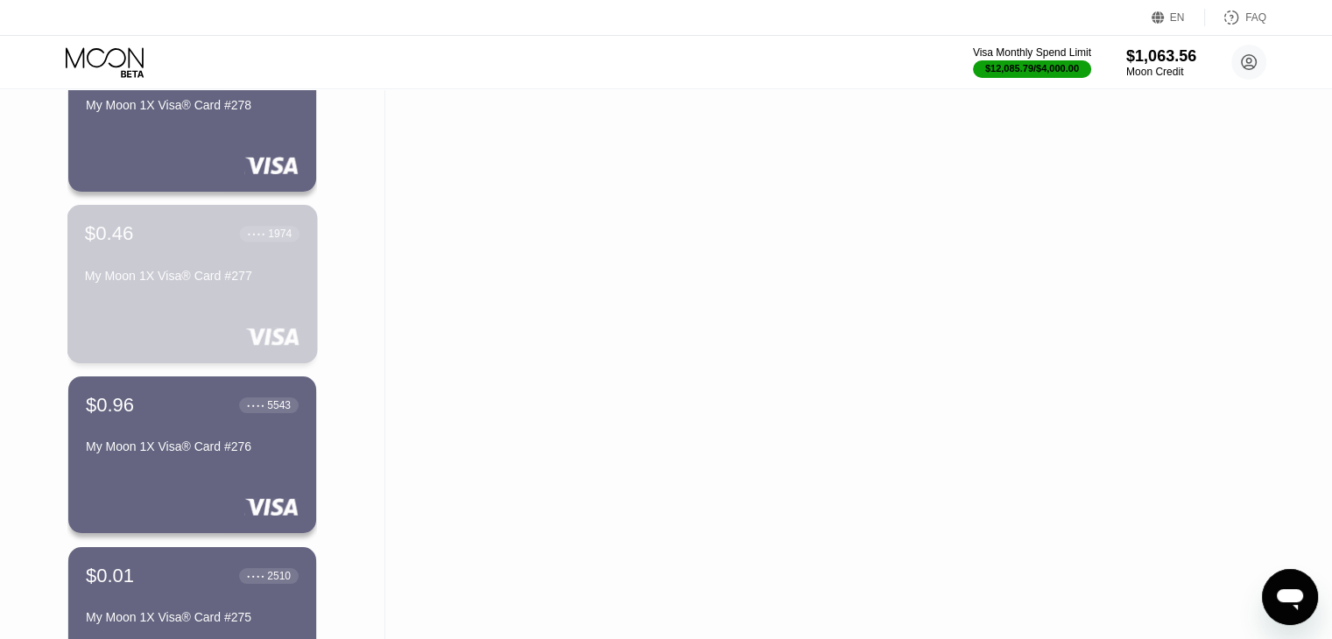
click at [204, 316] on div "$0.46 ● ● ● ● 1974 My Moon 1X Visa® Card #277" at bounding box center [192, 284] width 250 height 159
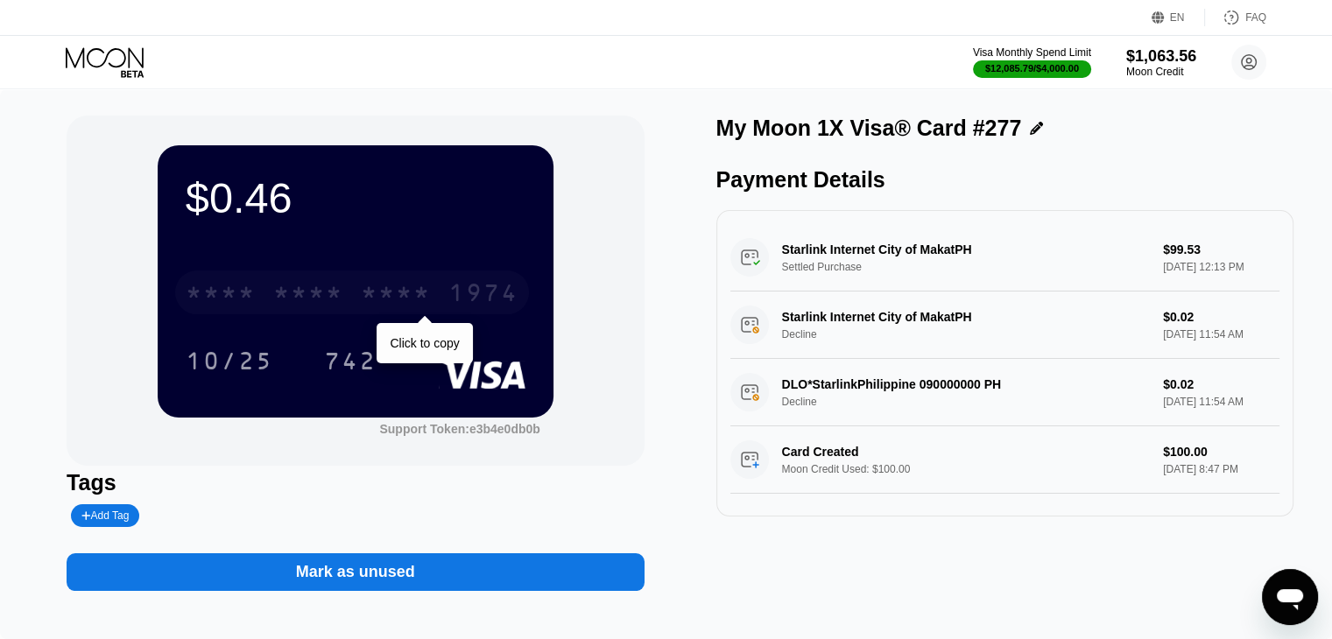
click at [271, 293] on div "* * * * * * * * * * * * 1974" at bounding box center [352, 293] width 354 height 44
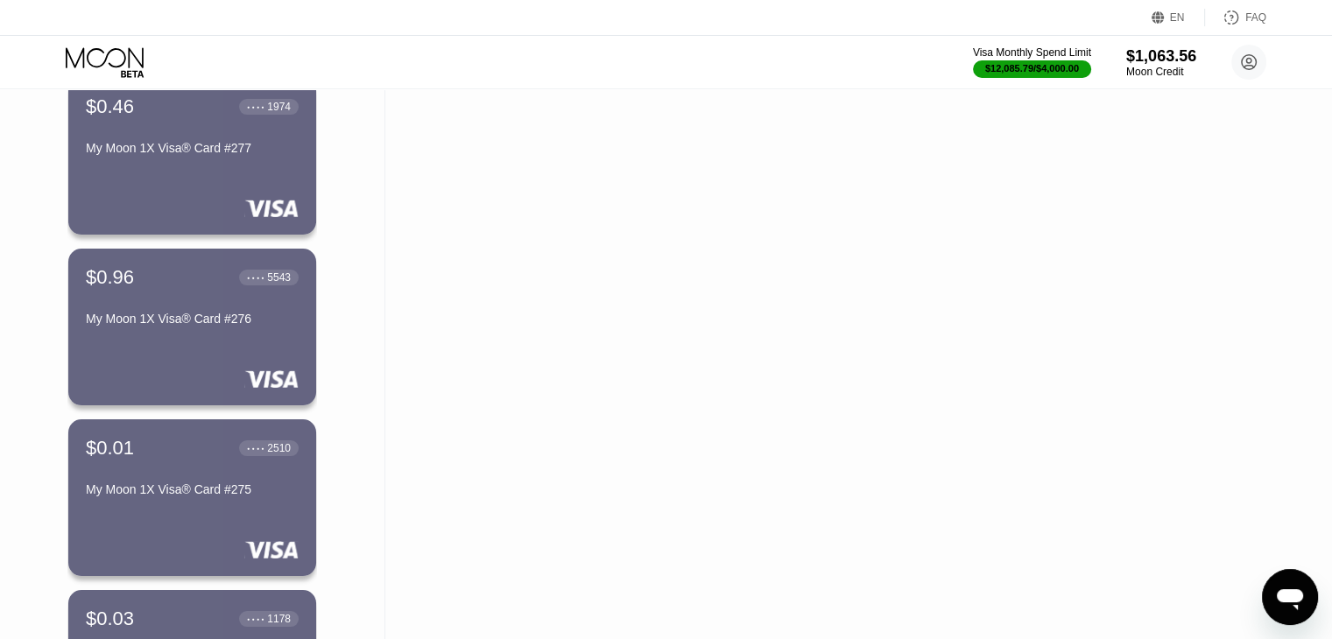
scroll to position [12954, 0]
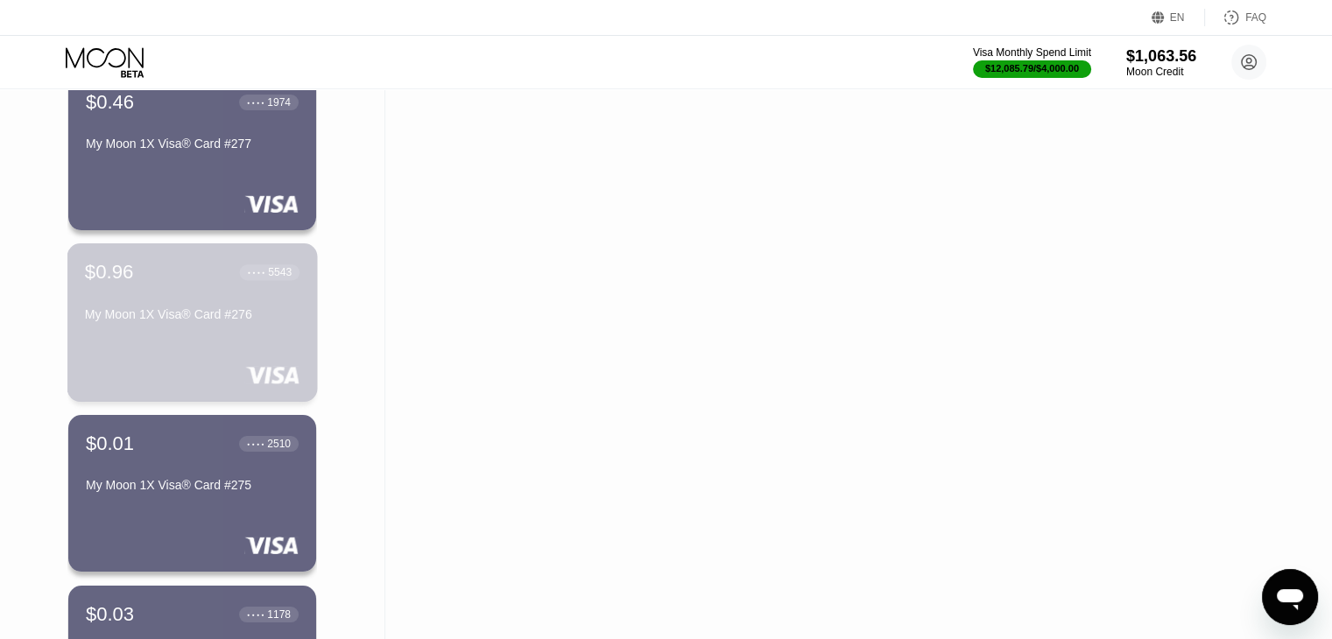
click at [254, 344] on div "$0.96 ● ● ● ● 5543 My Moon 1X Visa® Card #276" at bounding box center [192, 322] width 250 height 159
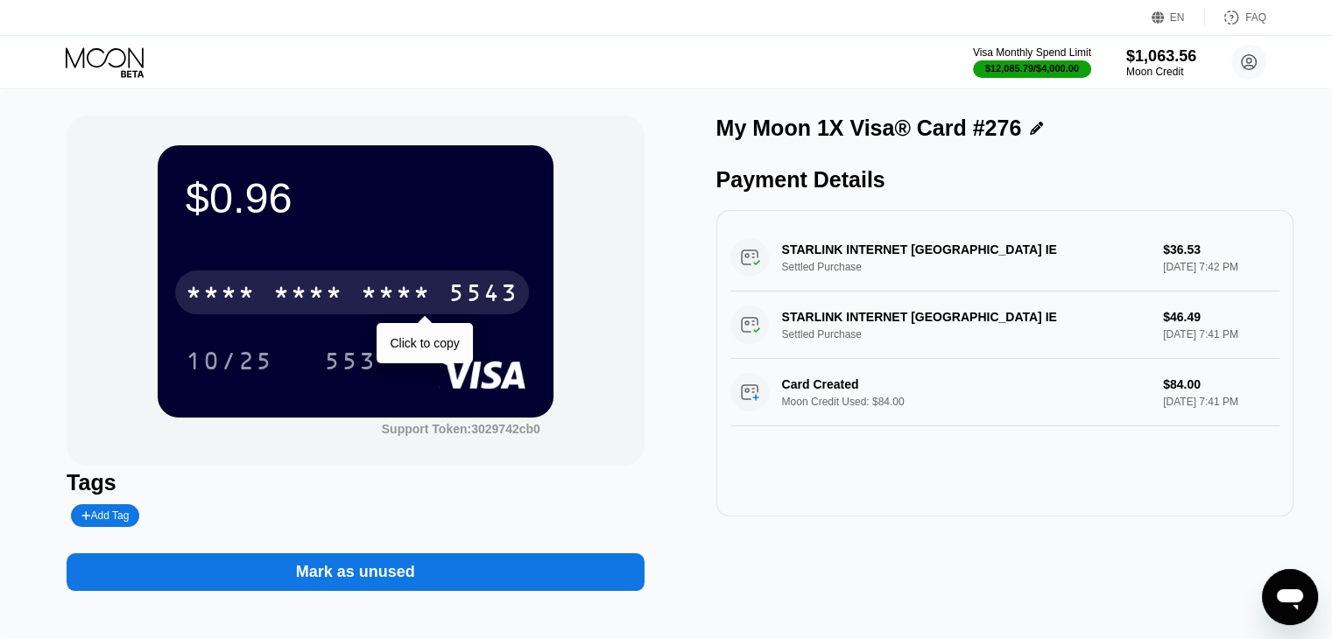
click at [314, 309] on div "* * * *" at bounding box center [308, 295] width 70 height 28
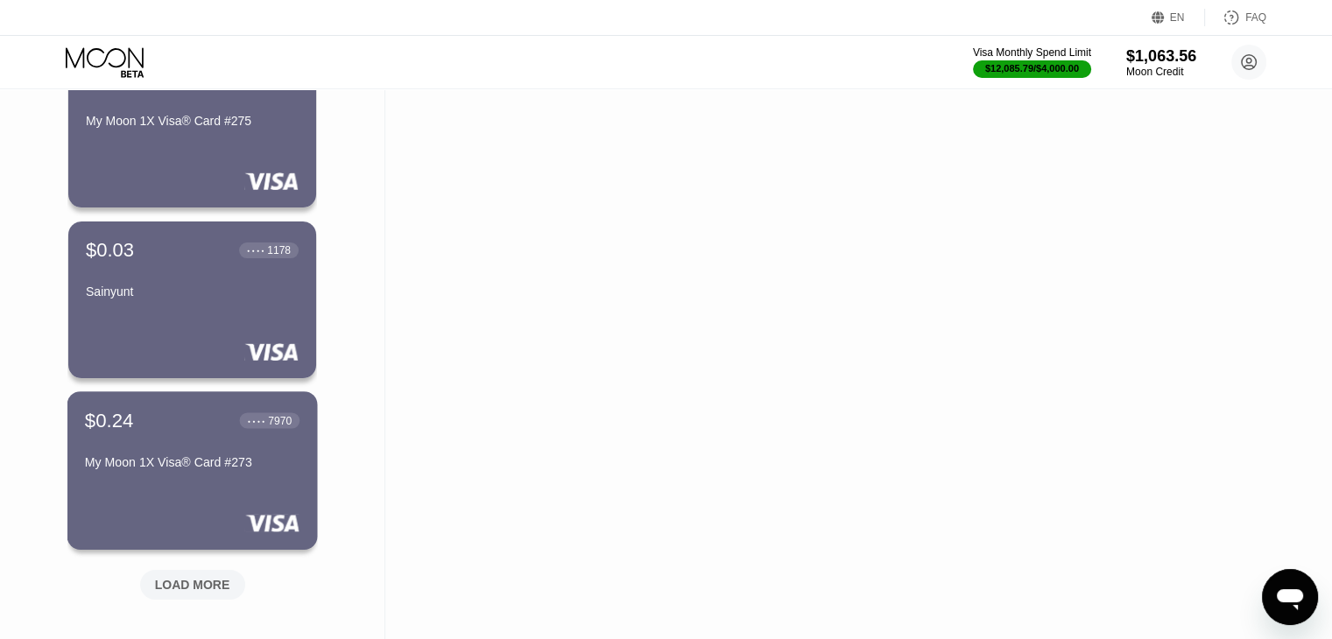
scroll to position [13320, 0]
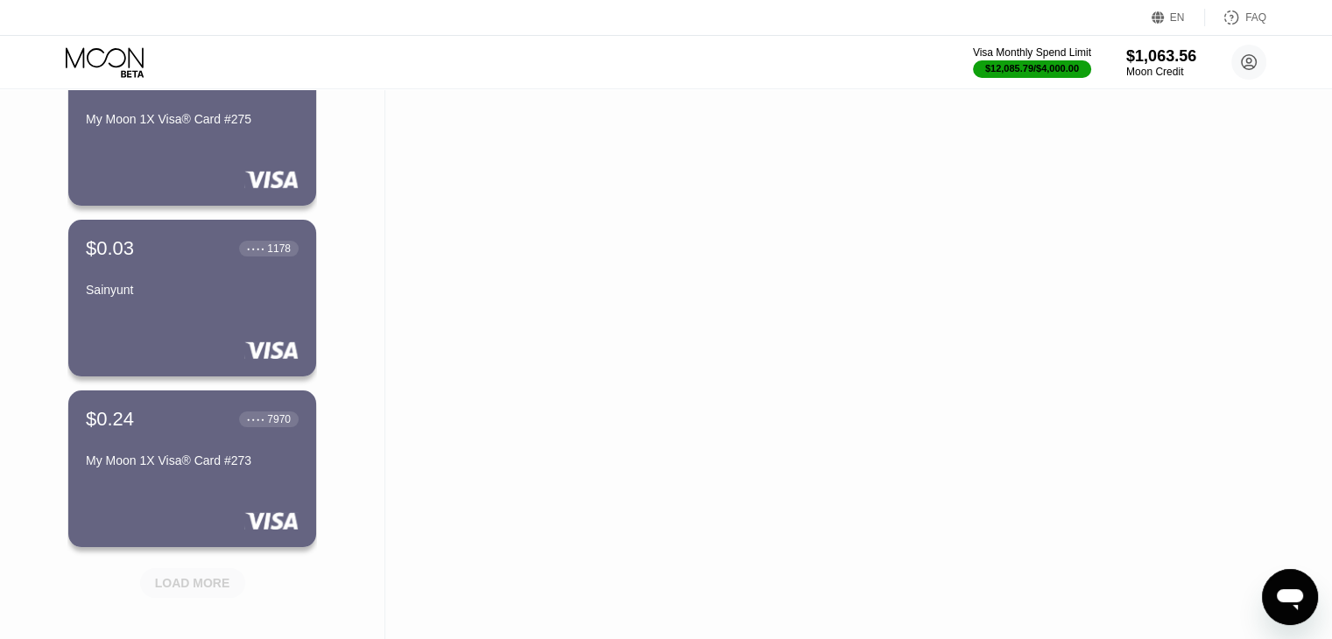
click at [190, 596] on div "LOAD MORE" at bounding box center [192, 583] width 105 height 30
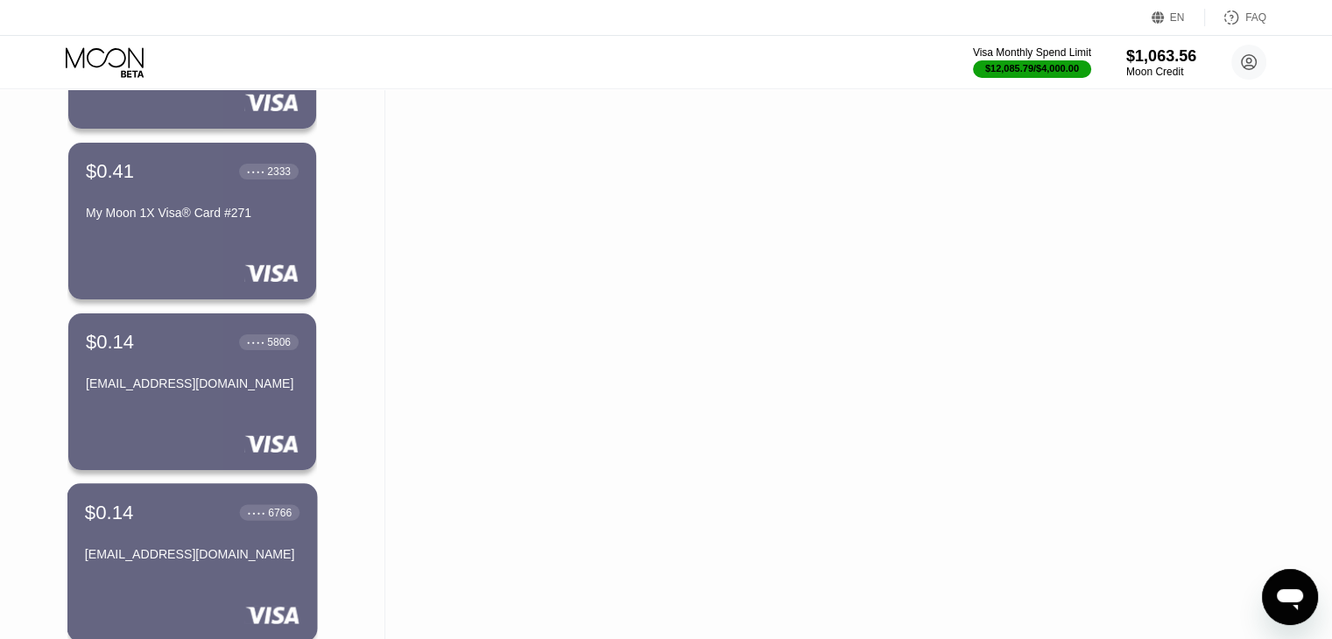
scroll to position [13904, 0]
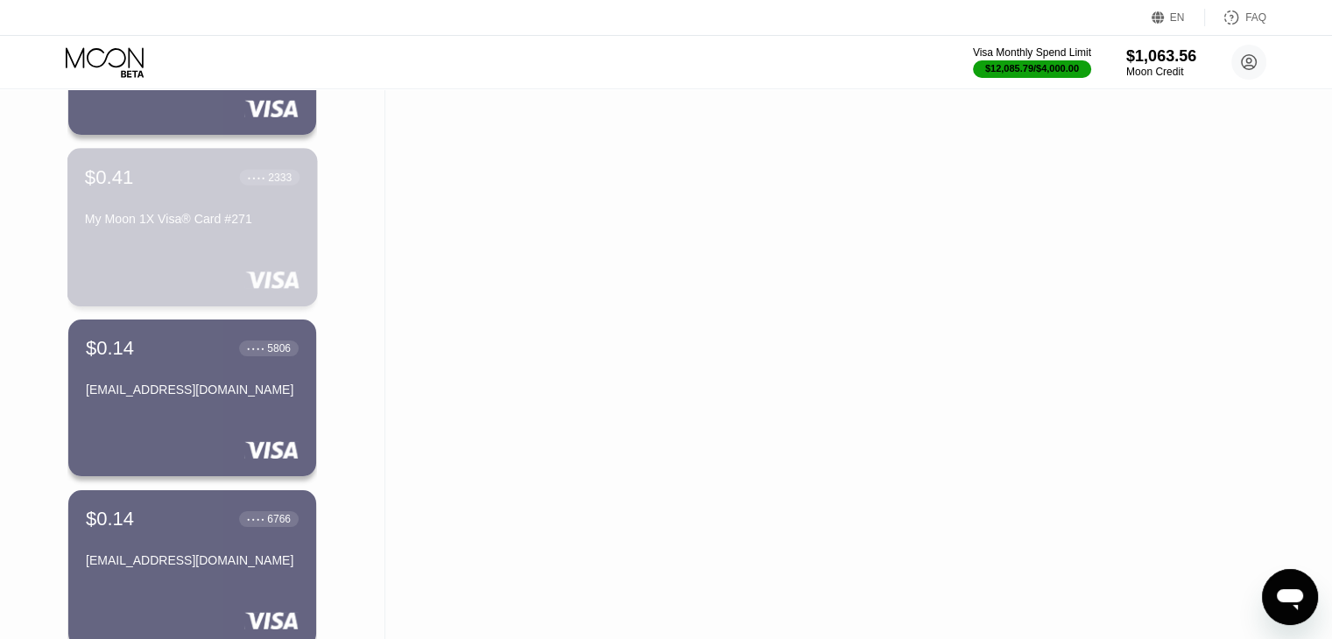
click at [228, 263] on div "$0.41 ● ● ● ● 2333 My Moon 1X Visa® Card #271" at bounding box center [192, 227] width 250 height 159
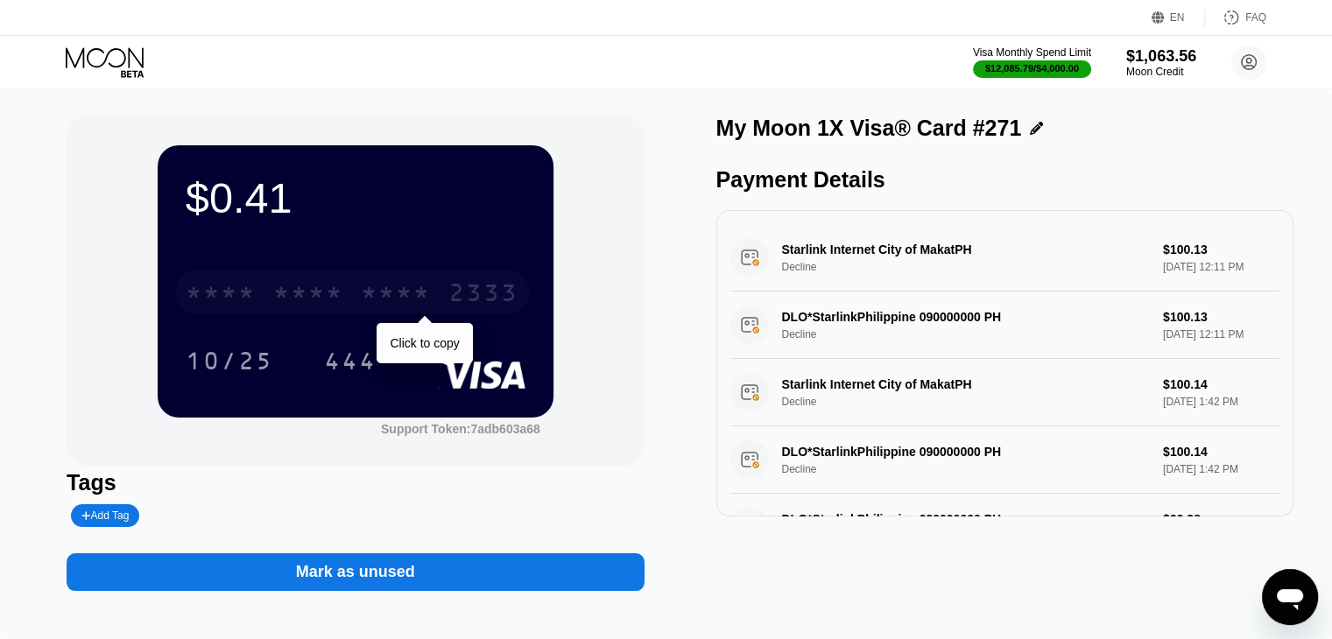
click at [228, 294] on div "* * * *" at bounding box center [221, 295] width 70 height 28
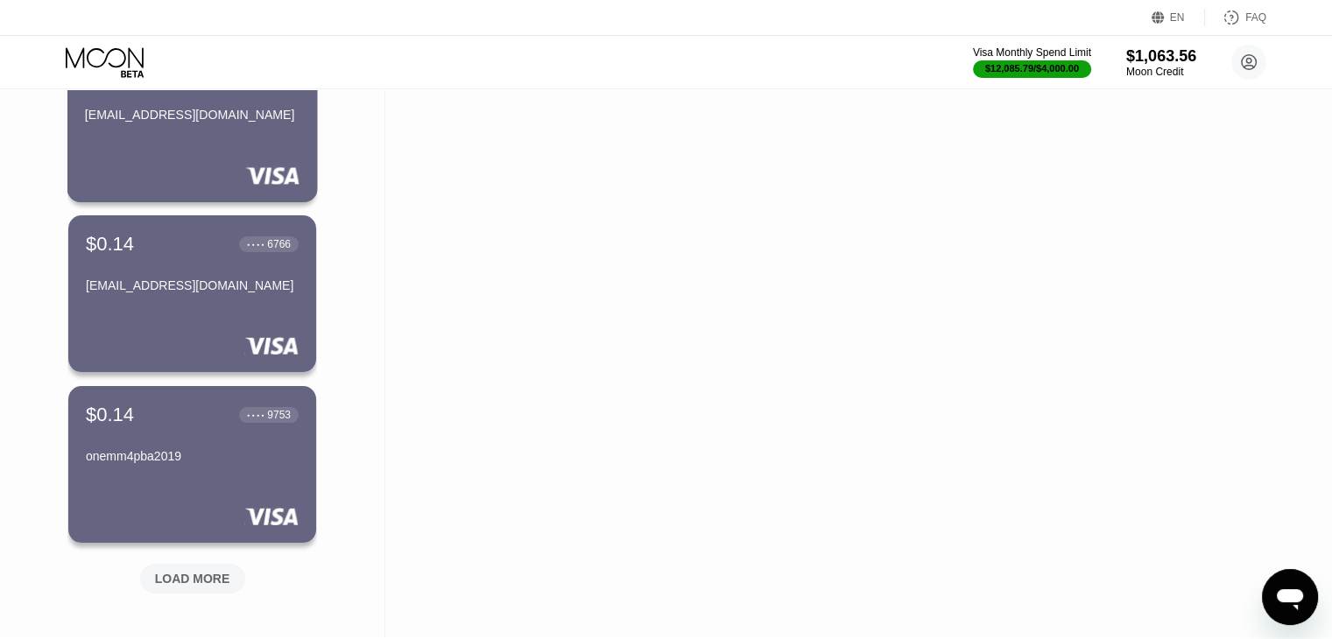
scroll to position [14189, 0]
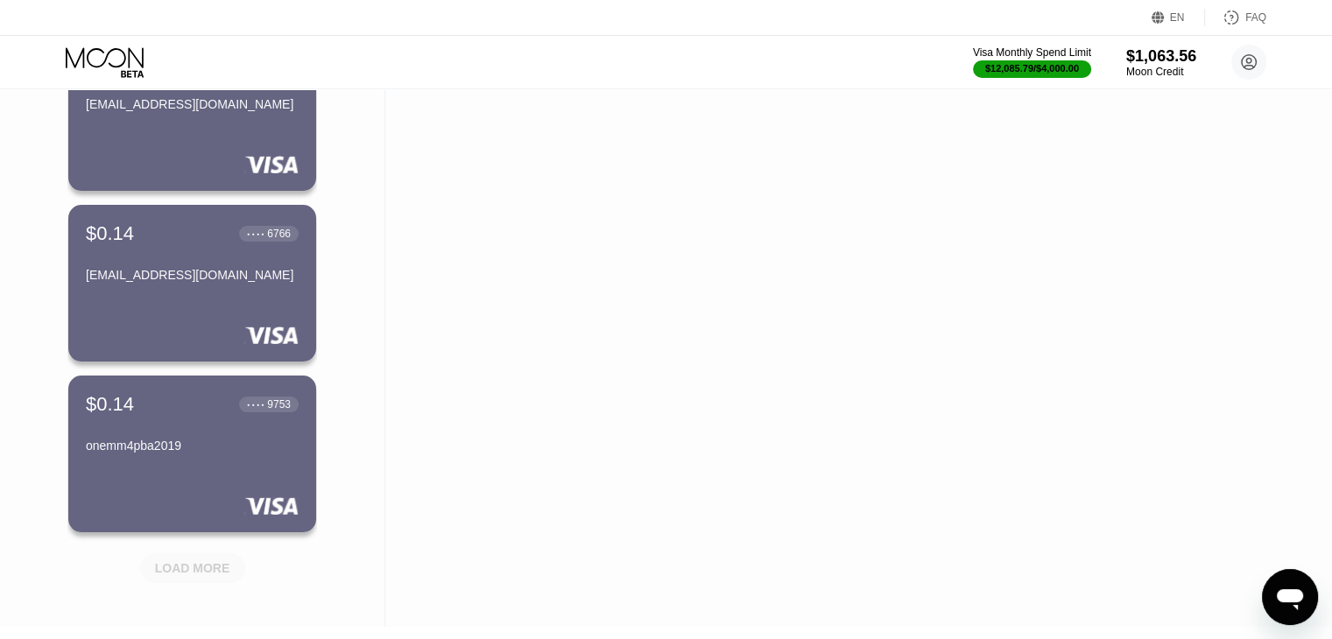
click at [207, 565] on div "LOAD MORE" at bounding box center [192, 568] width 75 height 16
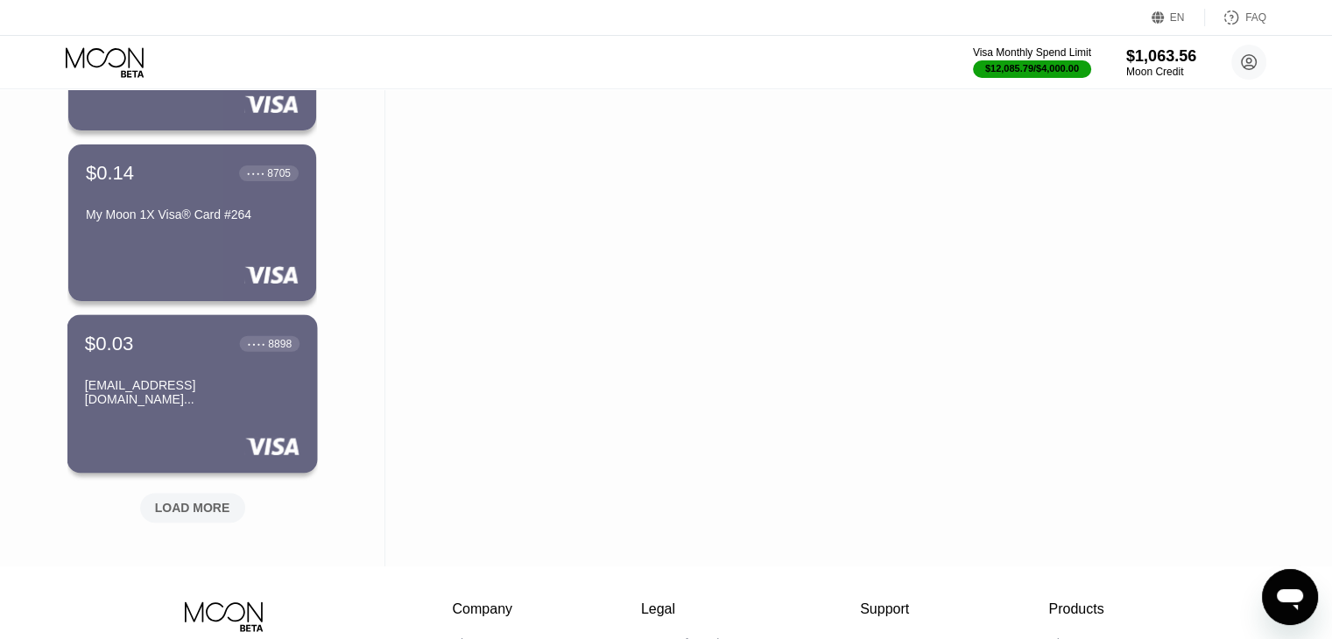
scroll to position [15122, 0]
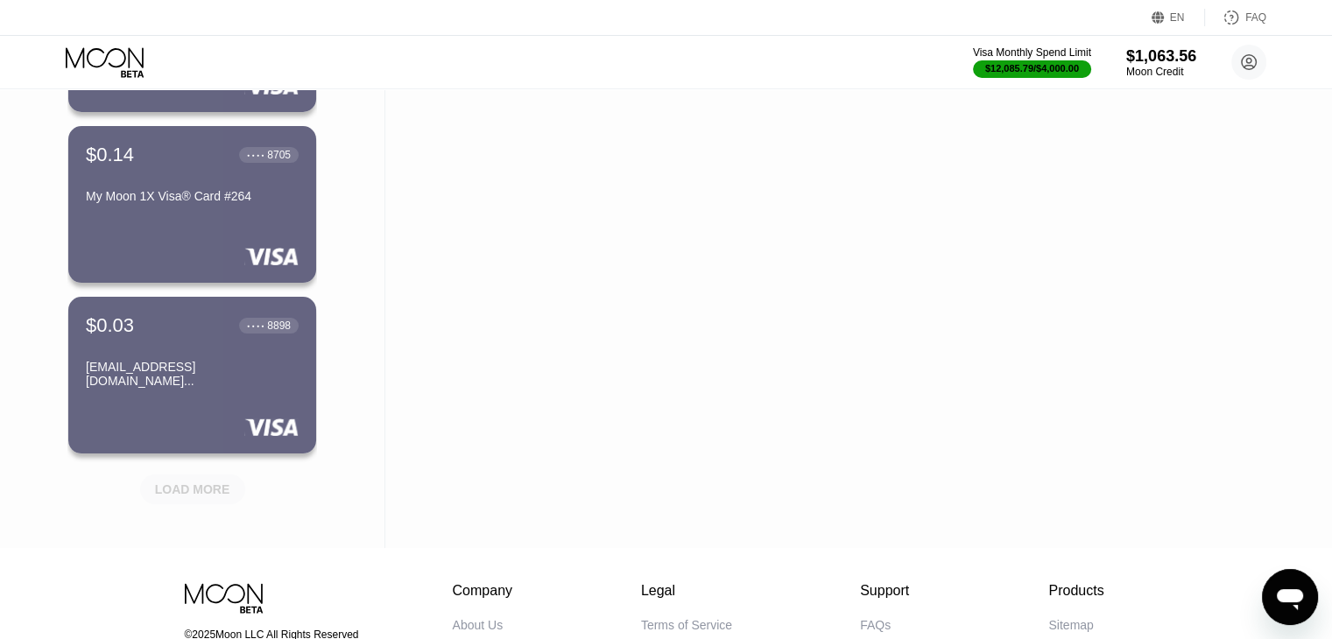
click at [207, 487] on div "LOAD MORE" at bounding box center [192, 490] width 75 height 16
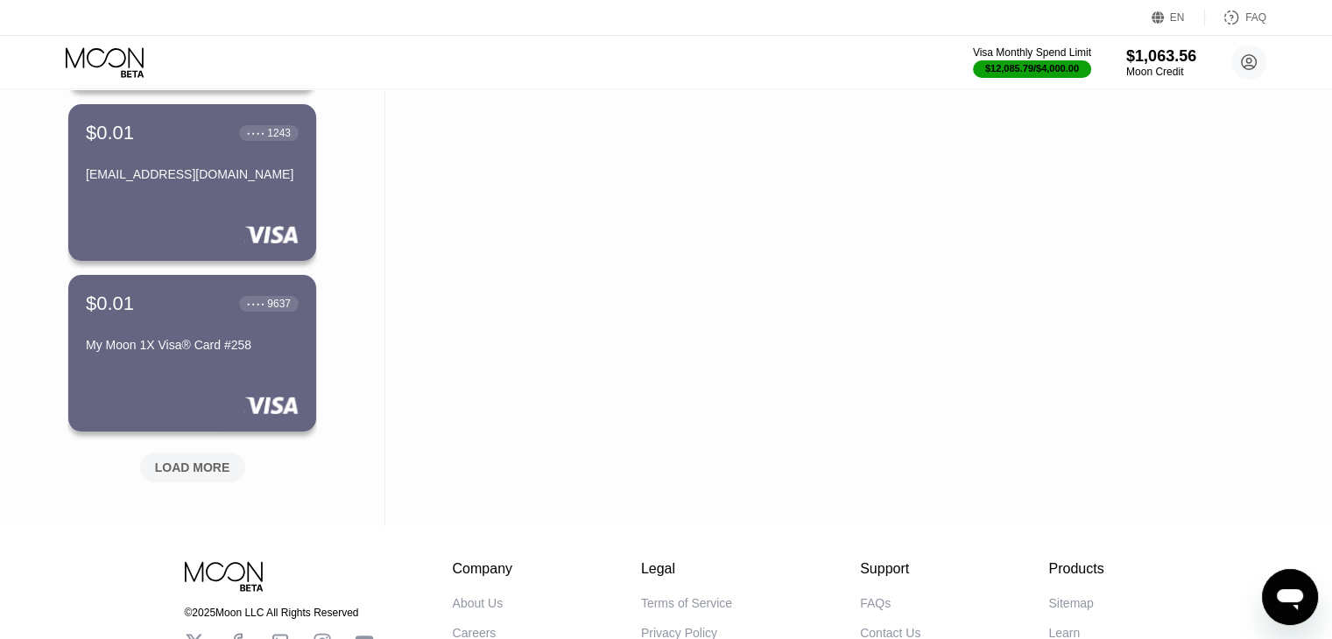
scroll to position [15999, 0]
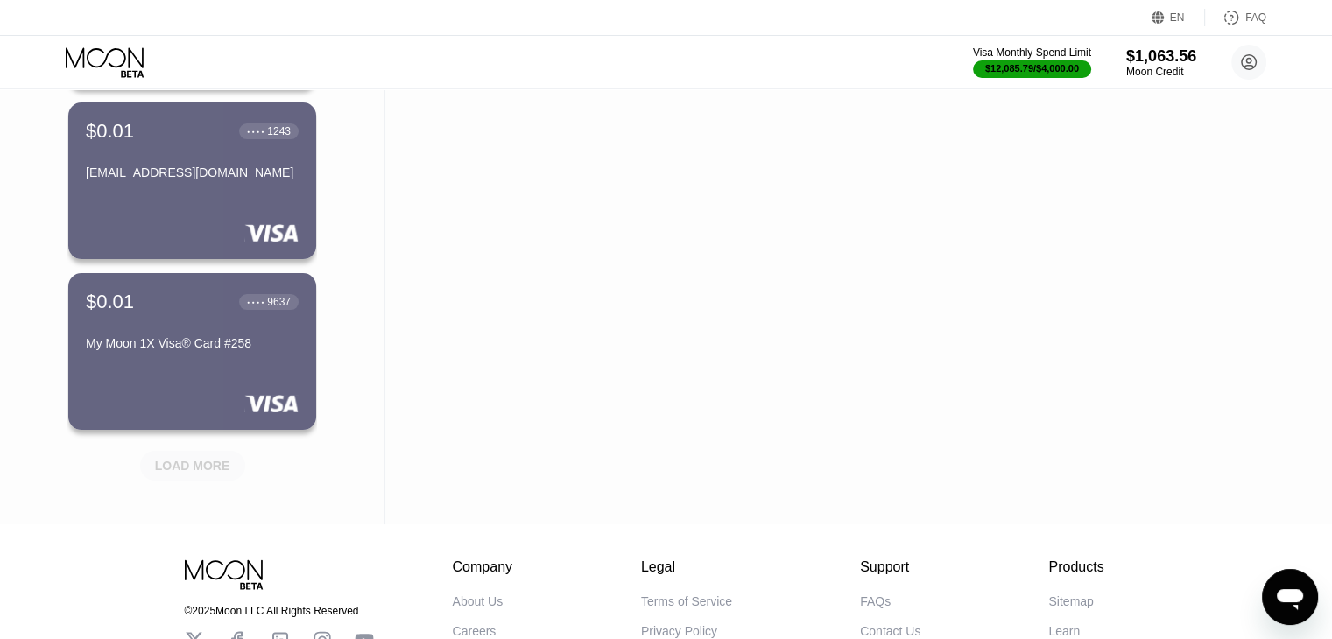
click at [206, 467] on div "LOAD MORE" at bounding box center [192, 466] width 75 height 16
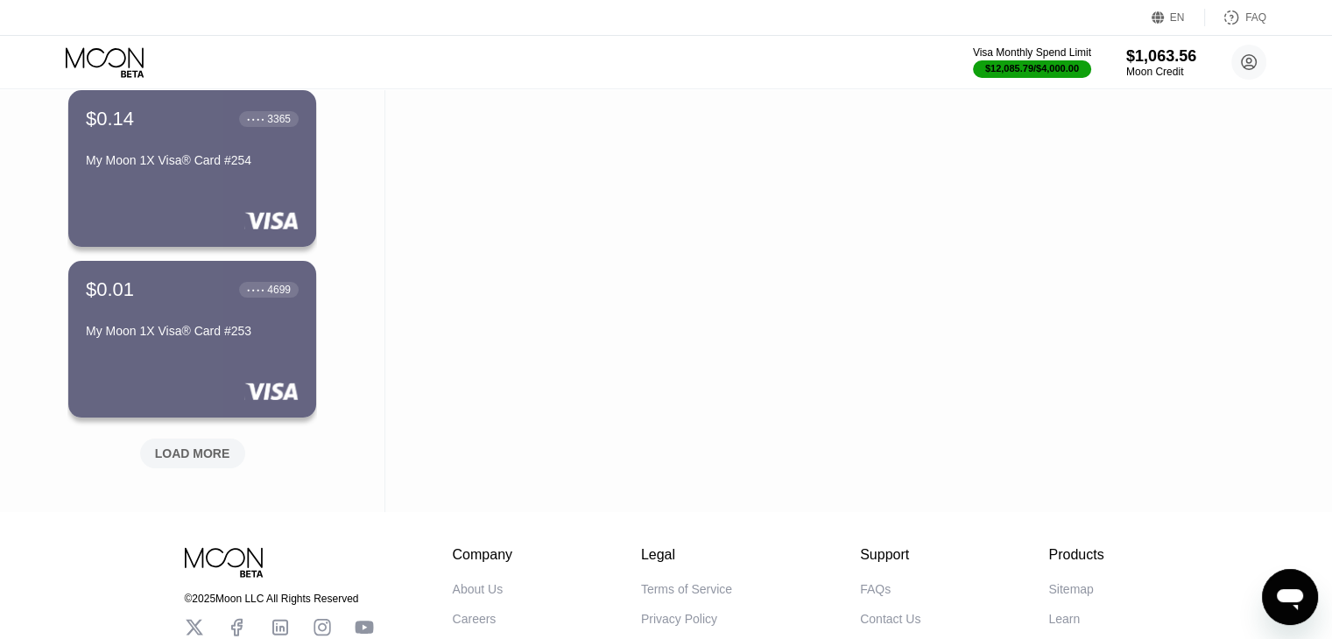
scroll to position [16866, 0]
click at [186, 454] on div "LOAD MORE" at bounding box center [192, 453] width 75 height 16
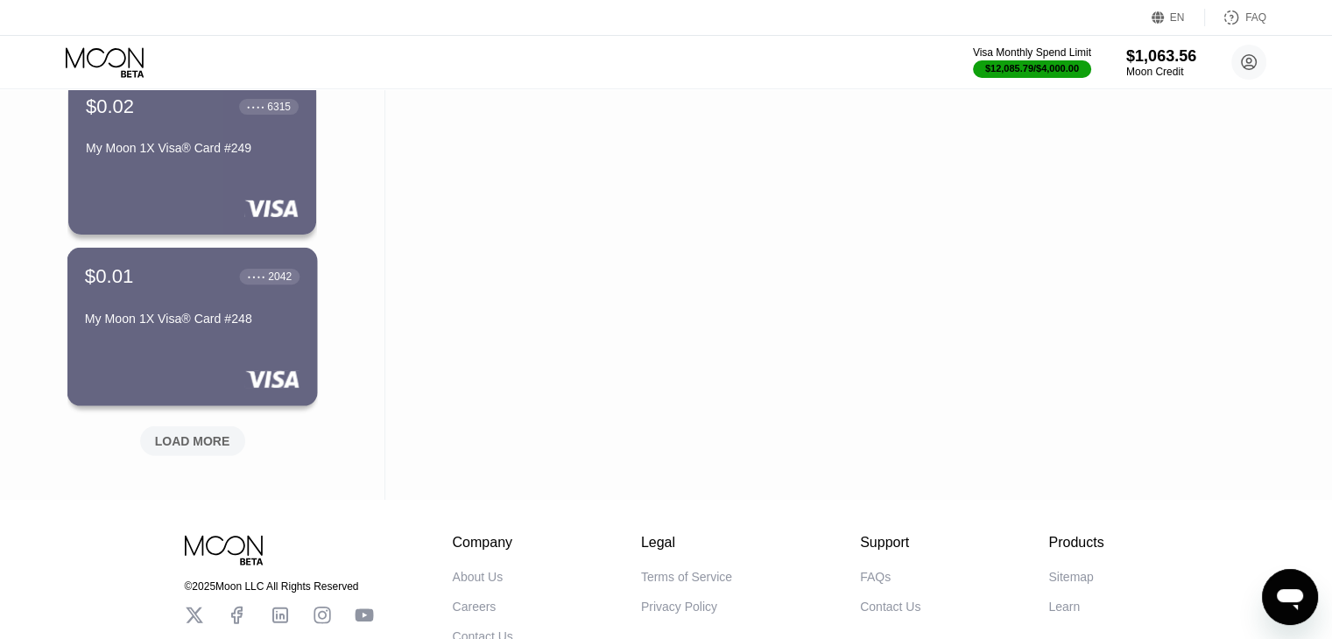
scroll to position [17735, 0]
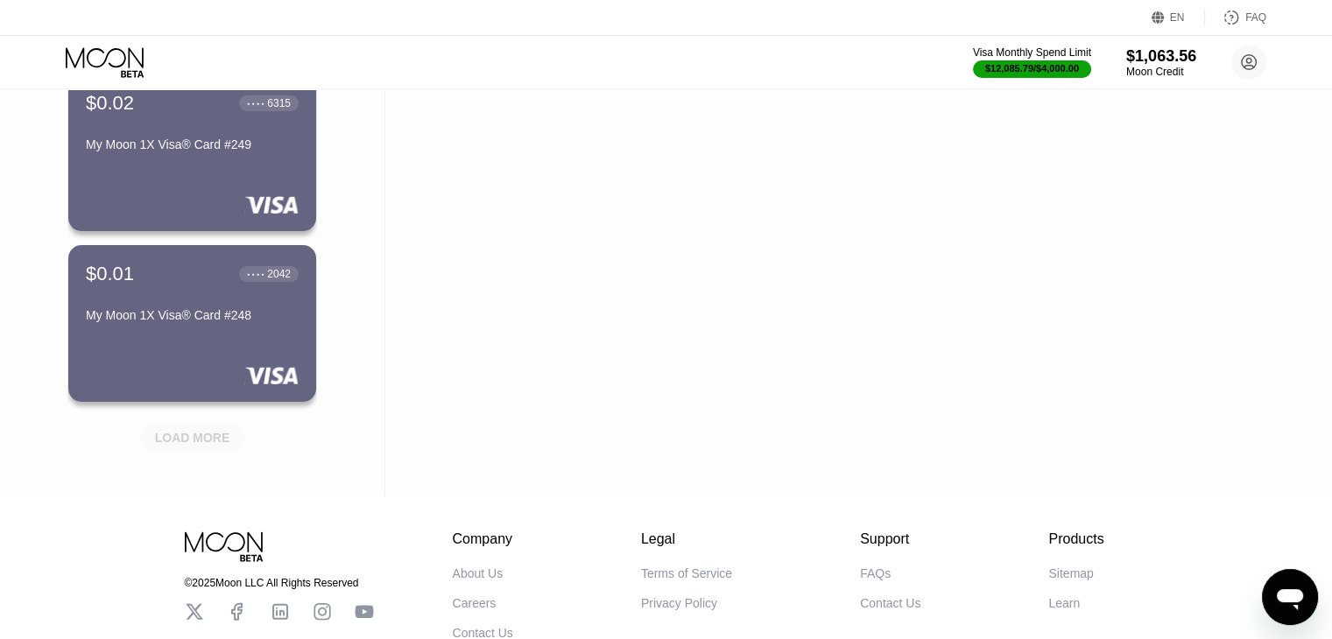
click at [186, 431] on div "LOAD MORE" at bounding box center [192, 438] width 75 height 16
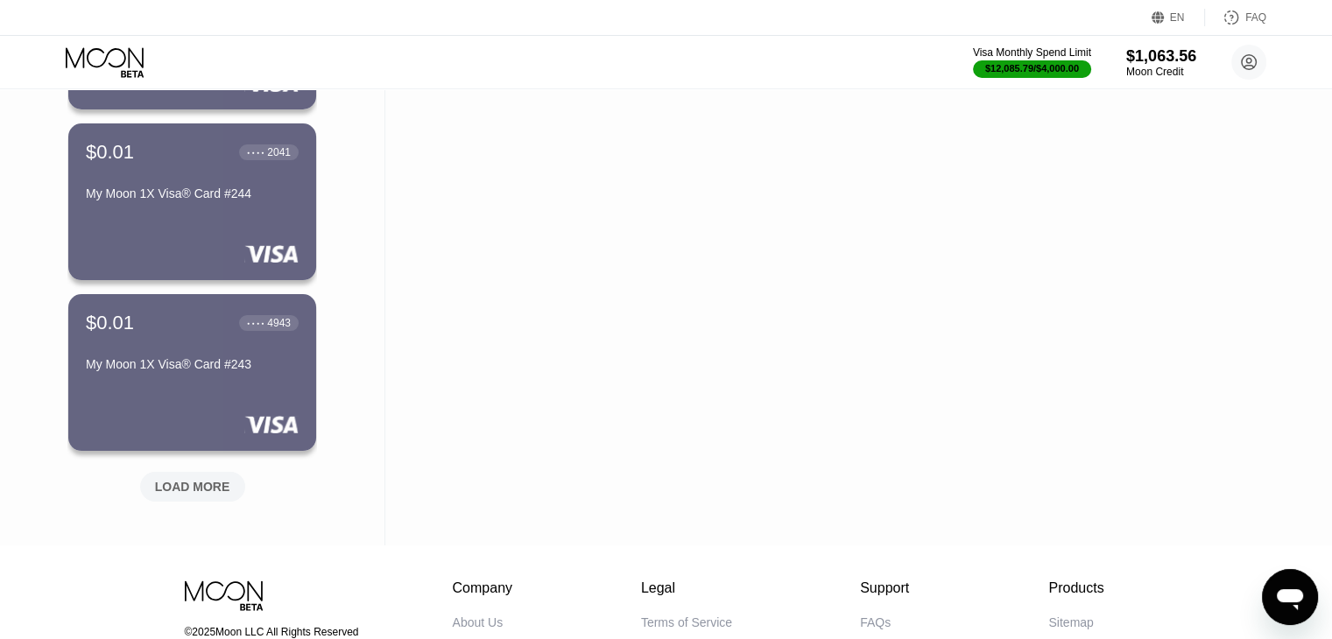
scroll to position [18551, 0]
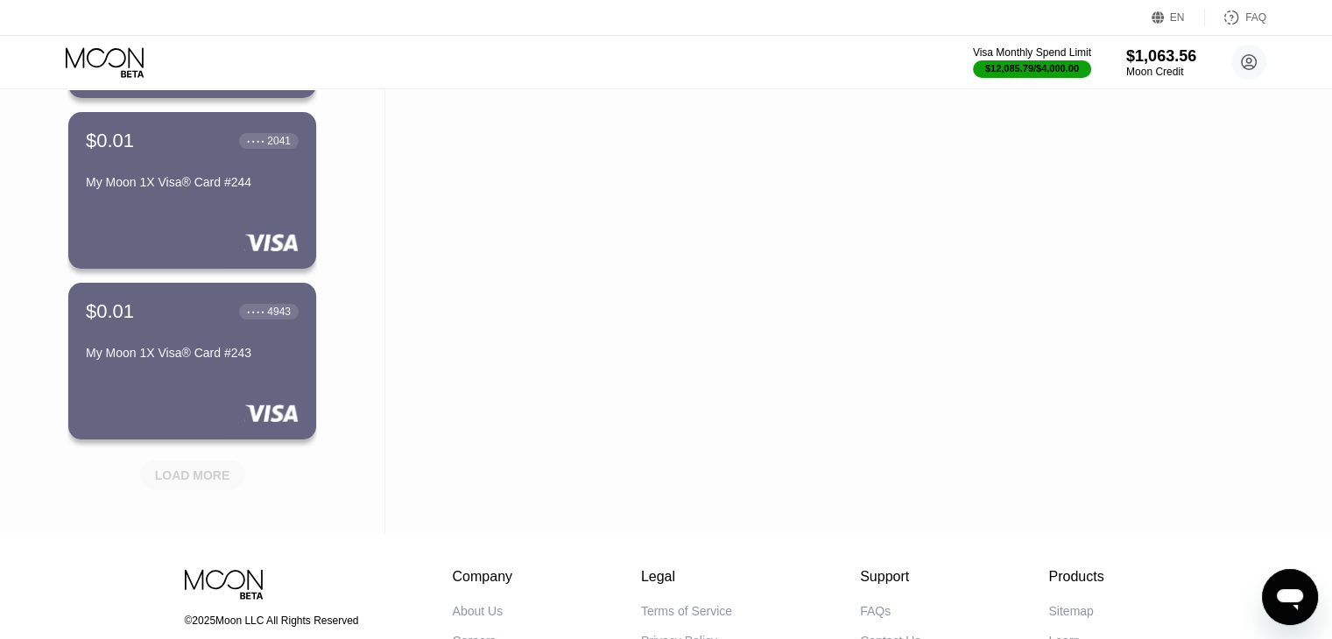
click at [189, 469] on div "LOAD MORE" at bounding box center [192, 476] width 75 height 16
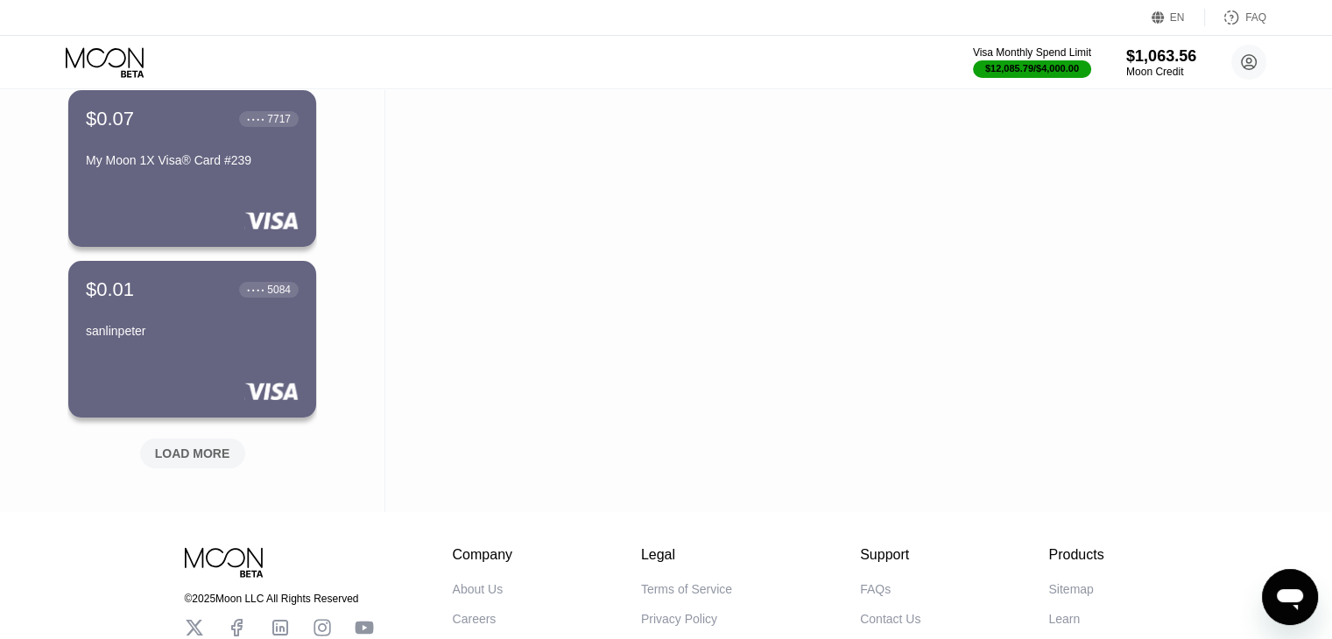
scroll to position [19427, 0]
click at [193, 452] on div "LOAD MORE" at bounding box center [192, 454] width 75 height 16
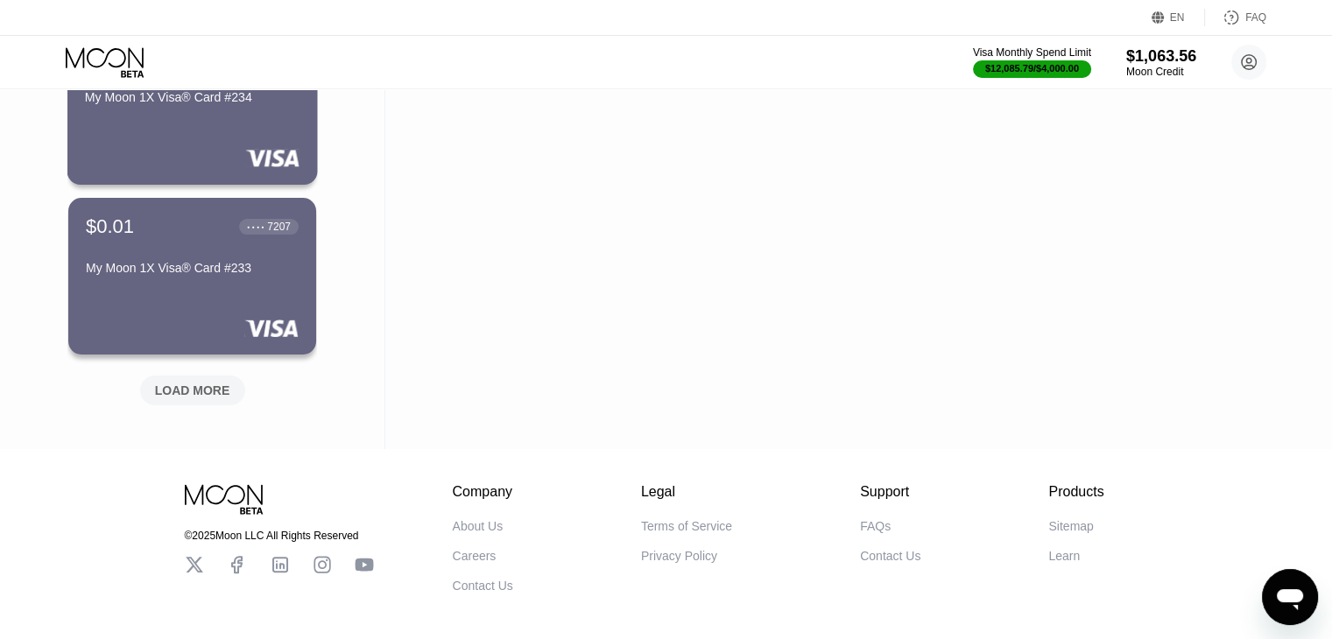
scroll to position [20348, 0]
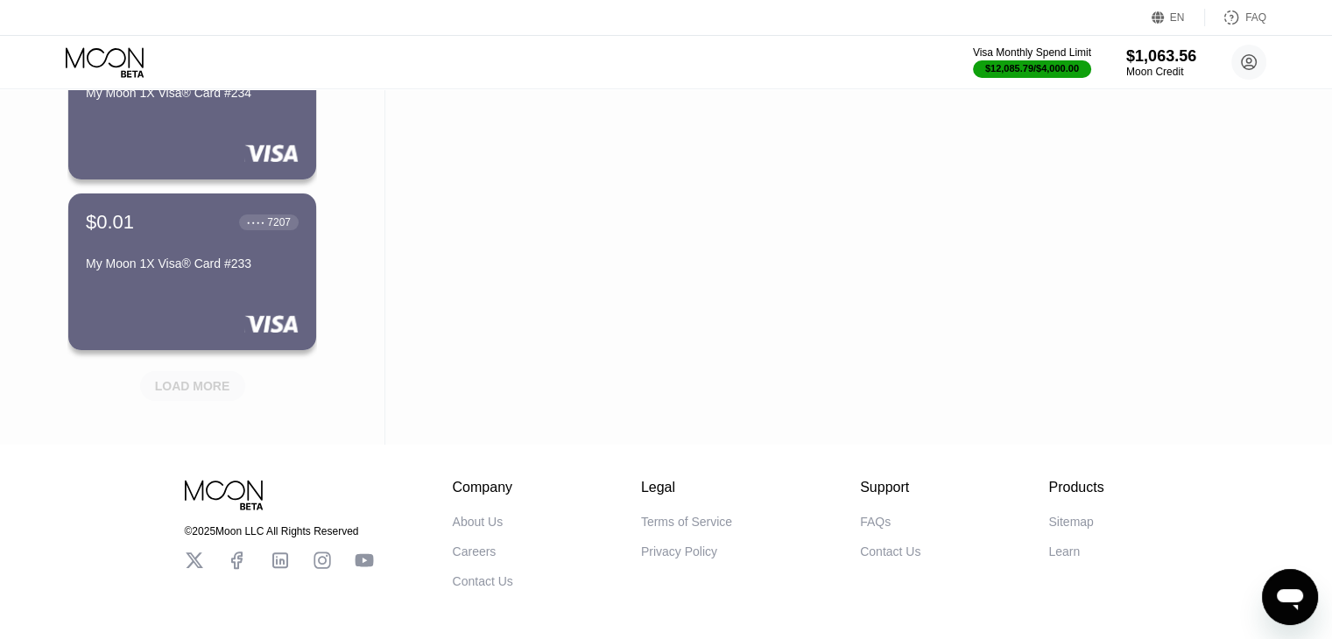
click at [207, 386] on div "LOAD MORE" at bounding box center [192, 386] width 75 height 16
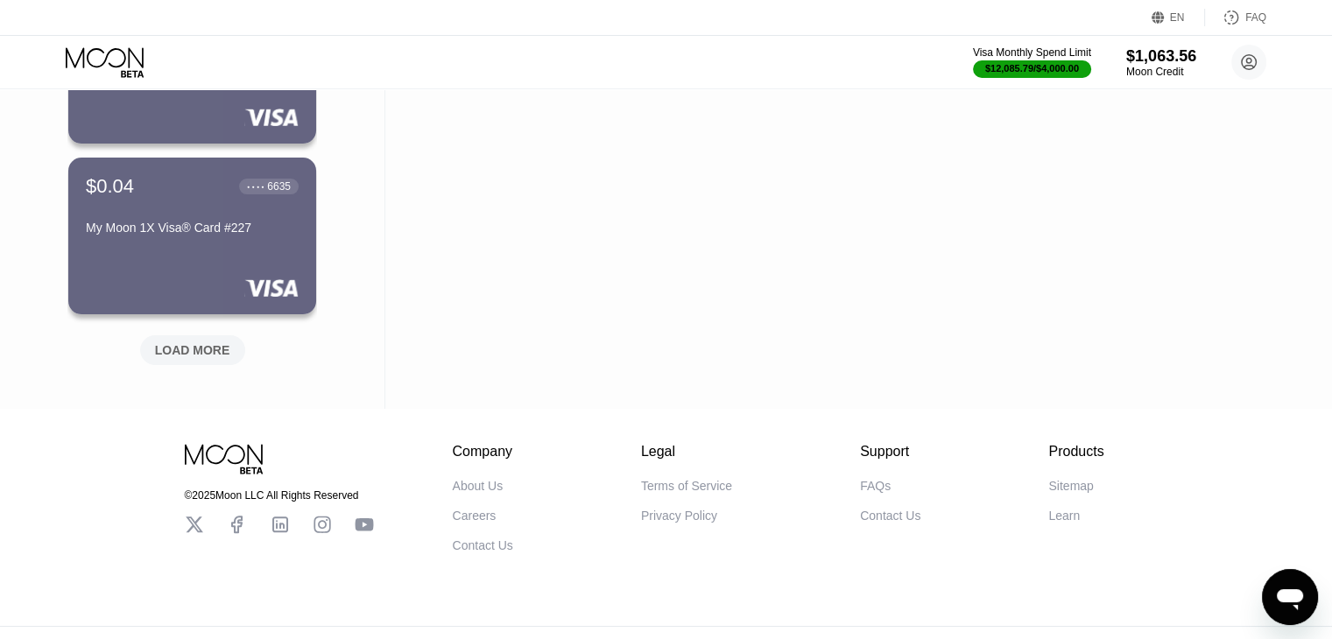
scroll to position [21240, 0]
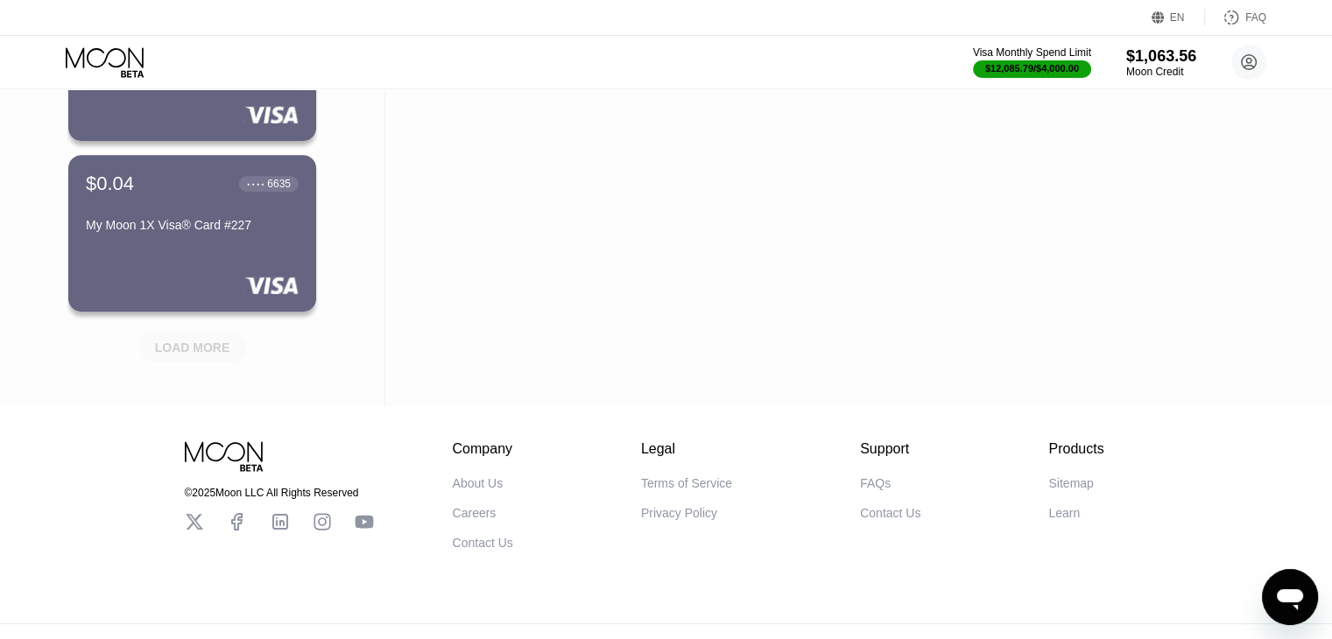
click at [205, 350] on div "LOAD MORE" at bounding box center [192, 348] width 75 height 16
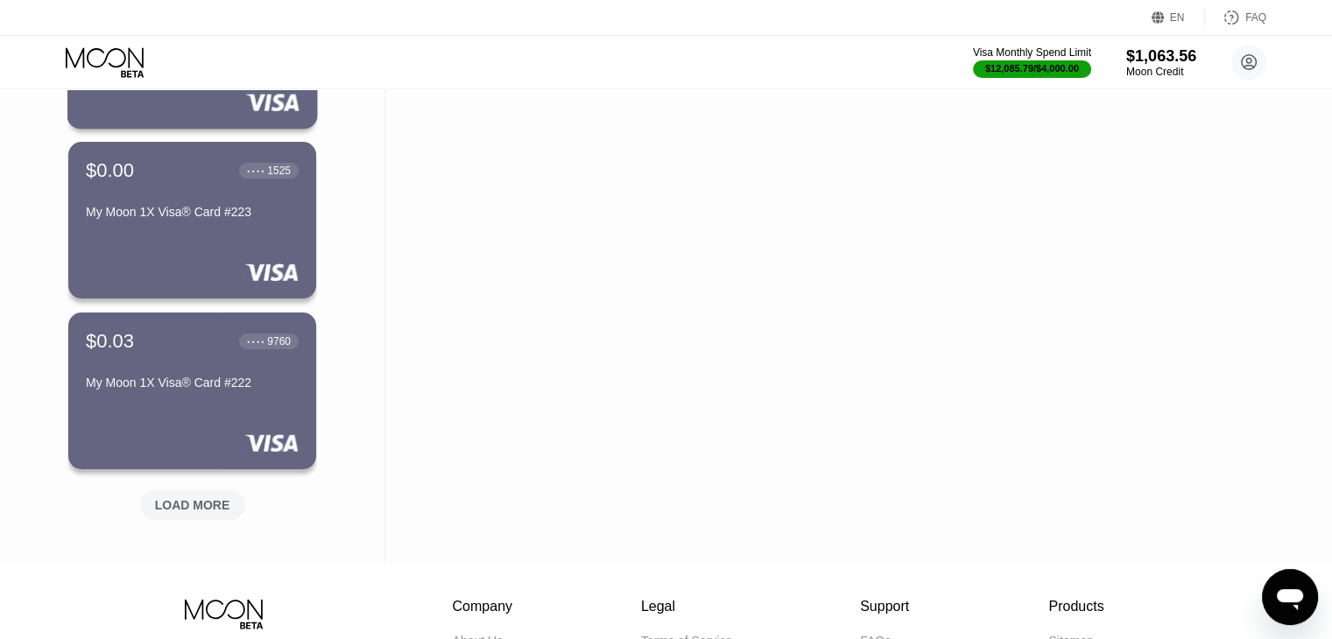
scroll to position [21950, 0]
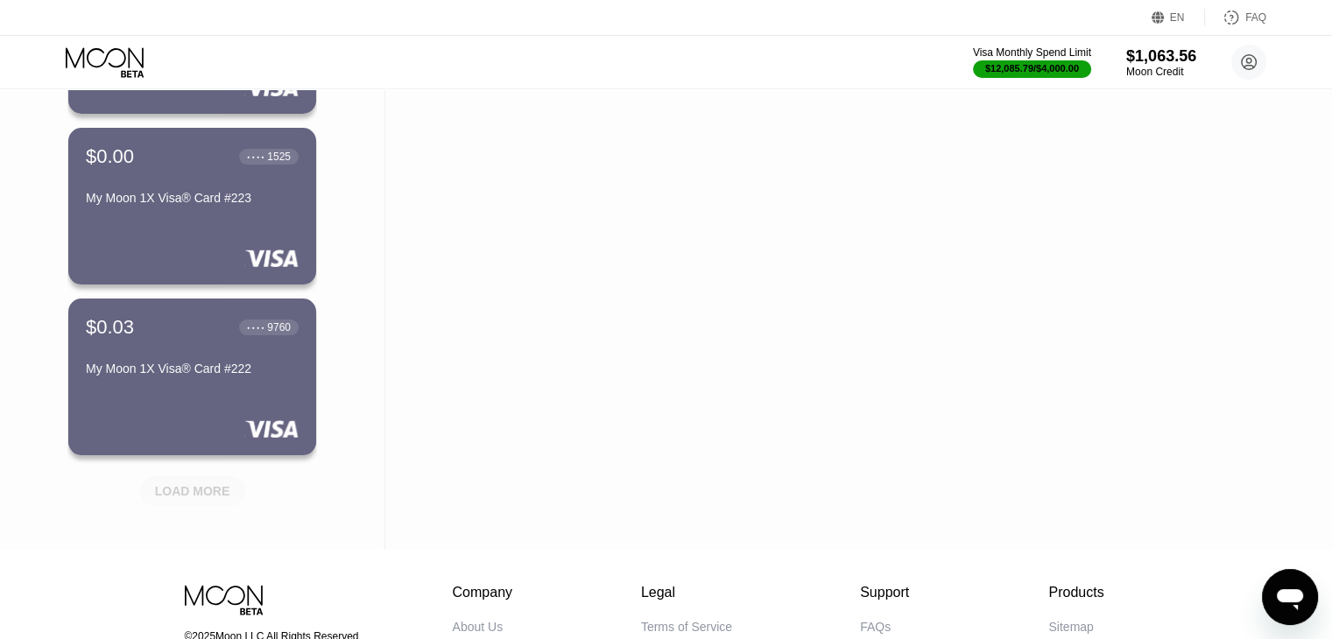
click at [199, 492] on div "LOAD MORE" at bounding box center [192, 491] width 75 height 16
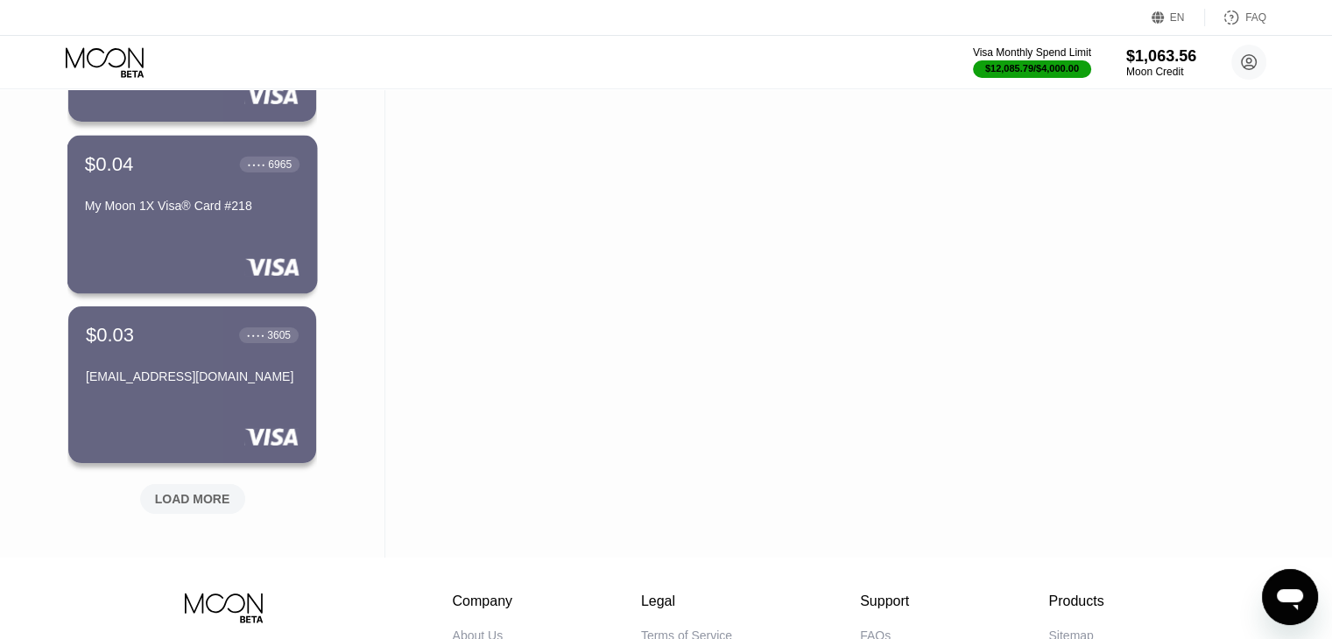
scroll to position [22803, 0]
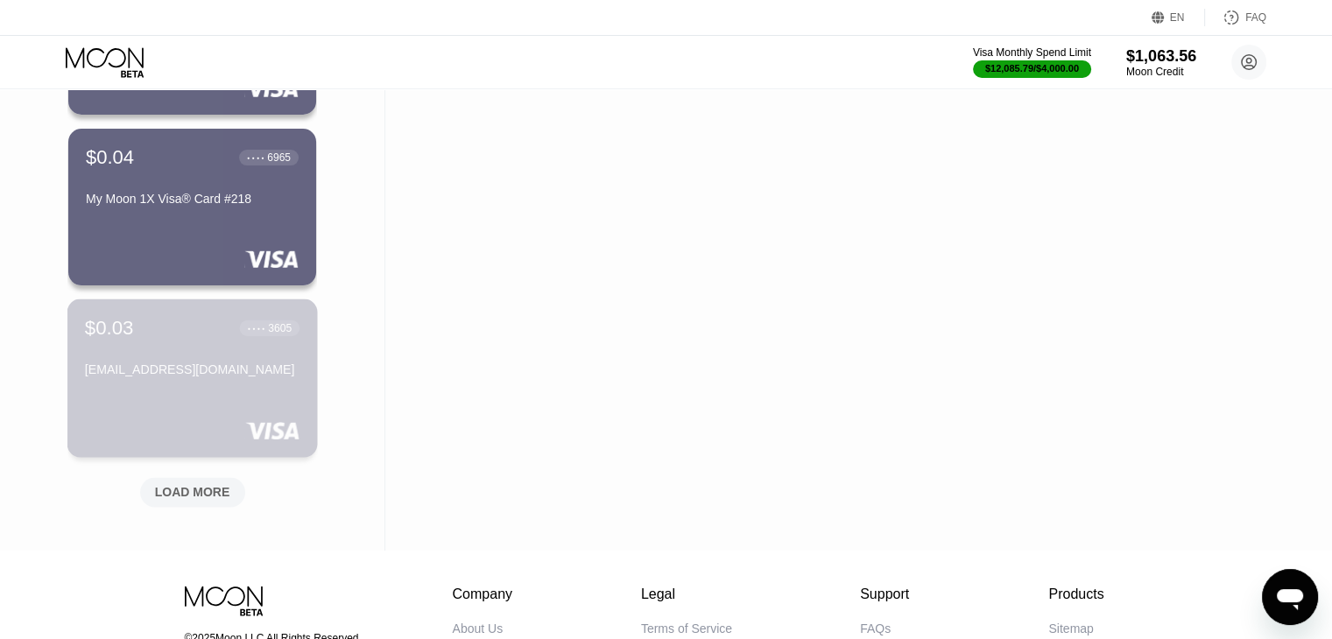
click at [197, 377] on div "moezinthu96@gmail.com" at bounding box center [192, 370] width 215 height 14
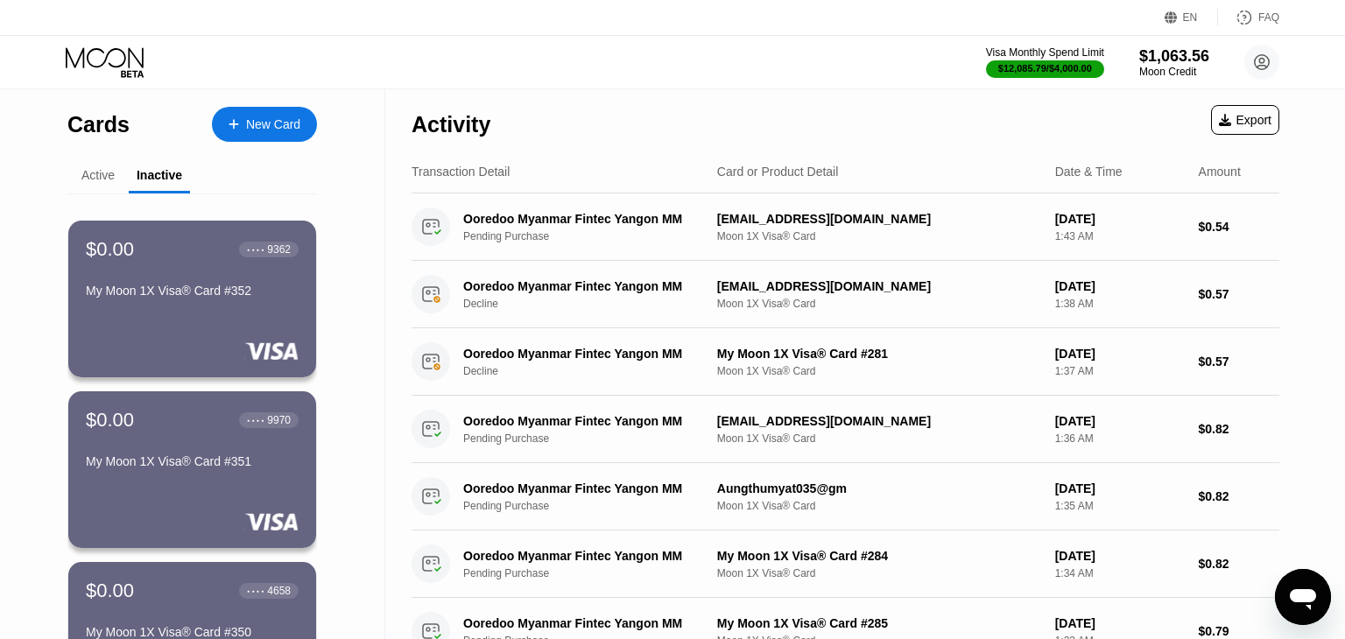
click at [102, 169] on div "Active" at bounding box center [97, 175] width 33 height 14
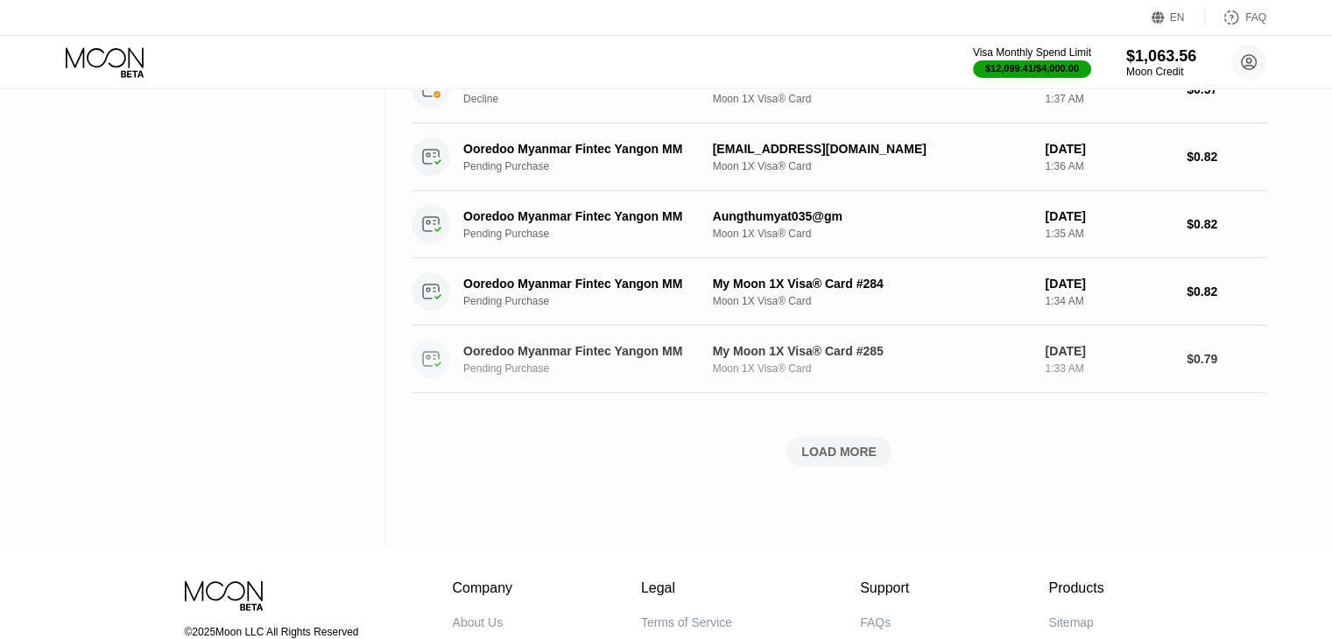
scroll to position [608, 0]
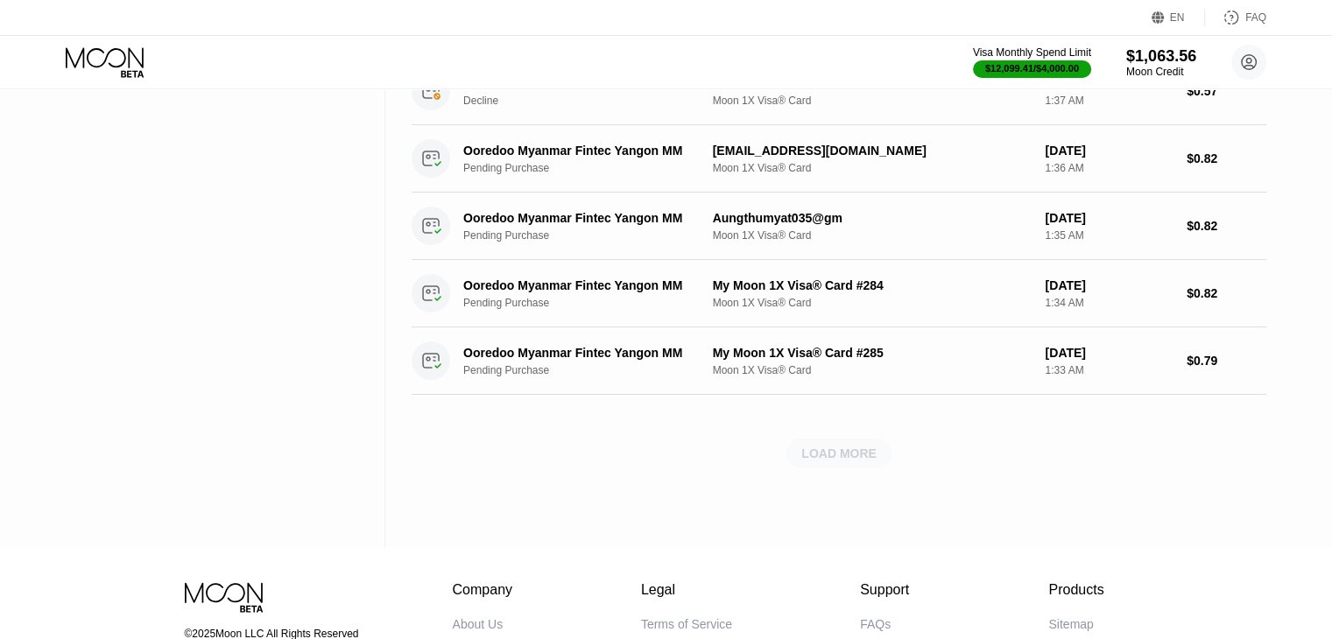
click at [834, 452] on div "LOAD MORE" at bounding box center [838, 454] width 75 height 16
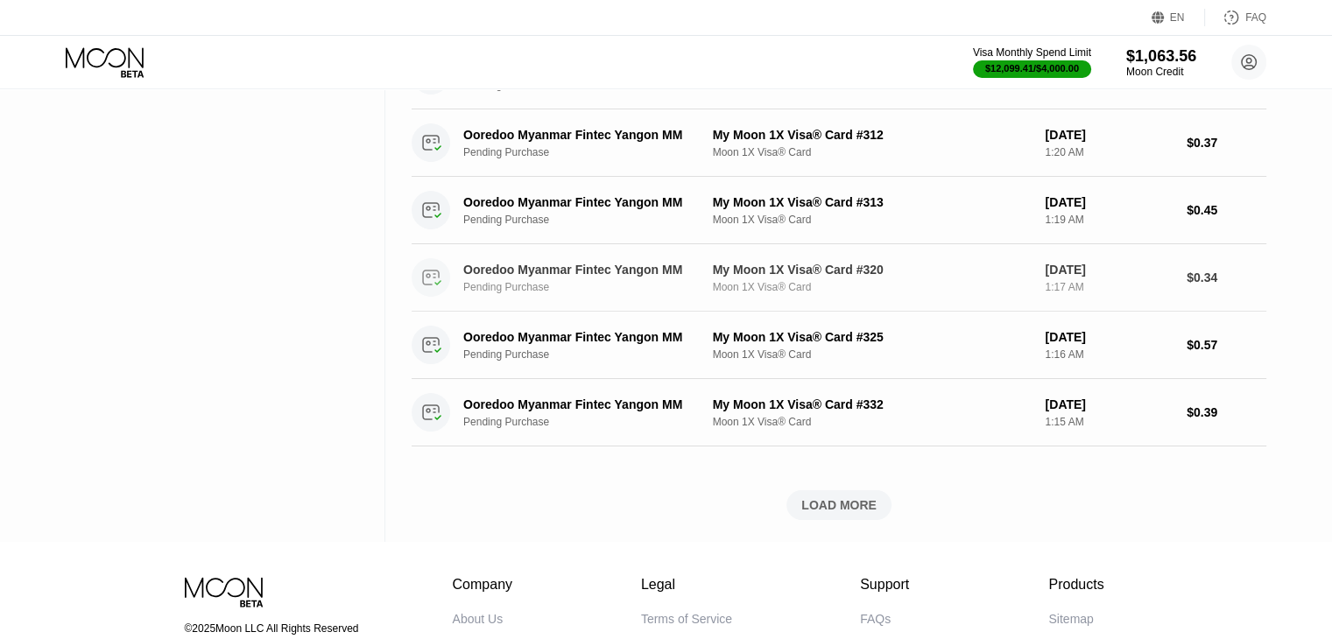
scroll to position [1366, 0]
click at [842, 501] on div "LOAD MORE" at bounding box center [838, 505] width 75 height 16
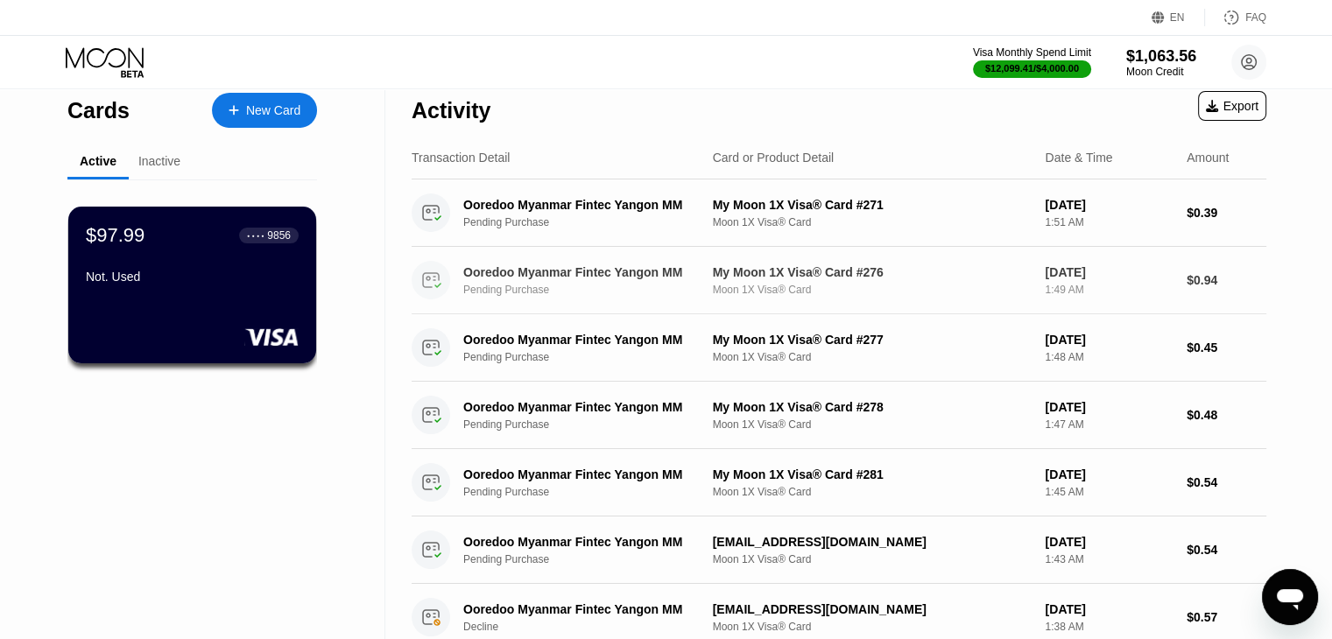
scroll to position [0, 0]
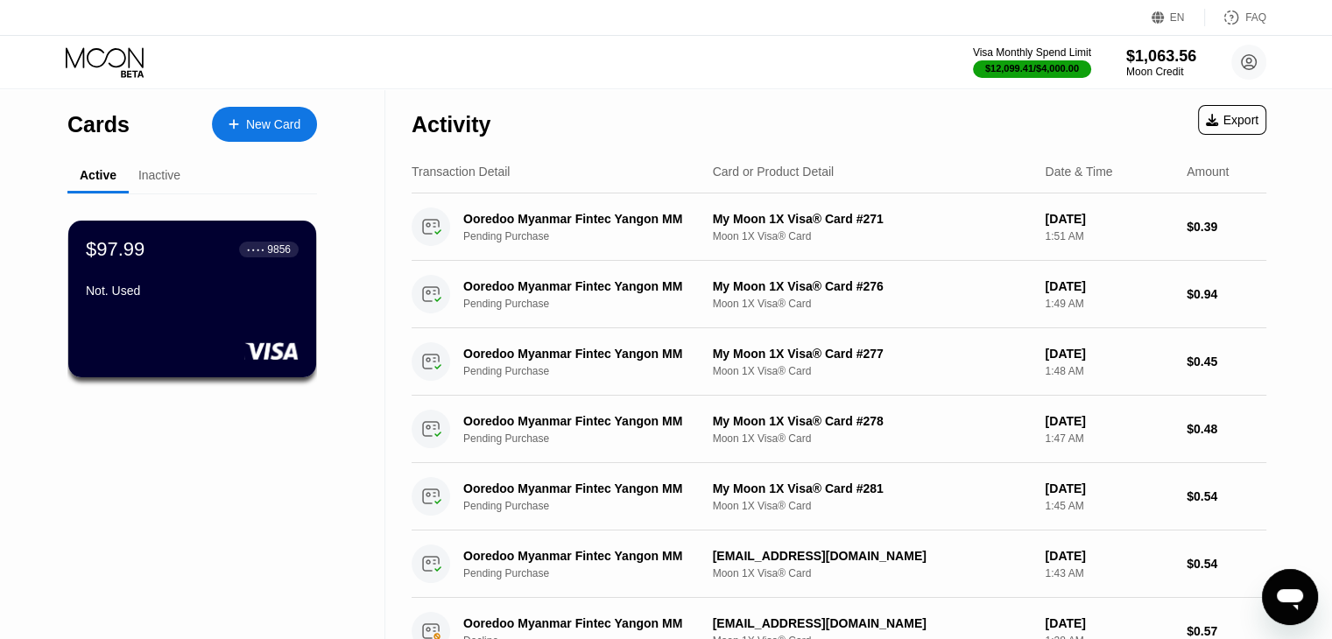
click at [161, 182] on div "Inactive" at bounding box center [159, 175] width 42 height 14
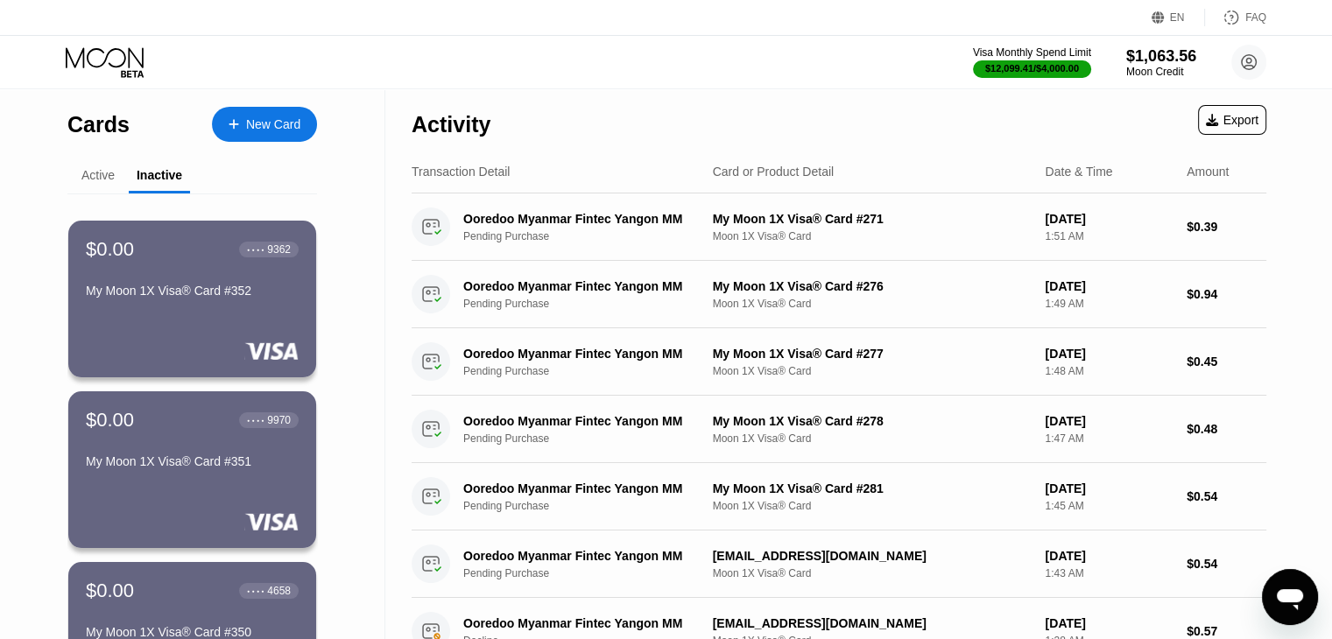
click at [86, 175] on div "Active" at bounding box center [97, 175] width 33 height 14
